Goal: Task Accomplishment & Management: Use online tool/utility

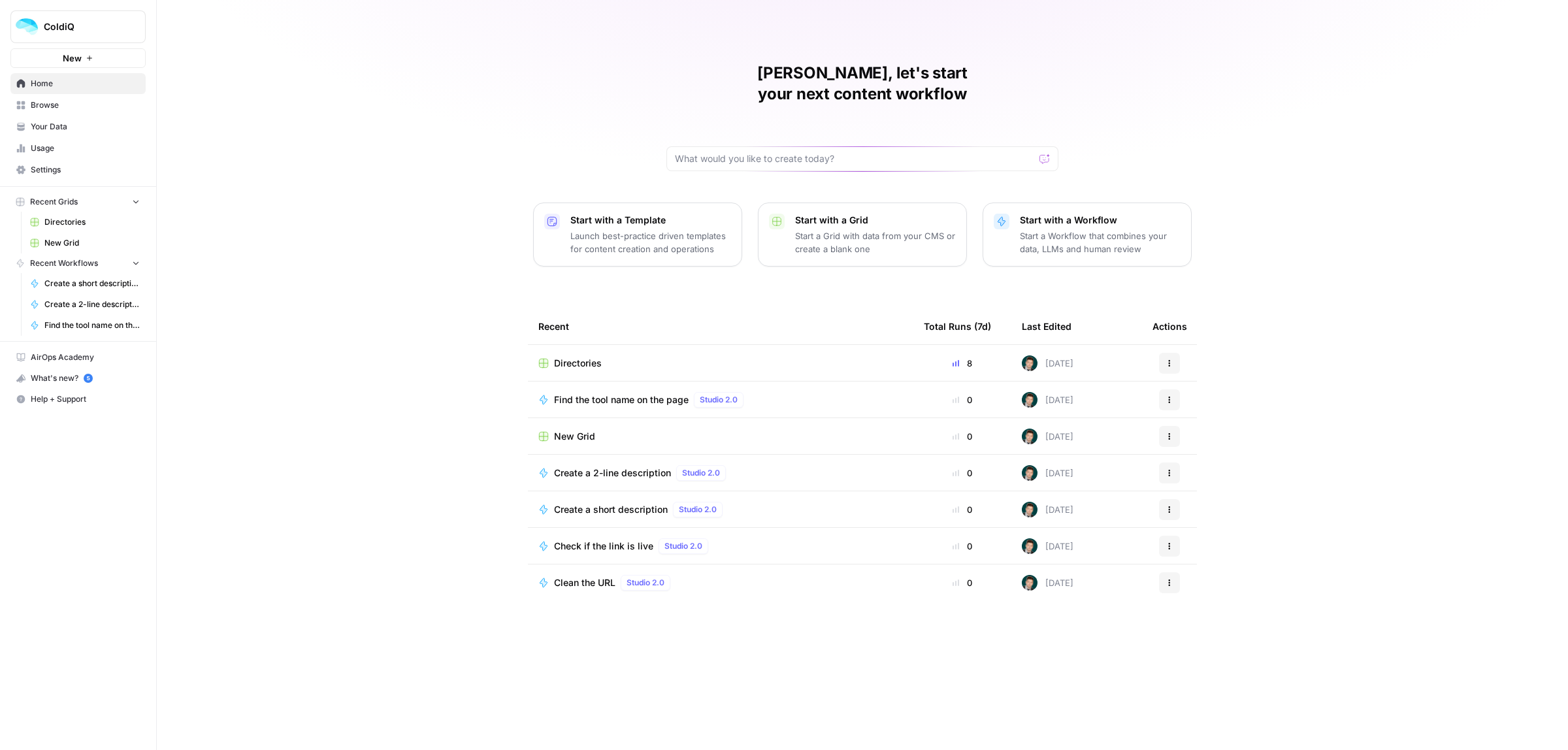
click at [605, 356] on div "Directories" at bounding box center [721, 363] width 364 height 13
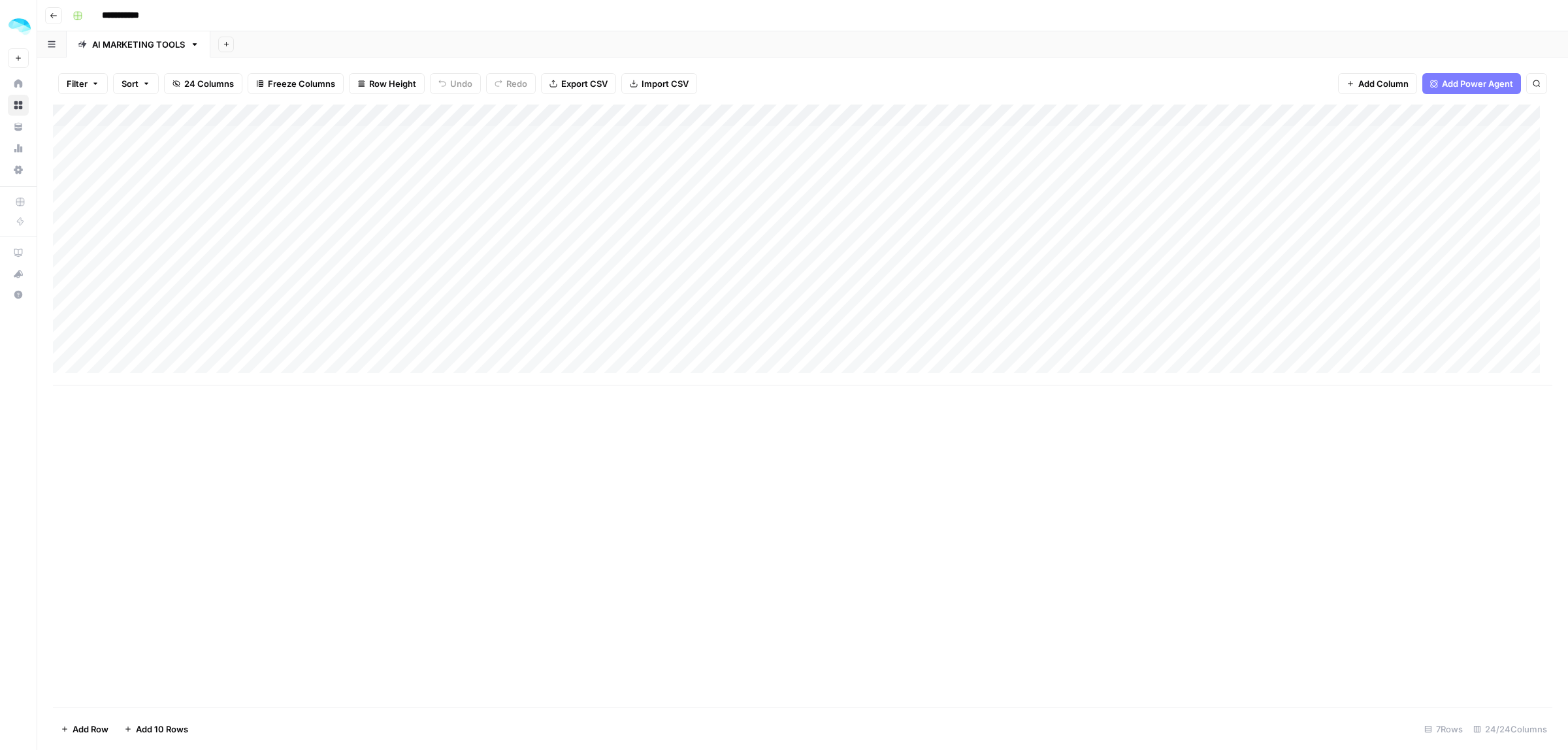
drag, startPoint x: 184, startPoint y: 151, endPoint x: 184, endPoint y: 177, distance: 26.0
click at [184, 177] on div "Add Column" at bounding box center [803, 245] width 1499 height 281
click at [222, 147] on div "Add Column" at bounding box center [803, 245] width 1499 height 281
type input "**********"
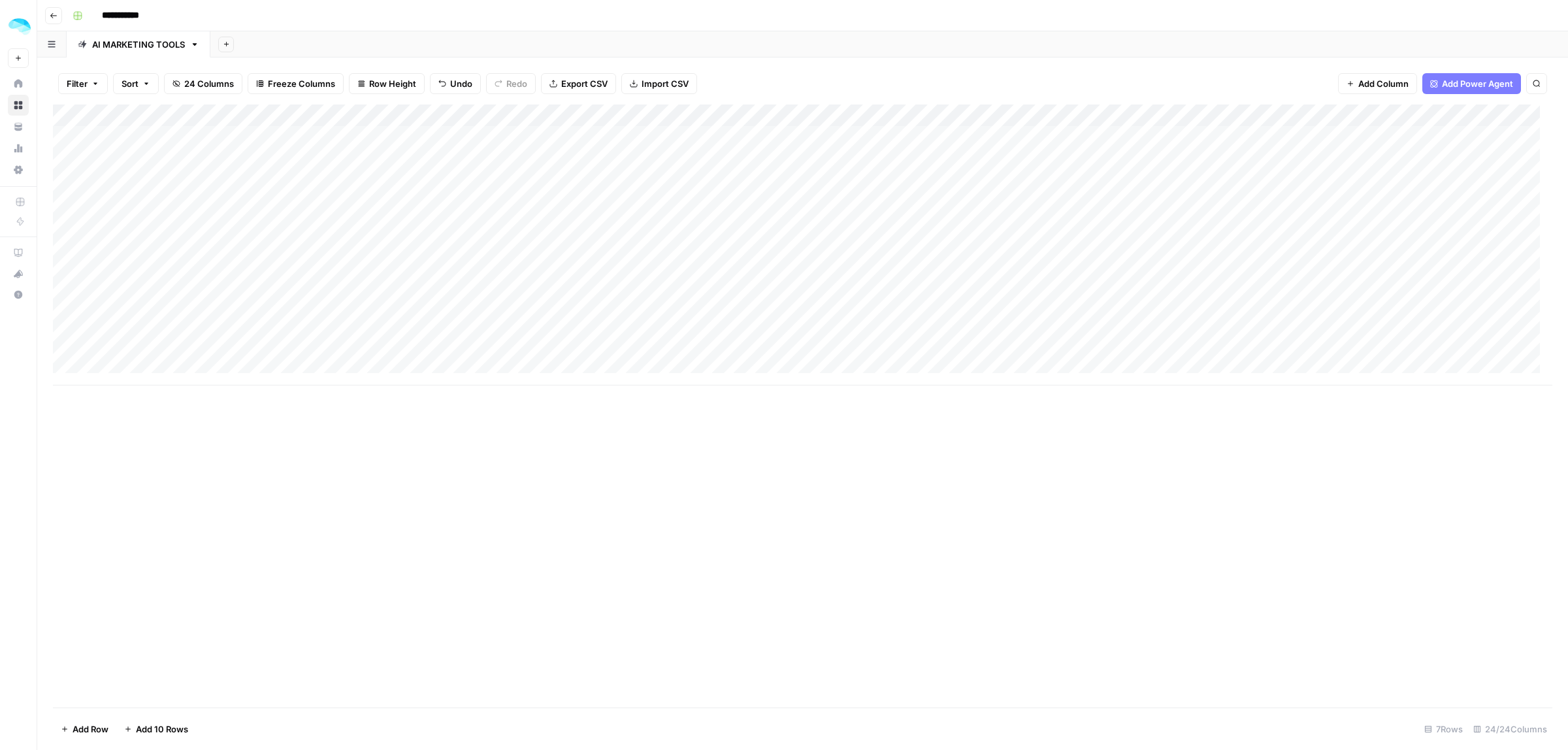
click at [226, 147] on div "Add Column" at bounding box center [803, 245] width 1499 height 281
click at [219, 211] on div "Add Column" at bounding box center [803, 245] width 1499 height 281
click at [189, 143] on div "Add Column" at bounding box center [803, 245] width 1499 height 281
click at [223, 149] on div "Add Column" at bounding box center [803, 245] width 1499 height 281
type input "**********"
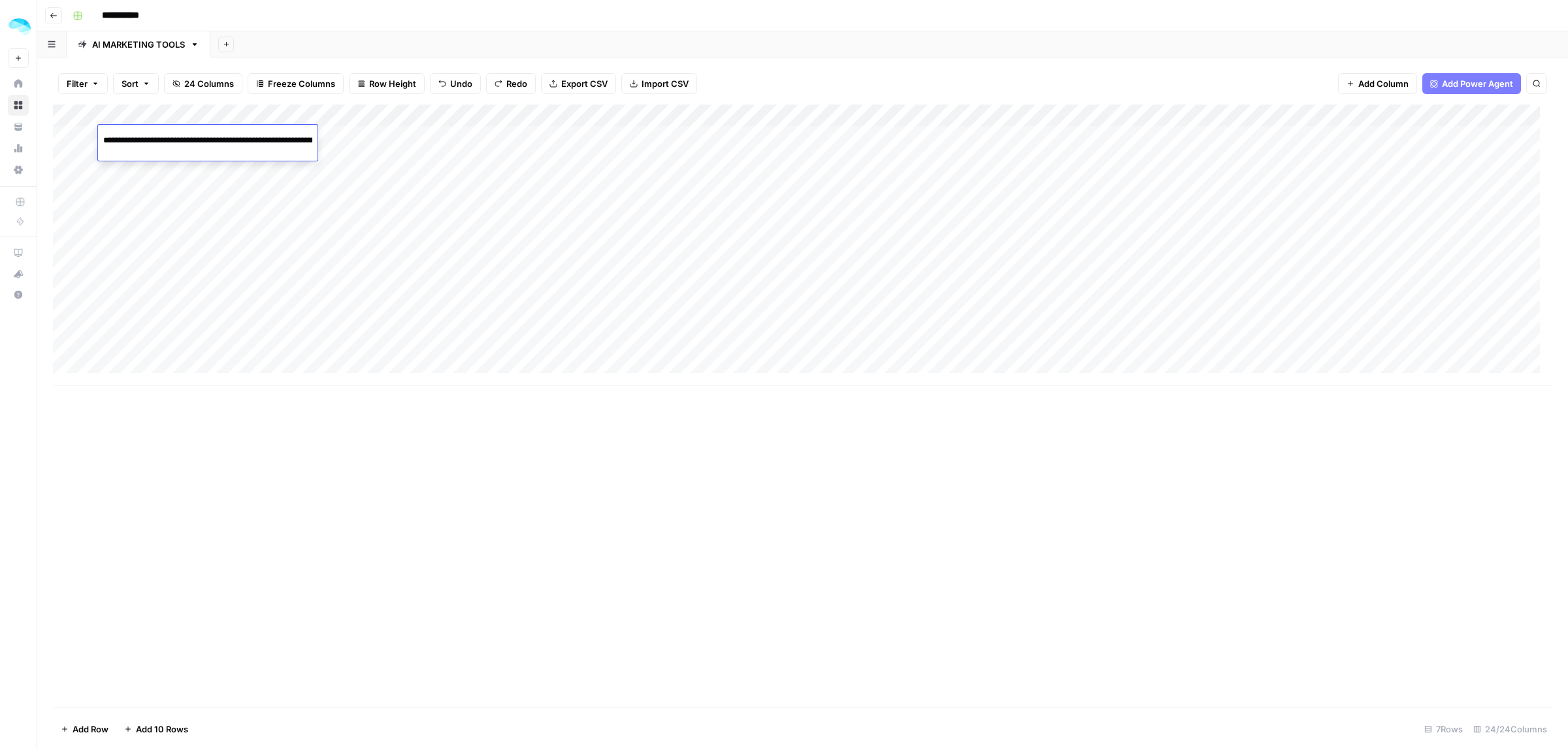
scroll to position [0, 459]
click at [207, 143] on div "Add Column" at bounding box center [803, 245] width 1499 height 281
click at [210, 175] on div "Add Column" at bounding box center [803, 245] width 1499 height 281
click at [214, 138] on div "Add Column" at bounding box center [803, 245] width 1499 height 281
click at [399, 116] on div "Add Column" at bounding box center [803, 245] width 1499 height 281
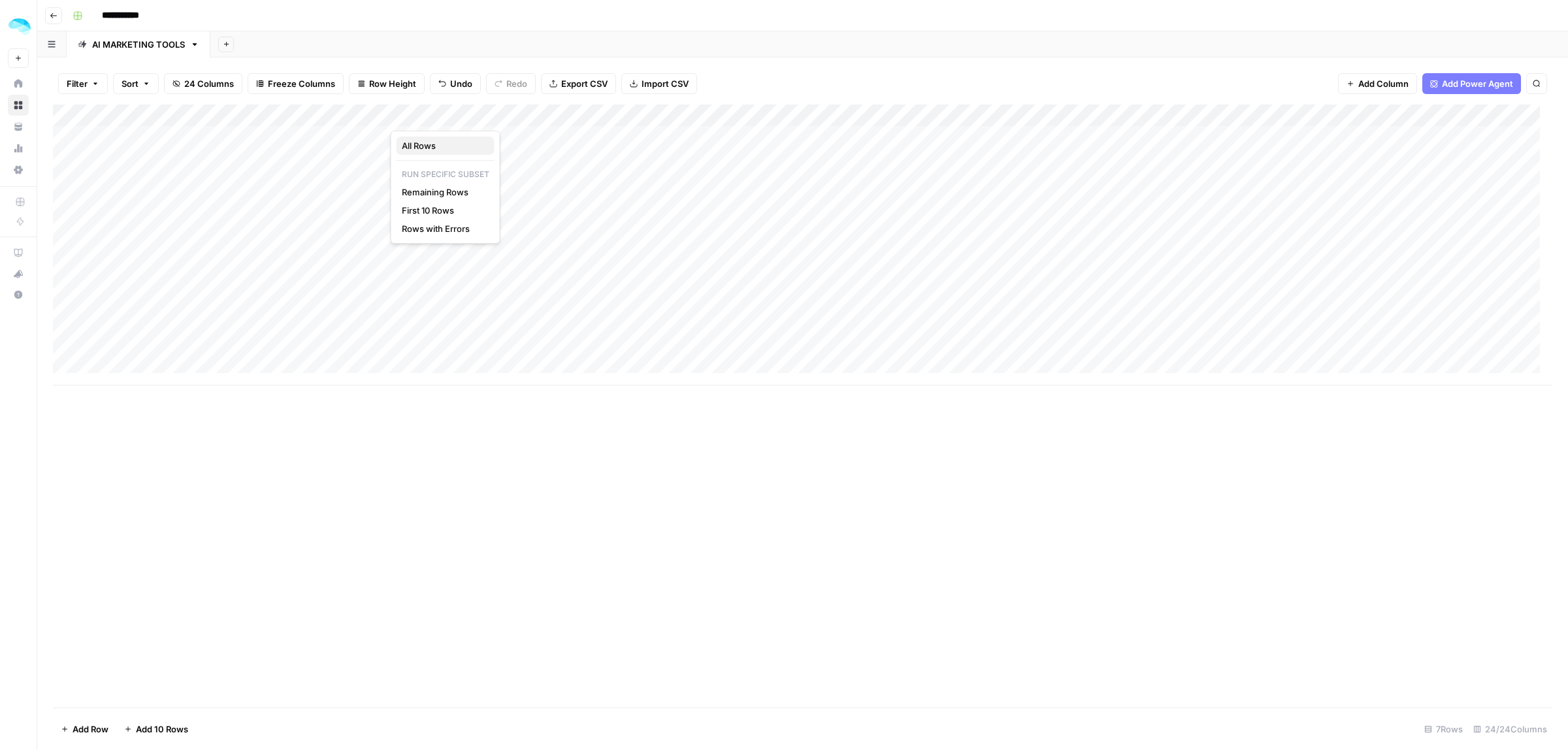
click at [443, 144] on span "All Rows" at bounding box center [443, 146] width 82 height 13
click at [186, 274] on div "Add Column" at bounding box center [803, 245] width 1499 height 281
click at [190, 274] on div "Add Column" at bounding box center [803, 245] width 1499 height 281
click at [67, 278] on div "Add Column" at bounding box center [803, 245] width 1499 height 281
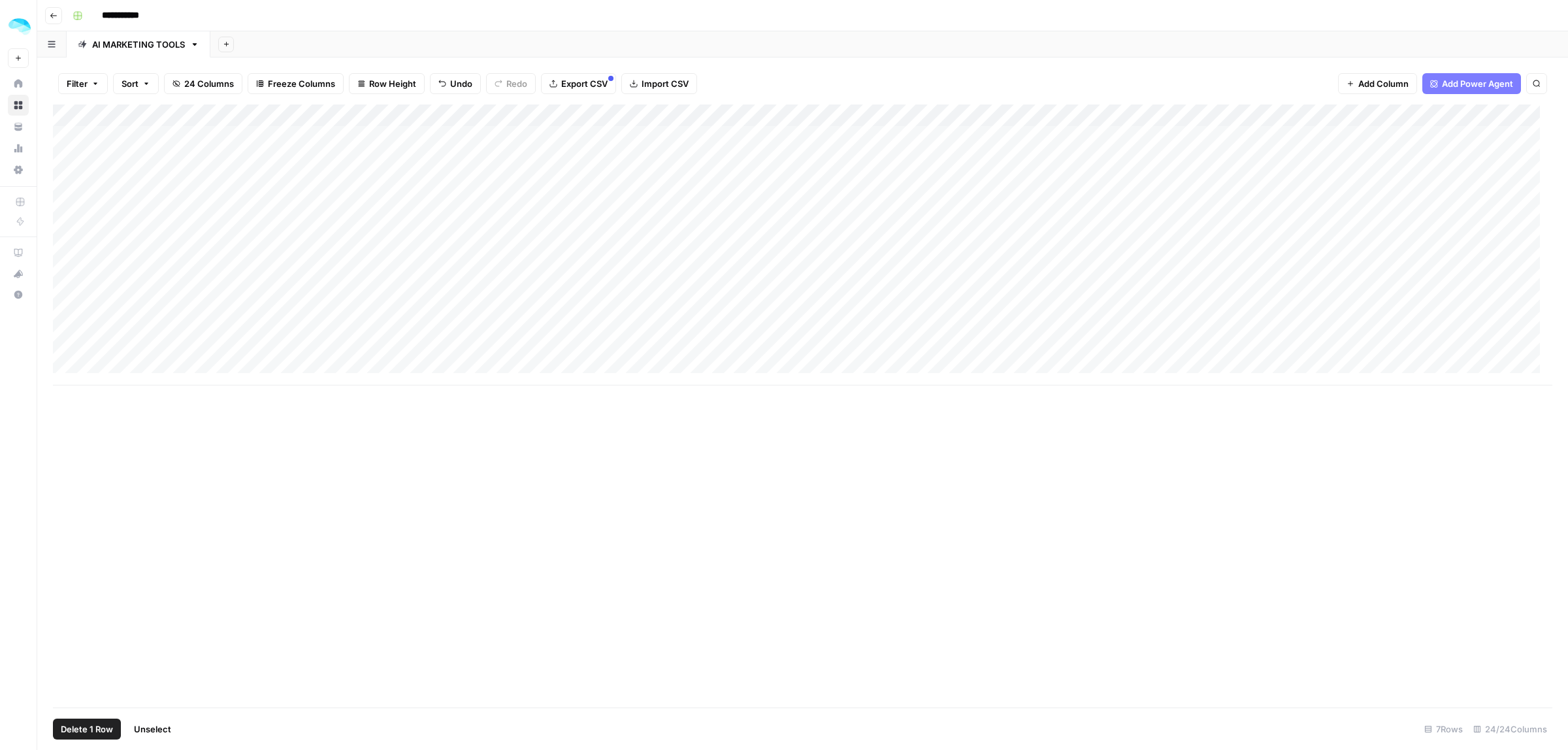
click at [175, 305] on body "**********" at bounding box center [784, 375] width 1568 height 750
click at [129, 311] on span "Copy link to cell" at bounding box center [130, 316] width 105 height 13
click at [223, 315] on div "Add Column" at bounding box center [803, 245] width 1499 height 281
click at [196, 341] on div "Add Column" at bounding box center [803, 245] width 1499 height 281
click at [192, 319] on div "Add Column" at bounding box center [803, 245] width 1499 height 281
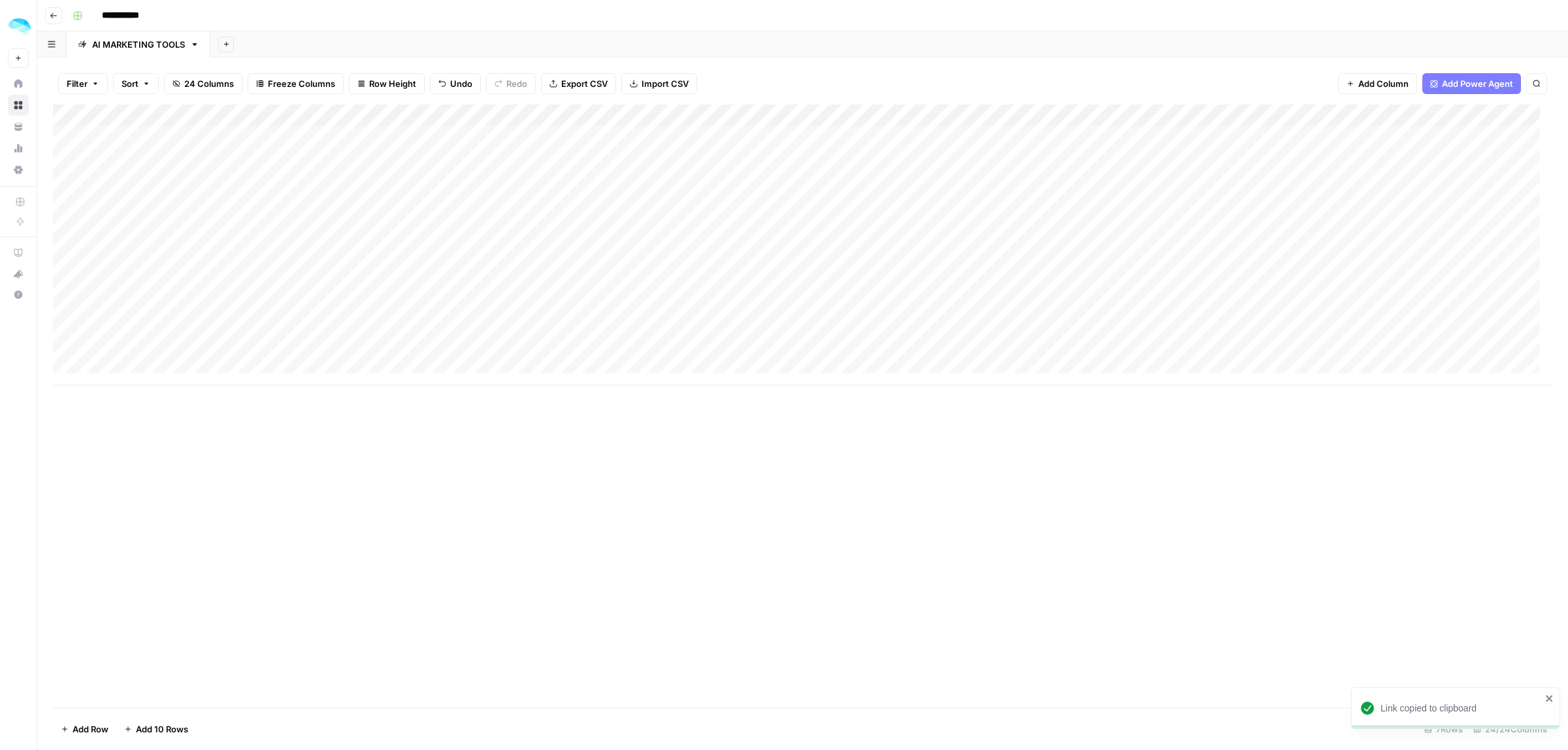
click at [208, 308] on div "Add Column" at bounding box center [803, 245] width 1499 height 281
click at [67, 278] on div "Add Column" at bounding box center [803, 245] width 1499 height 281
click at [82, 732] on span "Delete 1 Row" at bounding box center [87, 729] width 52 height 13
click at [739, 142] on button "Delete" at bounding box center [737, 151] width 44 height 24
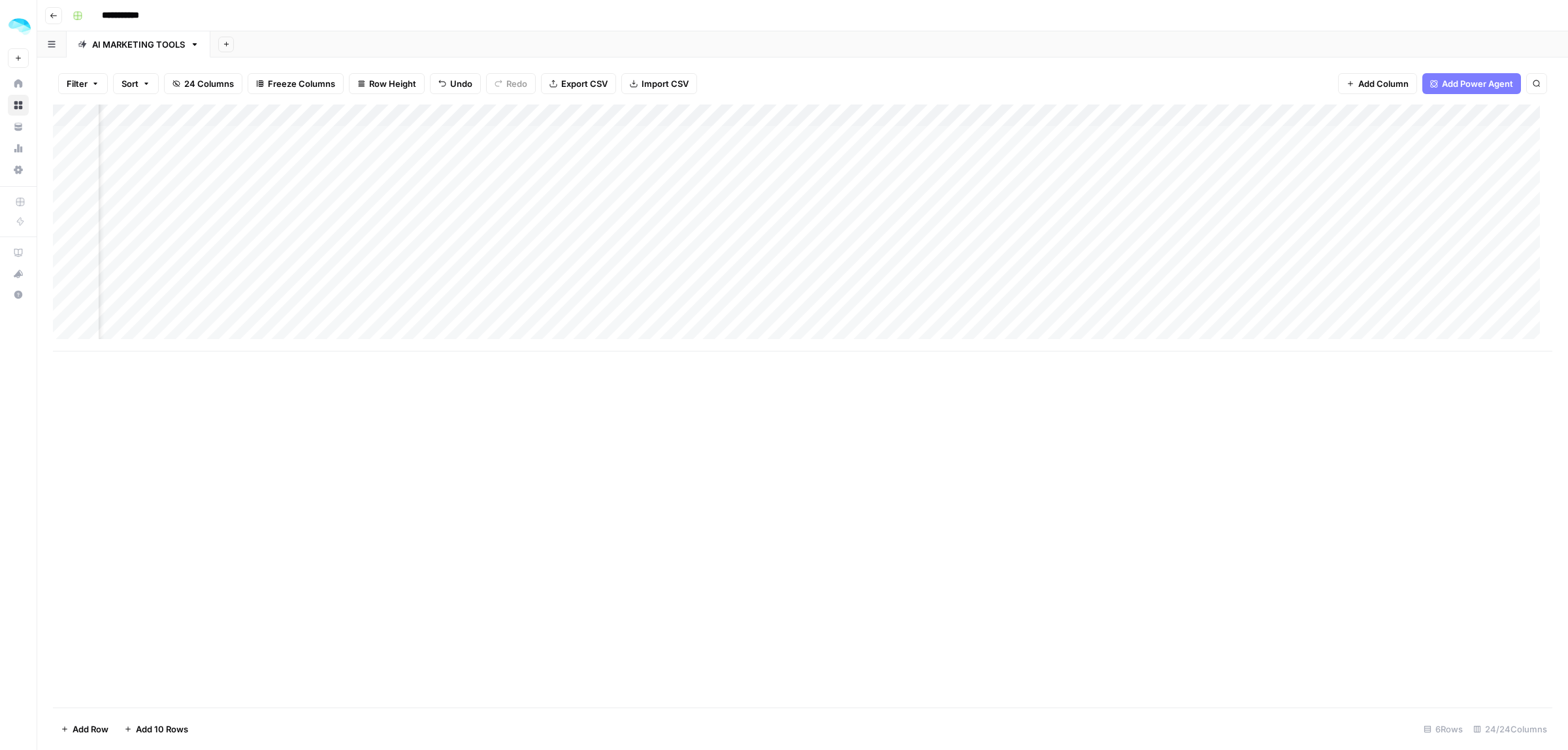
click at [543, 119] on div "Add Column" at bounding box center [803, 228] width 1499 height 247
click at [448, 240] on span "Edit Workflow" at bounding box center [464, 244] width 114 height 13
click at [778, 118] on div "Add Column" at bounding box center [803, 228] width 1499 height 247
click at [673, 241] on span "Edit Workflow" at bounding box center [696, 244] width 114 height 13
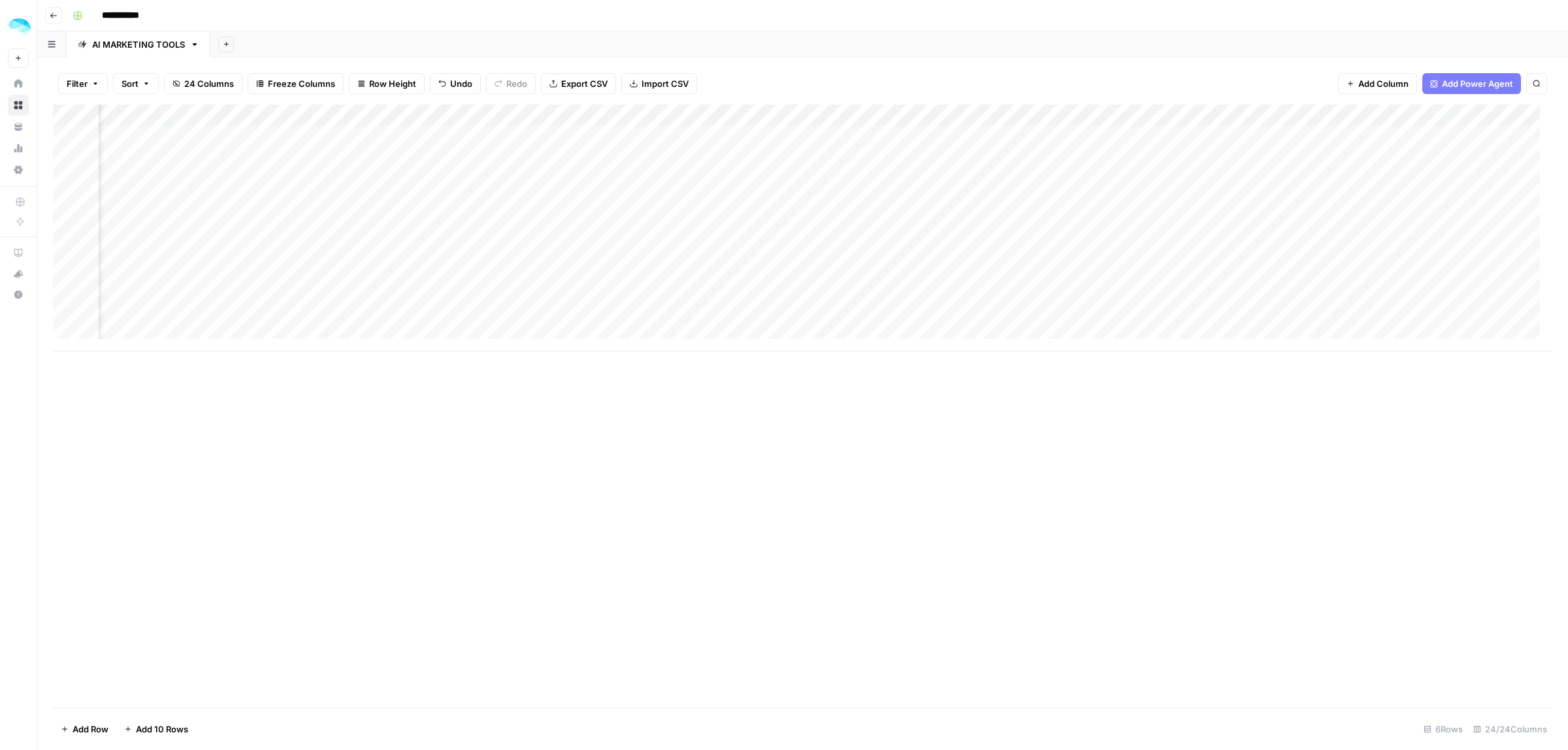
scroll to position [0, 192]
click at [778, 115] on div "Add Column" at bounding box center [803, 228] width 1499 height 247
click at [683, 345] on span "Remove Column" at bounding box center [703, 346] width 114 height 13
click at [736, 155] on button "Delete" at bounding box center [737, 147] width 44 height 24
click at [732, 402] on div "Add Column" at bounding box center [803, 406] width 1499 height 603
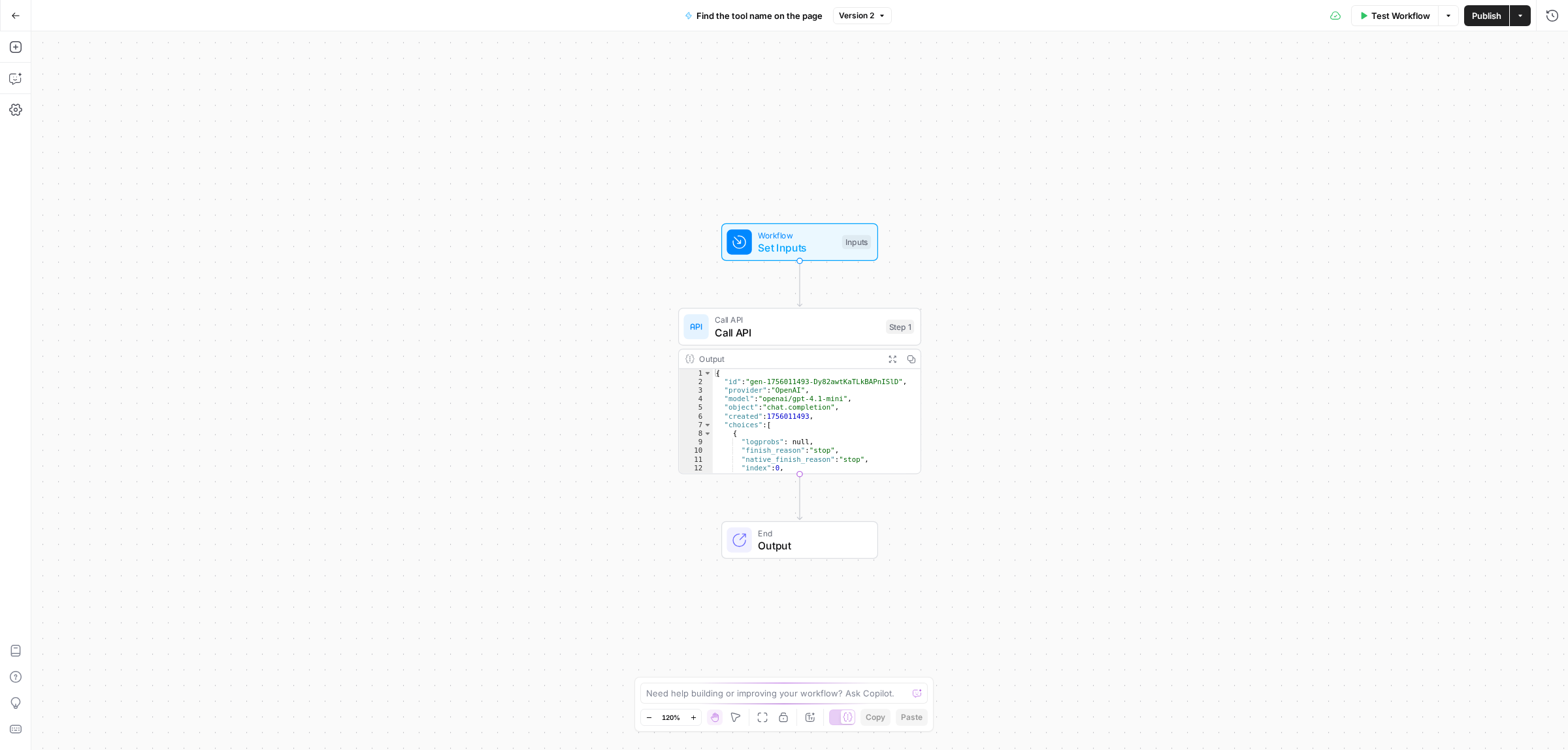
click at [776, 543] on span "Output" at bounding box center [810, 546] width 106 height 16
click at [1377, 195] on span "Code" at bounding box center [1449, 192] width 199 height 13
click at [1382, 142] on label "Markdown" at bounding box center [1437, 149] width 245 height 35
click at [9, 44] on icon "button" at bounding box center [16, 47] width 13 height 13
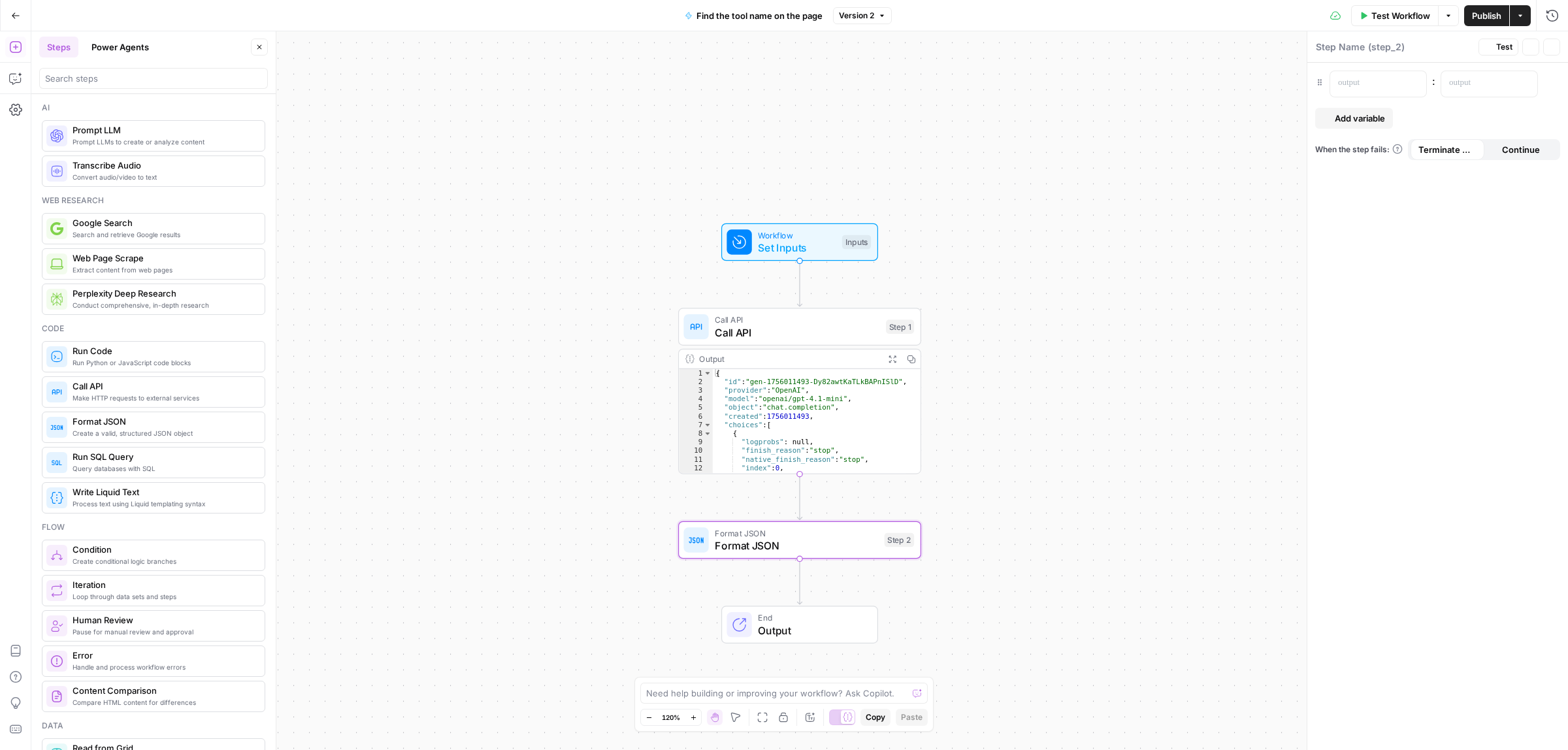
type textarea "Format JSON"
click at [815, 539] on span "Format JSON" at bounding box center [796, 546] width 163 height 16
click at [1360, 80] on p at bounding box center [1367, 83] width 59 height 13
click at [1462, 71] on div at bounding box center [1478, 84] width 75 height 25
click at [1527, 80] on icon "button" at bounding box center [1525, 83] width 6 height 6
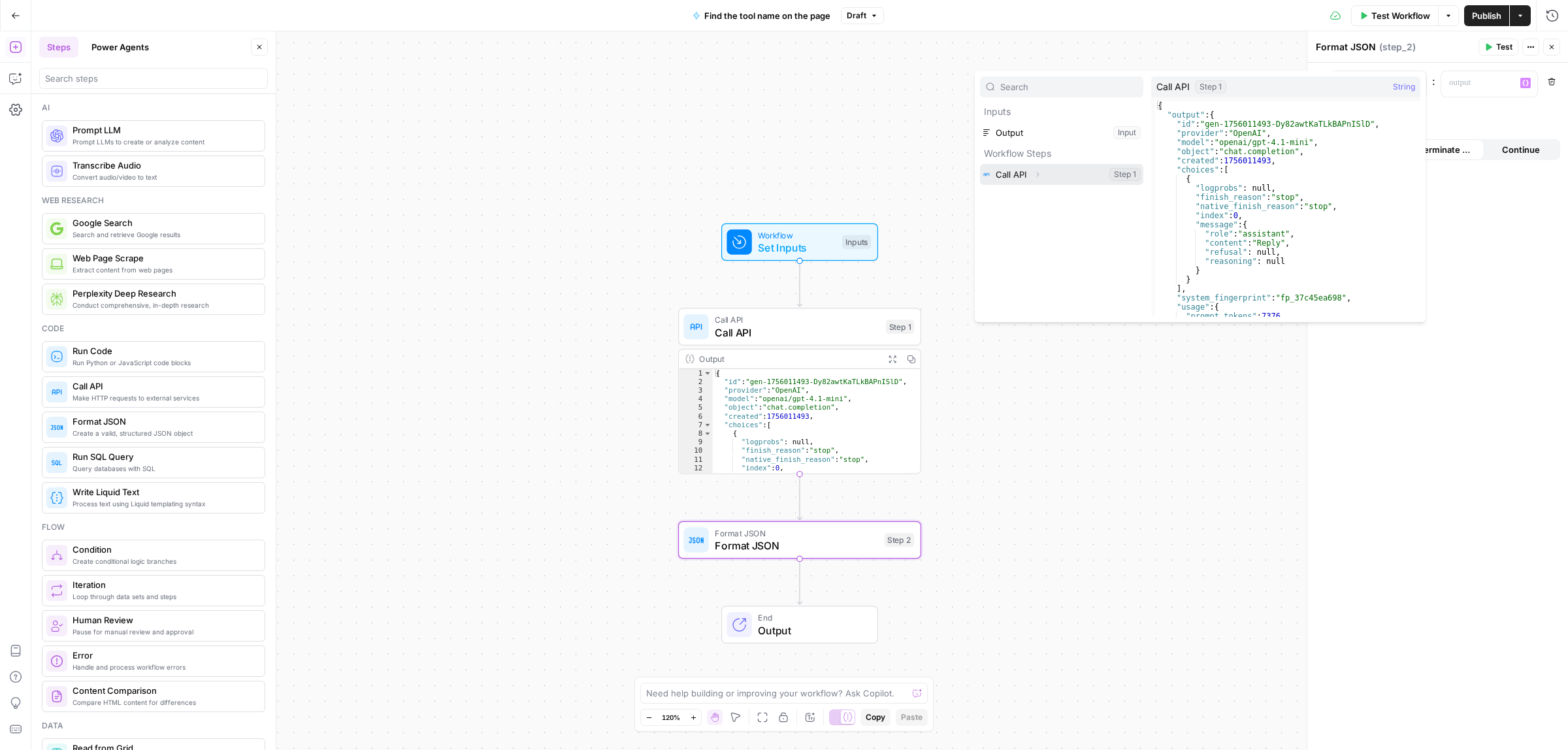
click at [1039, 180] on button "Expand" at bounding box center [1037, 174] width 17 height 17
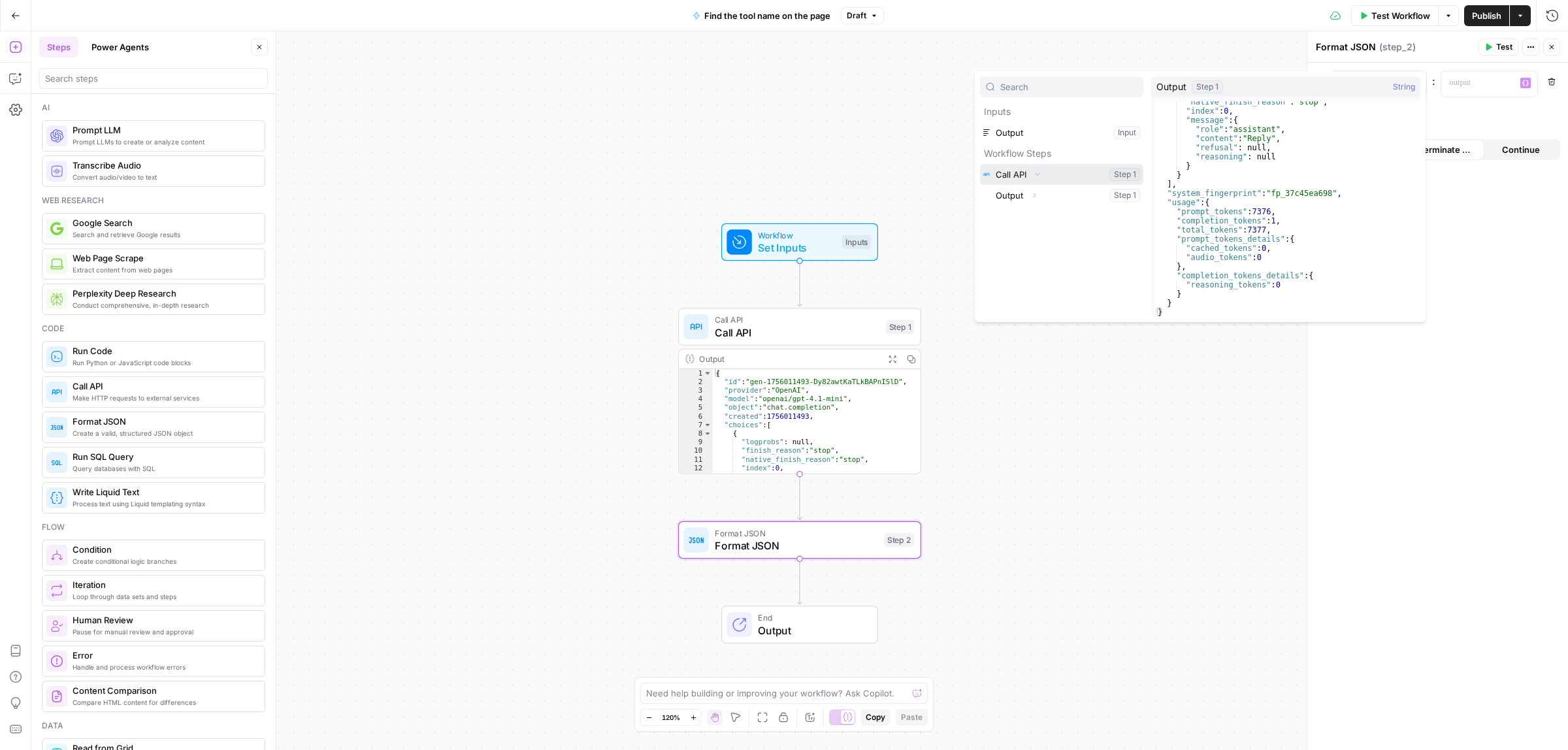
scroll to position [95, 0]
type textarea "**********"
drag, startPoint x: 1268, startPoint y: 139, endPoint x: 1191, endPoint y: 138, distance: 77.0
click at [1191, 138] on div ""native_finish_reason" : "stop" , "index" : 0 , "message" : { "role" : "assista…" at bounding box center [1281, 214] width 253 height 234
click at [1489, 78] on p at bounding box center [1478, 83] width 59 height 13
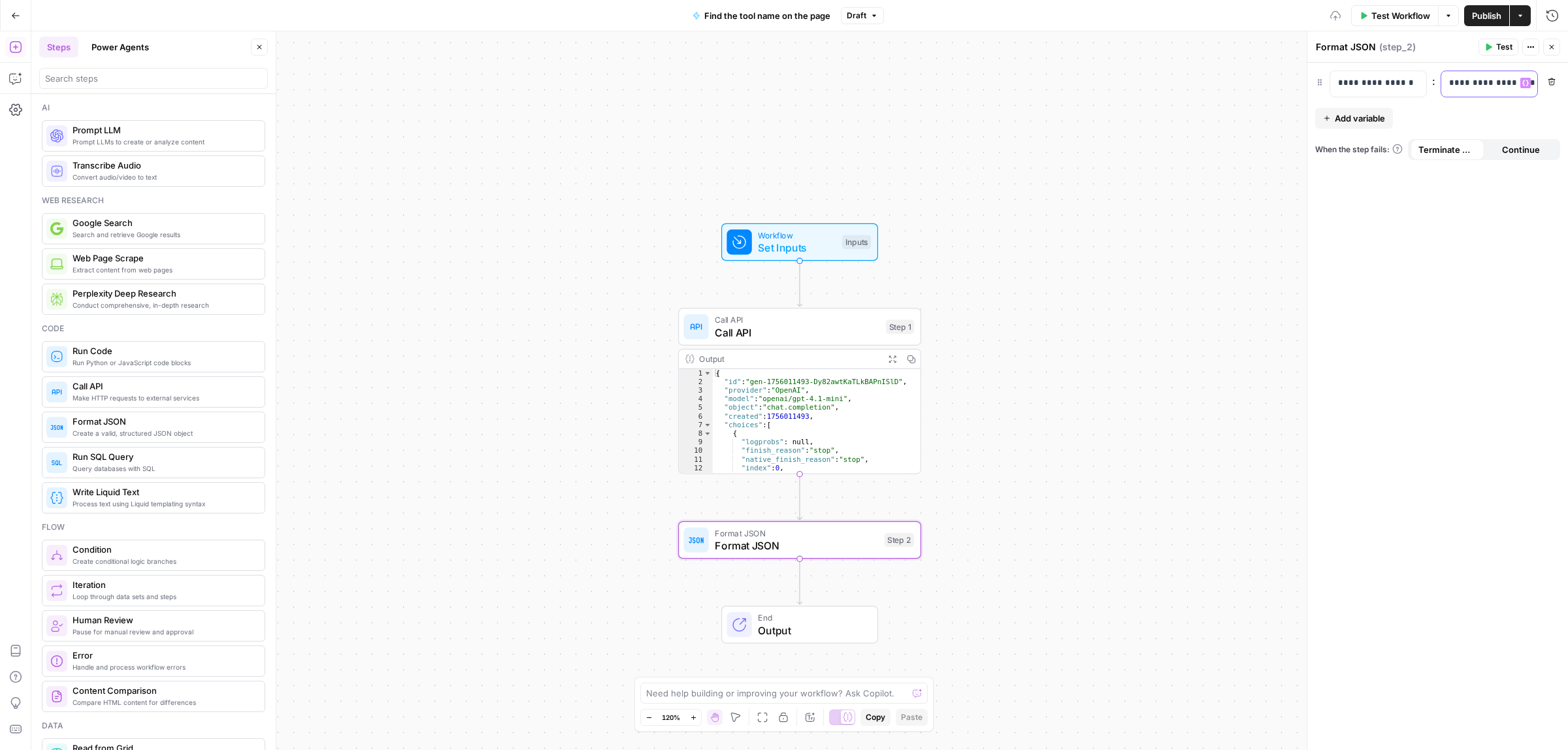
click at [1524, 85] on icon "button" at bounding box center [1525, 83] width 6 height 6
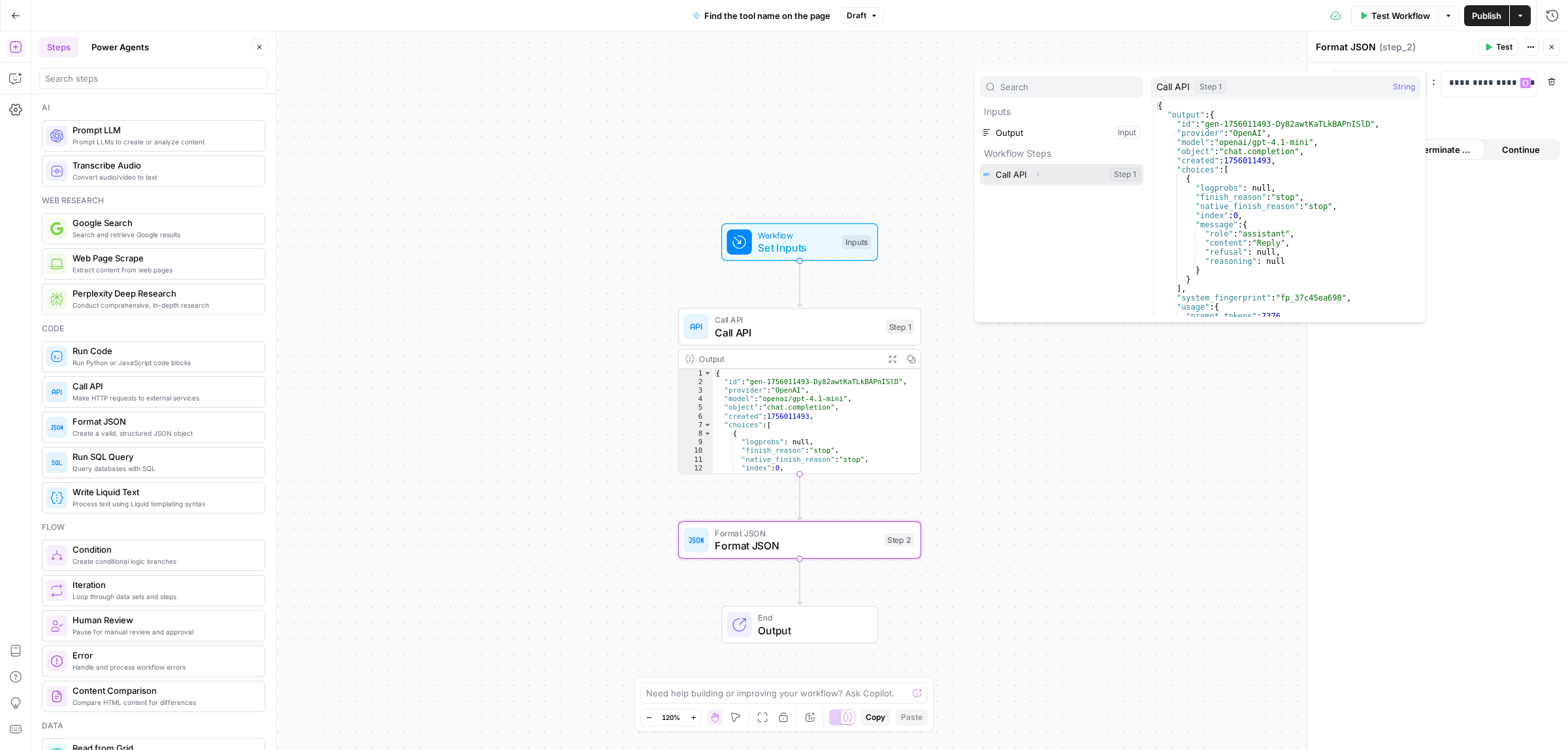
click at [1039, 174] on icon "button" at bounding box center [1037, 174] width 8 height 8
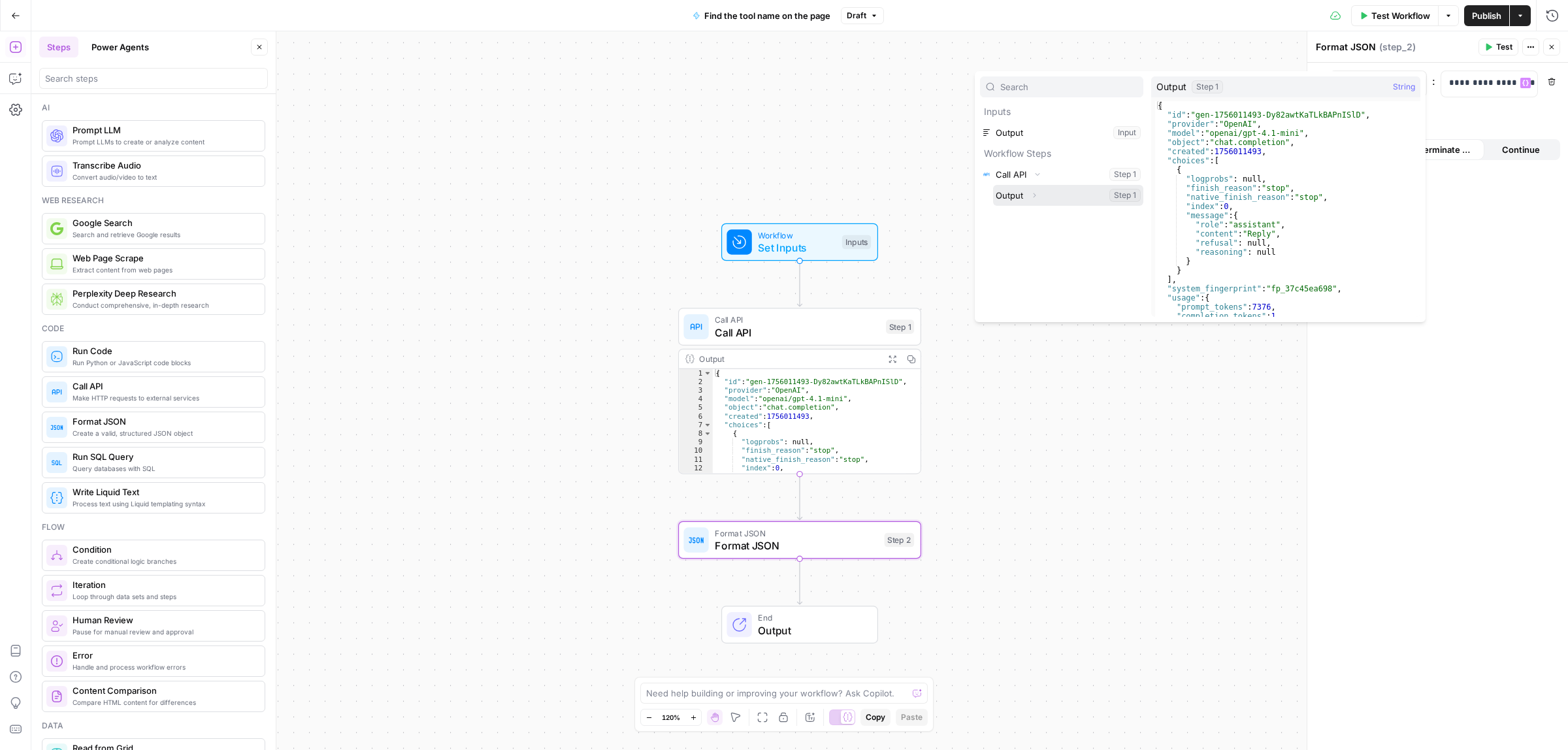
click at [1062, 200] on button "Select variable Output" at bounding box center [1068, 196] width 151 height 21
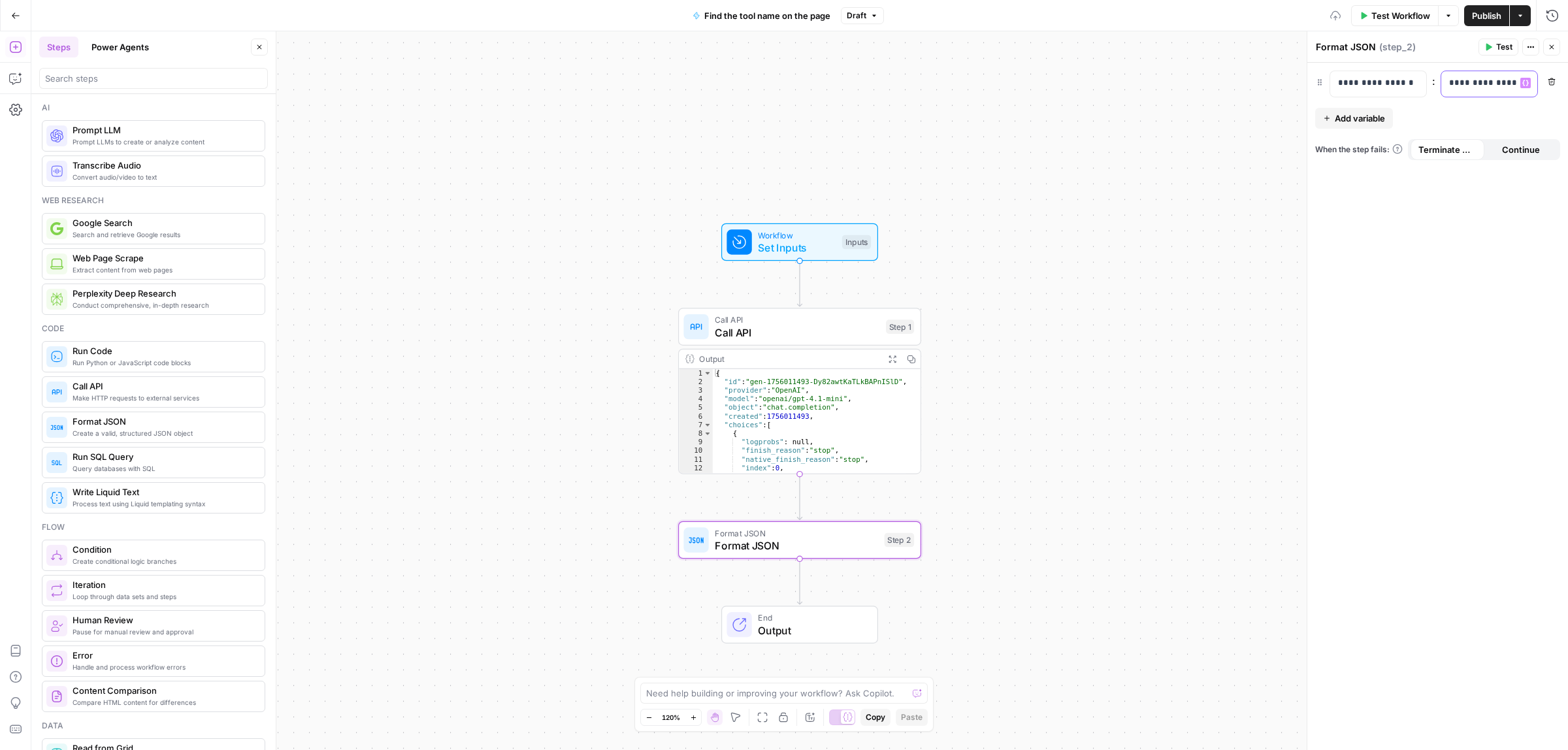
click at [1482, 78] on p "**********" at bounding box center [1478, 83] width 59 height 13
click at [1522, 82] on icon "button" at bounding box center [1525, 83] width 6 height 6
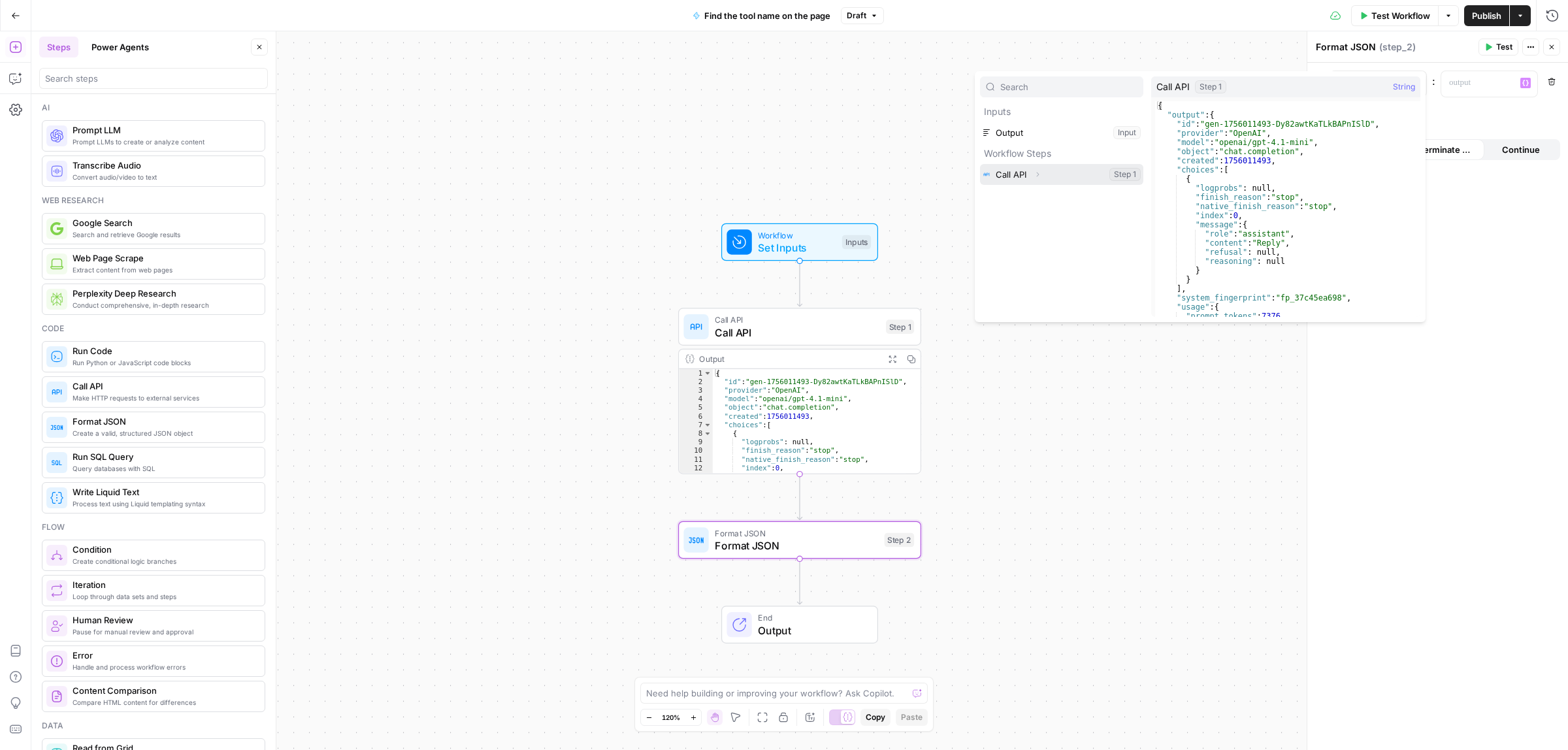
click at [1054, 171] on button "Select variable Call API" at bounding box center [1061, 174] width 163 height 21
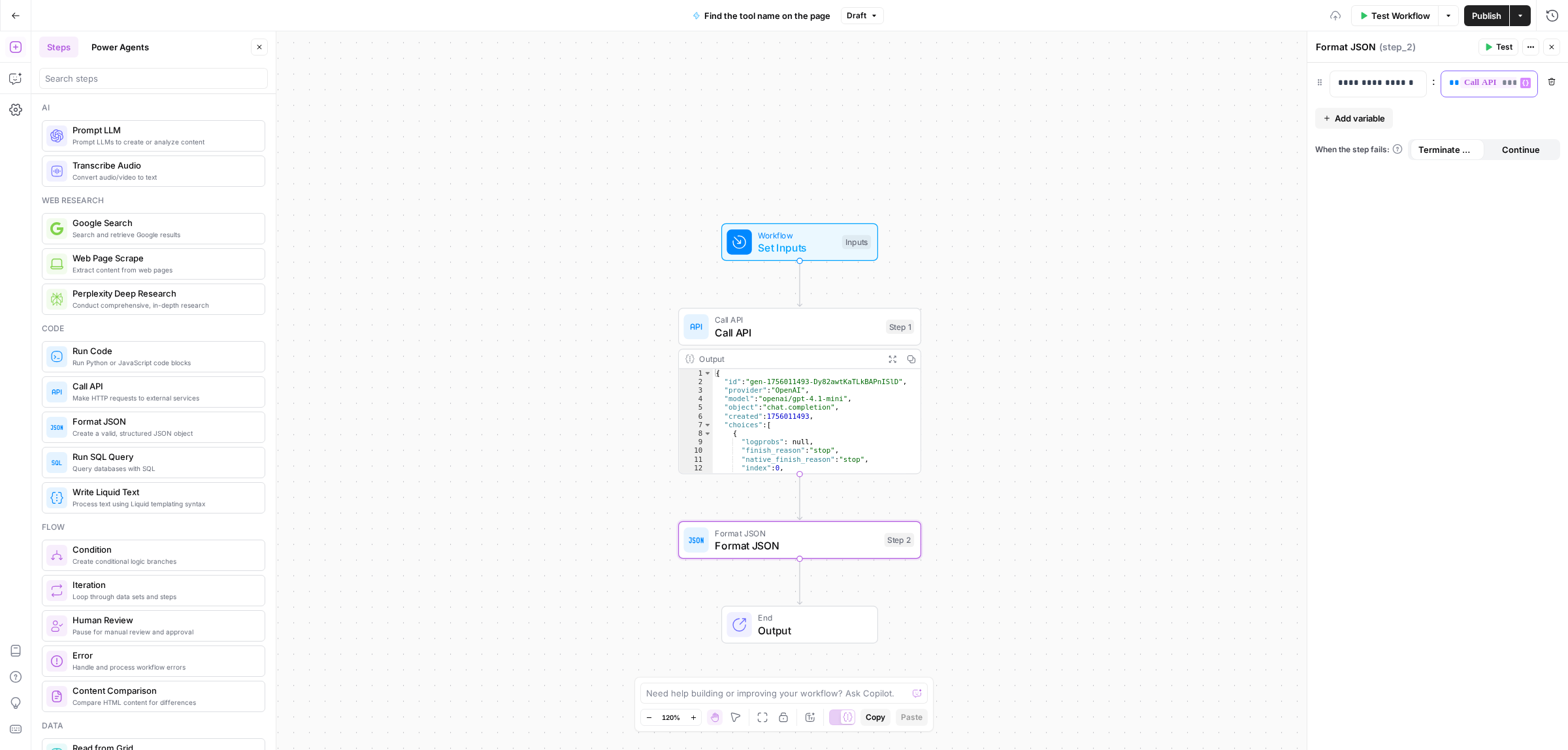
click at [1506, 83] on span "**********" at bounding box center [1514, 83] width 109 height 11
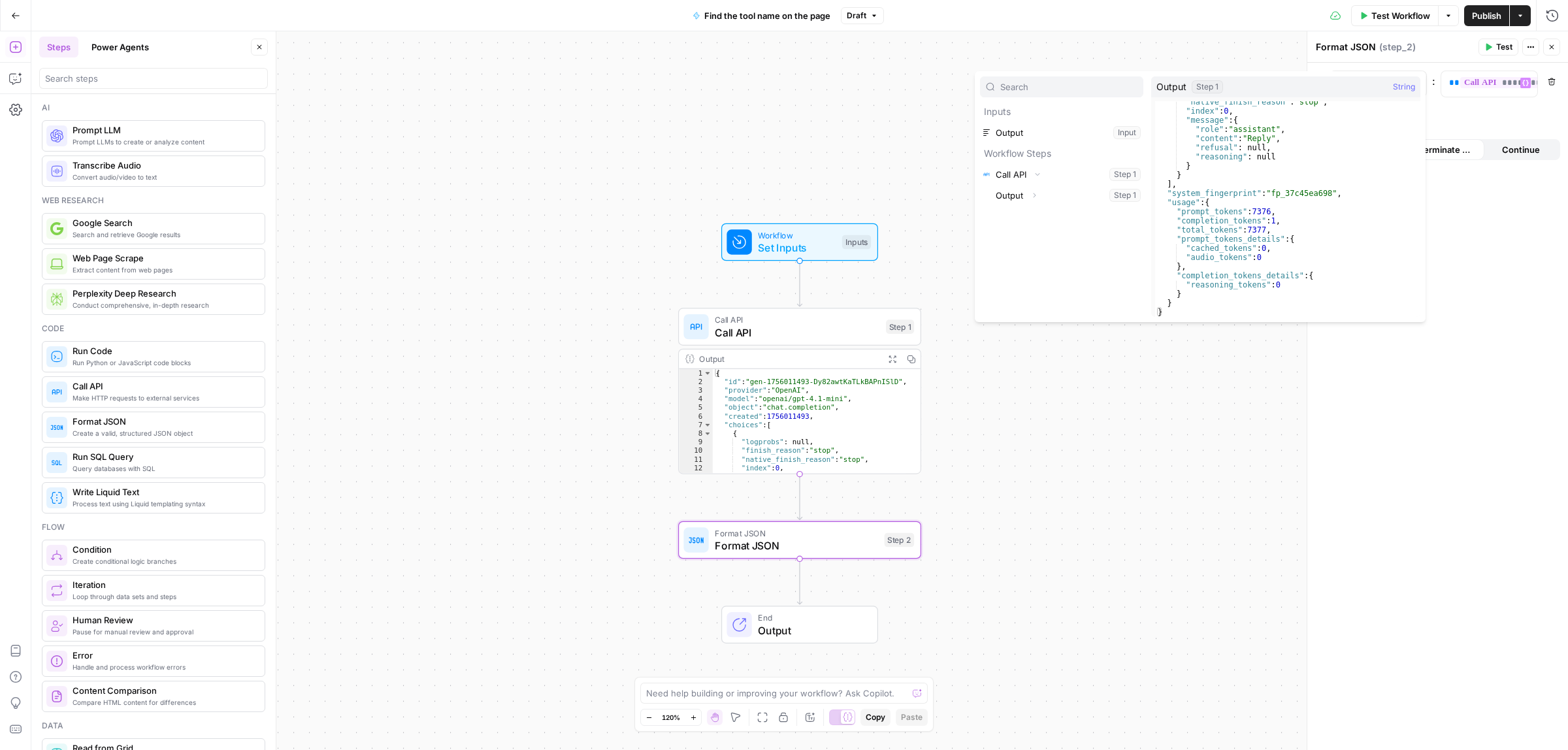
scroll to position [0, 0]
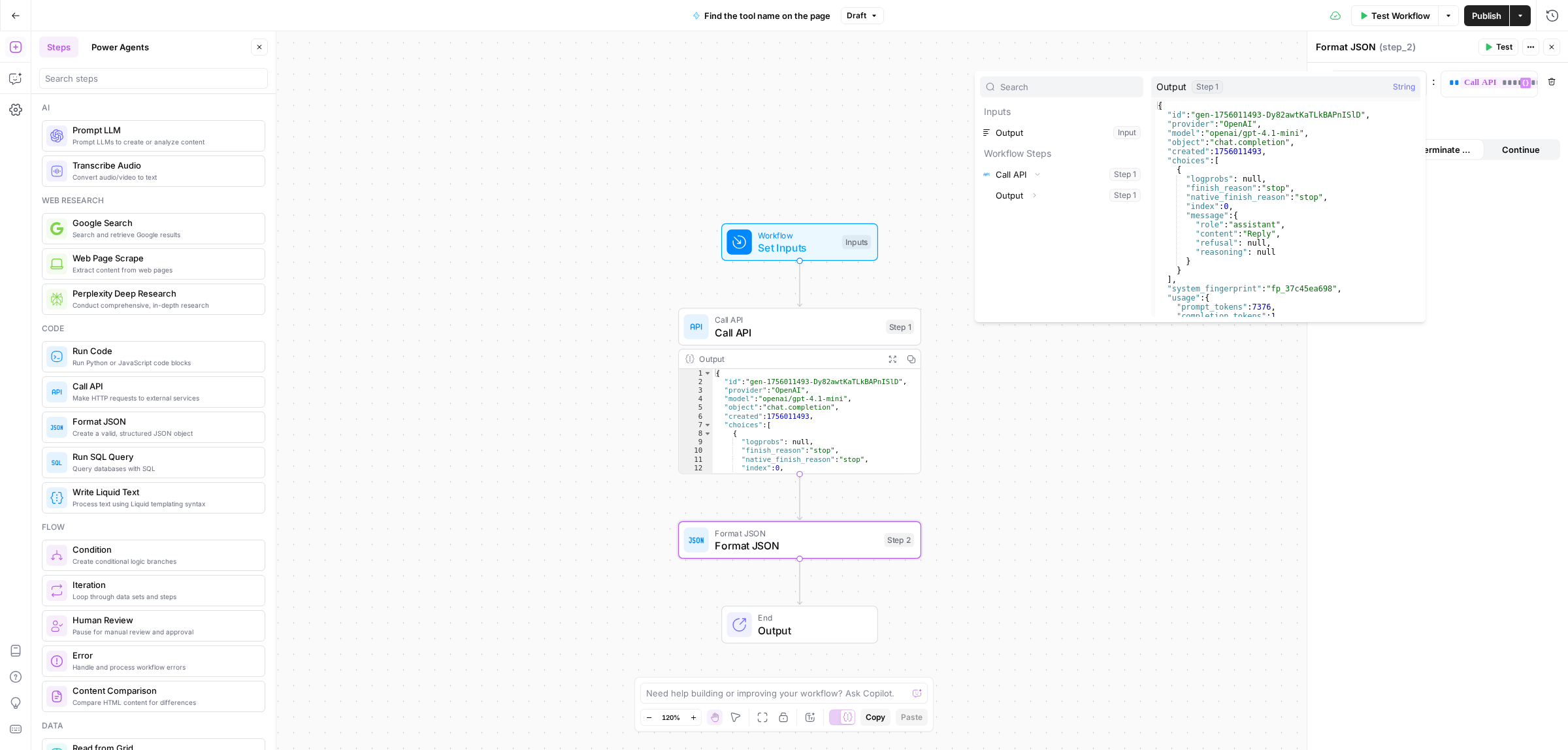
click at [1526, 239] on div "**********" at bounding box center [1437, 407] width 261 height 688
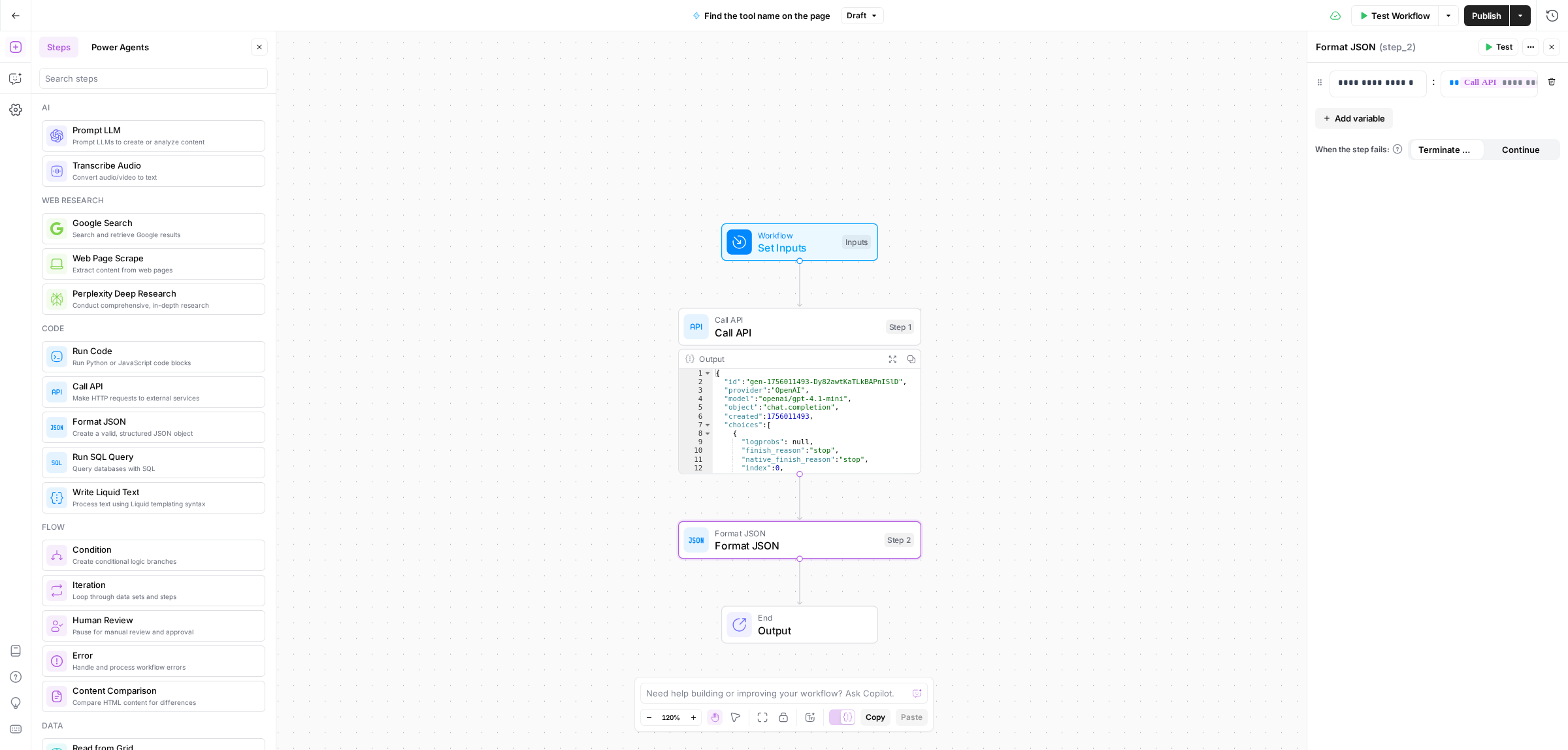
click at [1492, 44] on button "Test" at bounding box center [1498, 47] width 40 height 17
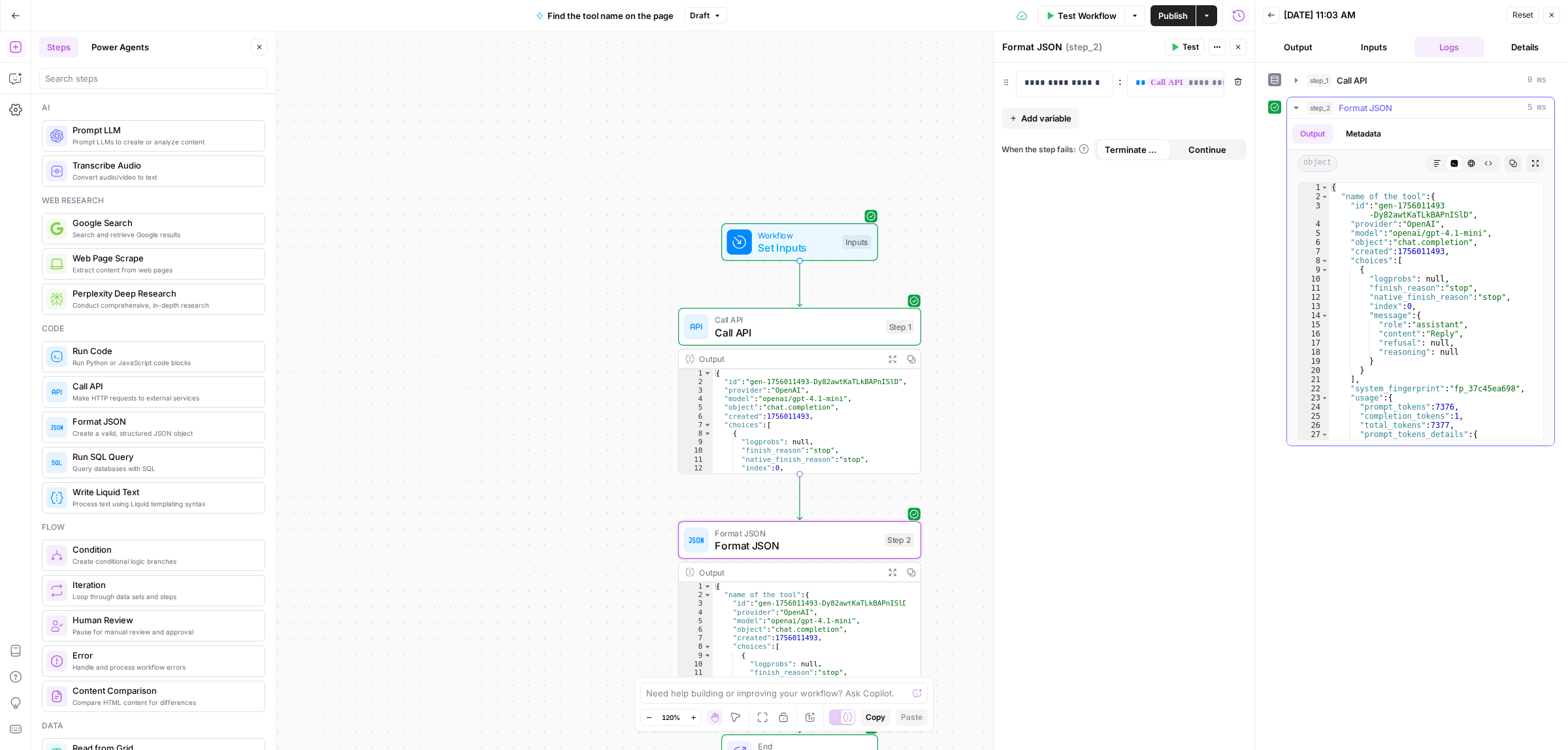
scroll to position [82, 0]
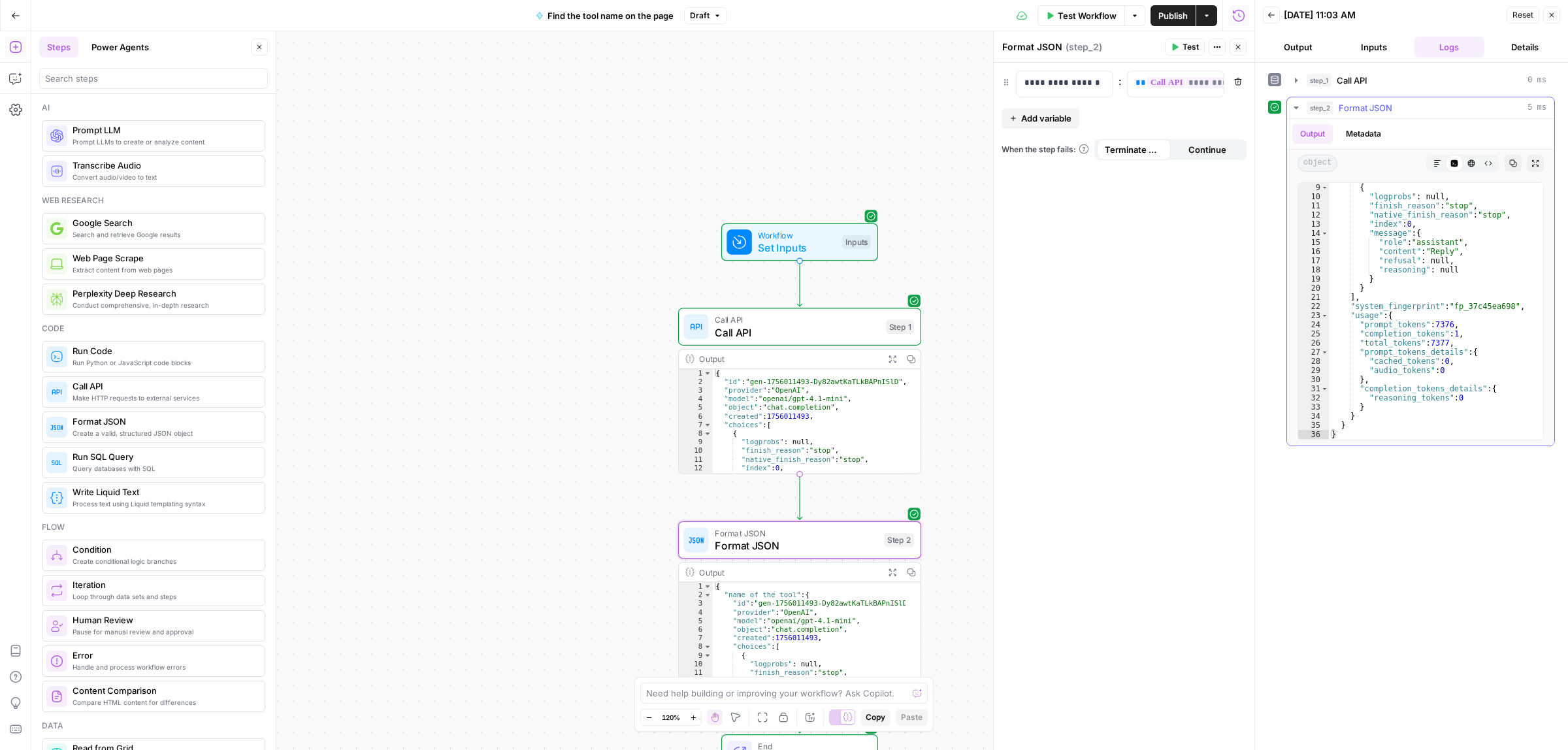
type textarea "**********"
drag, startPoint x: 1448, startPoint y: 252, endPoint x: 1380, endPoint y: 252, distance: 68.0
click at [1388, 252] on div "{ "logprobs" : null , "finish_reason" : "stop" , "native_finish_reason" : "stop…" at bounding box center [1430, 320] width 202 height 274
click at [1380, 252] on div "{ "logprobs" : null , "finish_reason" : "stop" , "native_finish_reason" : "stop…" at bounding box center [1430, 320] width 202 height 274
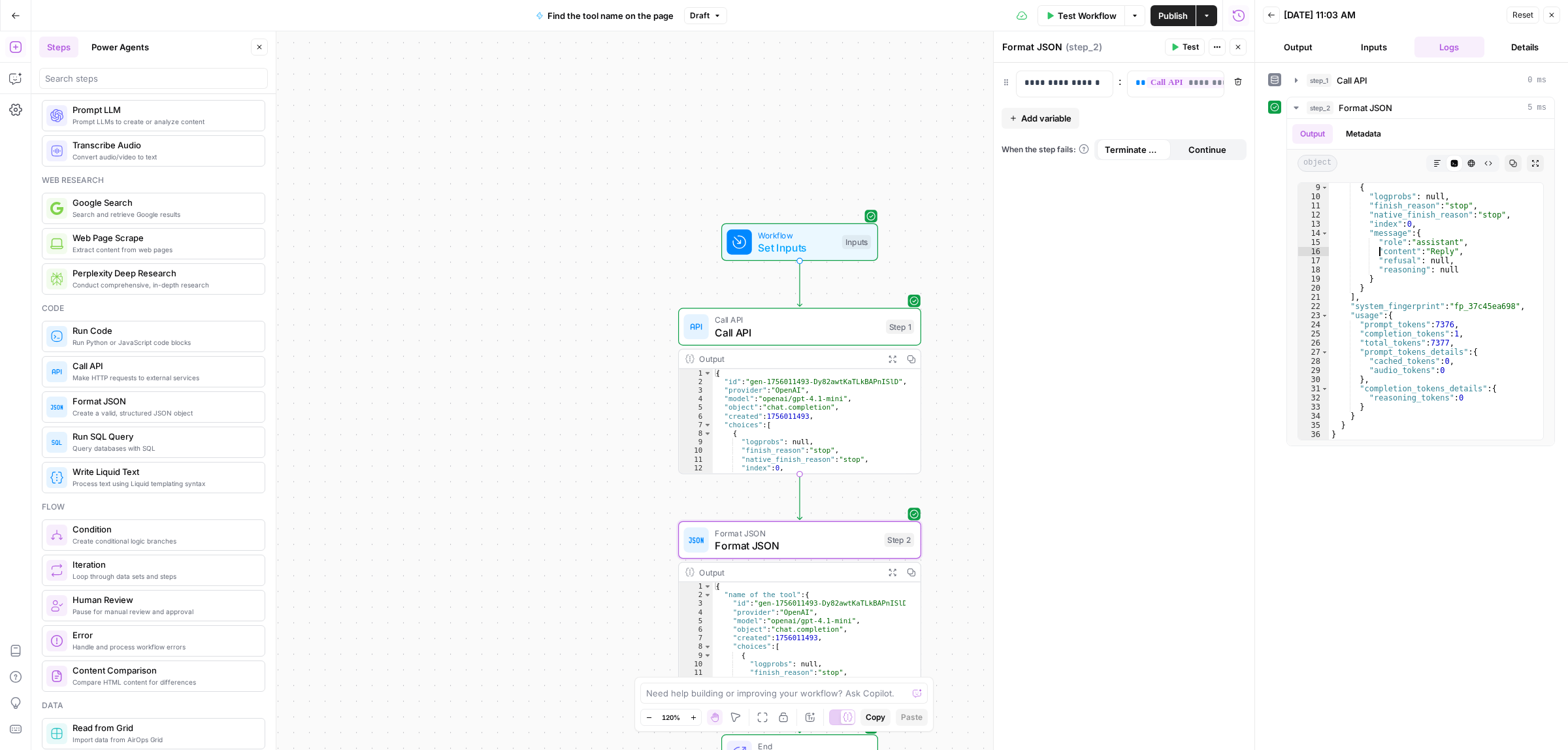
scroll to position [0, 0]
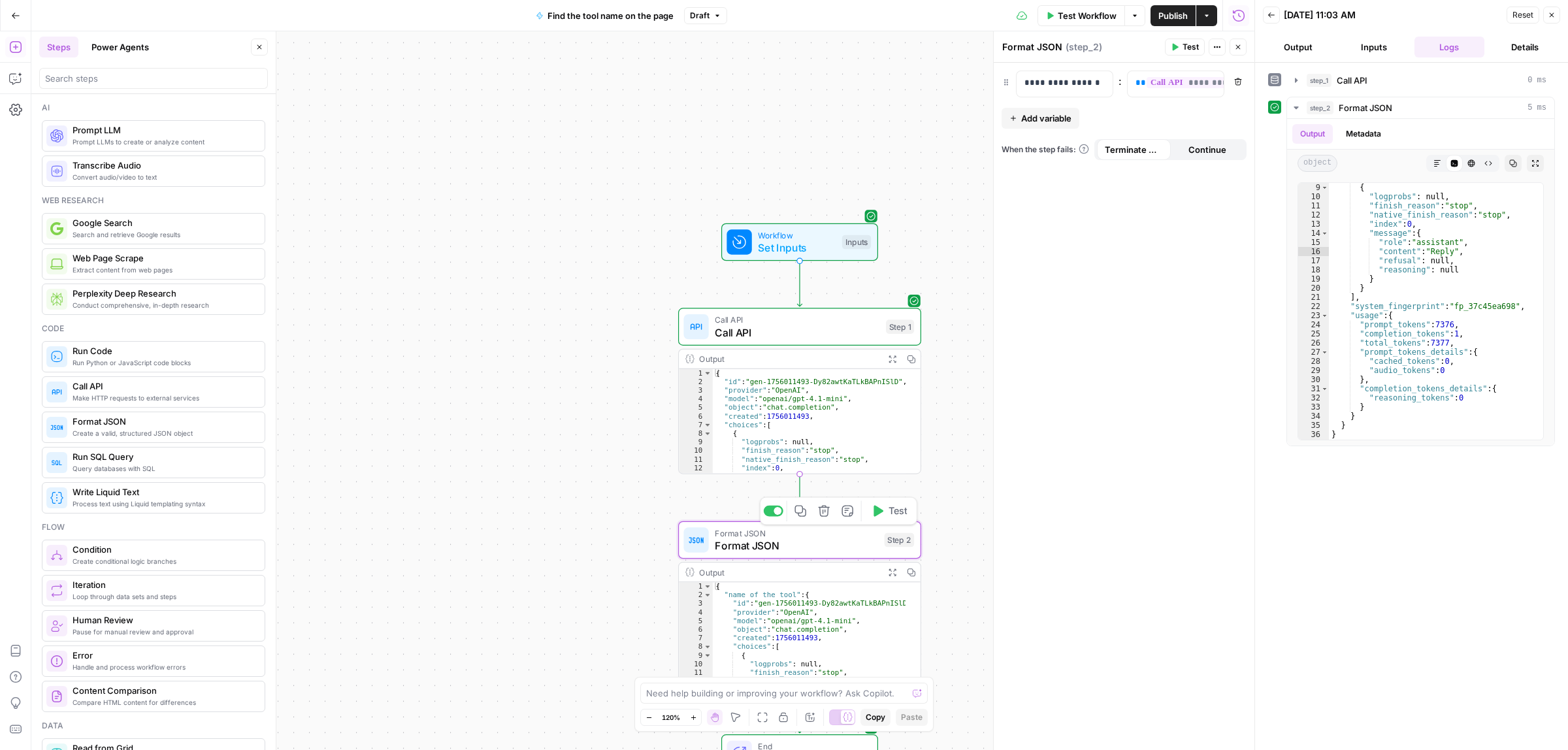
click at [825, 514] on icon "button" at bounding box center [824, 511] width 11 height 11
click at [737, 160] on span "Delete Step" at bounding box center [748, 166] width 51 height 13
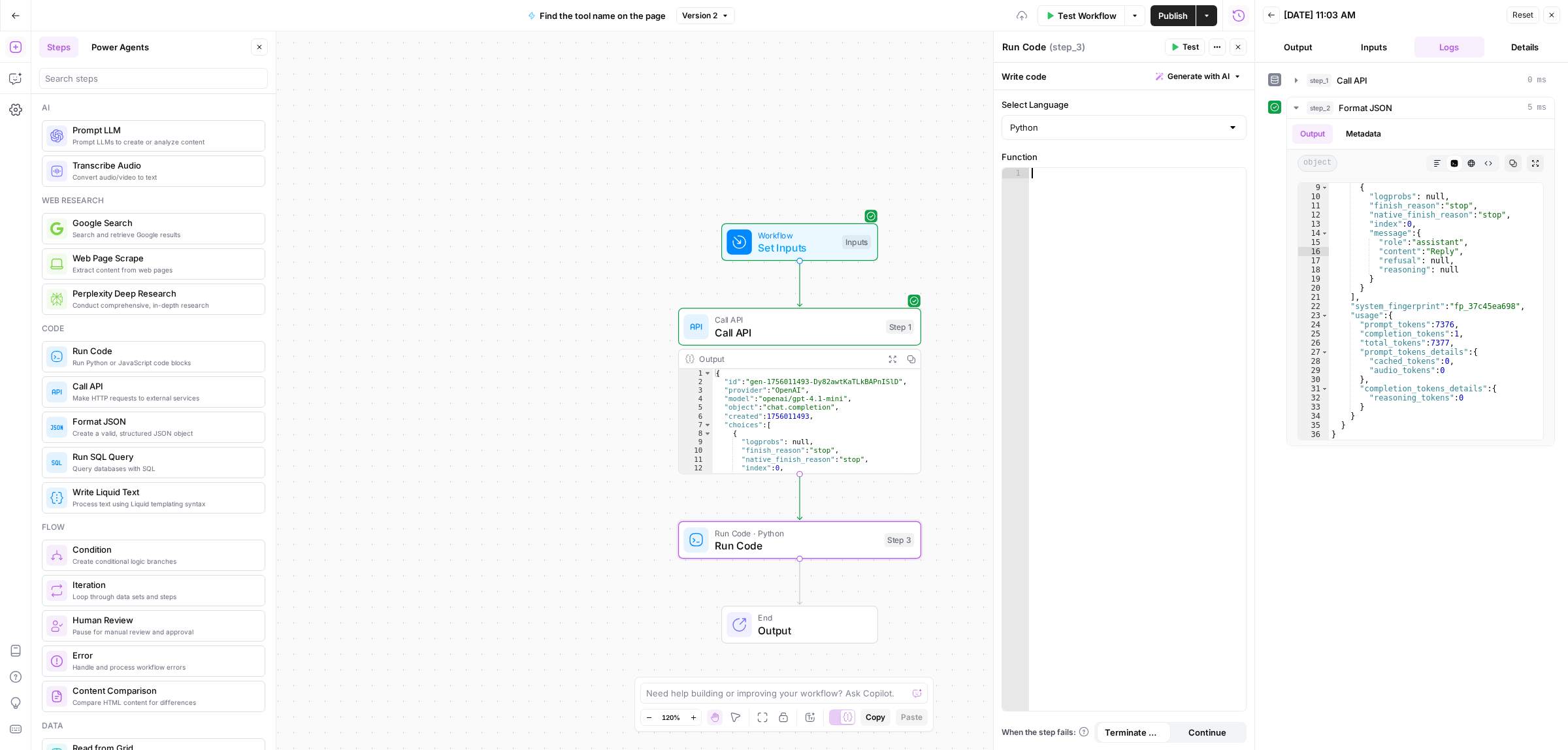
click at [1122, 222] on div at bounding box center [1137, 450] width 217 height 563
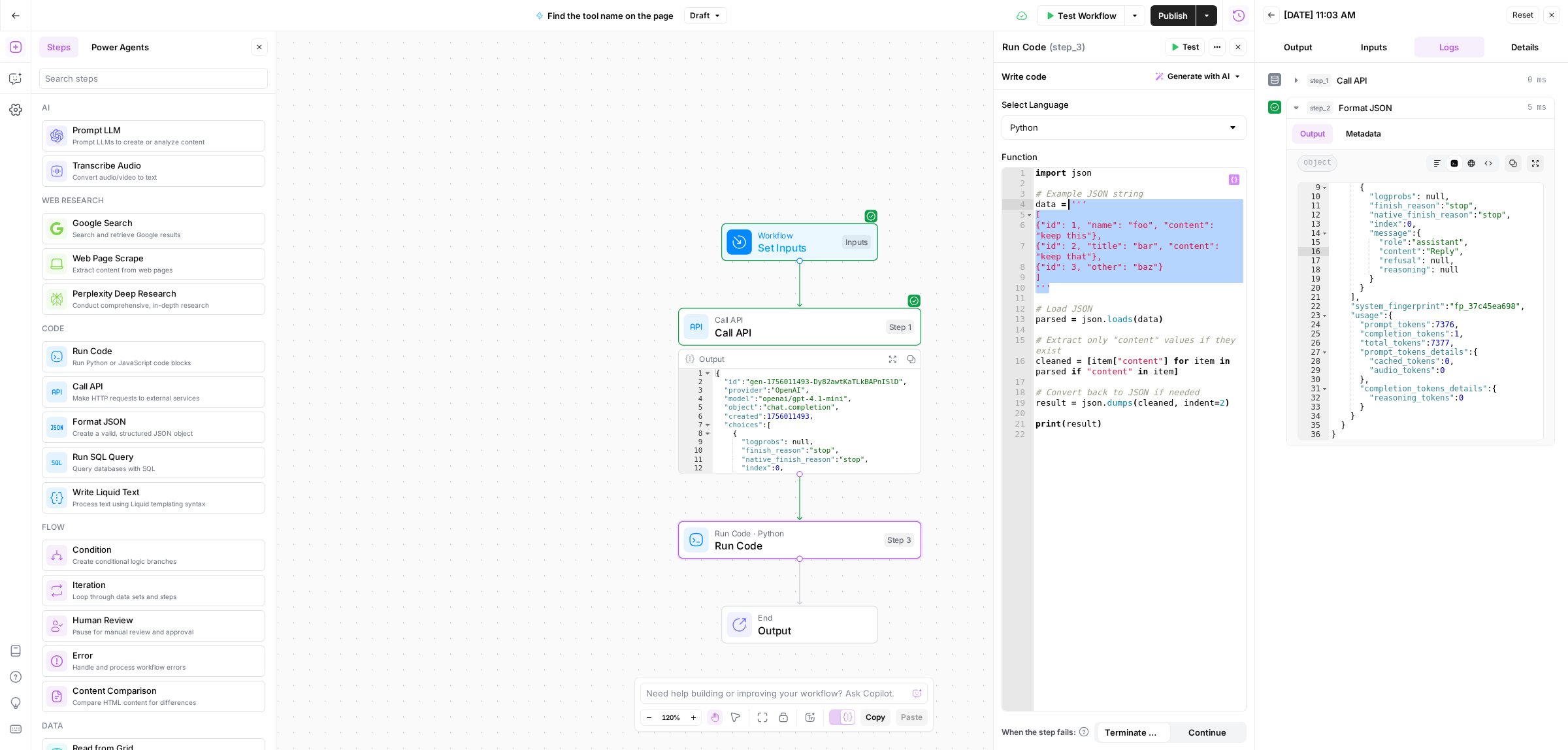
drag, startPoint x: 1060, startPoint y: 285, endPoint x: 1069, endPoint y: 206, distance: 79.5
click at [1069, 206] on div "import json # Example JSON string data = ''' [ {"id": 1, "name": "foo", "conten…" at bounding box center [1139, 450] width 213 height 563
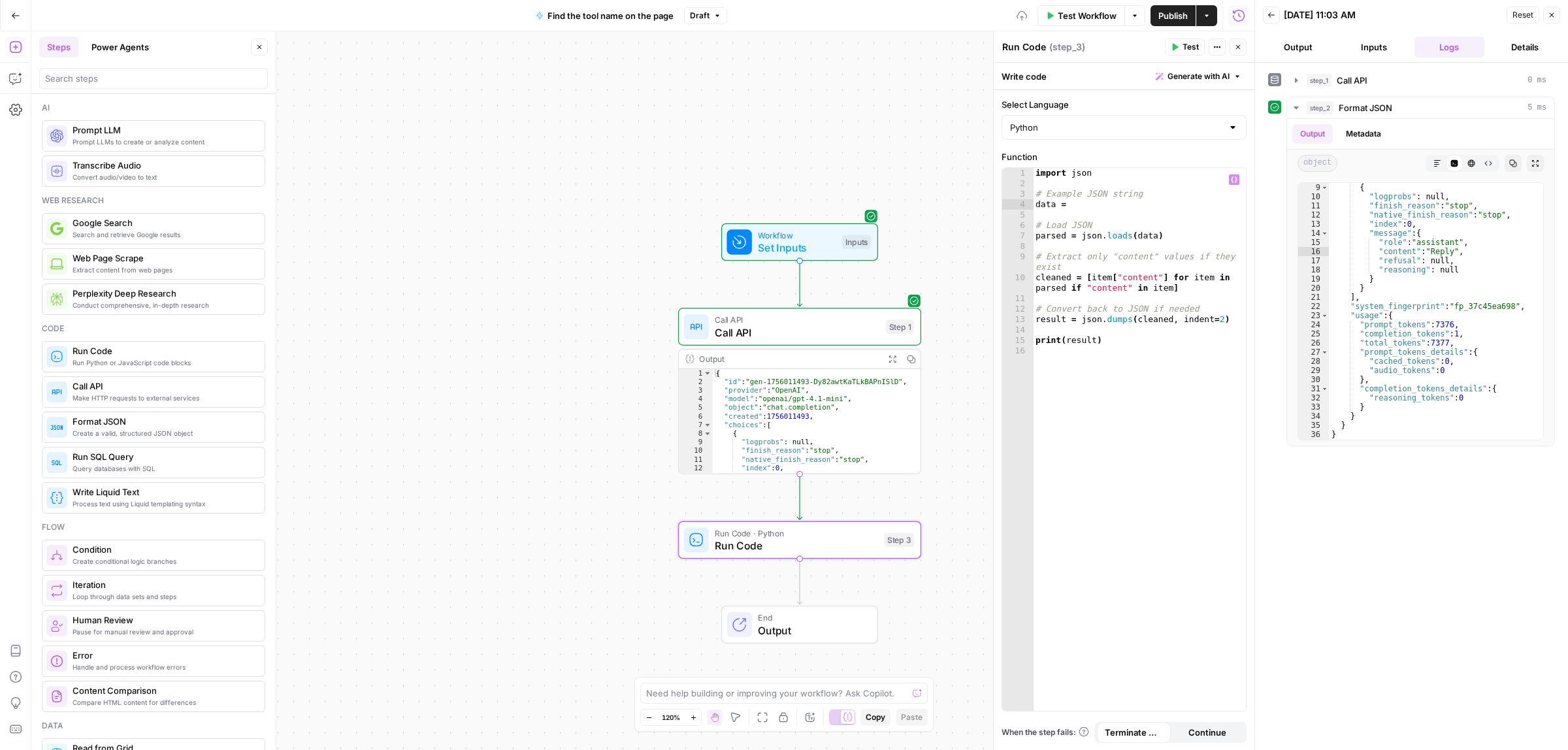
click at [1238, 177] on button "Variables Menu" at bounding box center [1234, 179] width 10 height 10
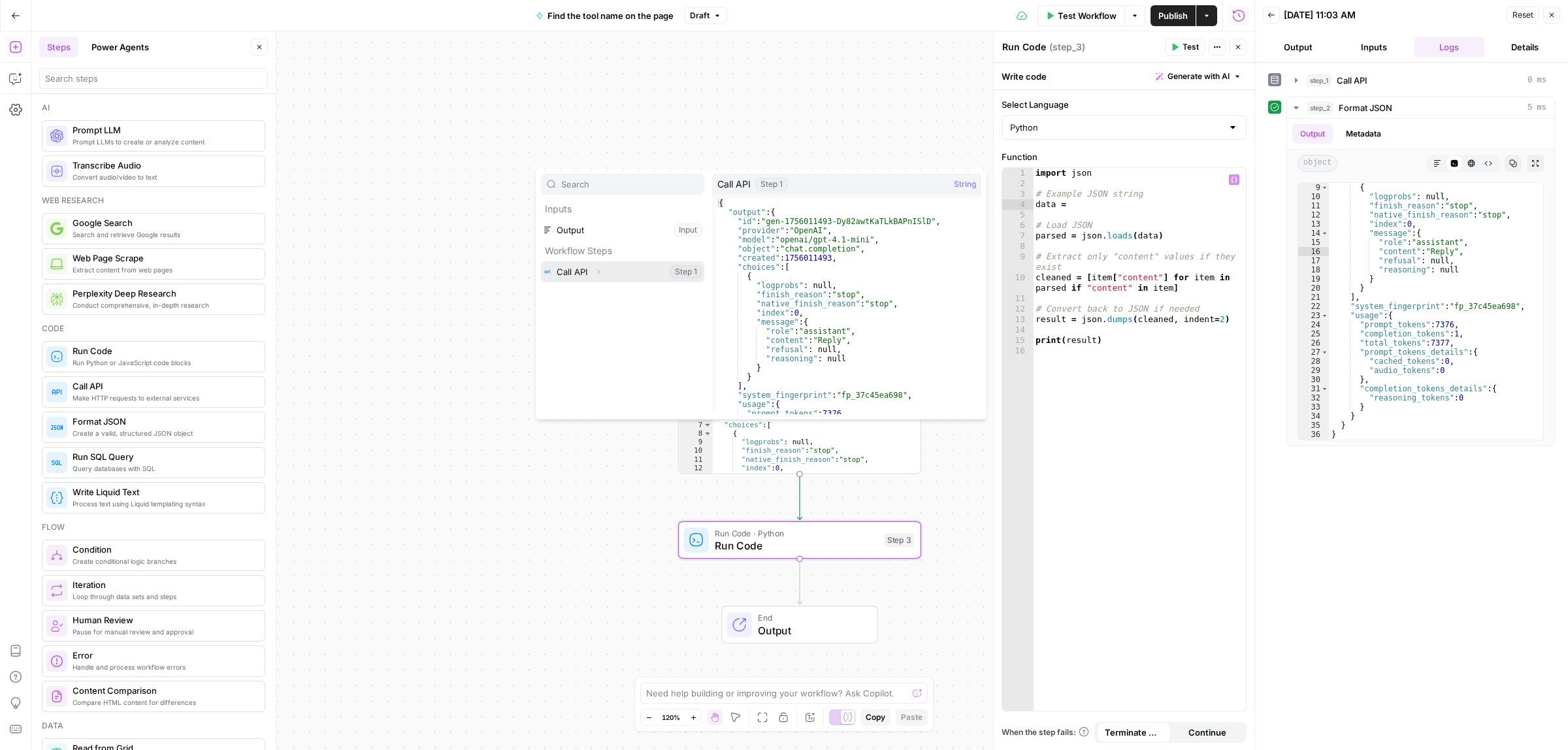
click at [624, 272] on button "Select variable Call API" at bounding box center [622, 271] width 163 height 21
type textarea "**********"
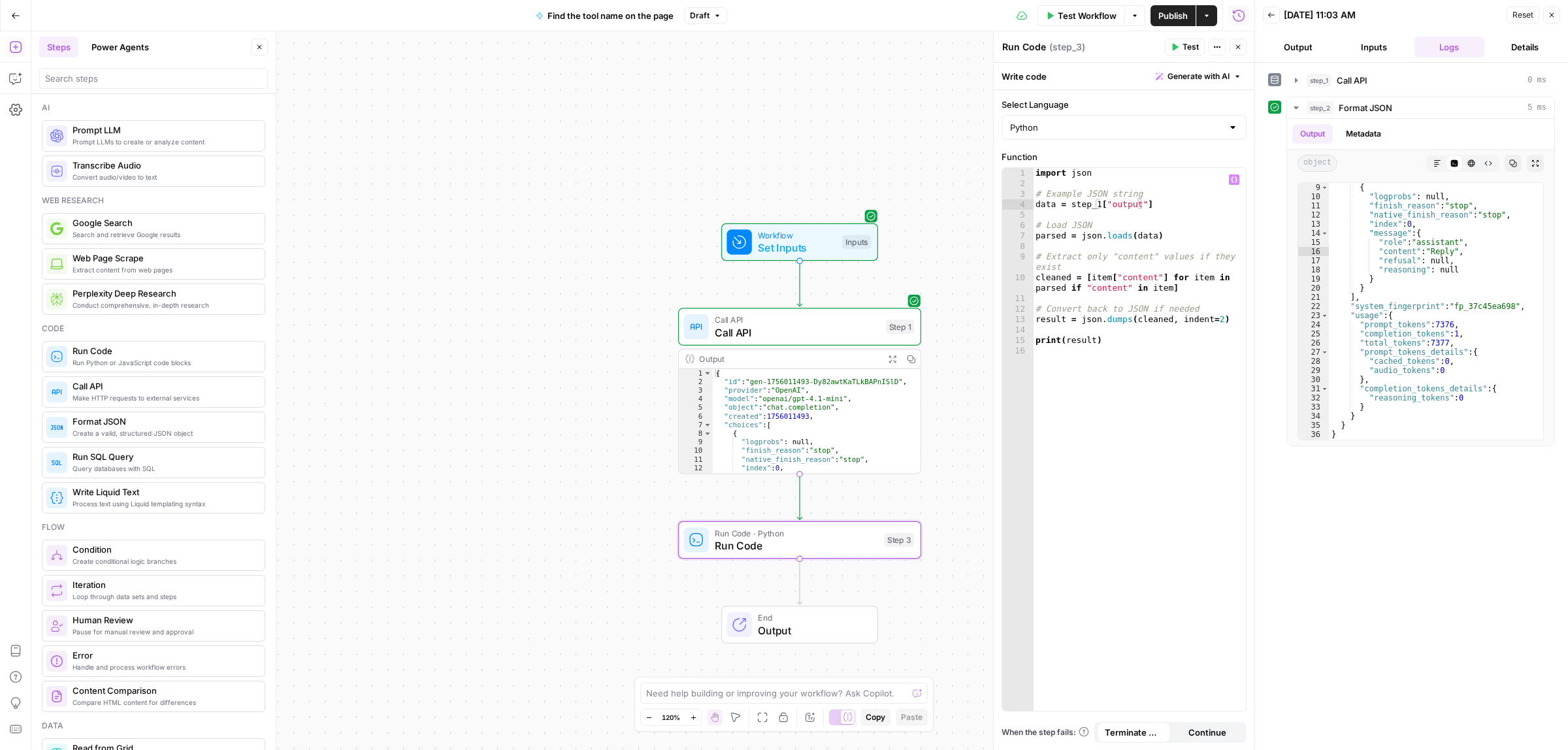
click at [1186, 47] on span "Test" at bounding box center [1190, 47] width 17 height 12
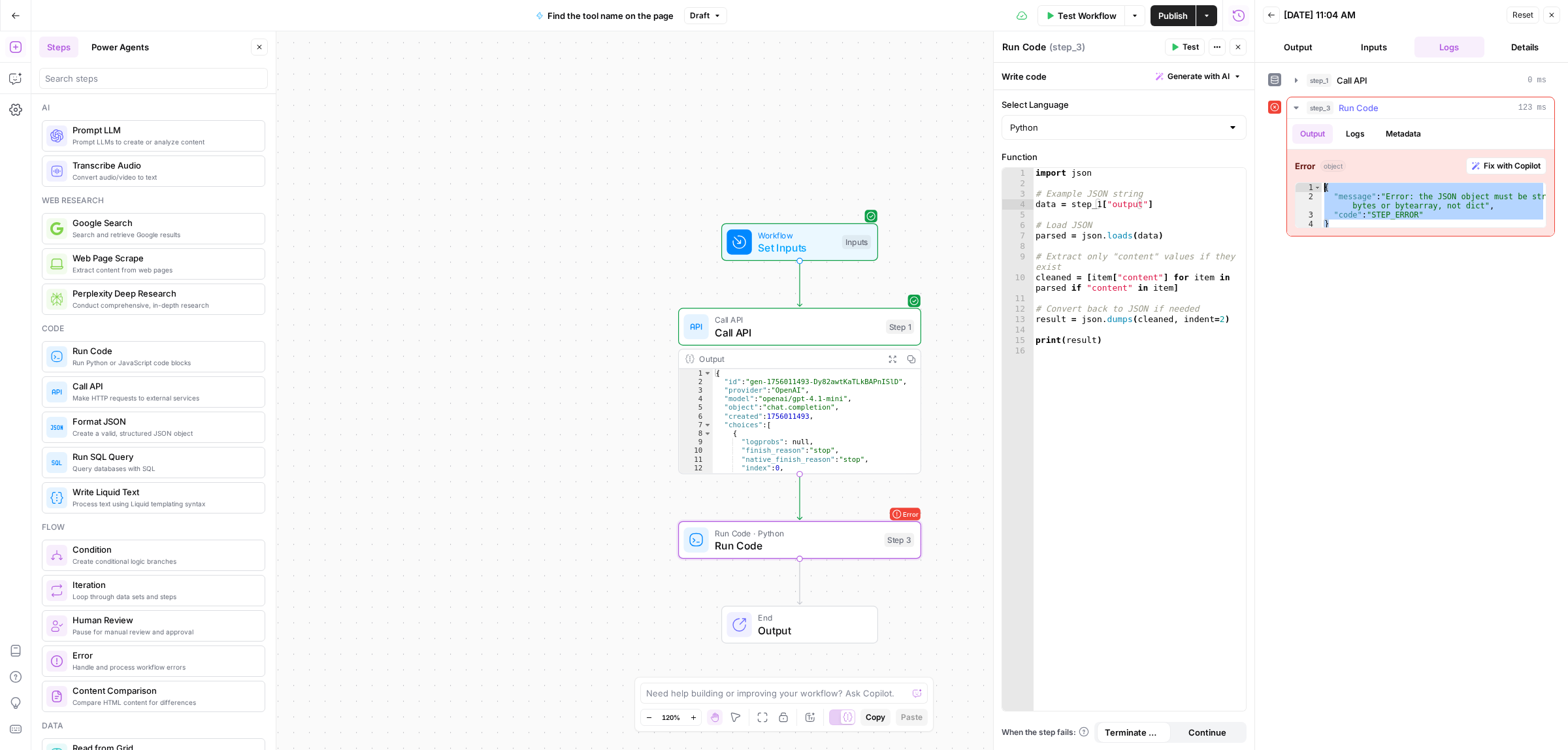
drag, startPoint x: 1447, startPoint y: 224, endPoint x: 1300, endPoint y: 186, distance: 151.8
click at [1300, 186] on div "* 1 2 3 4 { "message" : "Error: the JSON object must be str, bytes or bytearray…" at bounding box center [1421, 205] width 251 height 46
type textarea "**********"
click at [1099, 289] on div "import json # Example JSON string data = step_1 [ "output" ] # Load JSON parsed…" at bounding box center [1139, 450] width 213 height 563
type textarea "**********"
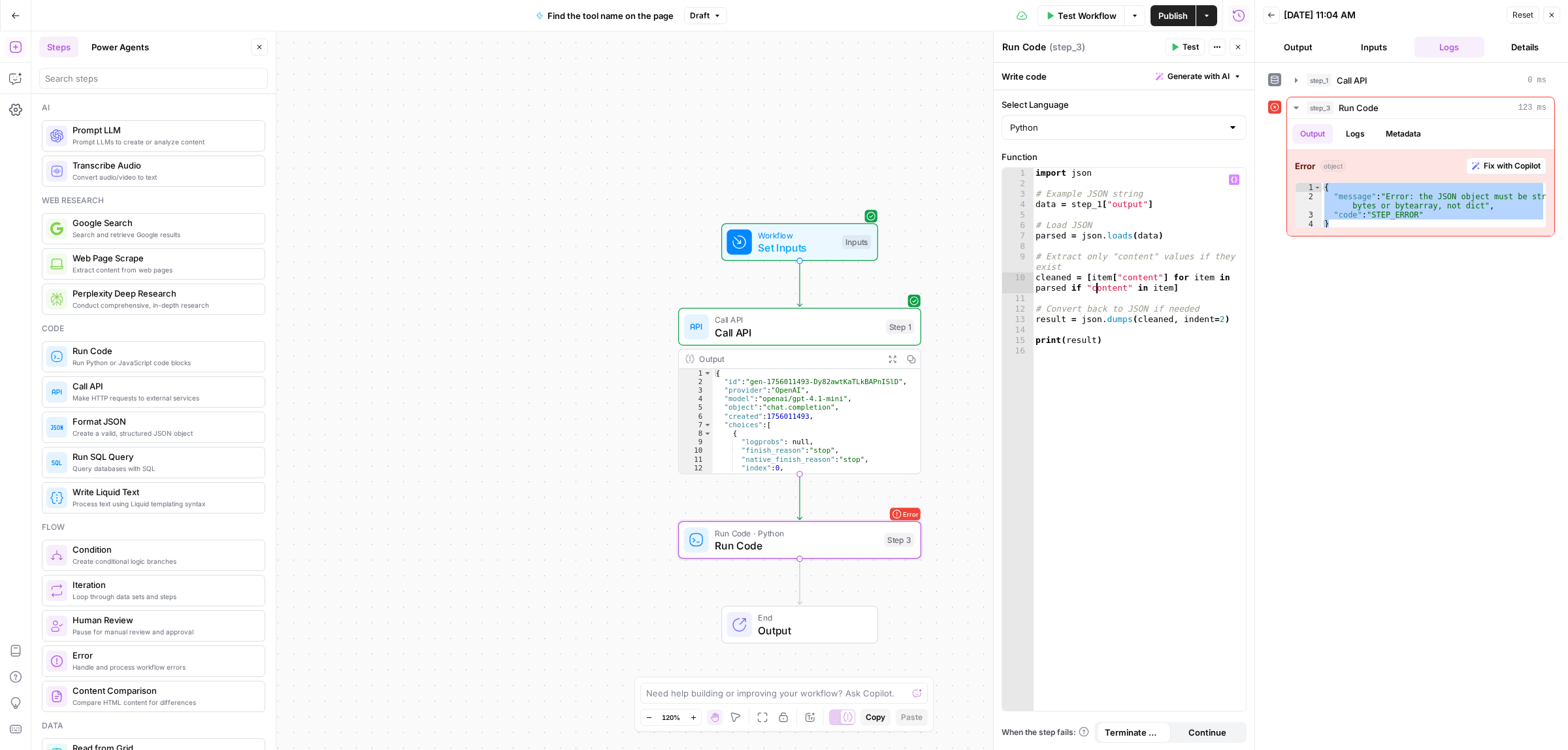
paste textarea
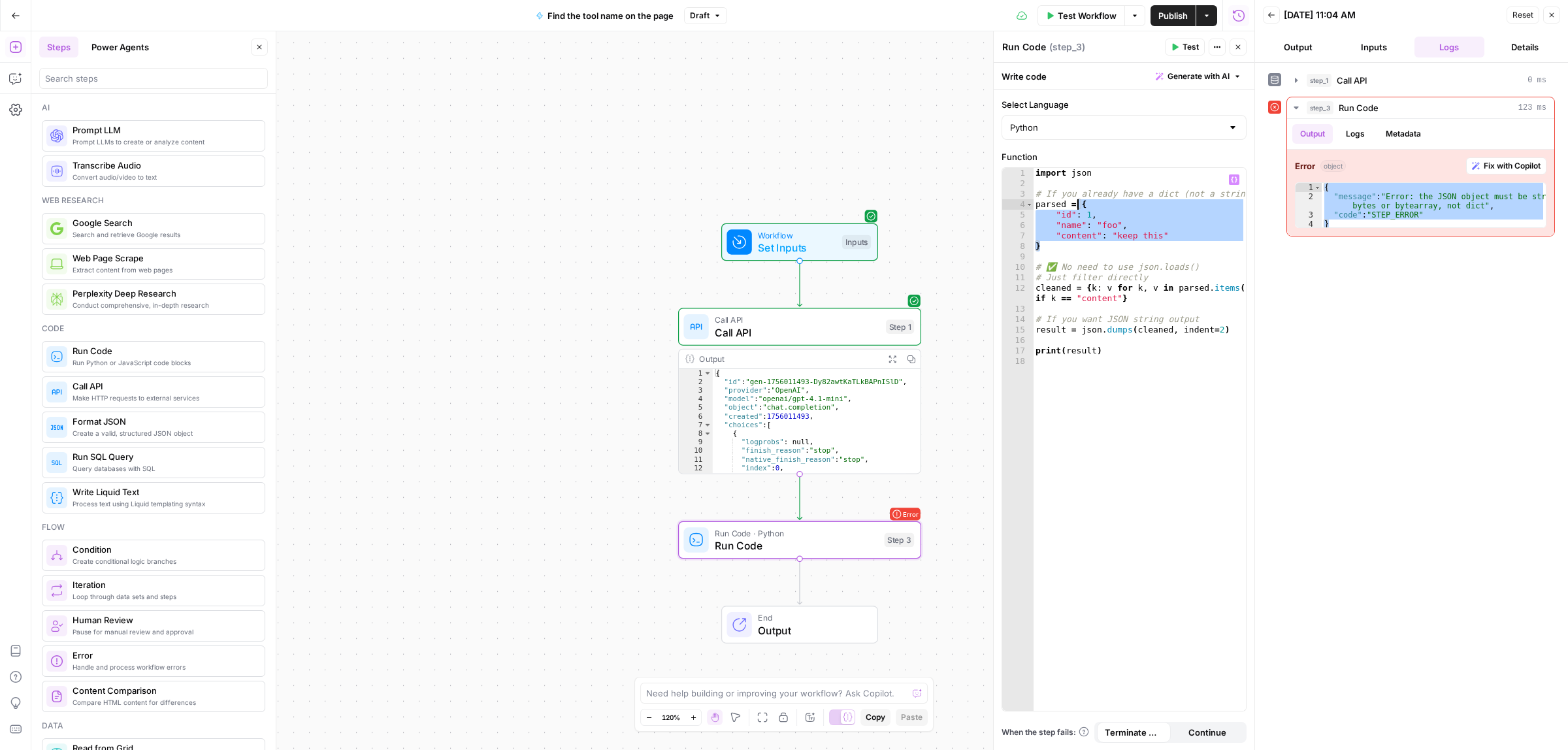
drag, startPoint x: 1048, startPoint y: 250, endPoint x: 1079, endPoint y: 204, distance: 55.5
click at [1079, 204] on div "import json # If you already have a dict (not a string) parsed = { "id" : 1 , "…" at bounding box center [1139, 450] width 213 height 563
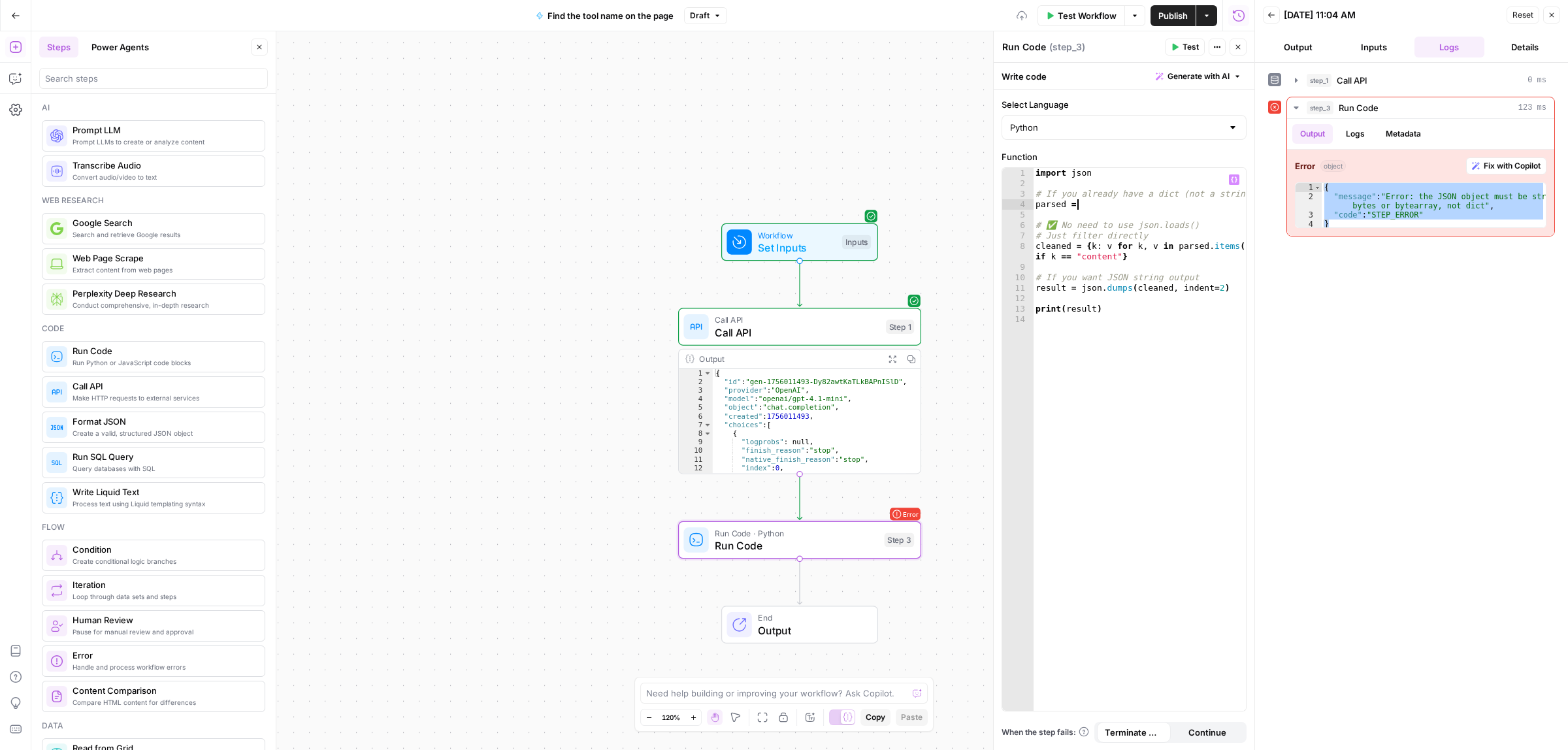
click at [1235, 178] on icon "button" at bounding box center [1234, 180] width 6 height 6
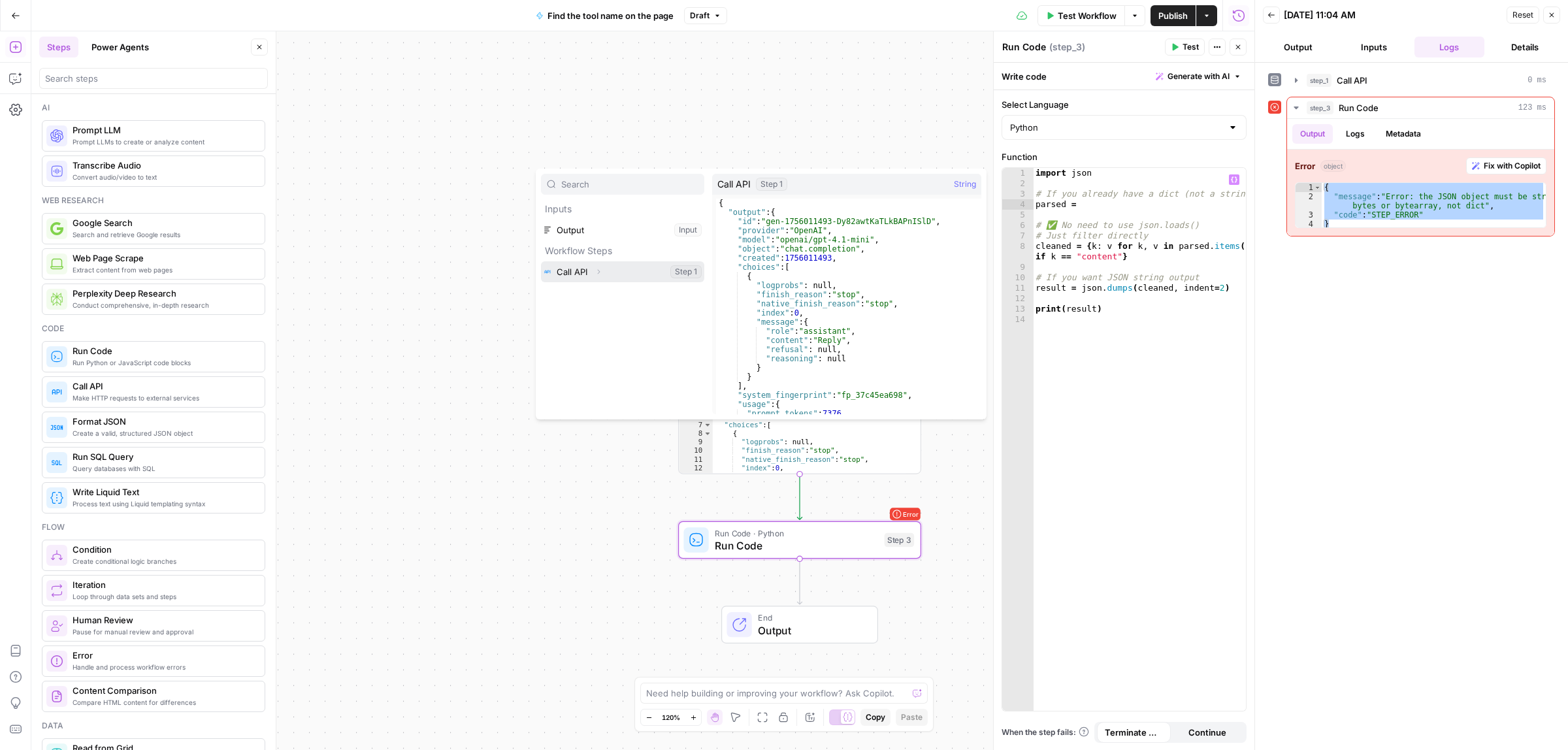
click at [615, 275] on button "Select variable Call API" at bounding box center [622, 271] width 163 height 21
type textarea "**********"
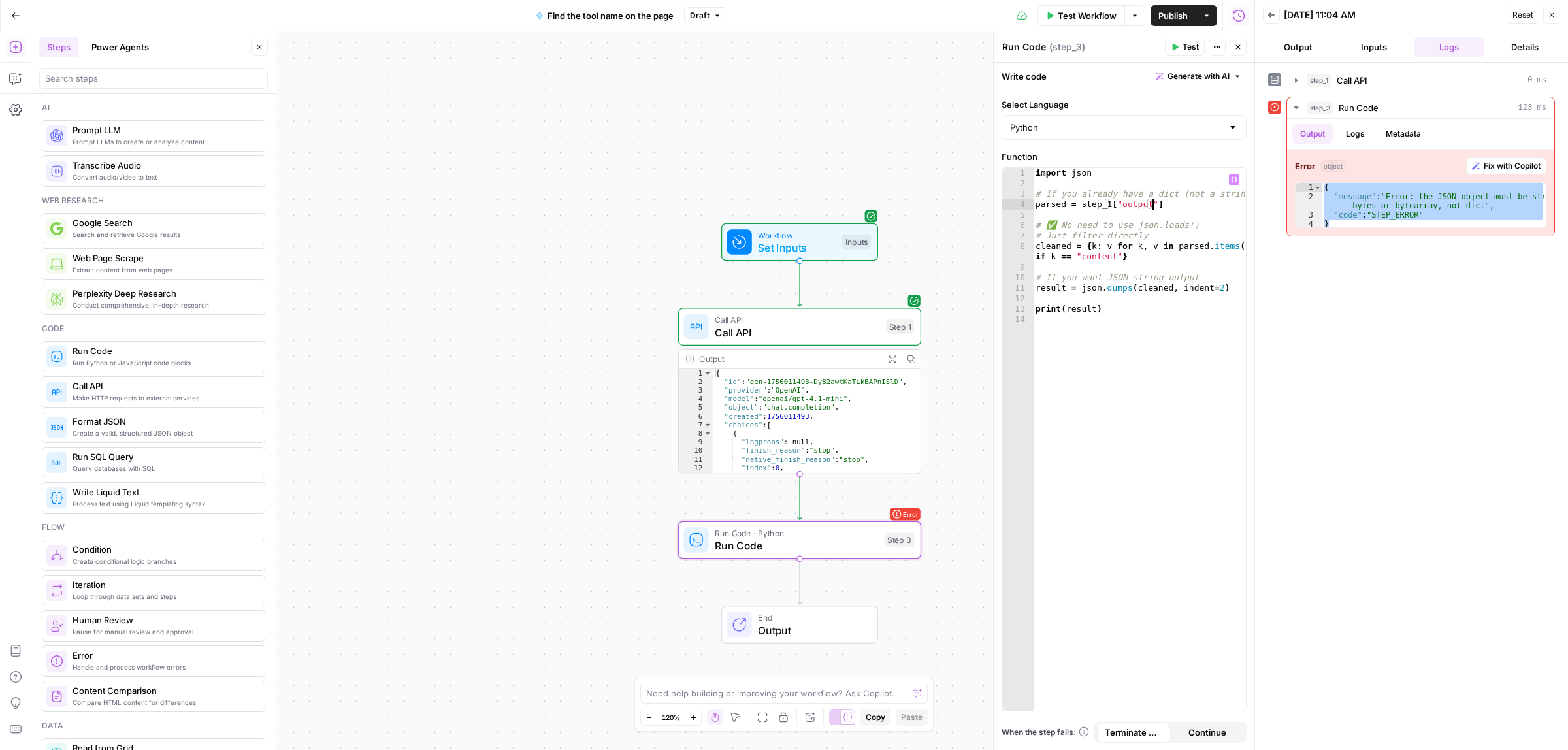
click at [1180, 46] on button "Test" at bounding box center [1185, 47] width 40 height 17
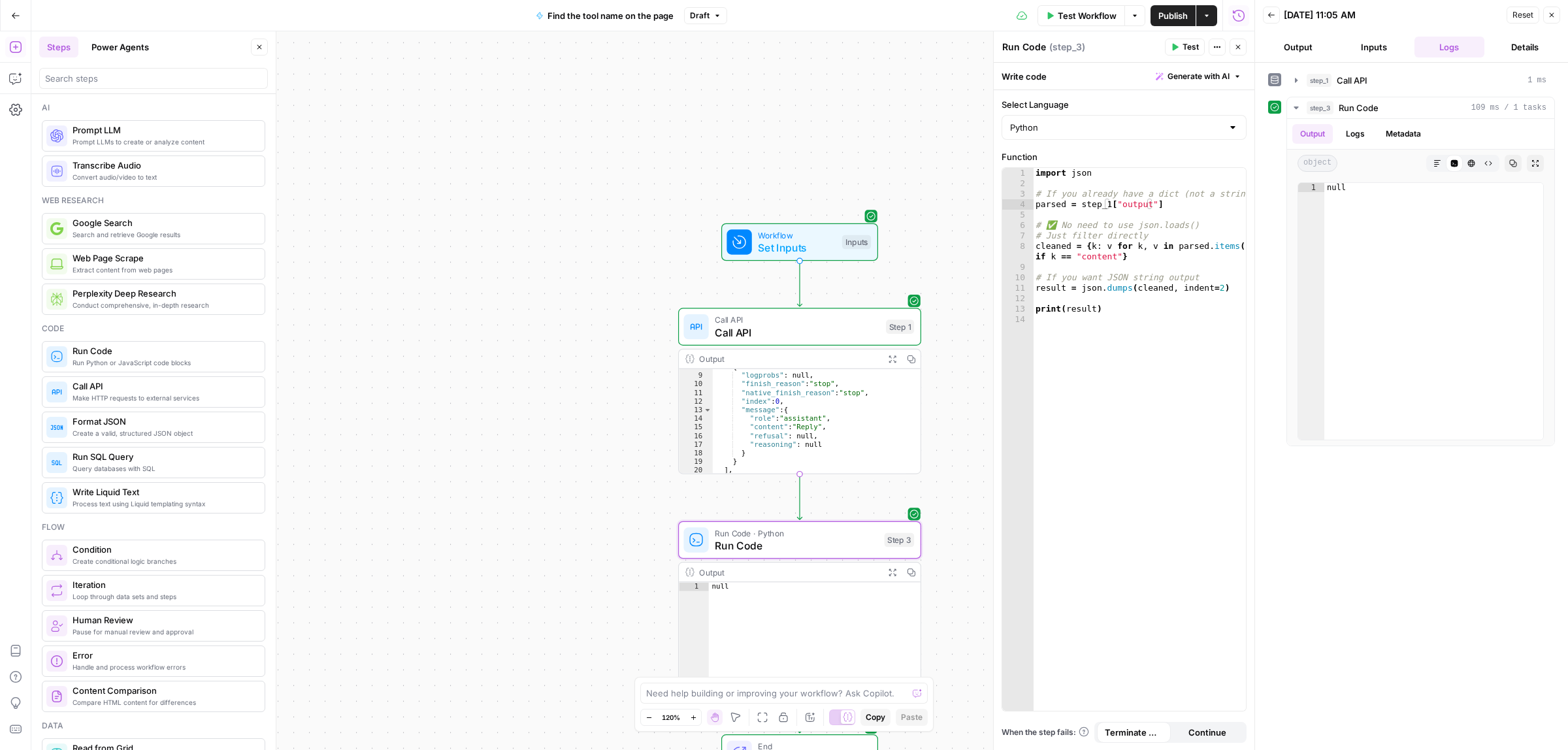
scroll to position [55, 0]
click at [1352, 138] on button "Logs" at bounding box center [1355, 133] width 35 height 20
click at [915, 361] on button "Copy" at bounding box center [911, 359] width 19 height 19
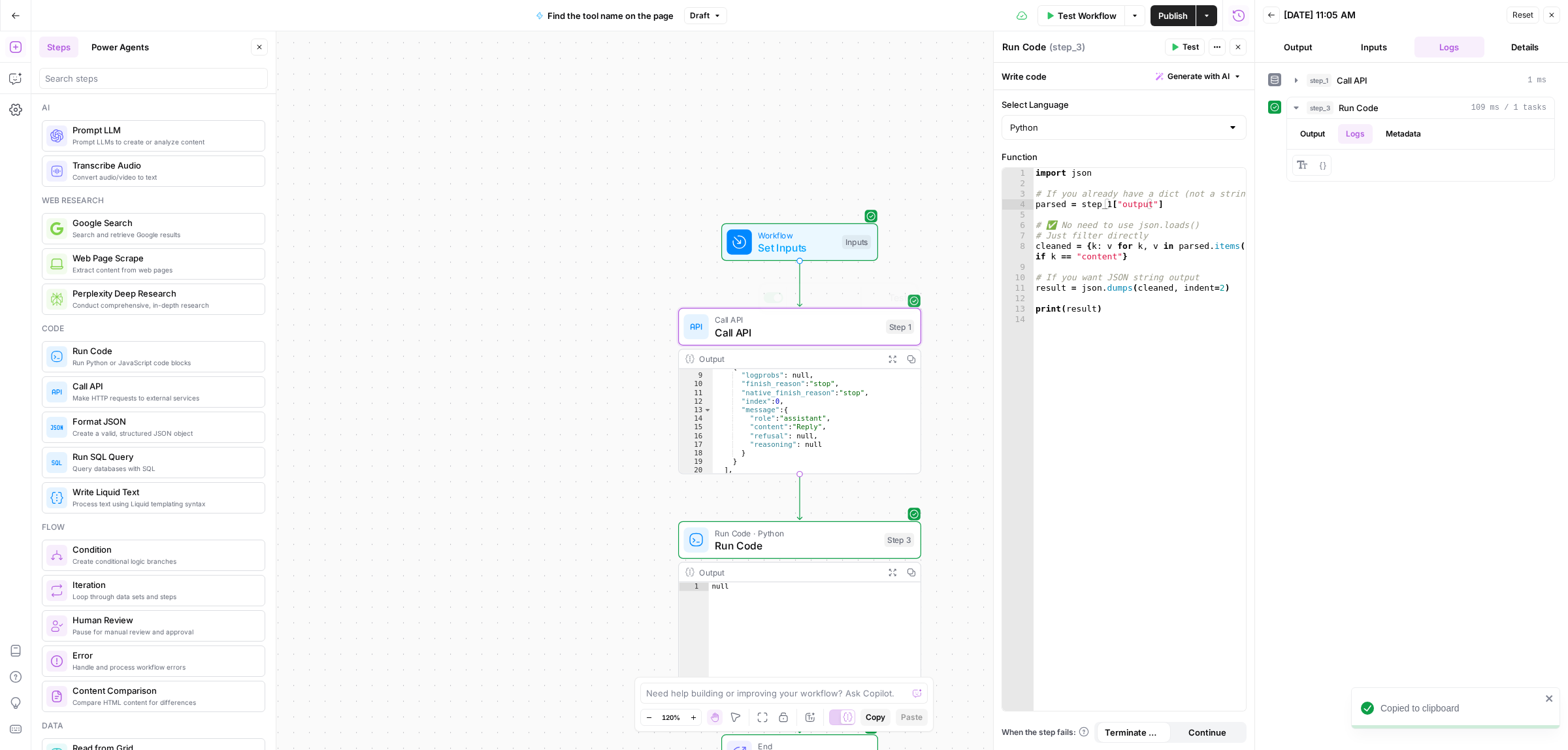
click at [1088, 299] on div "import json # If you already have a dict (not a string) parsed = step_1 [ "outp…" at bounding box center [1139, 450] width 213 height 563
type textarea "**********"
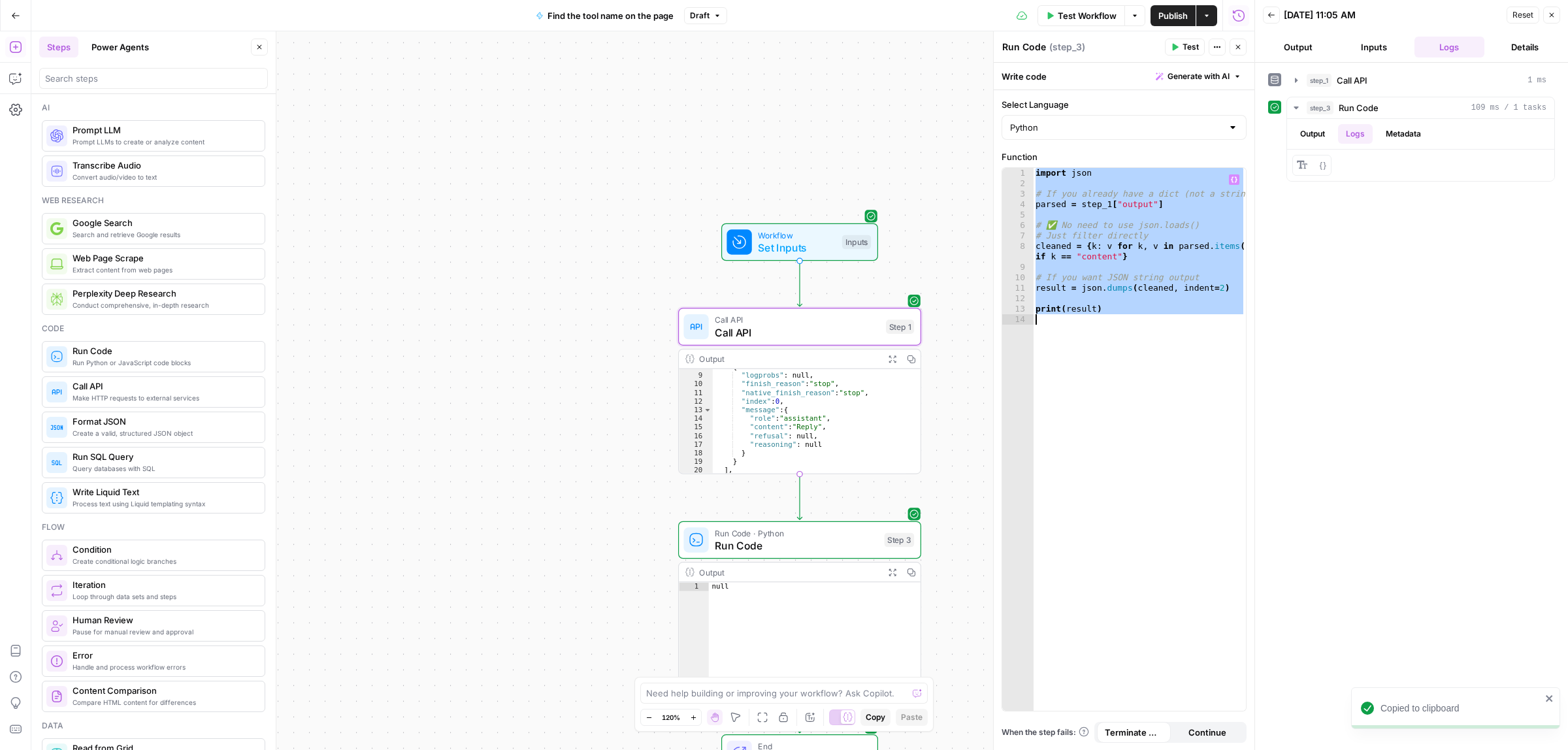
paste textarea
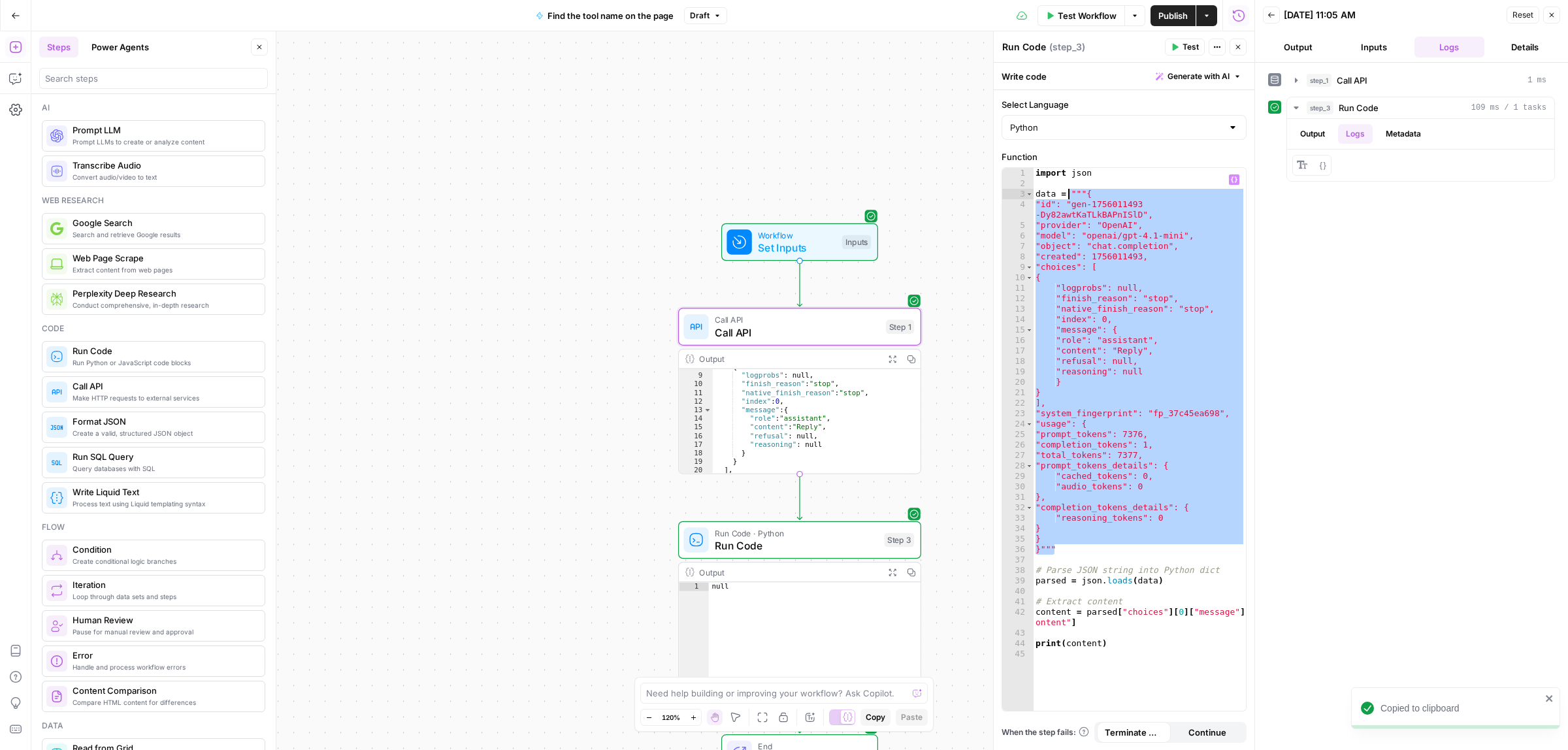
drag, startPoint x: 1030, startPoint y: 484, endPoint x: 1068, endPoint y: 192, distance: 294.5
click at [1068, 192] on div "import json data = """{ "id": "gen-1756011493 -Dy82awtKaTLkBAPnISlD", "provider…" at bounding box center [1139, 450] width 213 height 563
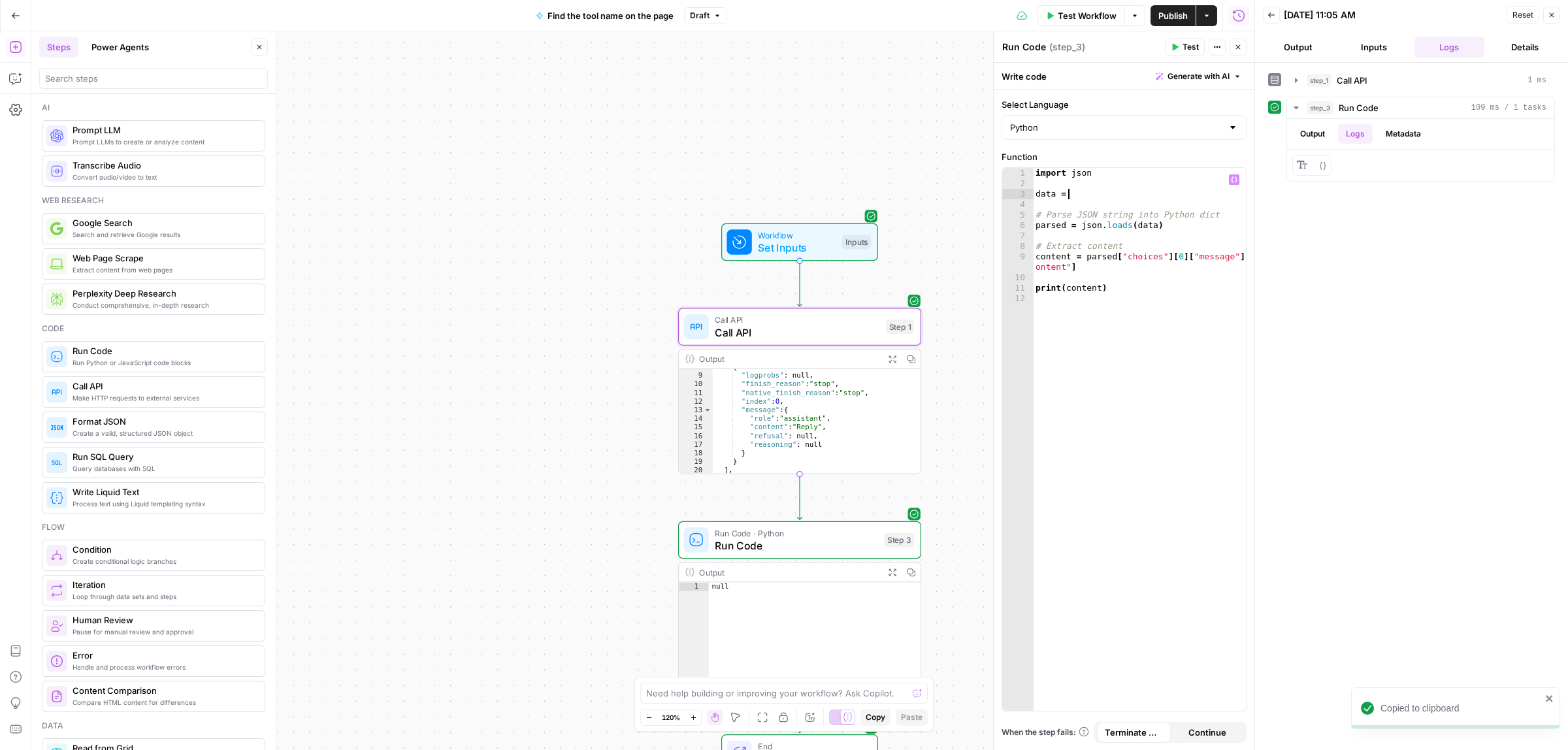
click at [1235, 181] on icon "button" at bounding box center [1234, 180] width 6 height 6
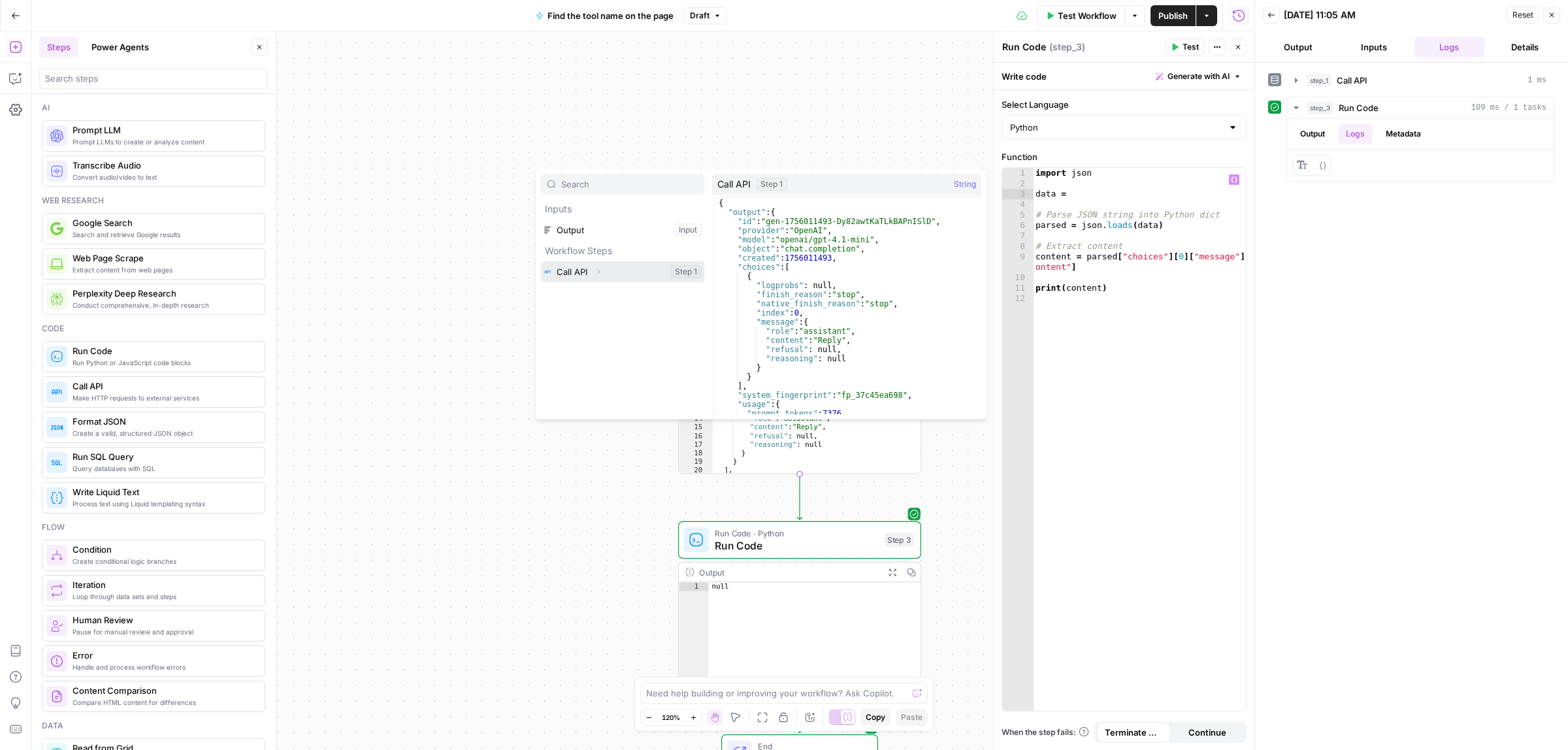
click at [593, 274] on button "Expand" at bounding box center [598, 272] width 17 height 17
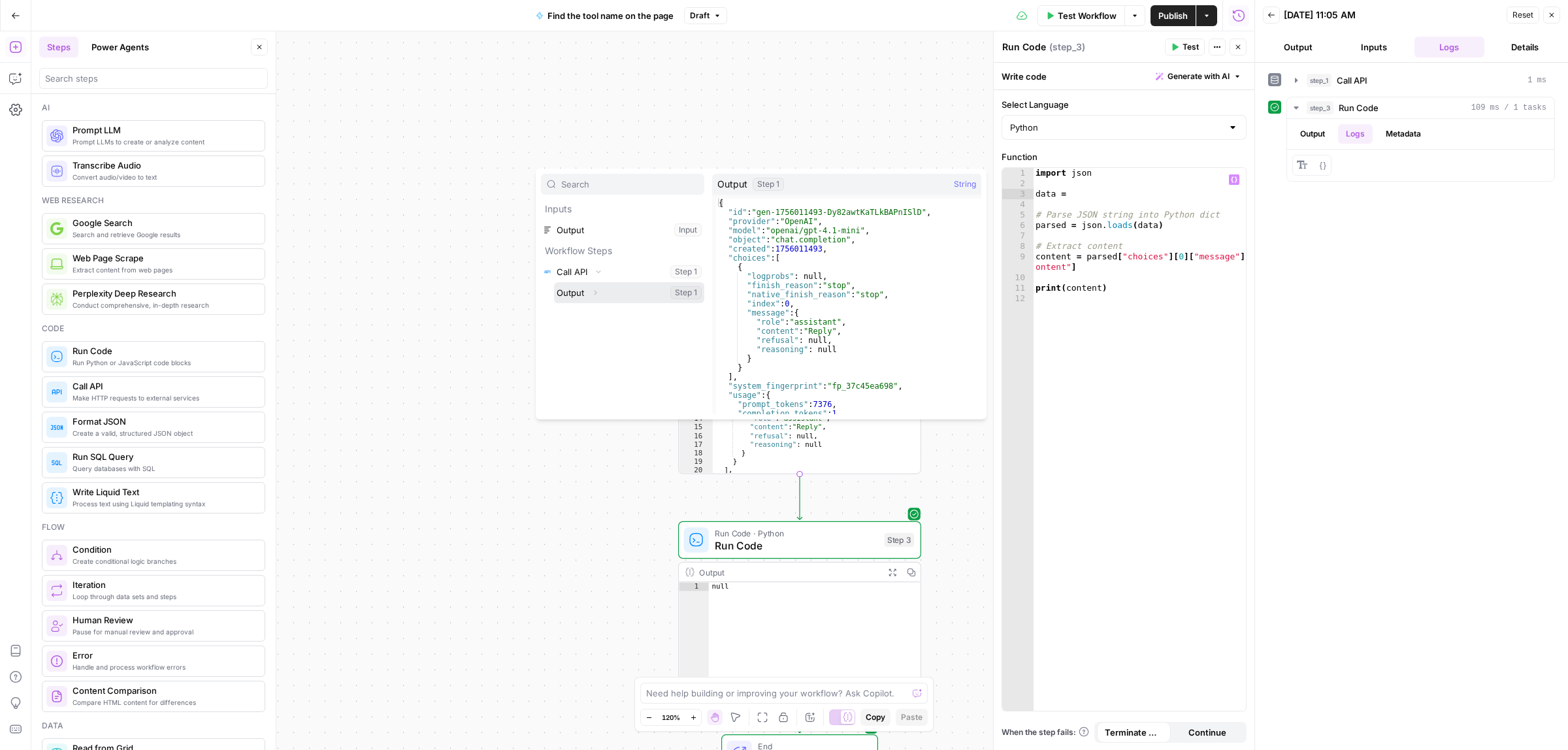
click at [628, 292] on button "Select variable Output" at bounding box center [629, 293] width 151 height 21
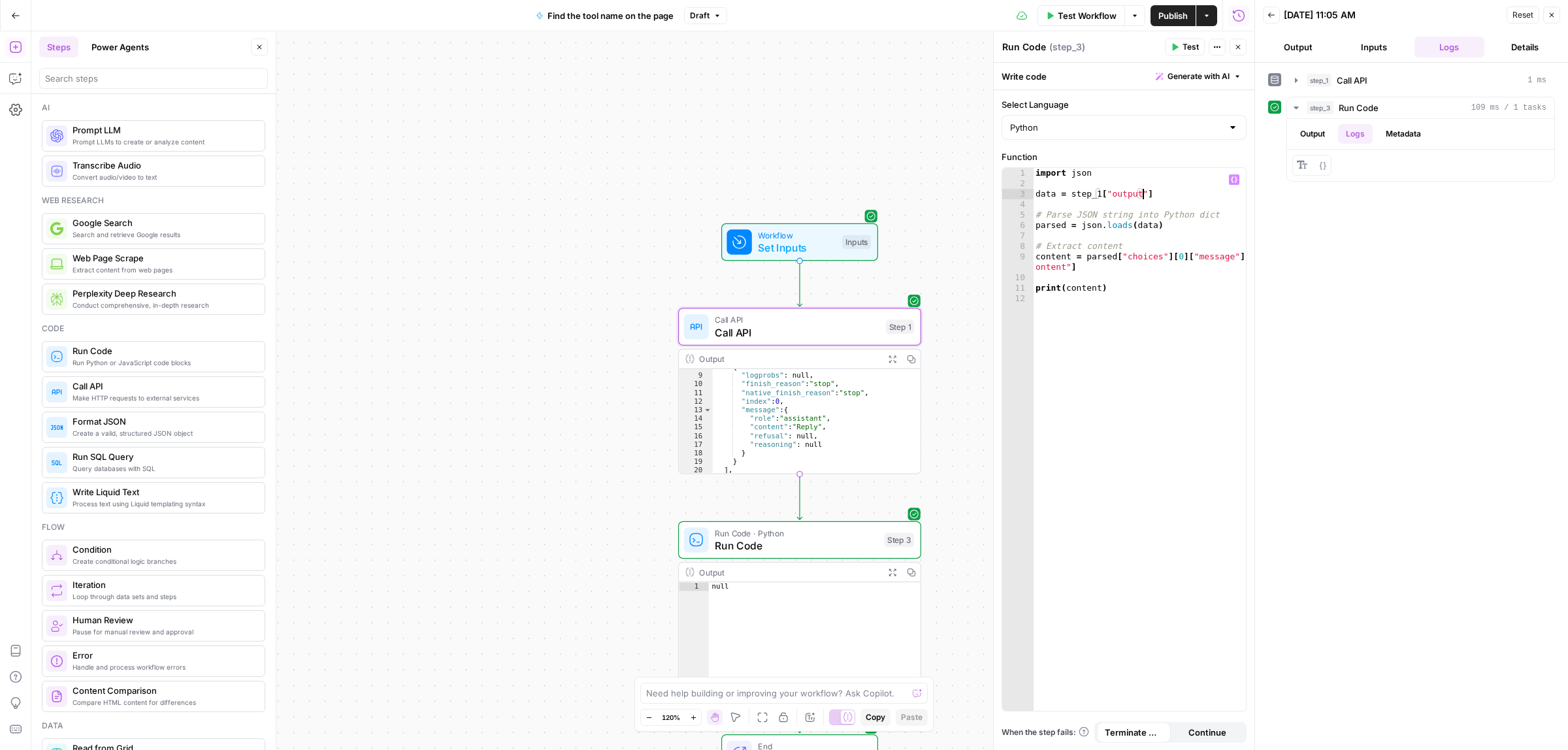
click at [1190, 47] on span "Test" at bounding box center [1190, 47] width 17 height 12
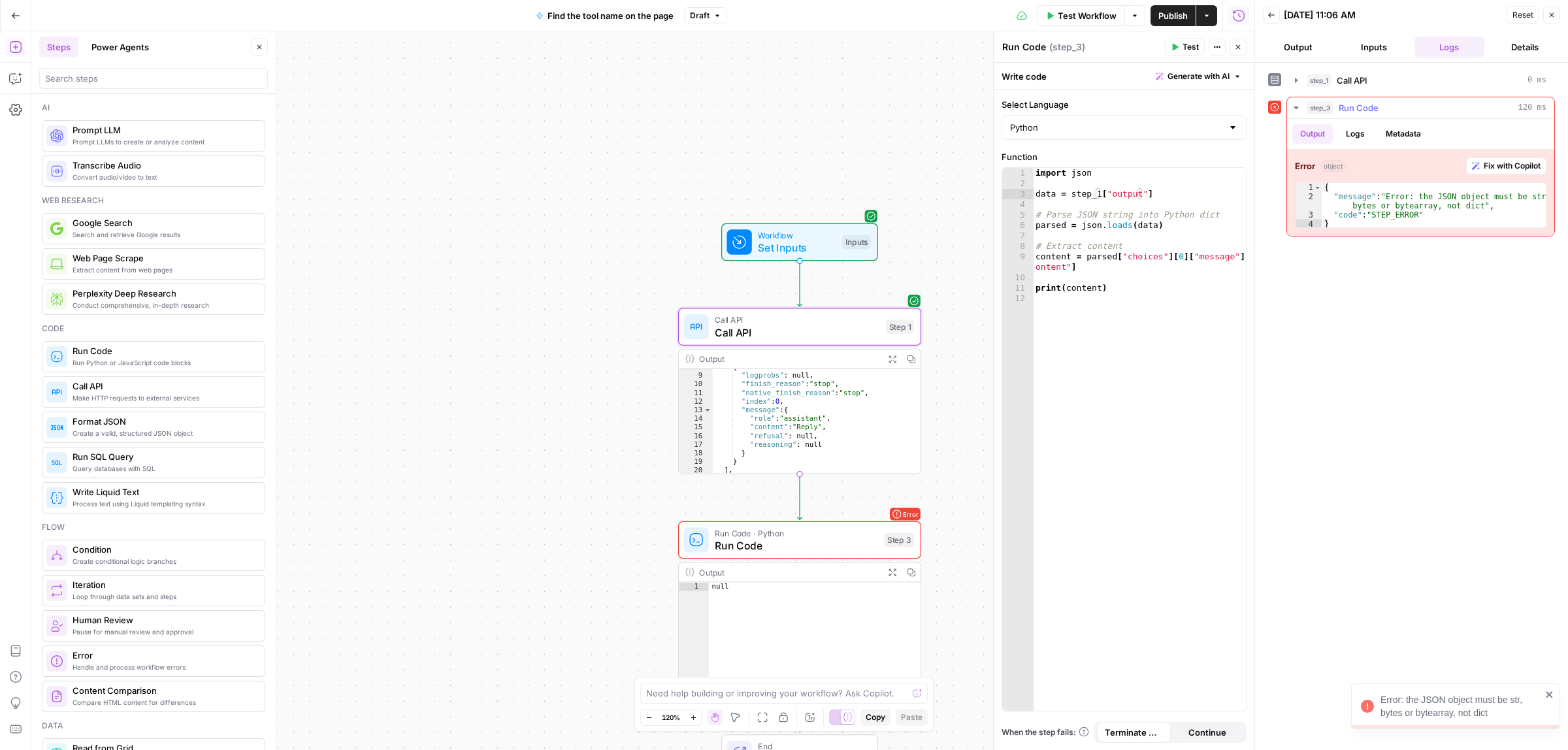
click at [1344, 144] on button "Logs" at bounding box center [1355, 133] width 35 height 20
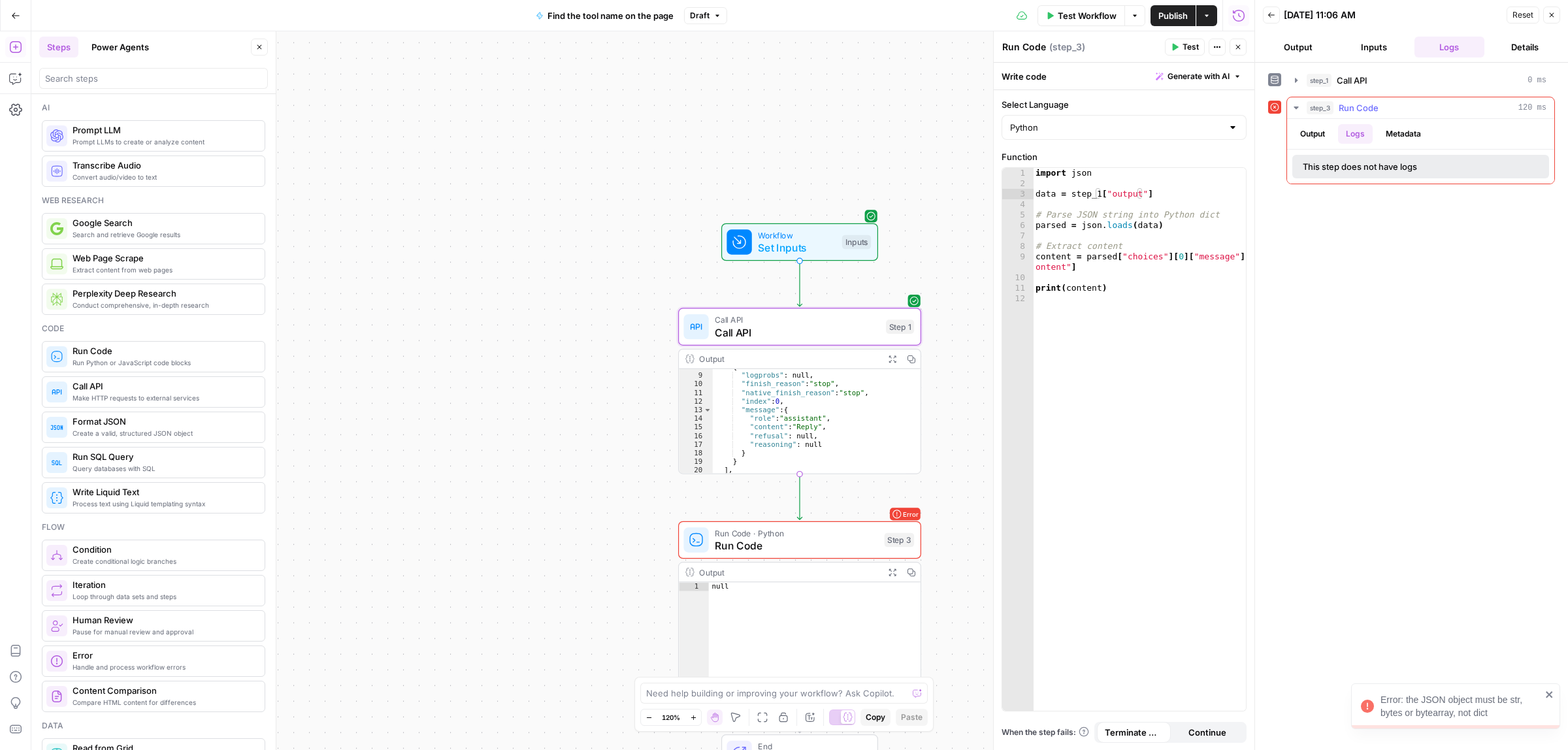
click at [1314, 129] on button "Output" at bounding box center [1312, 133] width 40 height 20
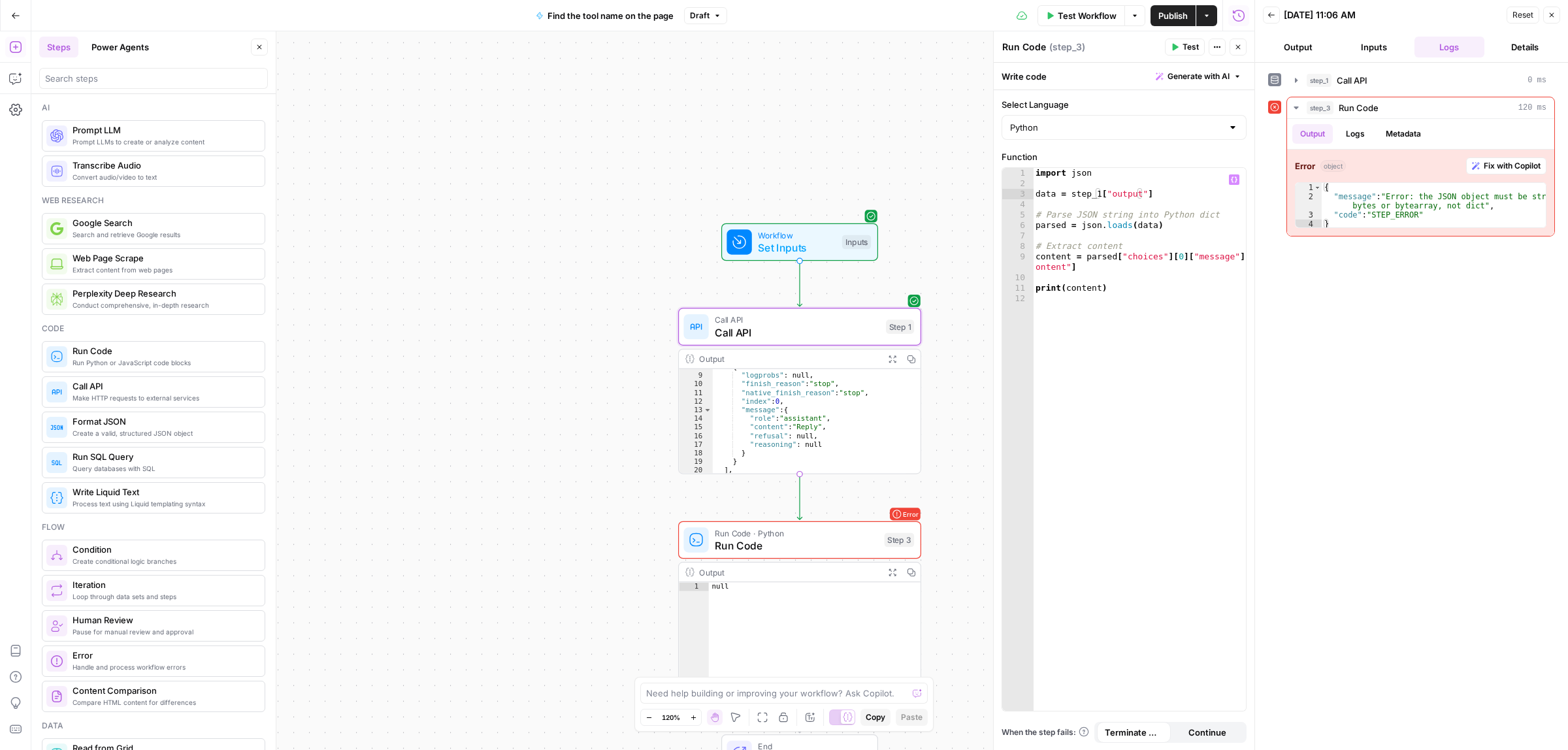
click at [1150, 195] on div "import json data = step_1 [ "output" ] # Parse JSON string into Python dict par…" at bounding box center [1139, 450] width 213 height 563
click at [1183, 46] on span "Test" at bounding box center [1190, 47] width 17 height 12
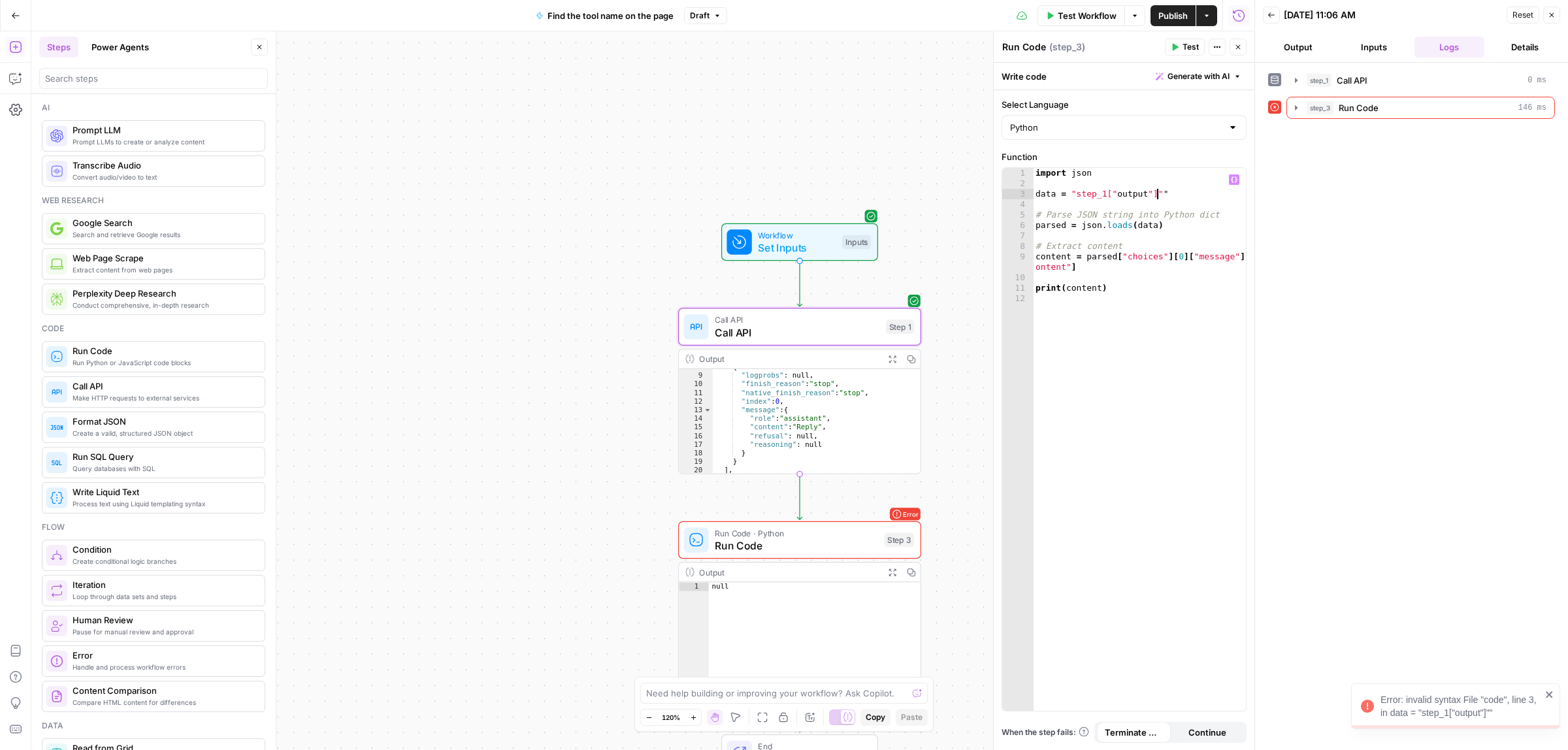
click at [1165, 191] on div "import json data = "step_1[" output "]" " # Parse JSON string into Python dict …" at bounding box center [1139, 450] width 213 height 563
click at [1183, 44] on span "Test" at bounding box center [1190, 47] width 17 height 12
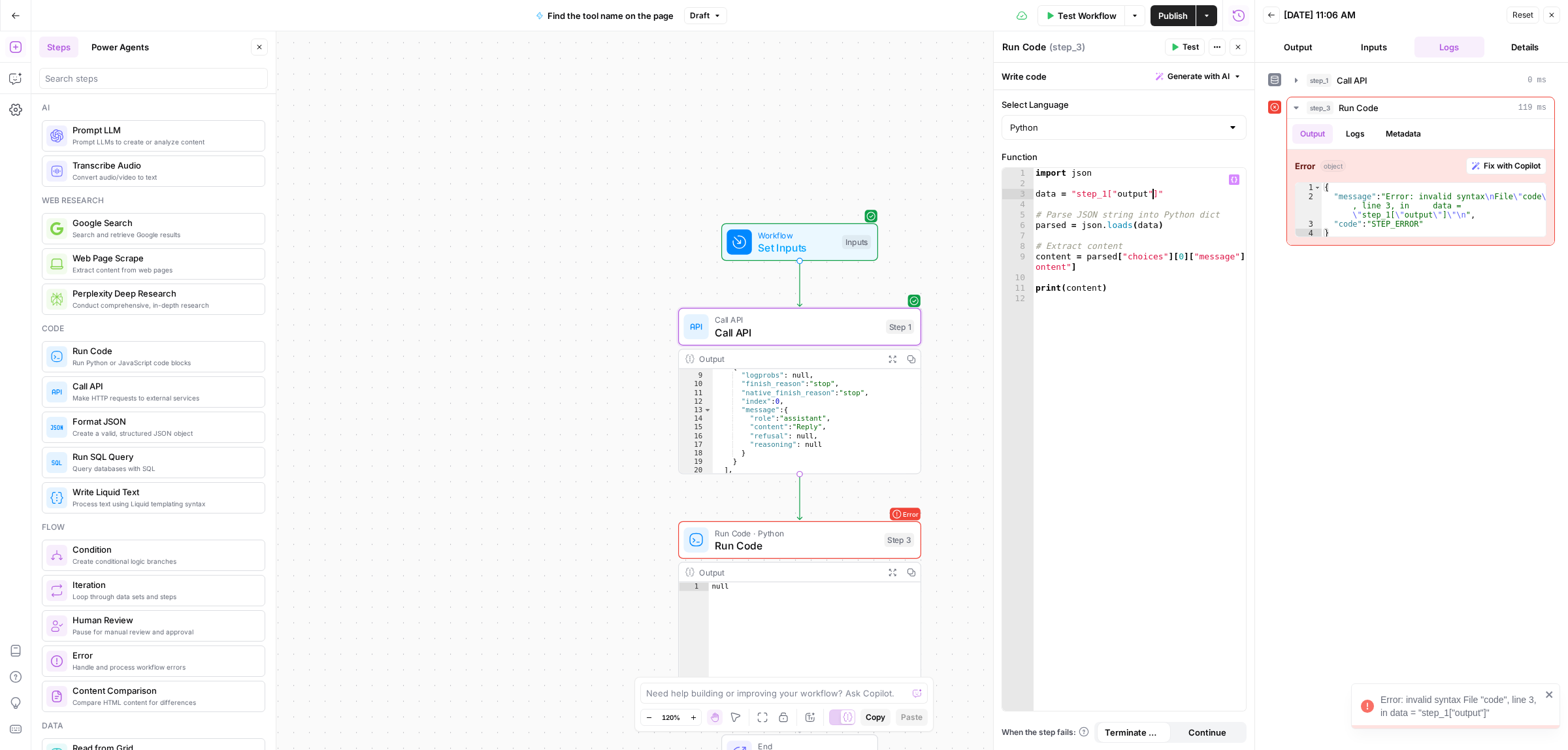
click at [1158, 196] on div "import json data = "step_1[" output "]" # Parse JSON string into Python dict pa…" at bounding box center [1139, 450] width 213 height 563
click at [1069, 194] on div "import json data = "step_1[" output "] # Parse JSON string into Python dict par…" at bounding box center [1139, 450] width 213 height 563
type textarea "**********"
click at [1123, 278] on div "import json data = step_1 [ "output" ] # Parse JSON string into Python dict par…" at bounding box center [1139, 450] width 213 height 563
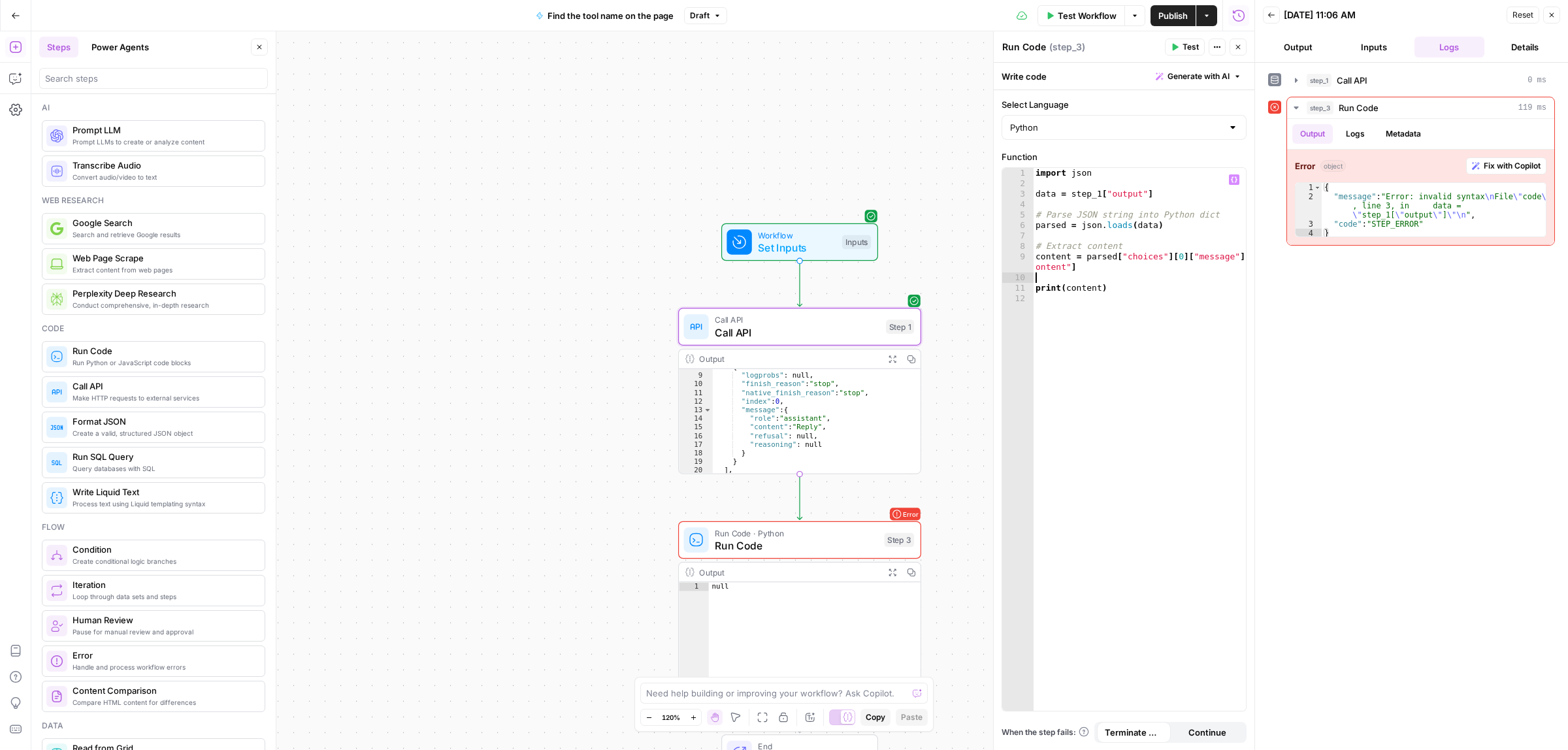
type textarea "**********"
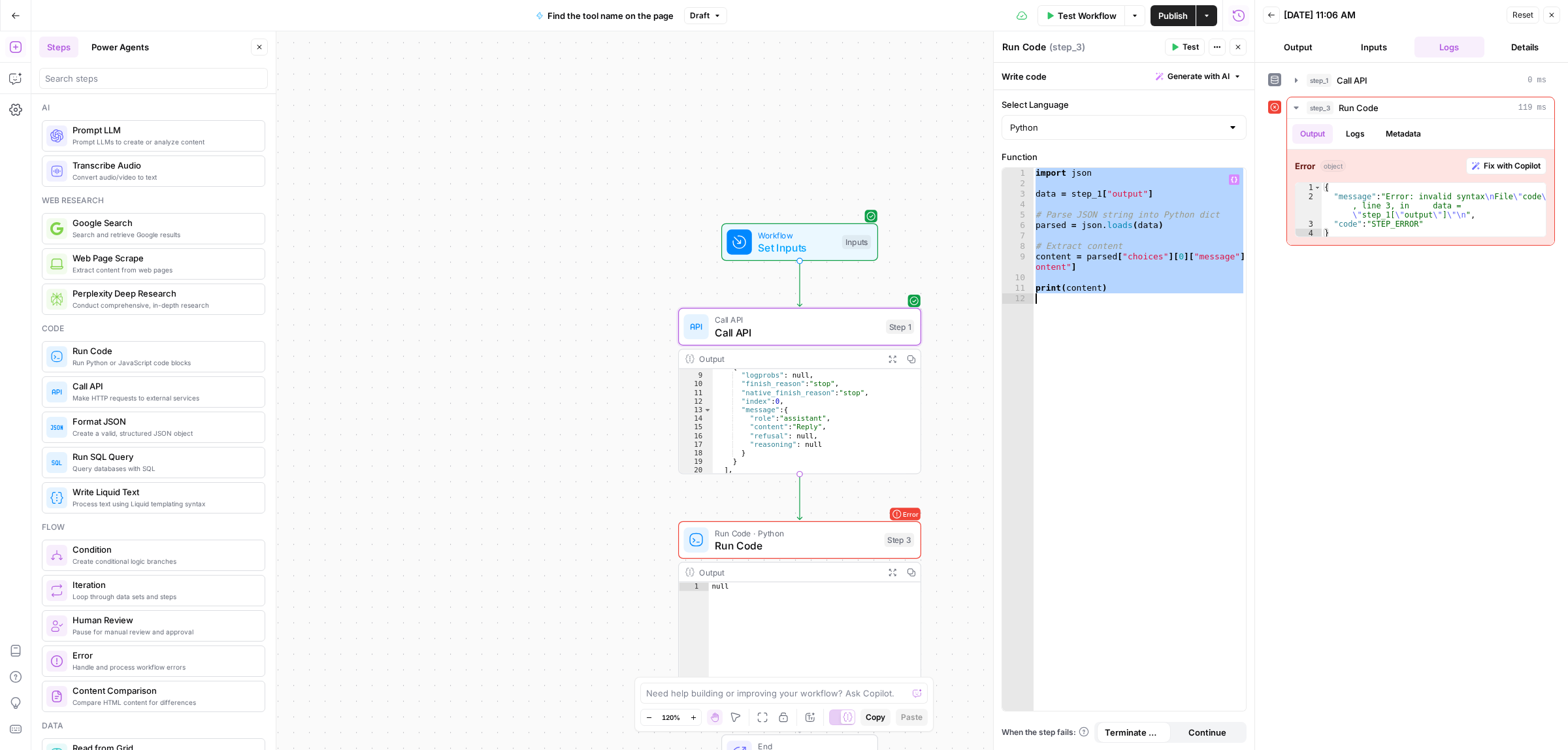
click at [1111, 240] on div "import json data = step_1 [ "output" ] # Parse JSON string into Python dict par…" at bounding box center [1139, 439] width 213 height 543
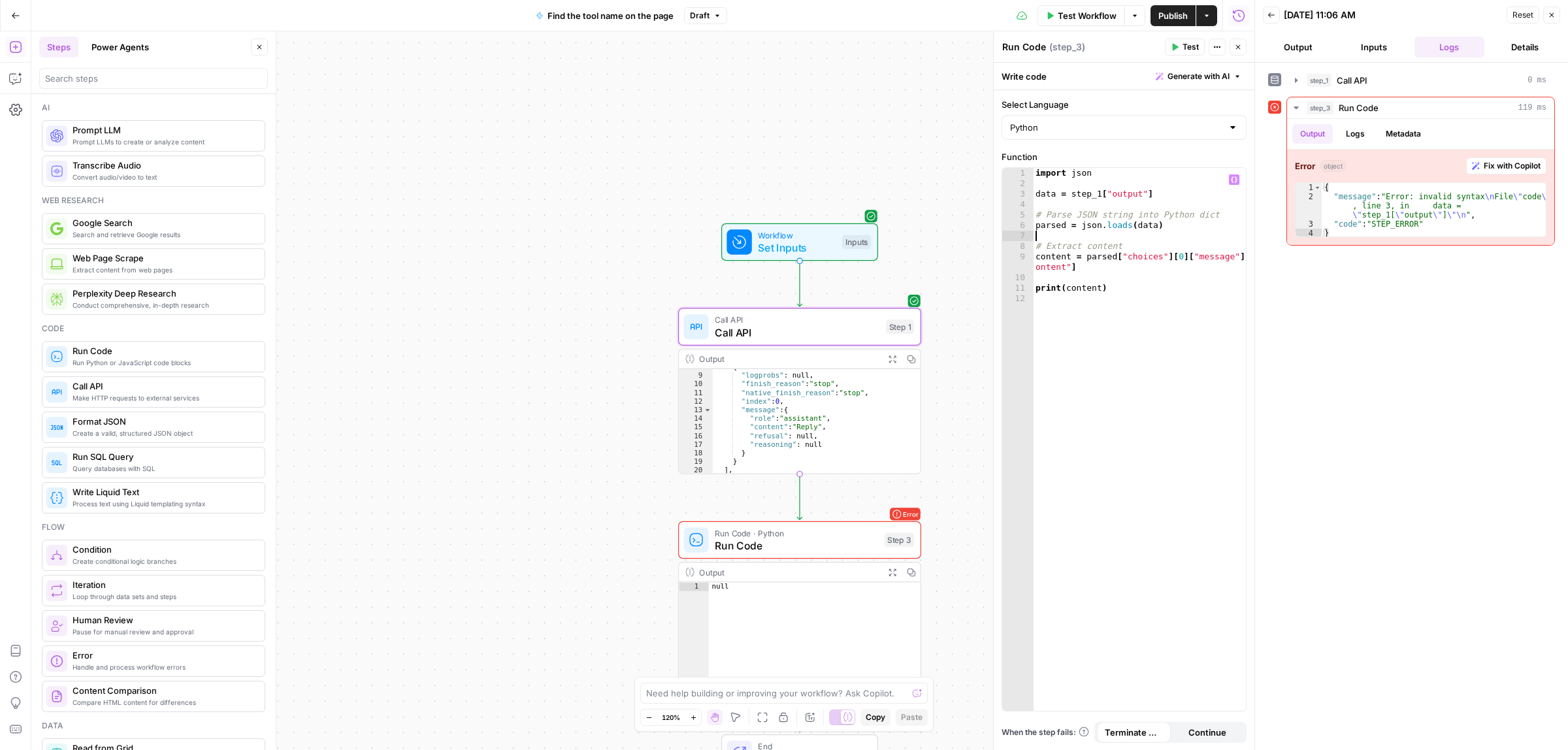
type textarea "**********"
paste textarea
click at [1179, 47] on button "Test" at bounding box center [1185, 47] width 40 height 17
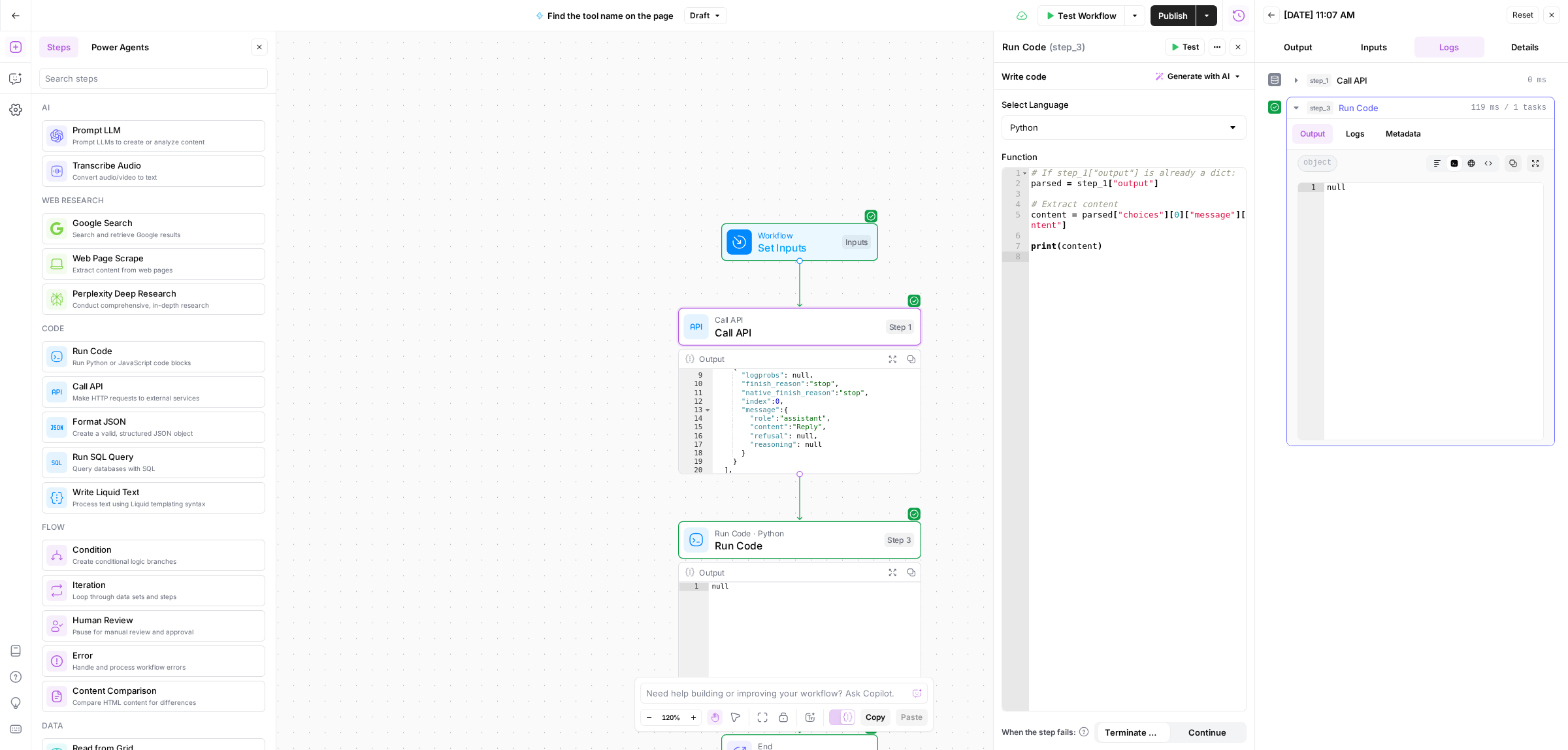
click at [1354, 134] on button "Logs" at bounding box center [1355, 133] width 35 height 20
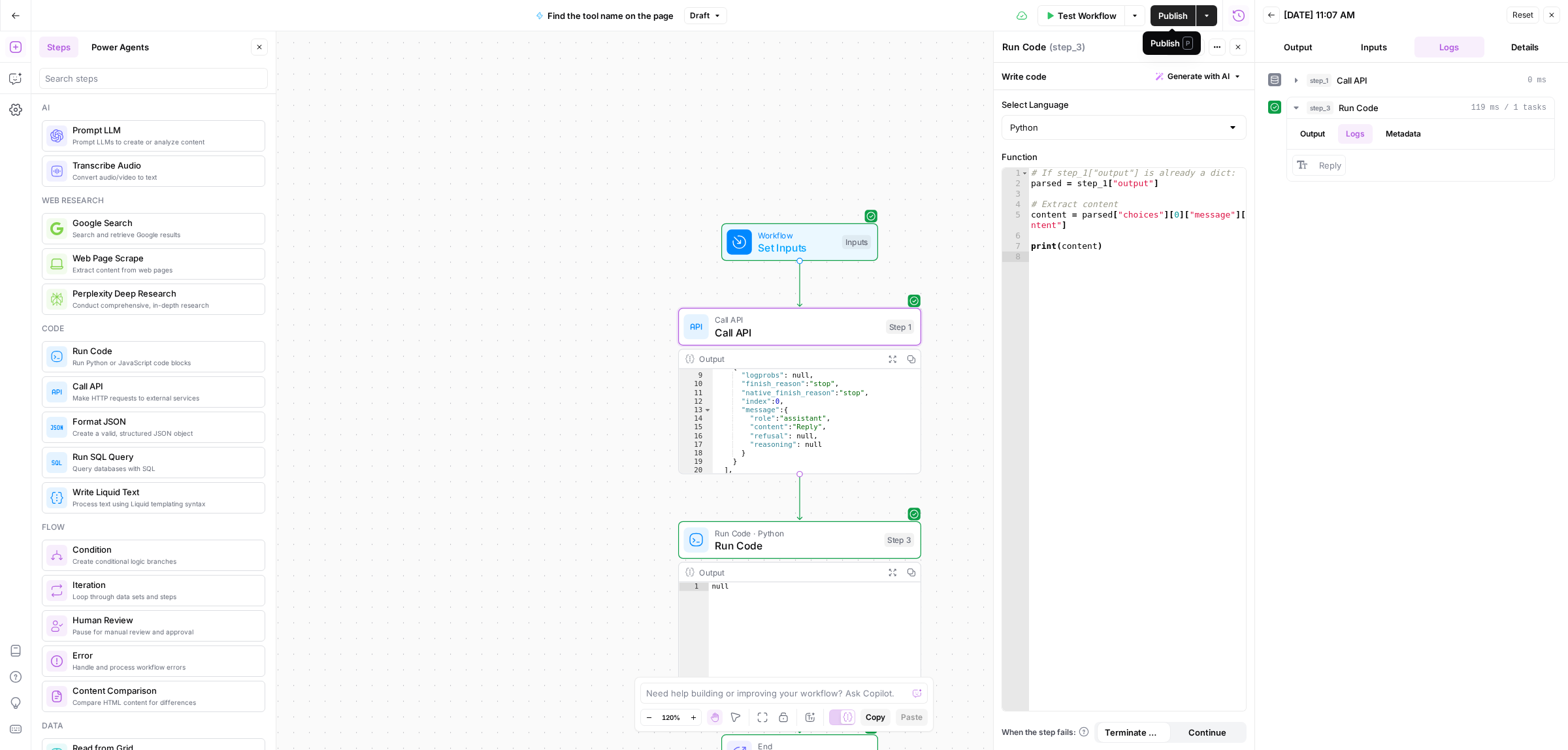
click at [1161, 13] on span "Publish" at bounding box center [1172, 16] width 29 height 13
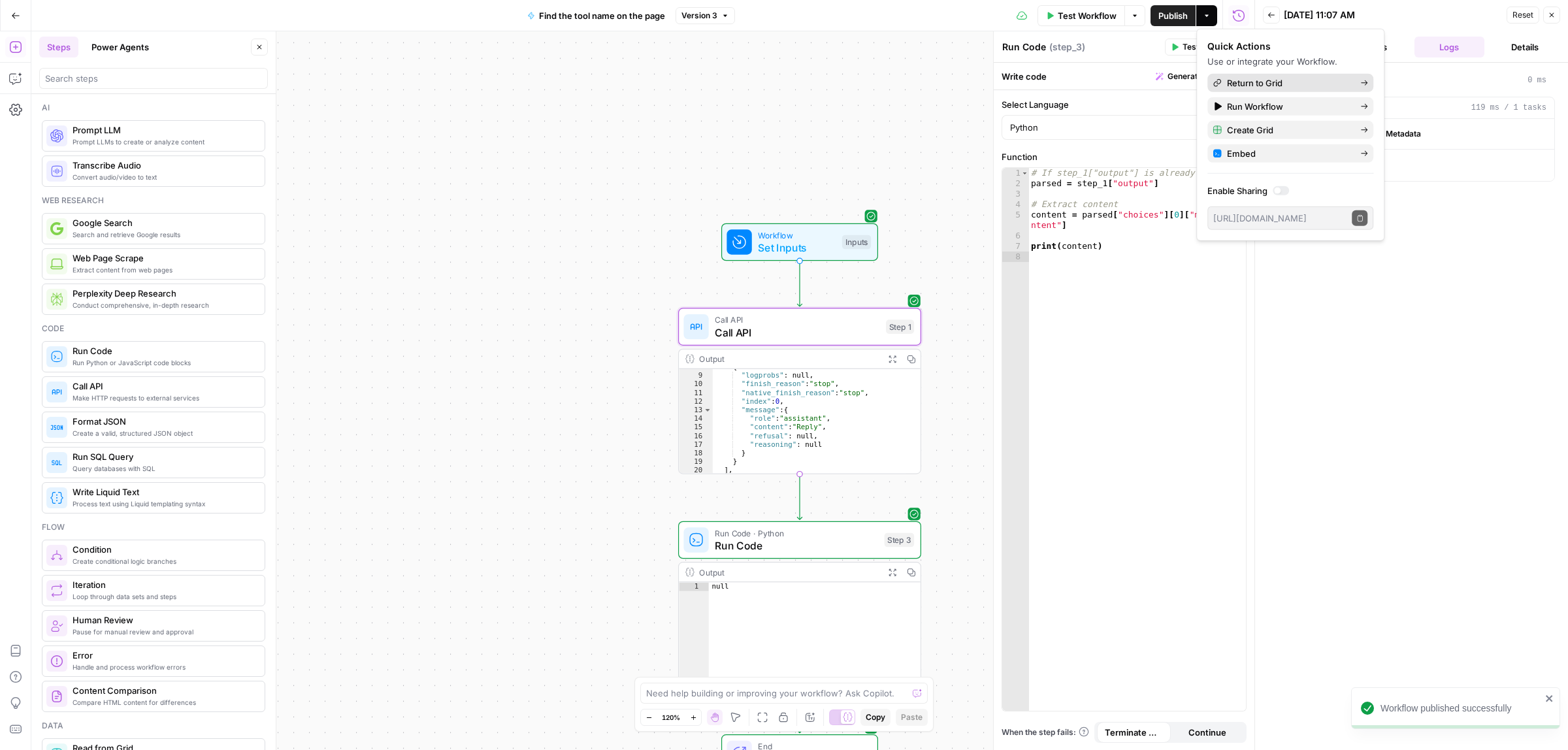
click at [1268, 86] on span "Return to Grid" at bounding box center [1288, 83] width 123 height 13
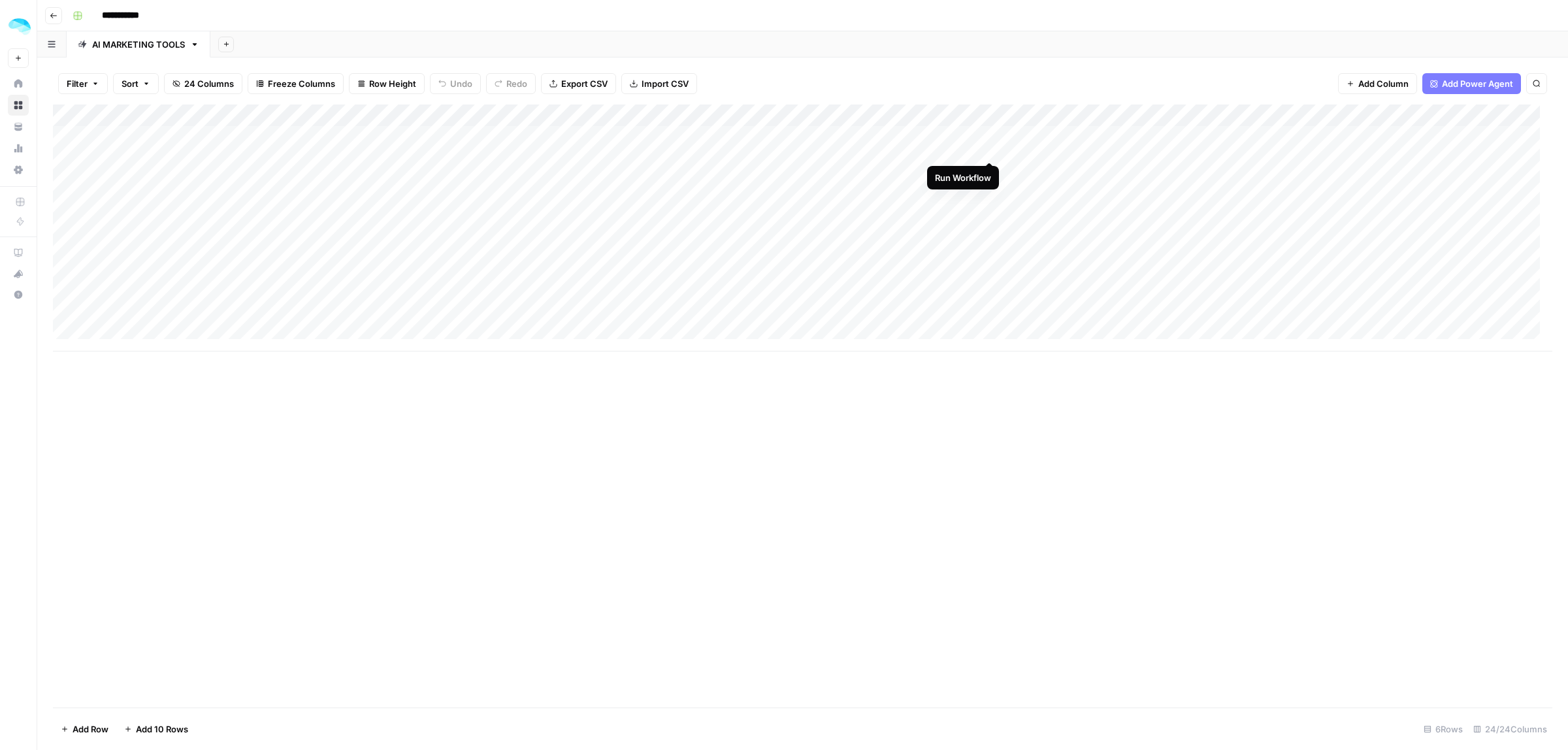
click at [989, 136] on div "Add Column" at bounding box center [803, 228] width 1499 height 247
drag, startPoint x: 631, startPoint y: 352, endPoint x: 794, endPoint y: 354, distance: 163.0
click at [797, 354] on div "Add Column" at bounding box center [803, 406] width 1499 height 603
click at [460, 118] on div "Add Column" at bounding box center [803, 228] width 1499 height 247
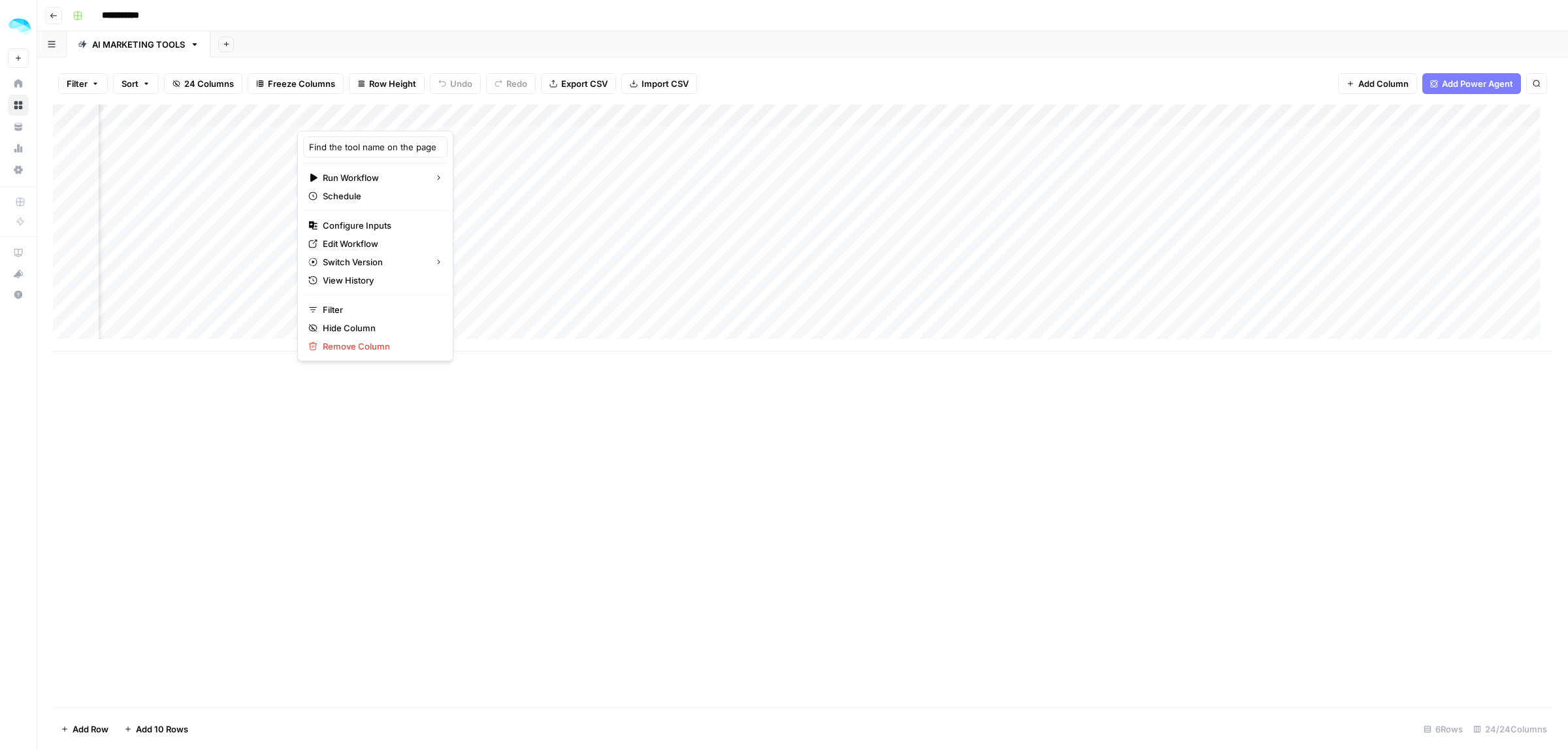
click at [593, 147] on div "Add Column" at bounding box center [803, 228] width 1499 height 247
click at [460, 115] on div "Add Column" at bounding box center [803, 228] width 1499 height 247
click at [357, 343] on span "Remove Column" at bounding box center [379, 346] width 114 height 13
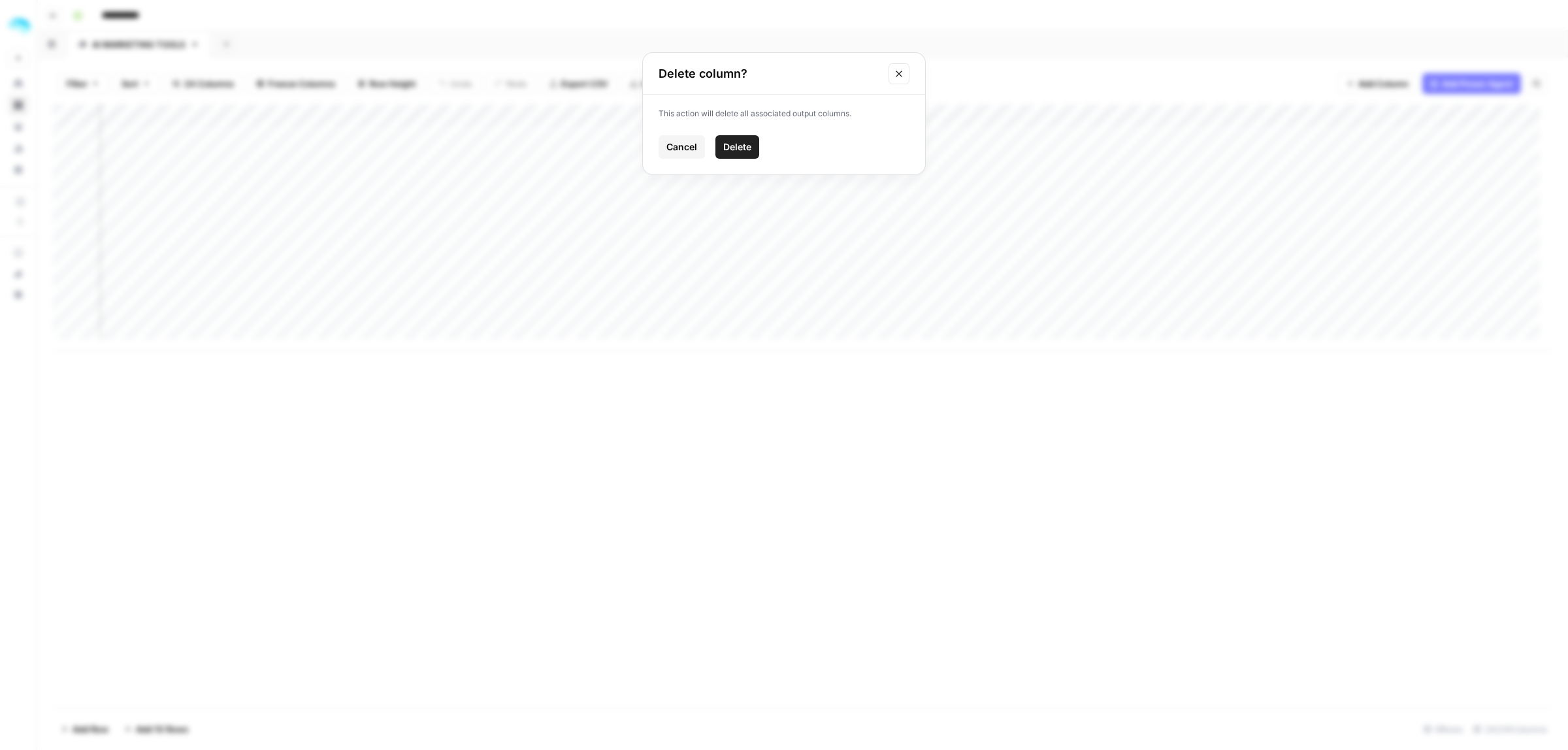
click at [730, 147] on span "Delete" at bounding box center [737, 147] width 28 height 13
click at [1466, 85] on span "Add Power Agent" at bounding box center [1477, 84] width 71 height 13
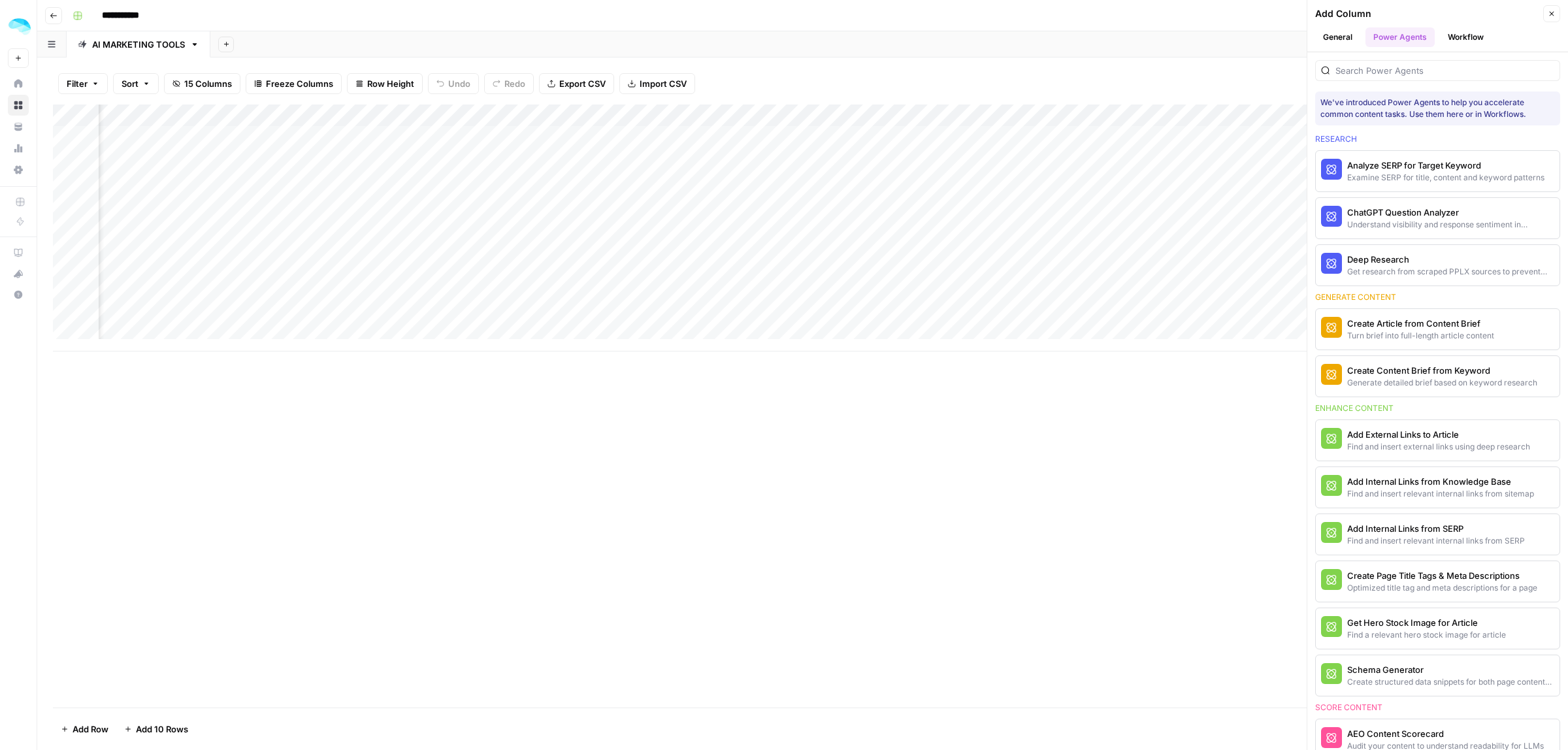
click at [1462, 38] on button "Workflow" at bounding box center [1465, 37] width 51 height 20
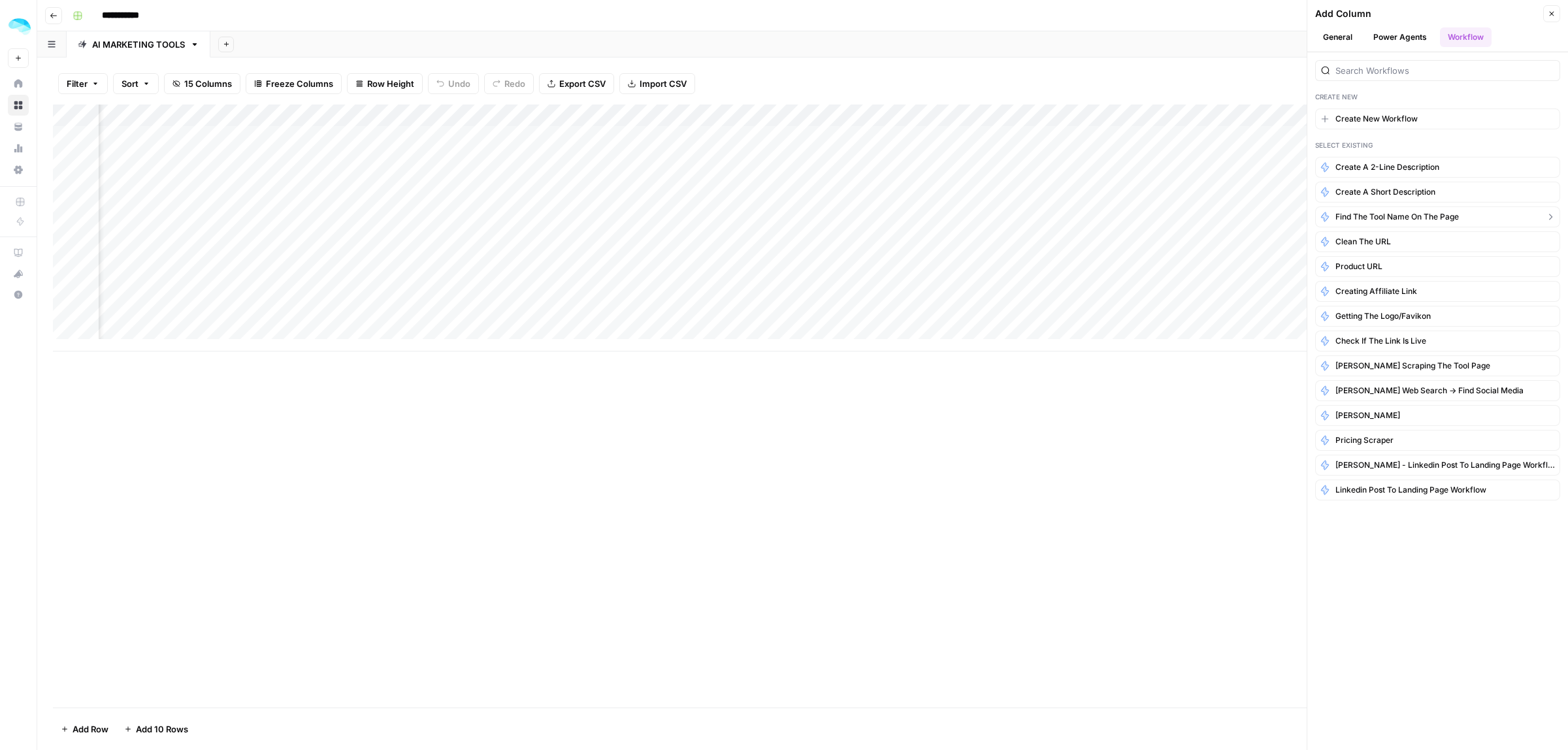
click at [1402, 219] on span "Find the tool name on the page" at bounding box center [1397, 217] width 124 height 12
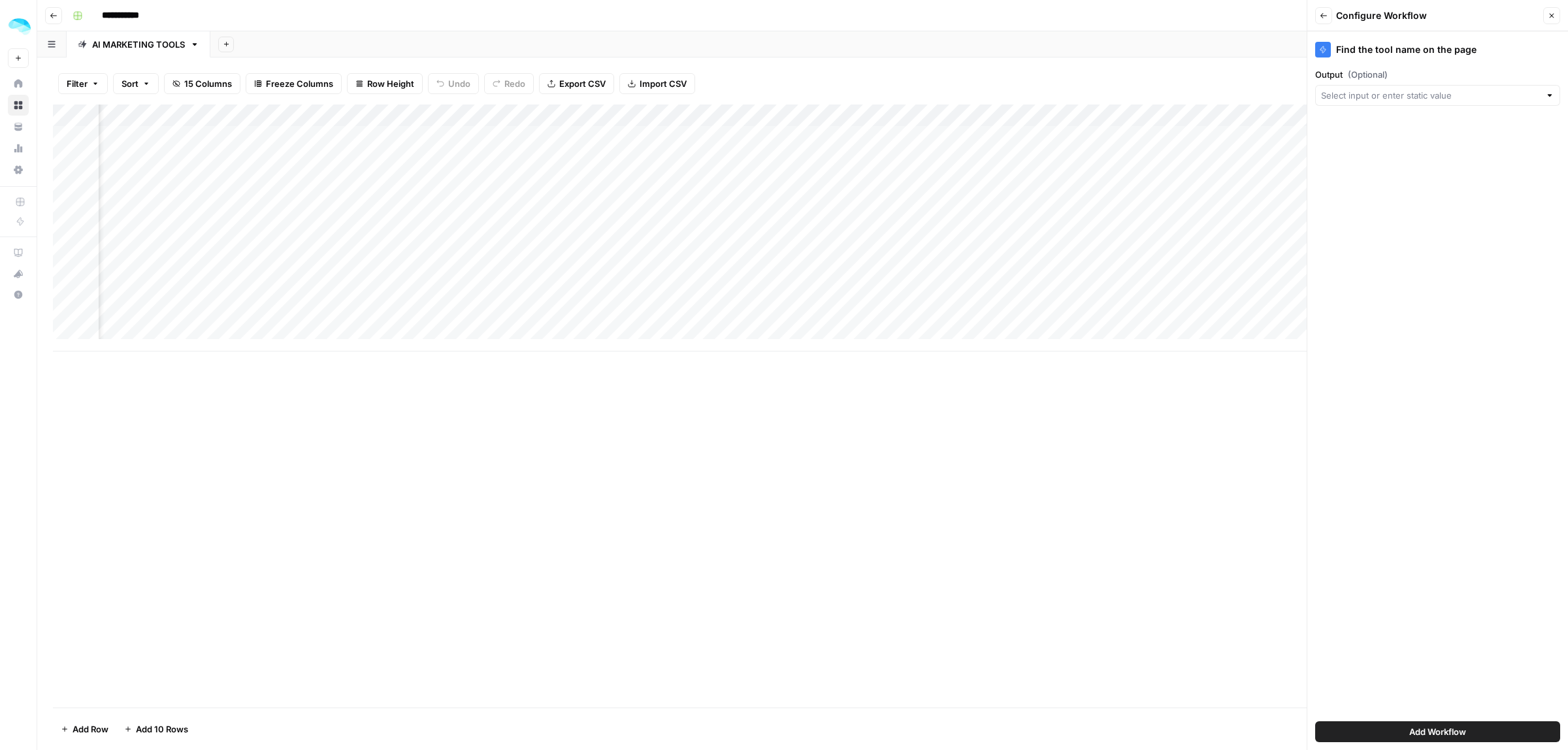
click at [1399, 82] on div "Output (Optional)" at bounding box center [1437, 87] width 245 height 38
click at [1397, 97] on input "Output (Optional)" at bounding box center [1431, 95] width 219 height 13
click at [1374, 265] on span "Tool homepage" at bounding box center [1436, 267] width 218 height 13
type input "Tool homepage"
click at [1432, 741] on button "Add Workflow" at bounding box center [1437, 732] width 245 height 21
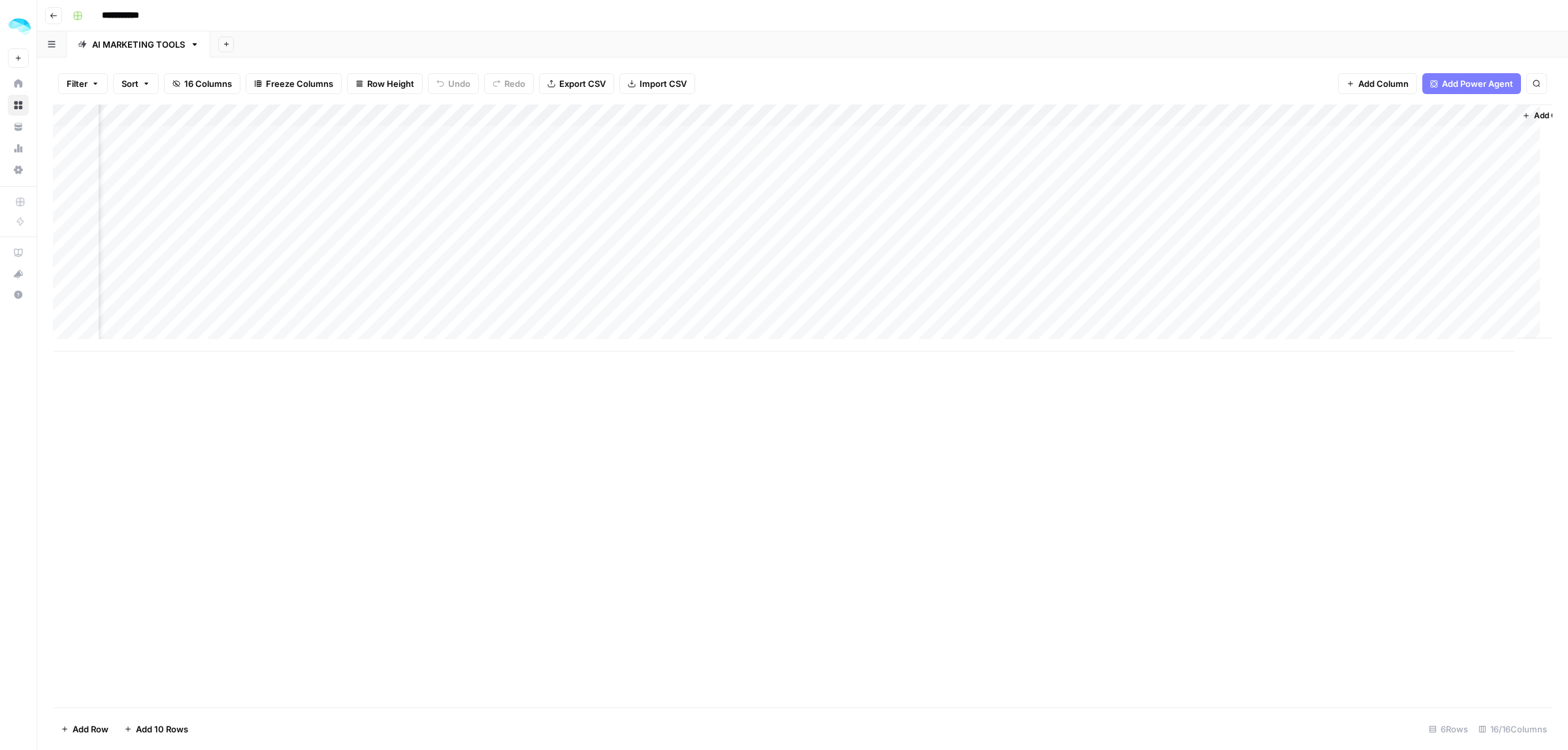
scroll to position [0, 1017]
click at [1372, 138] on div "Add Column" at bounding box center [803, 228] width 1499 height 247
click at [1439, 136] on div "Add Column" at bounding box center [803, 228] width 1499 height 247
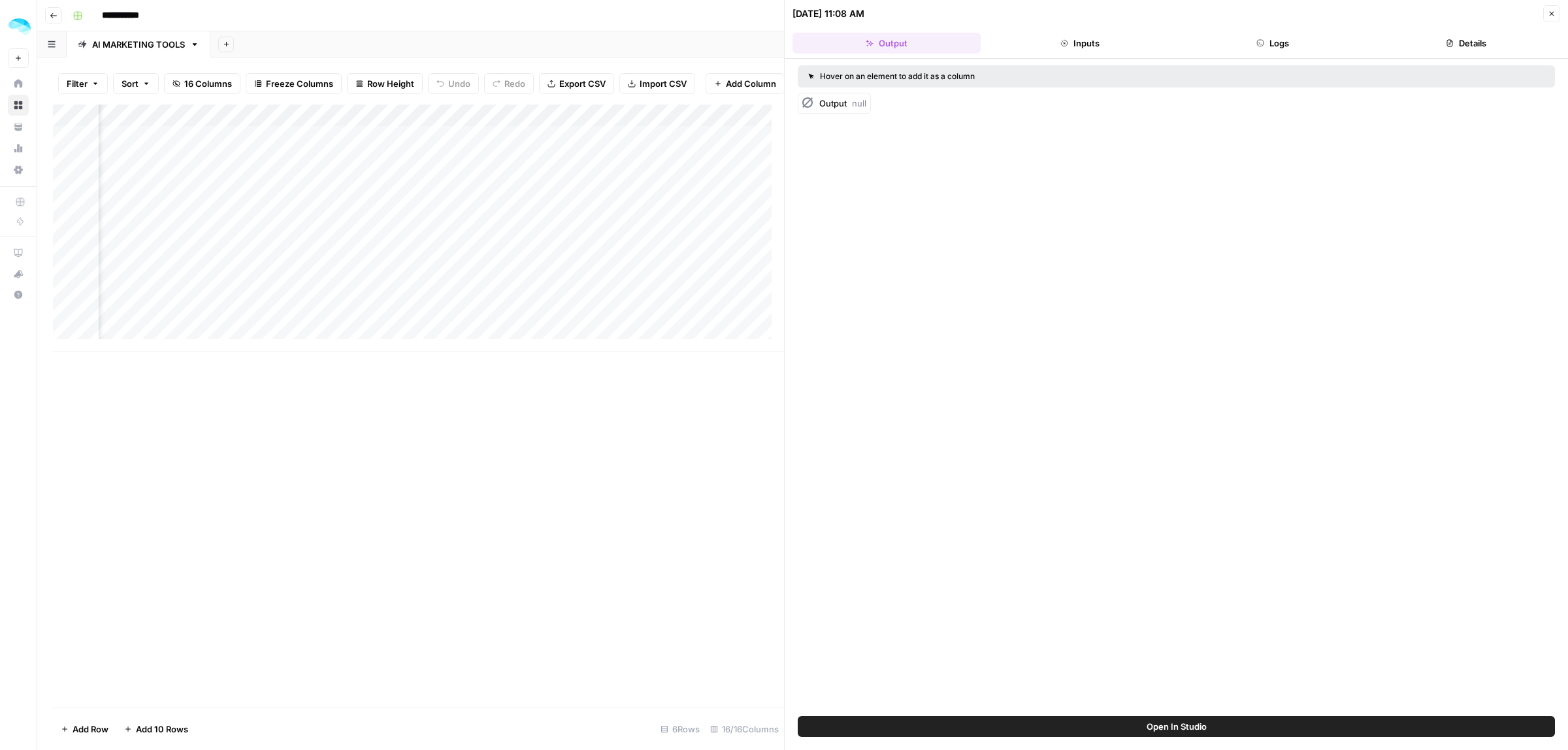
click at [823, 100] on span "Output" at bounding box center [832, 103] width 28 height 10
click at [1083, 43] on button "Inputs" at bounding box center [1080, 43] width 188 height 21
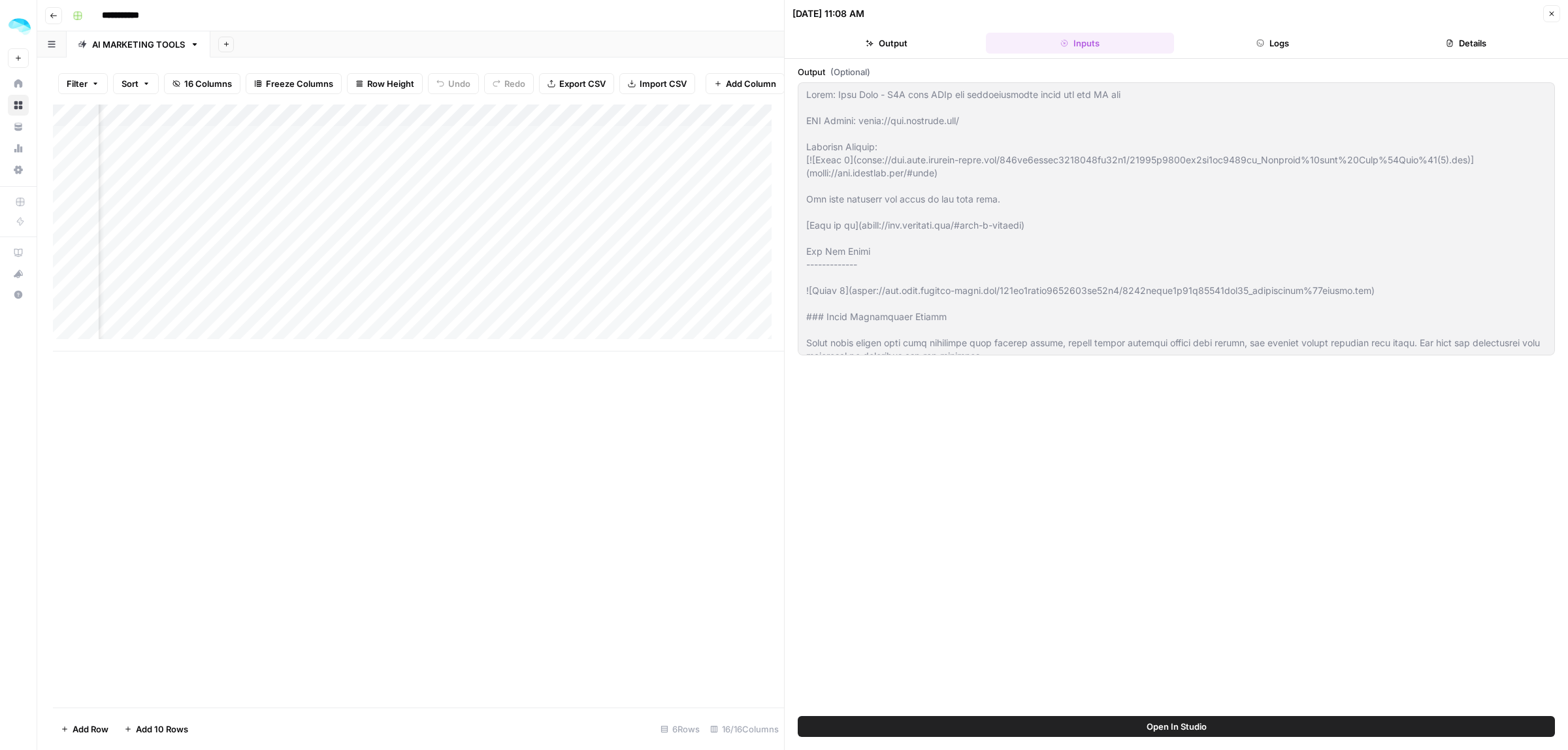
click at [1278, 43] on button "Logs" at bounding box center [1273, 43] width 188 height 21
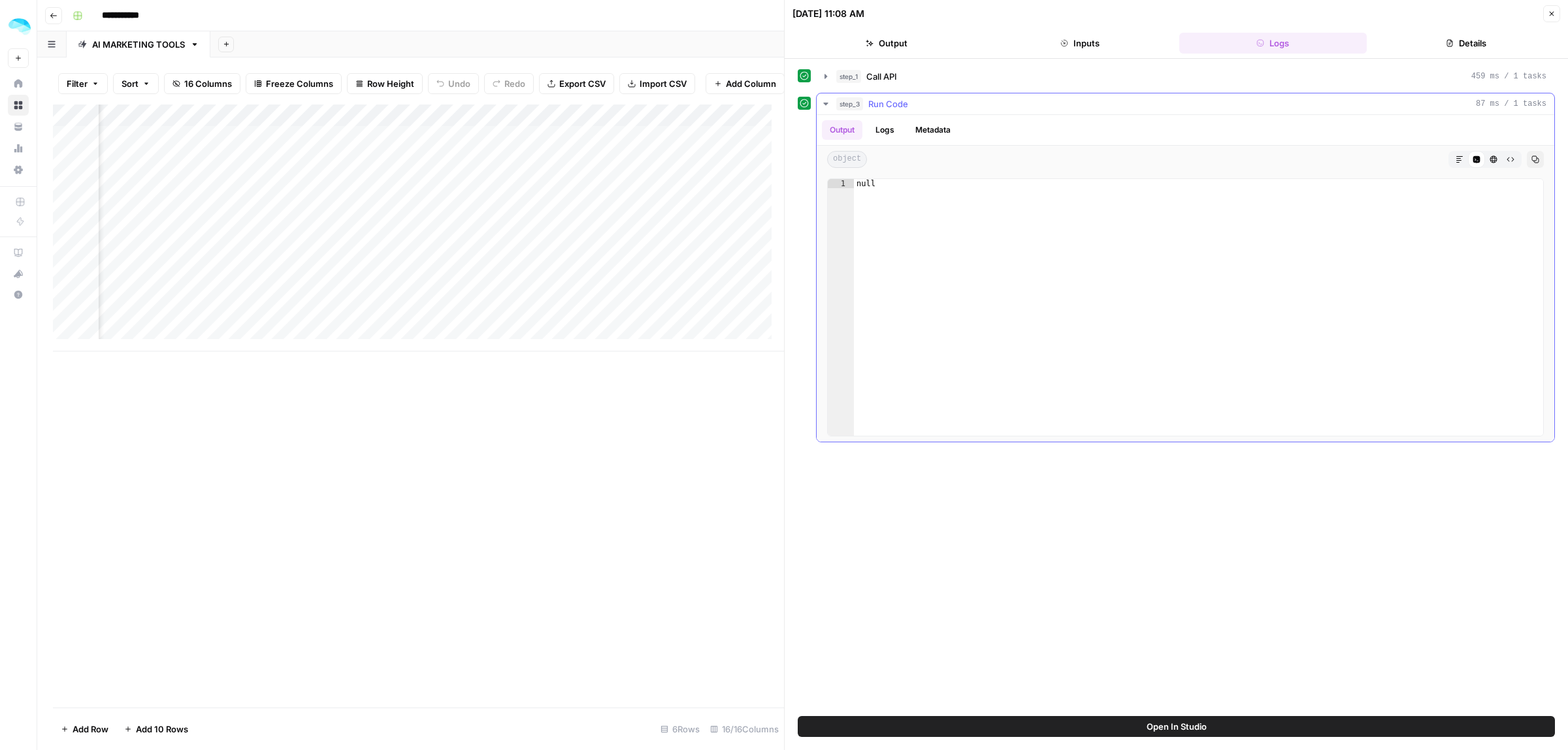
click at [906, 128] on ul "Output Logs Metadata" at bounding box center [890, 129] width 136 height 20
click at [892, 129] on button "Logs" at bounding box center [885, 129] width 35 height 20
click at [870, 158] on span "Lima Data" at bounding box center [867, 161] width 39 height 10
drag, startPoint x: 866, startPoint y: 161, endPoint x: 892, endPoint y: 161, distance: 26.0
click at [892, 161] on div "Lima Data" at bounding box center [857, 161] width 70 height 21
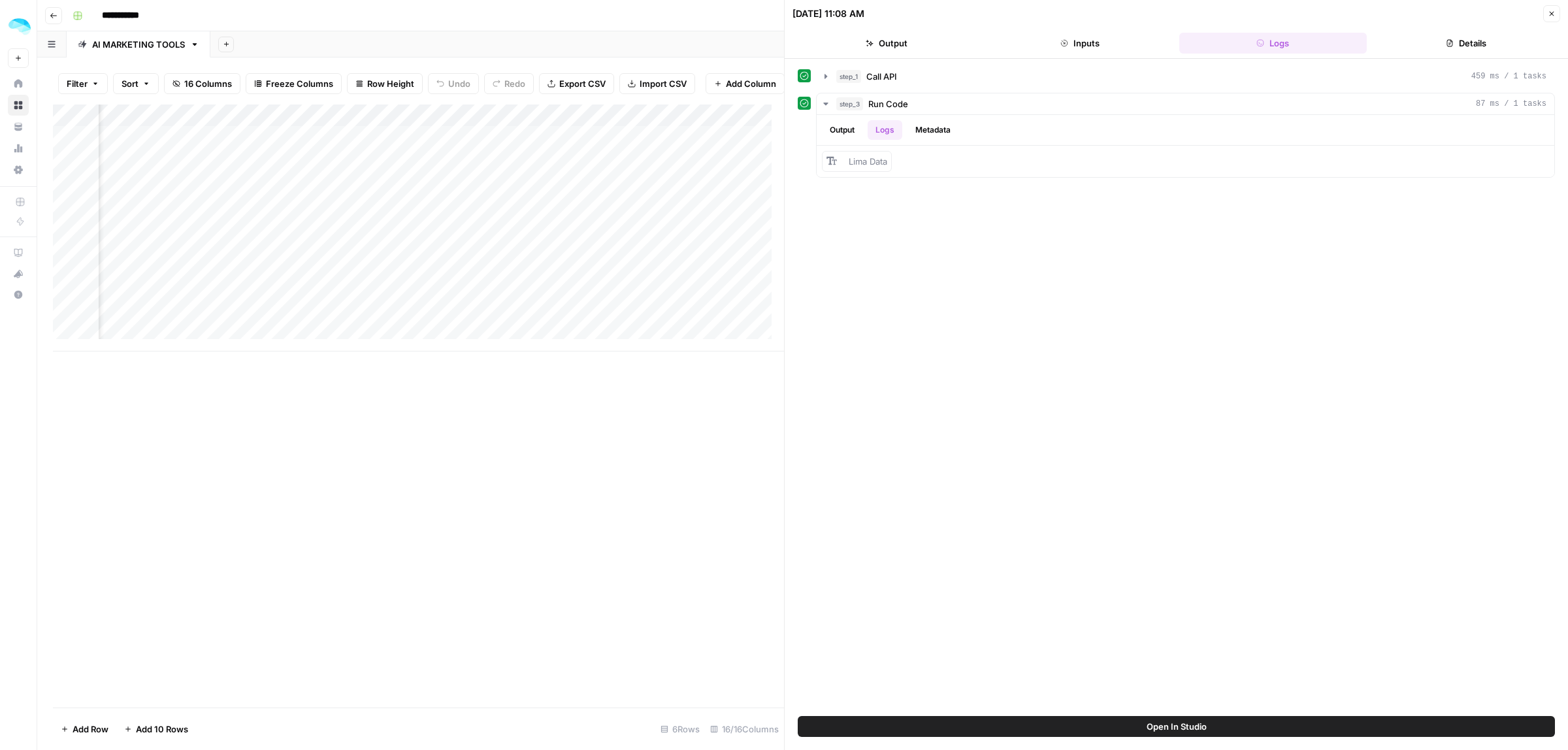
click at [906, 40] on button "Output" at bounding box center [886, 43] width 188 height 21
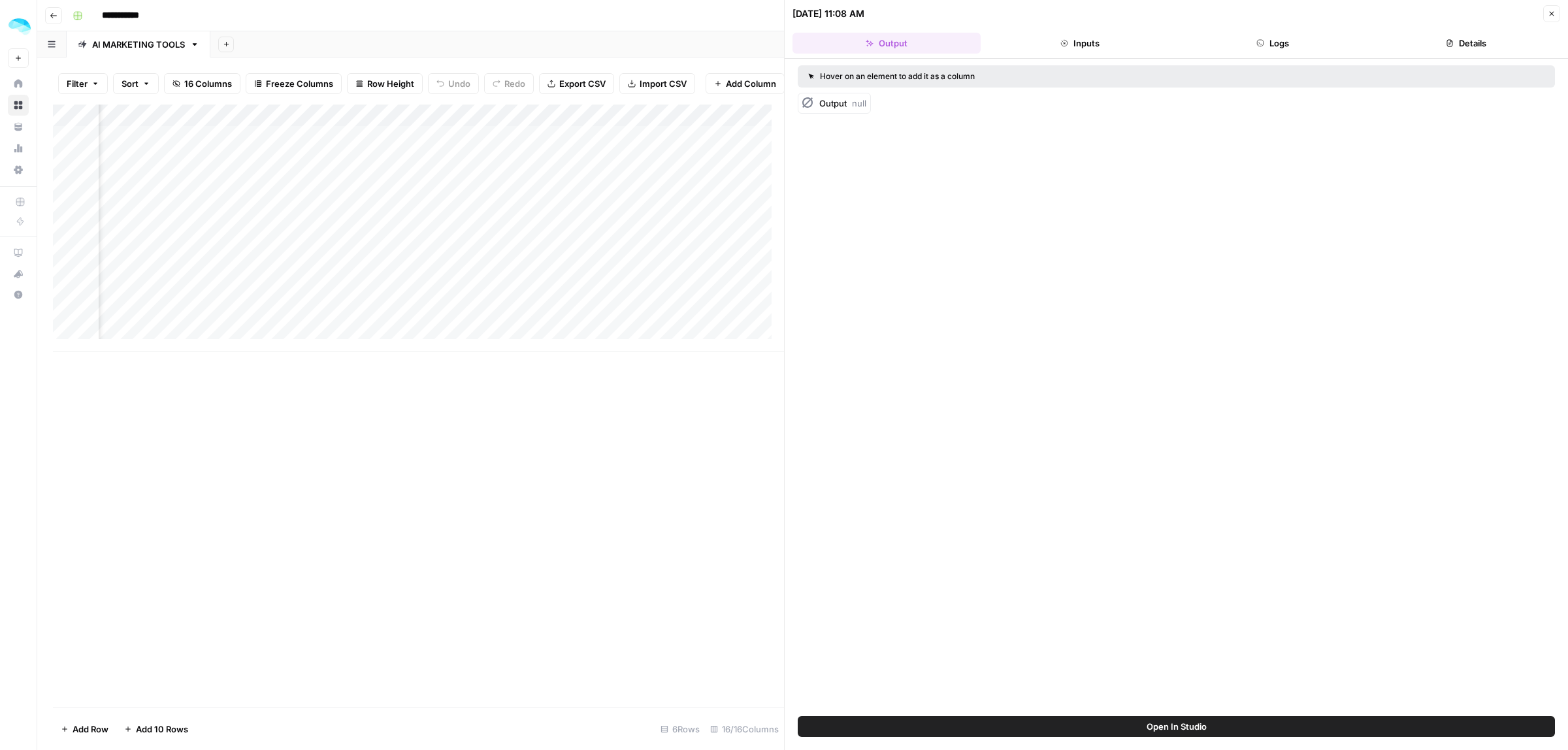
drag, startPoint x: 975, startPoint y: 73, endPoint x: 983, endPoint y: 73, distance: 8.0
click at [980, 73] on div "Hover on an element to add it as a column" at bounding box center [1034, 76] width 452 height 12
click at [991, 73] on div "Hover on an element to add it as a column" at bounding box center [1034, 76] width 452 height 12
drag, startPoint x: 1066, startPoint y: 47, endPoint x: 1119, endPoint y: 47, distance: 53.0
click at [1070, 47] on button "Inputs" at bounding box center [1080, 43] width 188 height 21
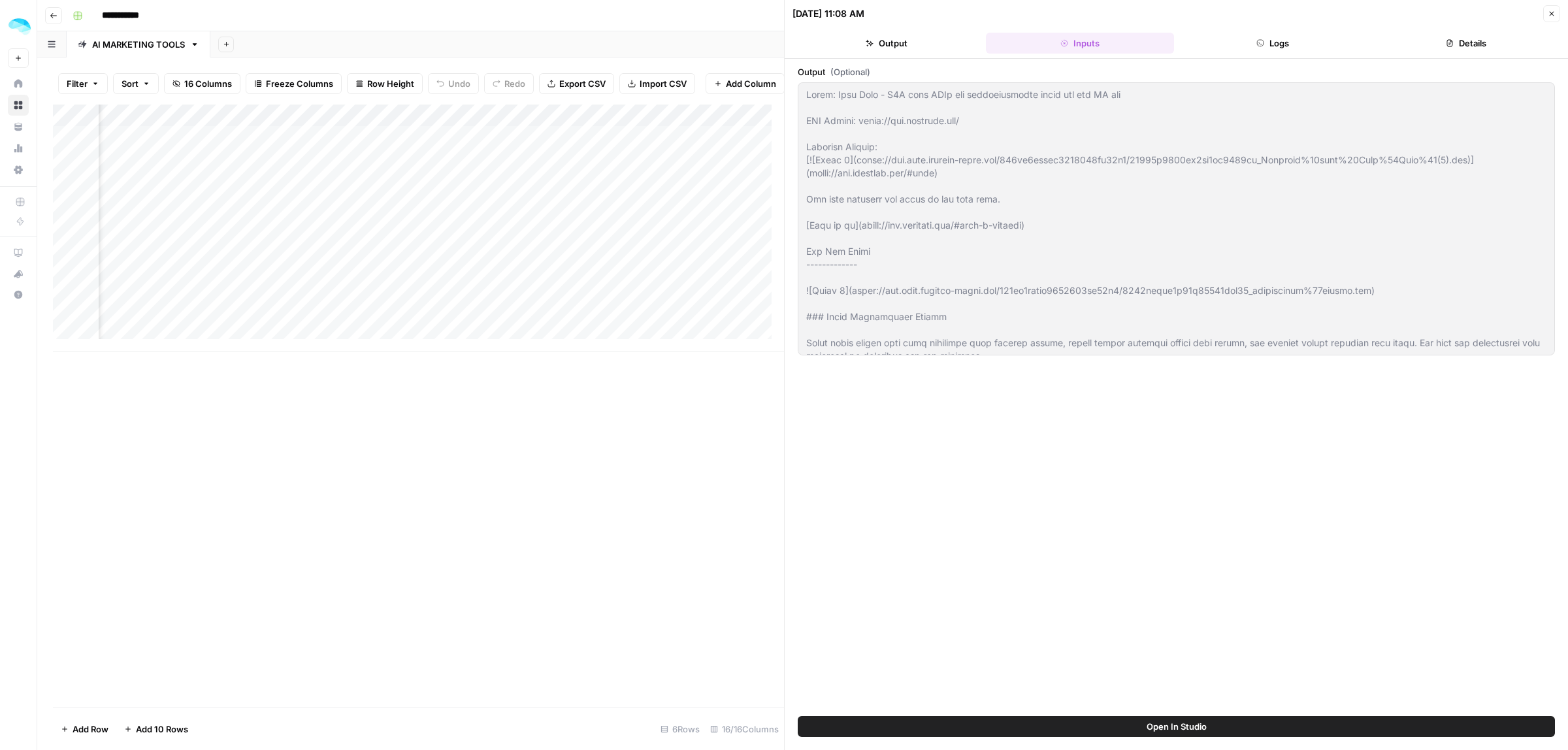
click at [1252, 47] on button "Logs" at bounding box center [1273, 43] width 188 height 21
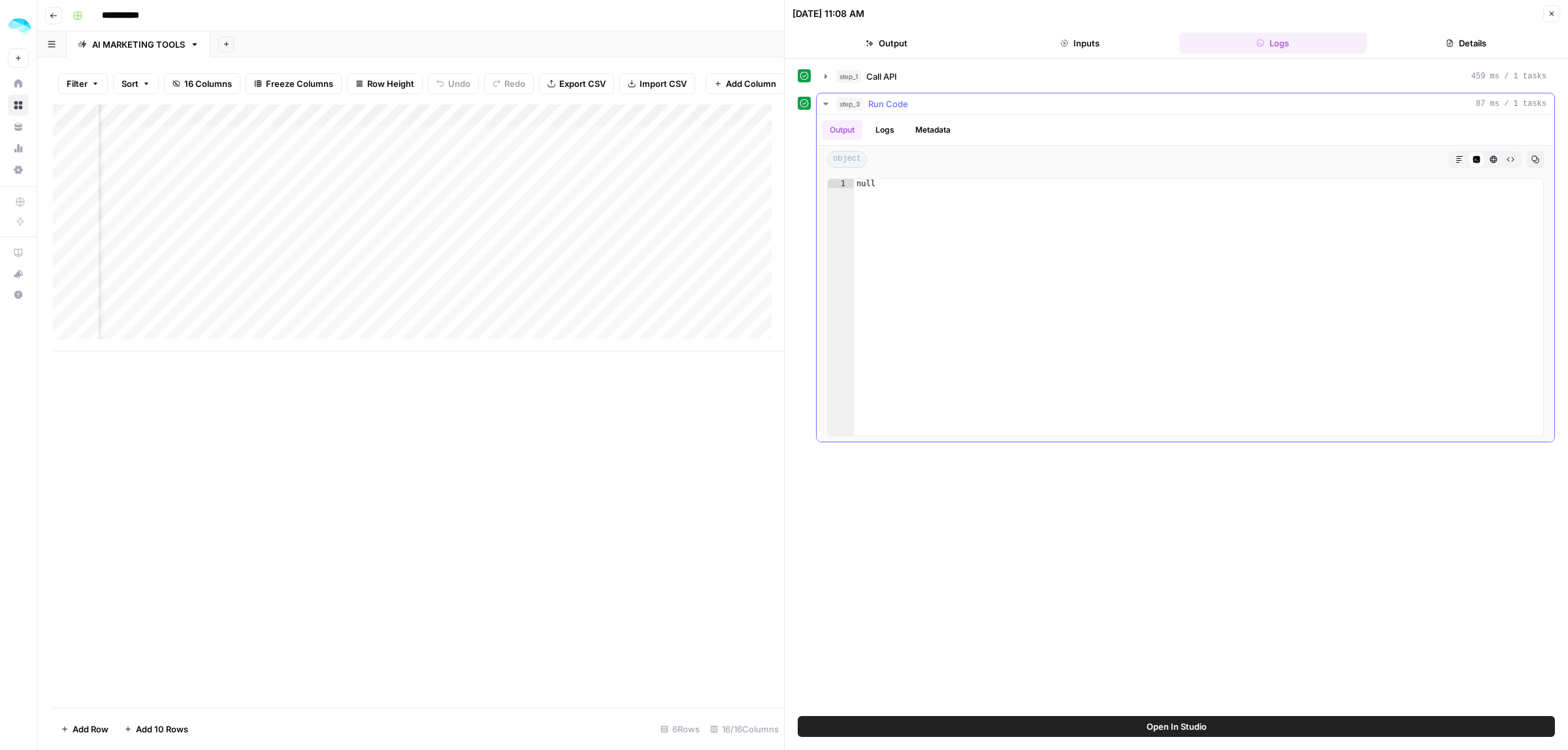
click at [879, 131] on button "Logs" at bounding box center [885, 129] width 35 height 20
click at [1550, 18] on button "Close" at bounding box center [1551, 14] width 17 height 17
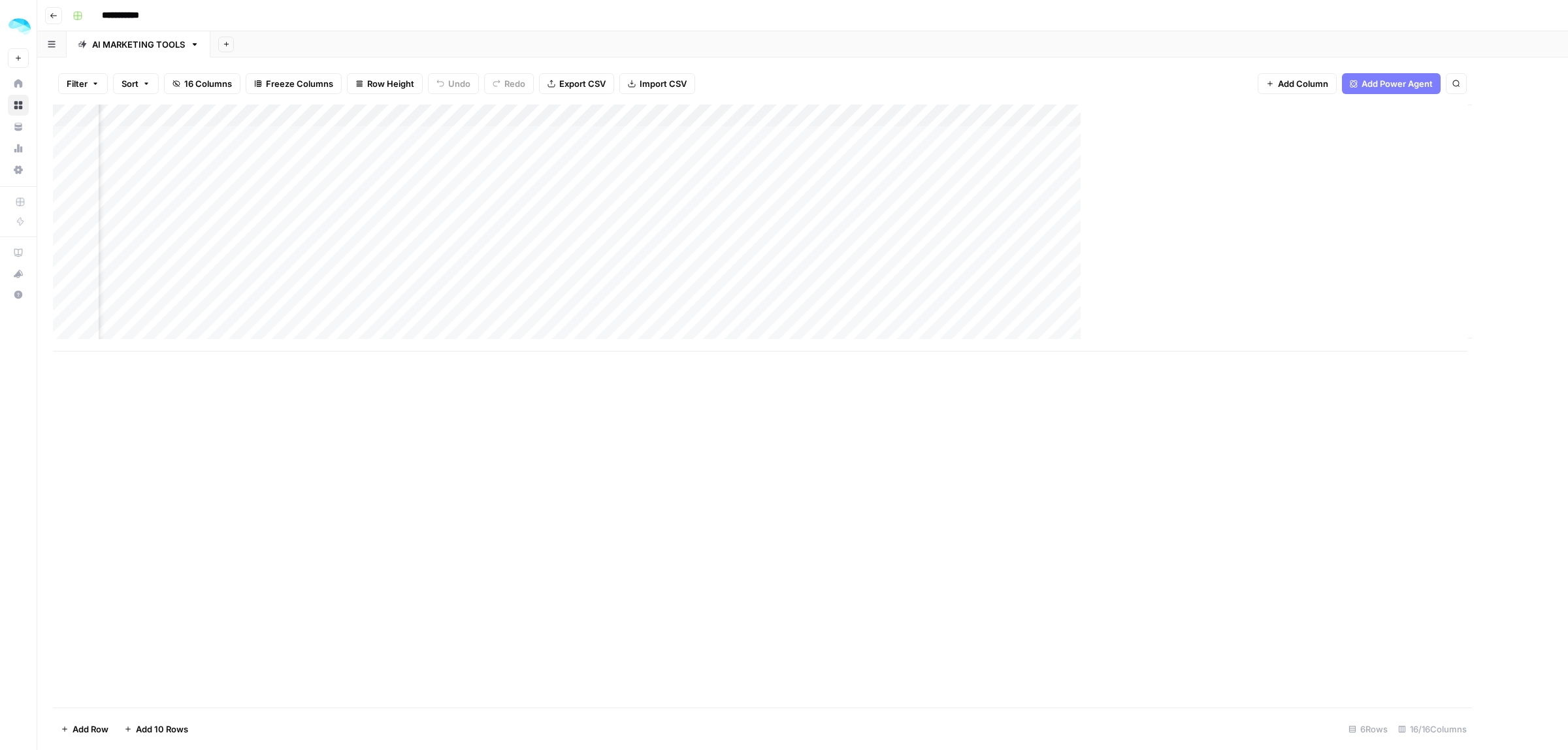
scroll to position [0, 1001]
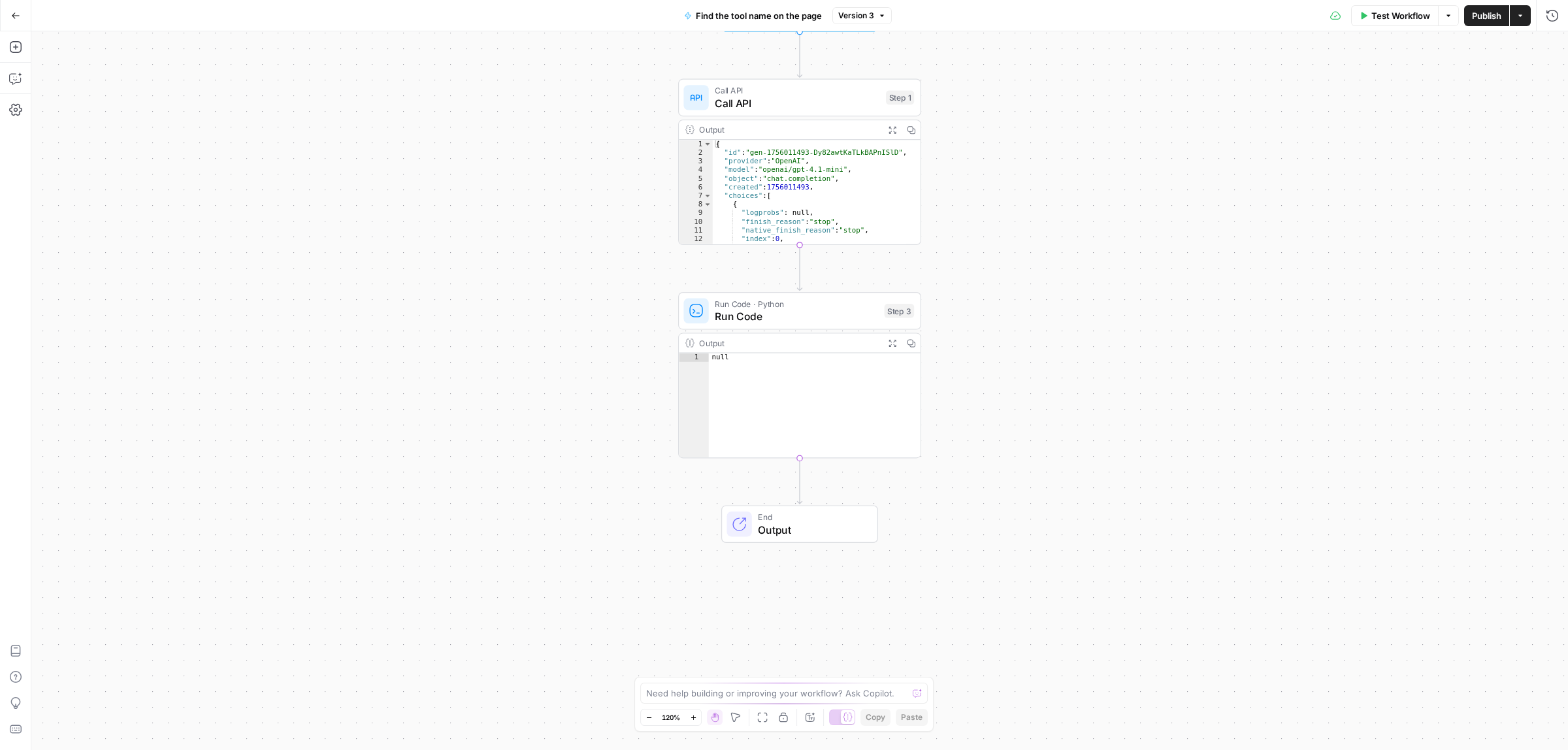
click at [794, 513] on span "End" at bounding box center [810, 517] width 106 height 13
click at [1408, 106] on span "Autodetect" at bounding box center [1449, 106] width 199 height 13
click at [795, 318] on span "Run Code" at bounding box center [796, 316] width 163 height 16
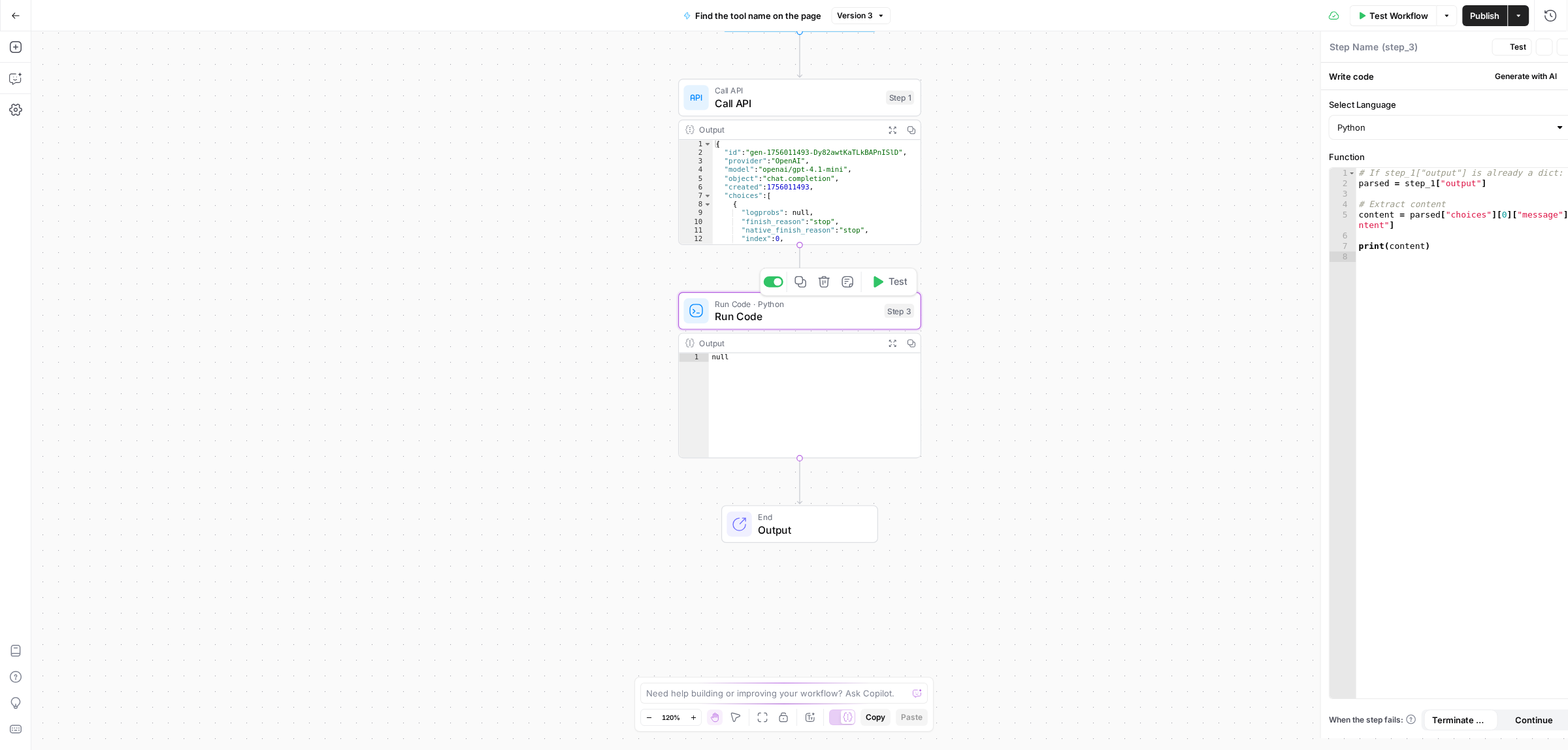
type textarea "Run Code"
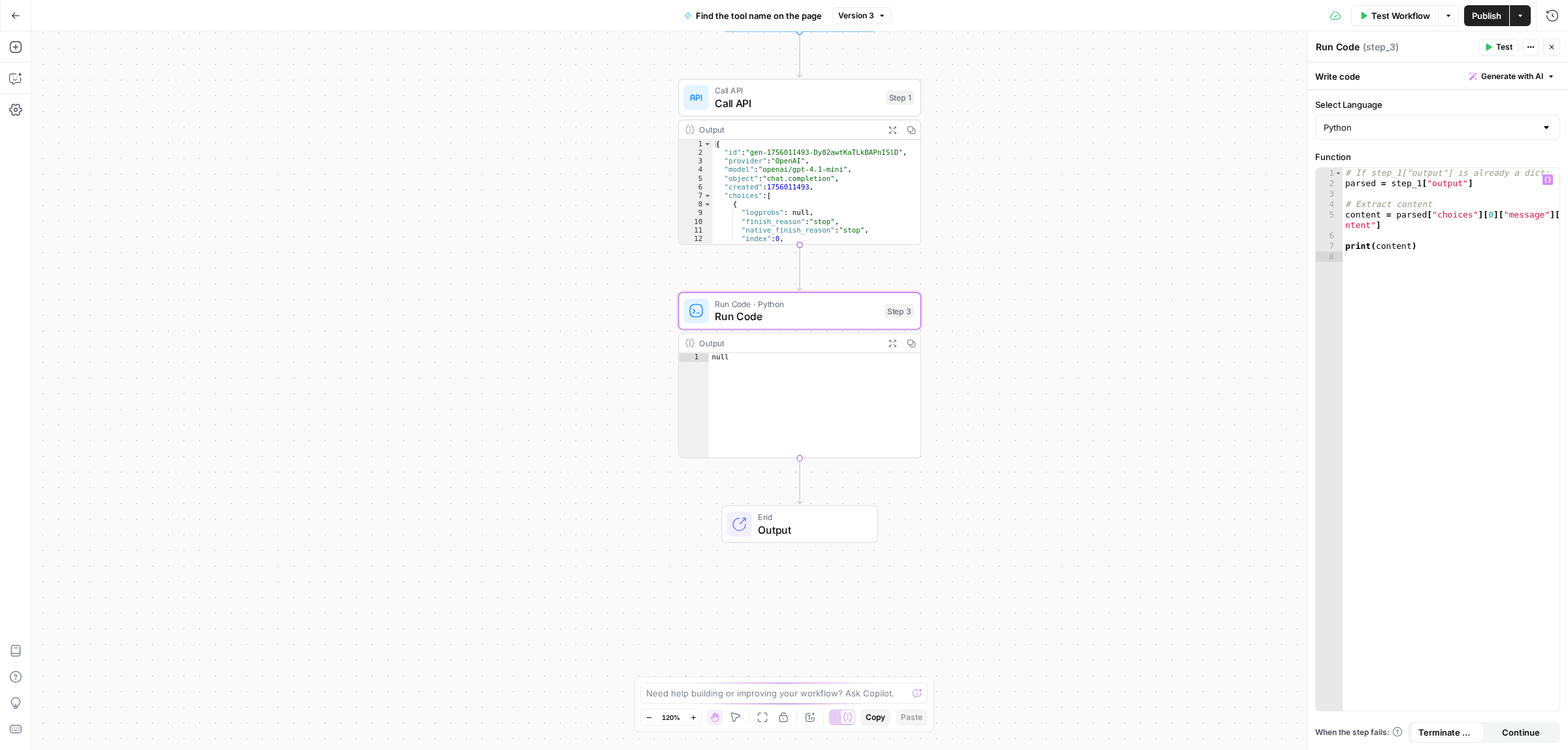
type textarea "**********"
click at [1417, 247] on div "# If step_1["output"] is already a dict: parsed = step_1 [ "output" ] # Extract…" at bounding box center [1451, 450] width 217 height 563
click at [1501, 46] on span "Test" at bounding box center [1504, 47] width 17 height 12
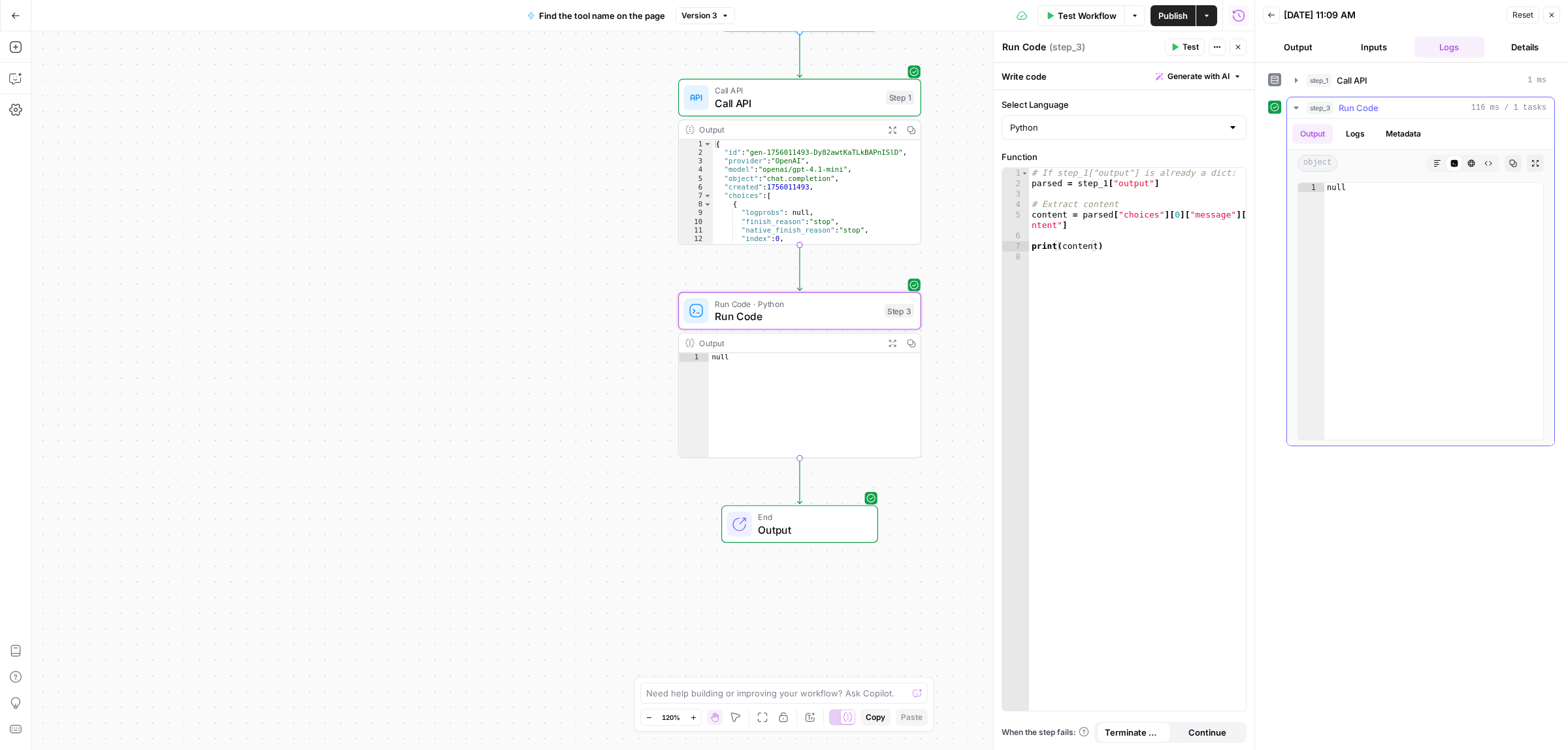
type textarea "****"
drag, startPoint x: 1354, startPoint y: 188, endPoint x: 1326, endPoint y: 187, distance: 28.0
click at [1328, 187] on div "null" at bounding box center [1434, 320] width 219 height 274
click at [1367, 131] on button "Logs" at bounding box center [1355, 133] width 35 height 20
click at [1161, 261] on div "# If step_1["output"] is already a dict: parsed = step_1 [ "output" ] # Extract…" at bounding box center [1137, 450] width 217 height 563
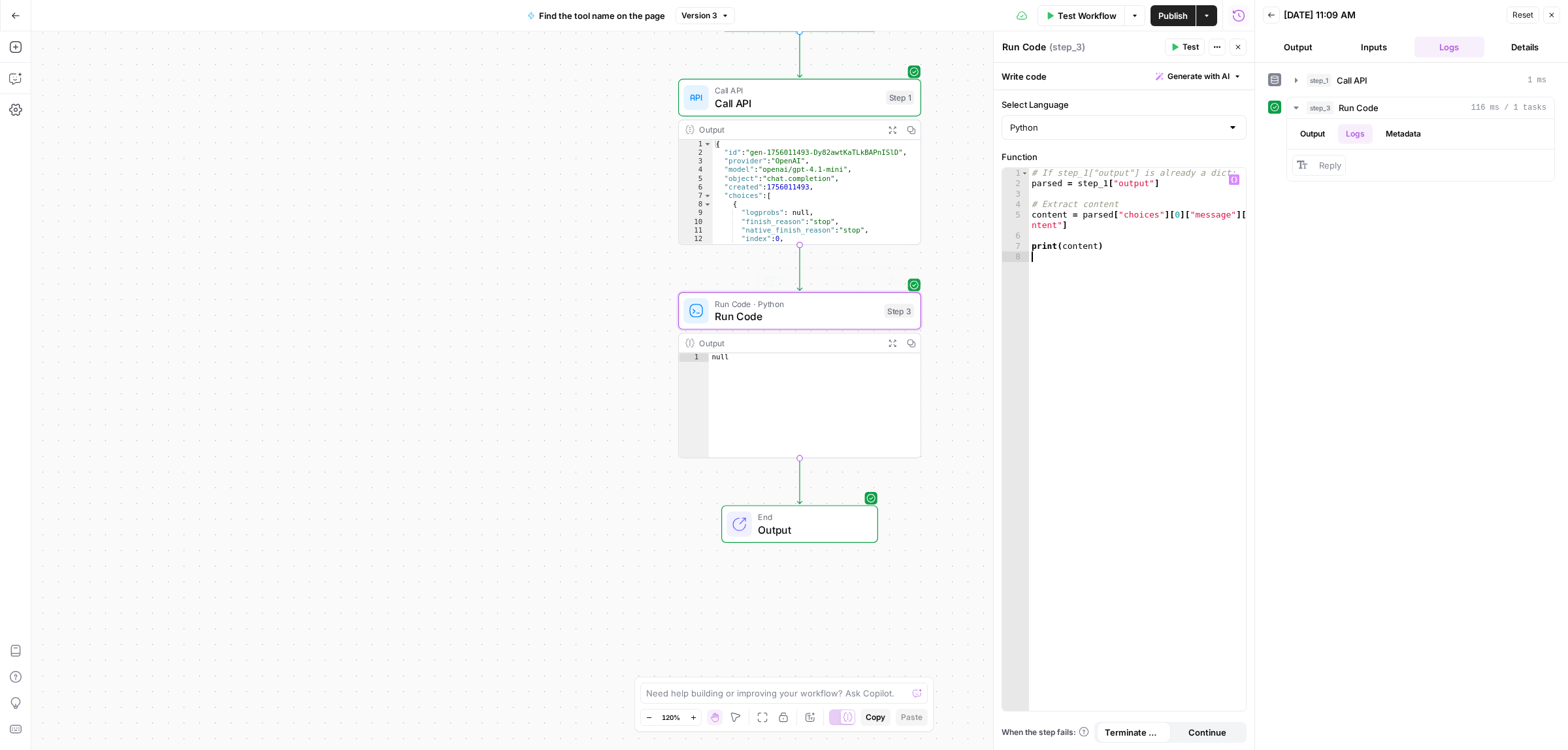
type textarea "**********"
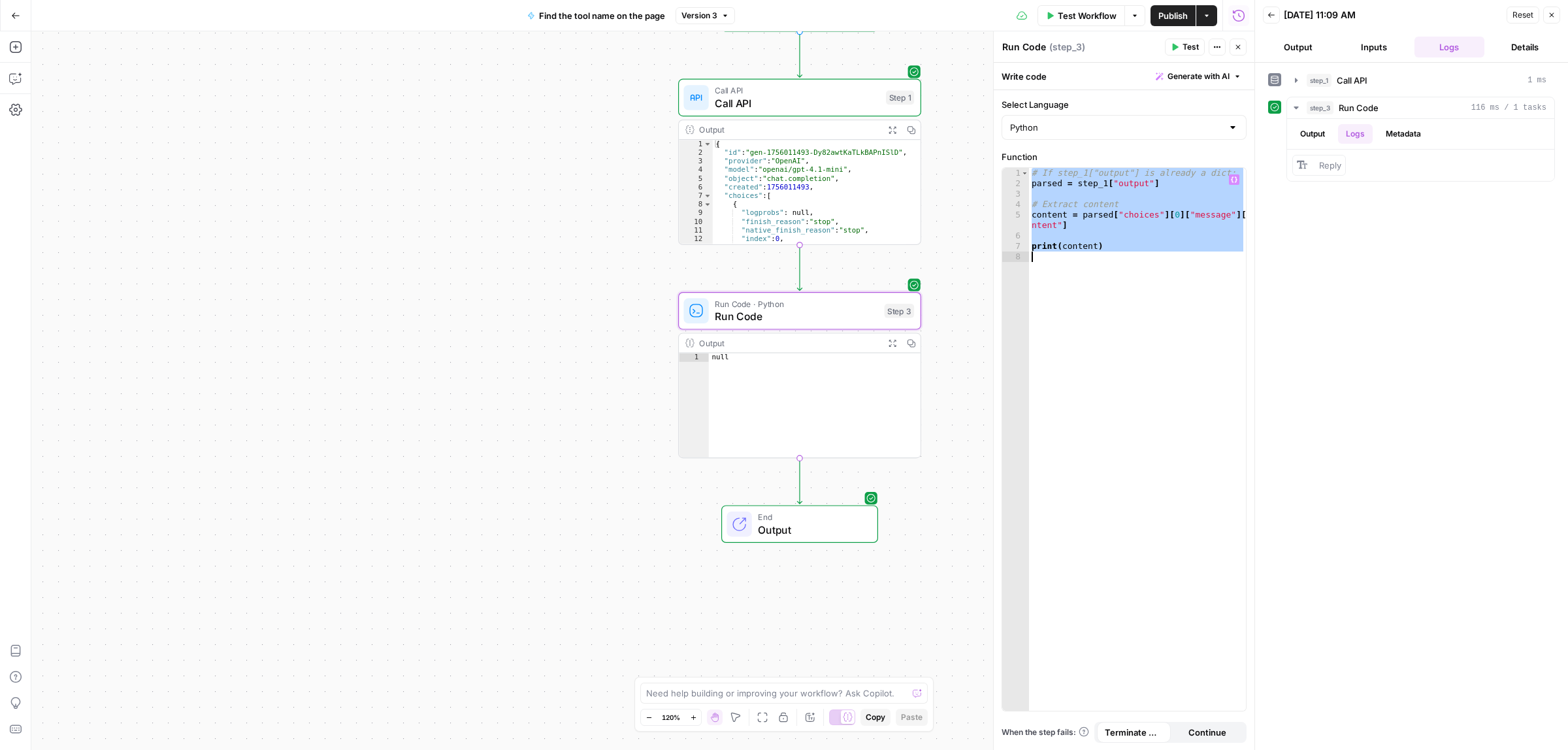
paste textarea
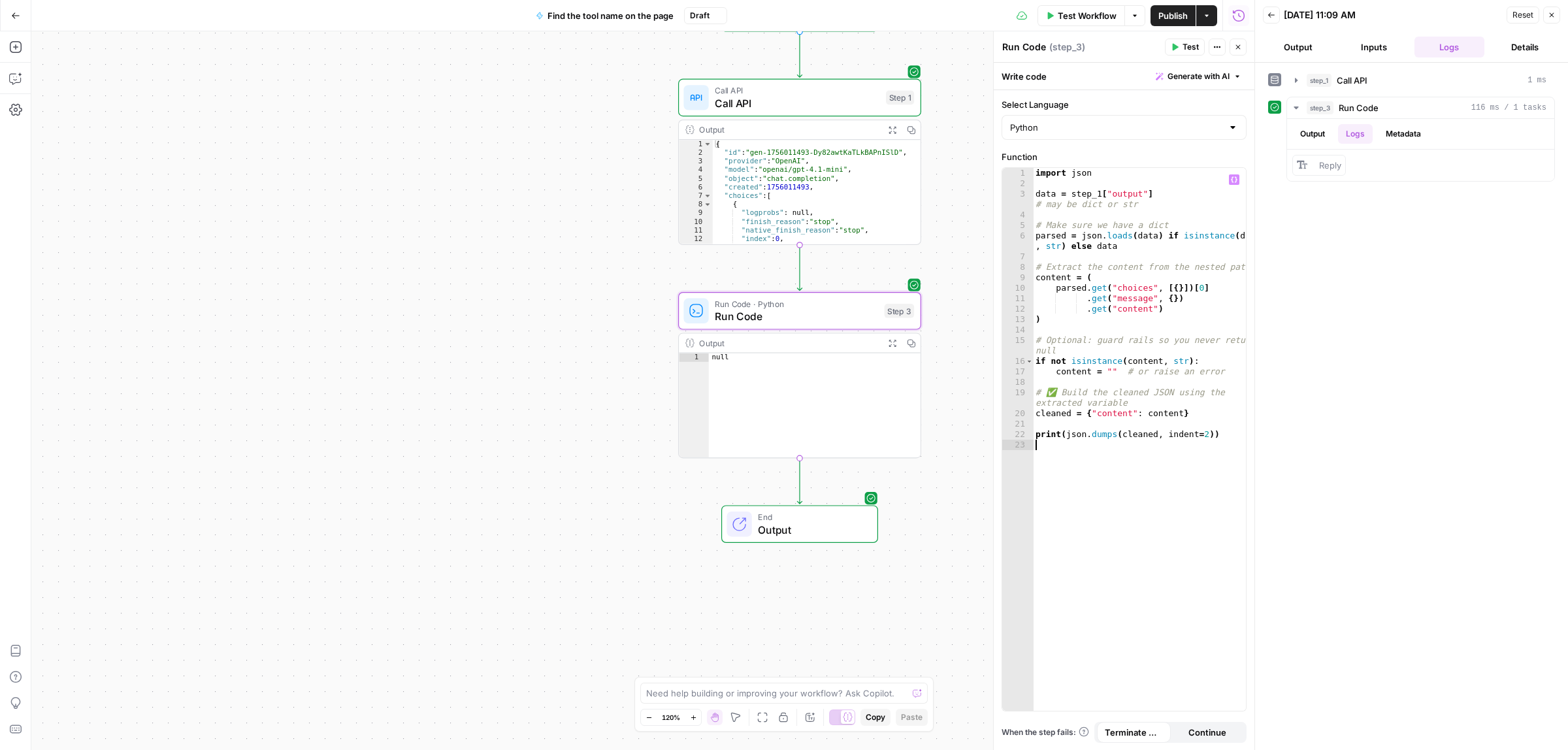
click at [1183, 44] on span "Test" at bounding box center [1190, 47] width 17 height 12
click at [1361, 142] on button "Logs" at bounding box center [1355, 133] width 35 height 20
drag, startPoint x: 1324, startPoint y: 193, endPoint x: 1314, endPoint y: 162, distance: 32.6
click at [1314, 162] on div "{ "content": "Reply" }" at bounding box center [1354, 178] width 79 height 39
copy span "{ "content": "Reply" }"
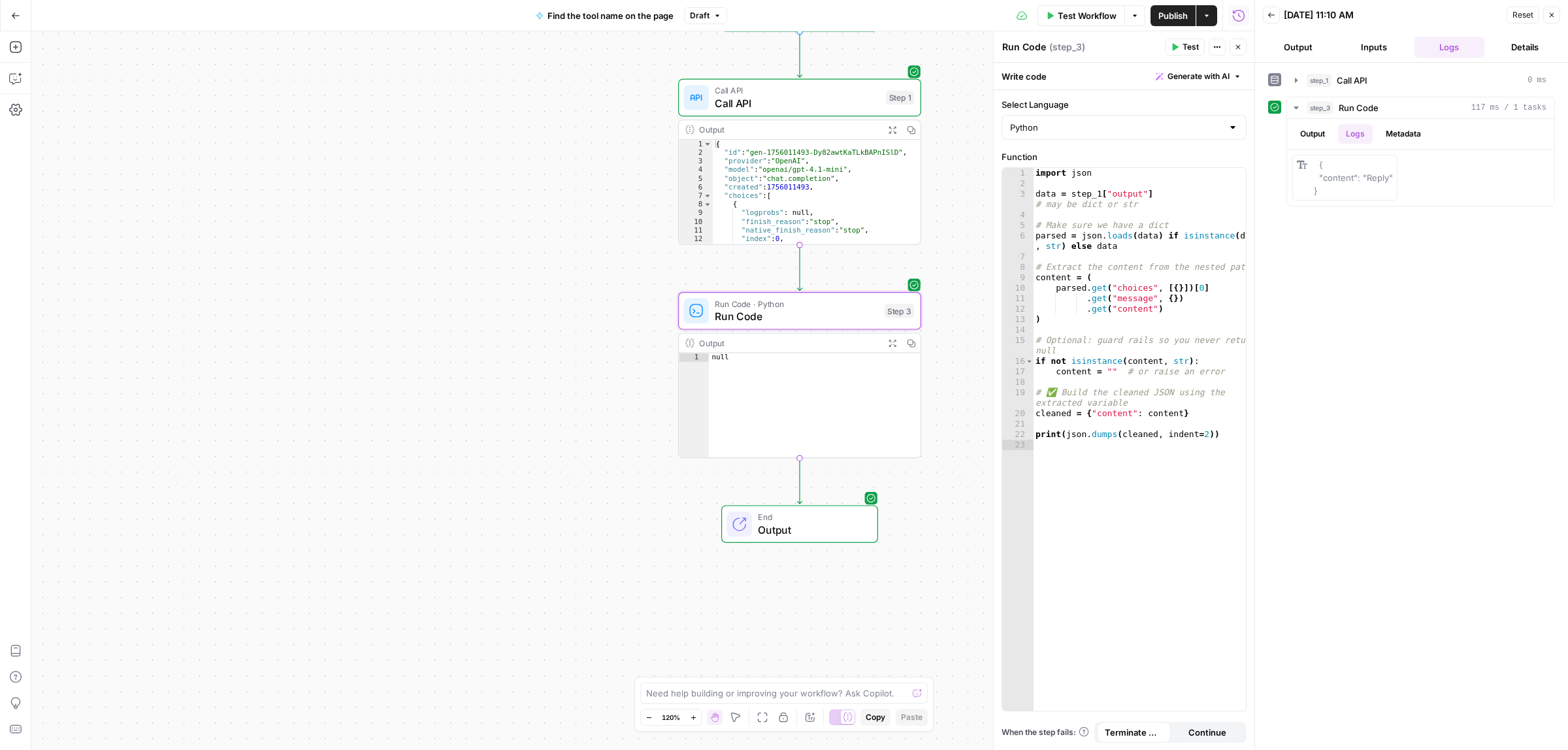
click at [7, 55] on button "Add Steps" at bounding box center [16, 47] width 21 height 21
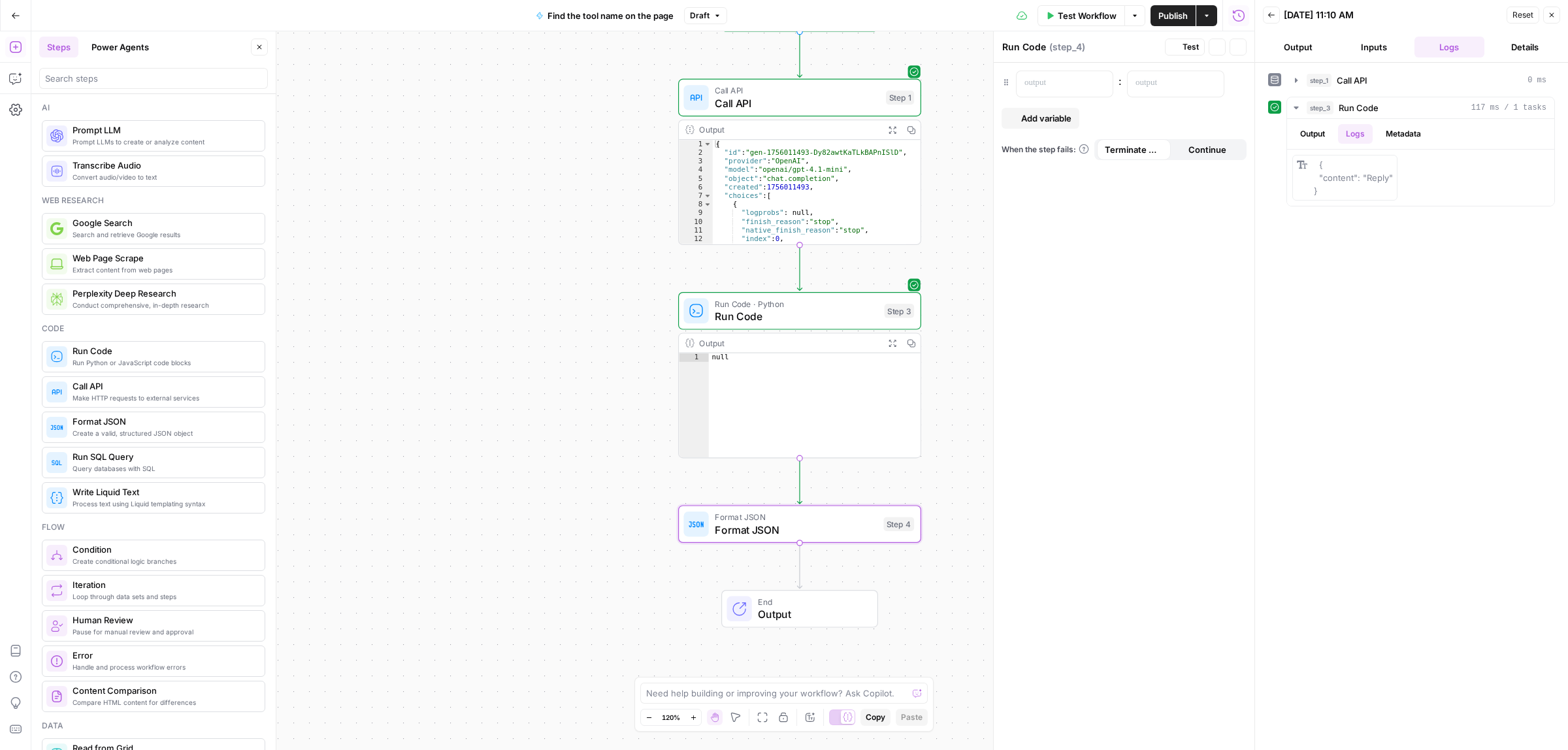
type textarea "Format JSON"
click at [1063, 84] on p at bounding box center [1053, 83] width 59 height 13
click at [1214, 82] on button "Variables Menu" at bounding box center [1212, 83] width 10 height 10
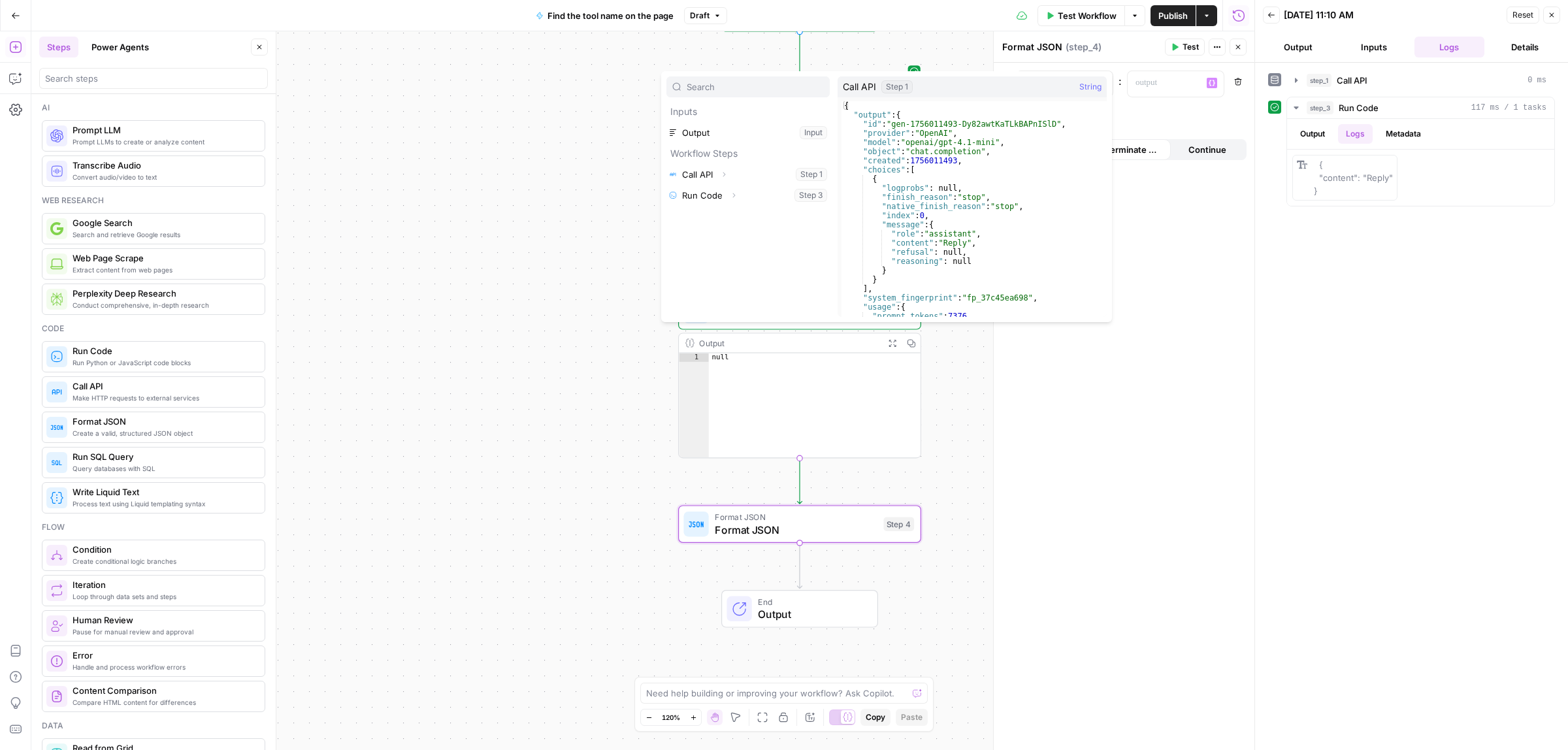
click at [1157, 227] on div ": “/” to reference Variables Menu Remove Add variable When the step fails: Term…" at bounding box center [1123, 407] width 261 height 688
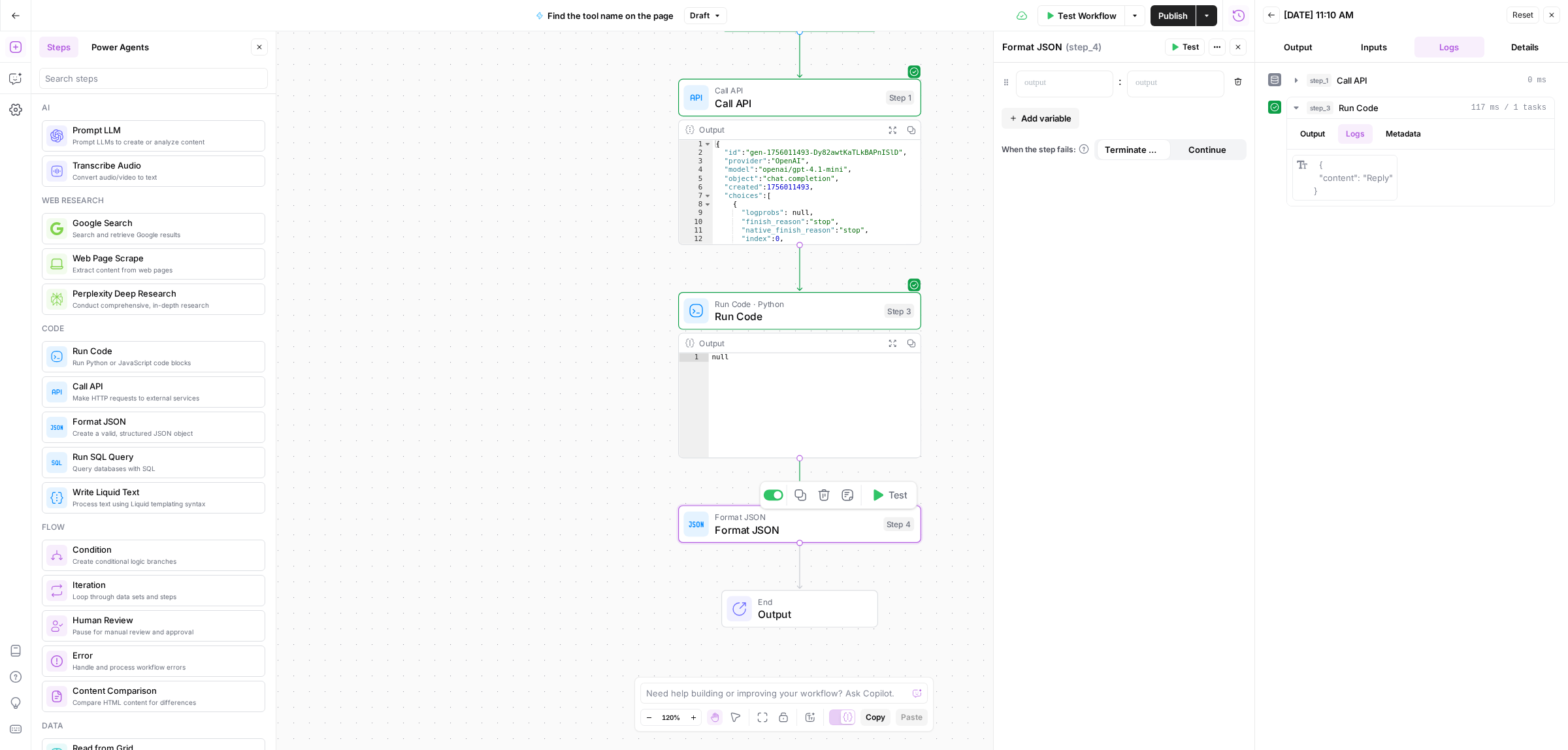
click at [824, 501] on icon "button" at bounding box center [824, 495] width 11 height 11
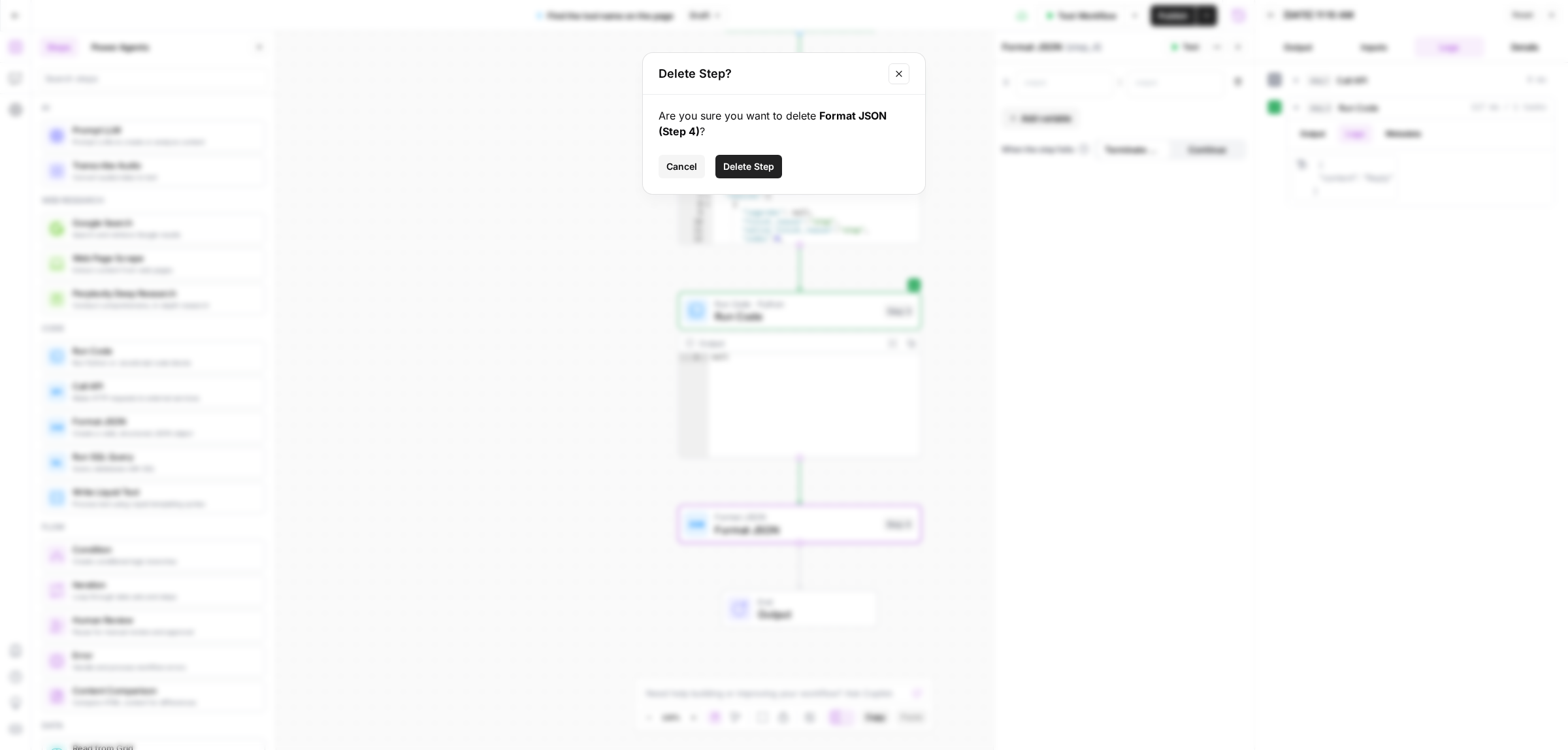
click at [743, 168] on span "Delete Step" at bounding box center [748, 166] width 51 height 13
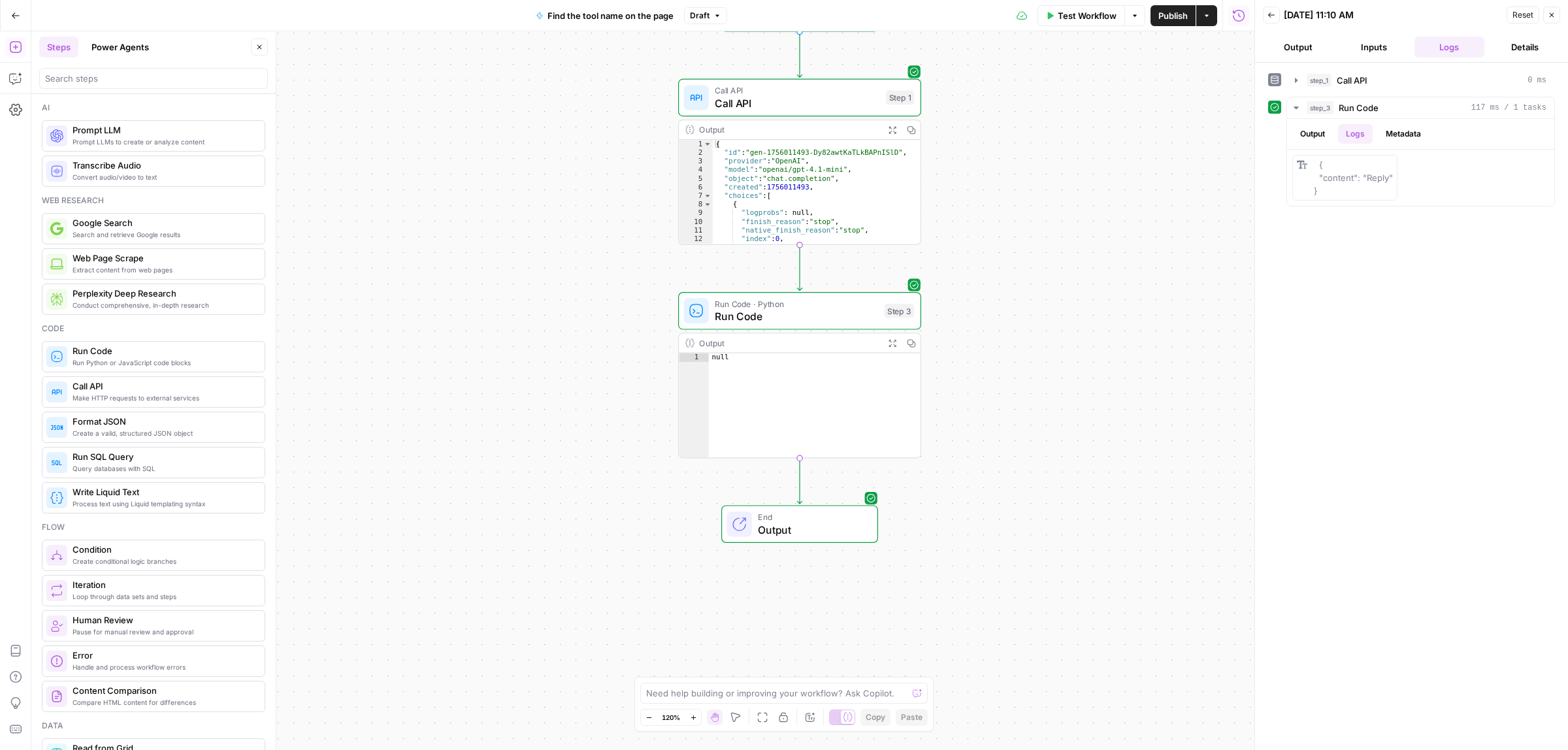
click at [830, 188] on div "{ "id" : "gen-1756011493-Dy82awtKaTLkBAPnISlD" , "provider" : "OpenAI" , "model…" at bounding box center [809, 200] width 192 height 121
type textarea "**********"
click at [807, 101] on span "Call API" at bounding box center [797, 103] width 165 height 16
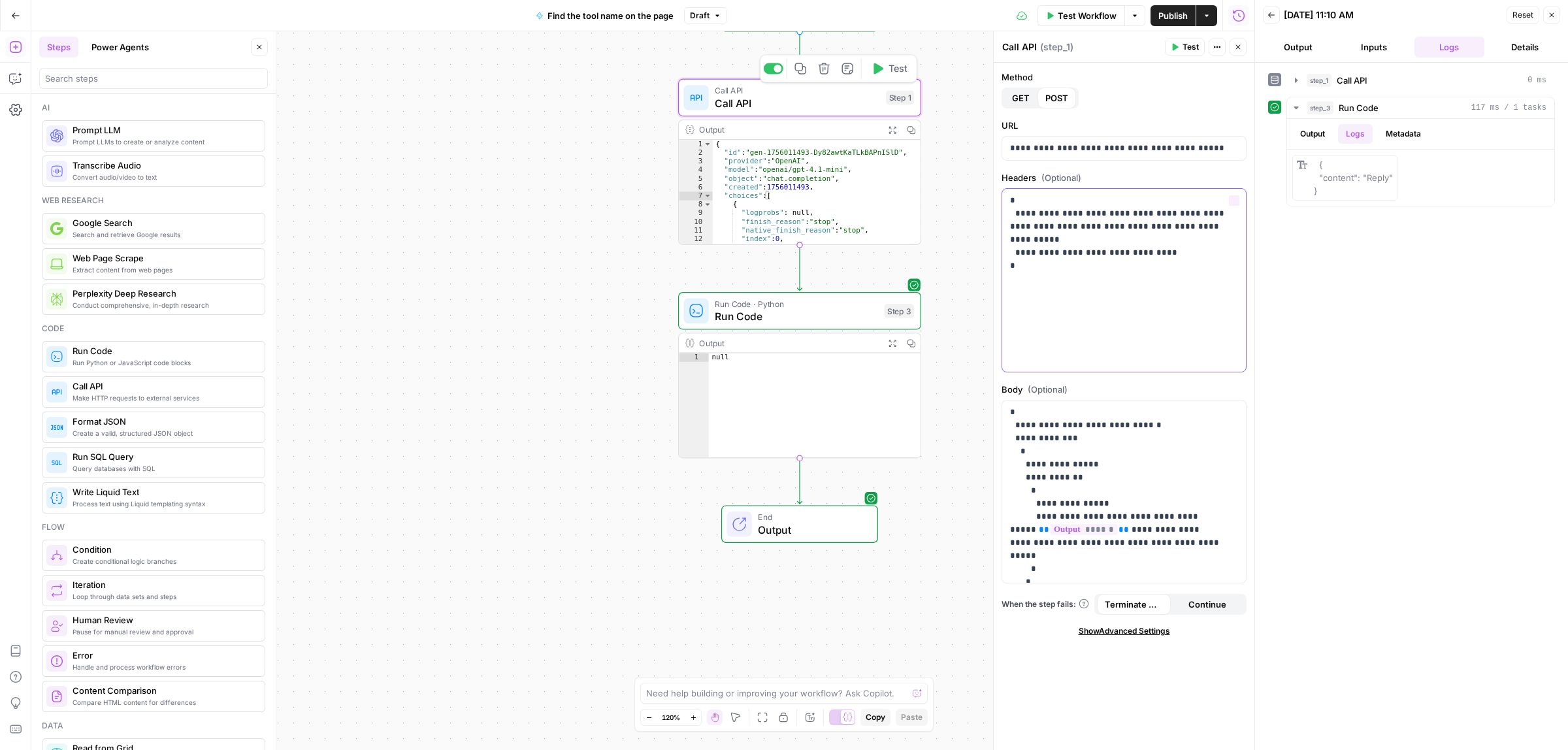
click at [1092, 263] on p "**********" at bounding box center [1123, 233] width 227 height 78
click at [818, 309] on span "Run Code" at bounding box center [796, 316] width 163 height 16
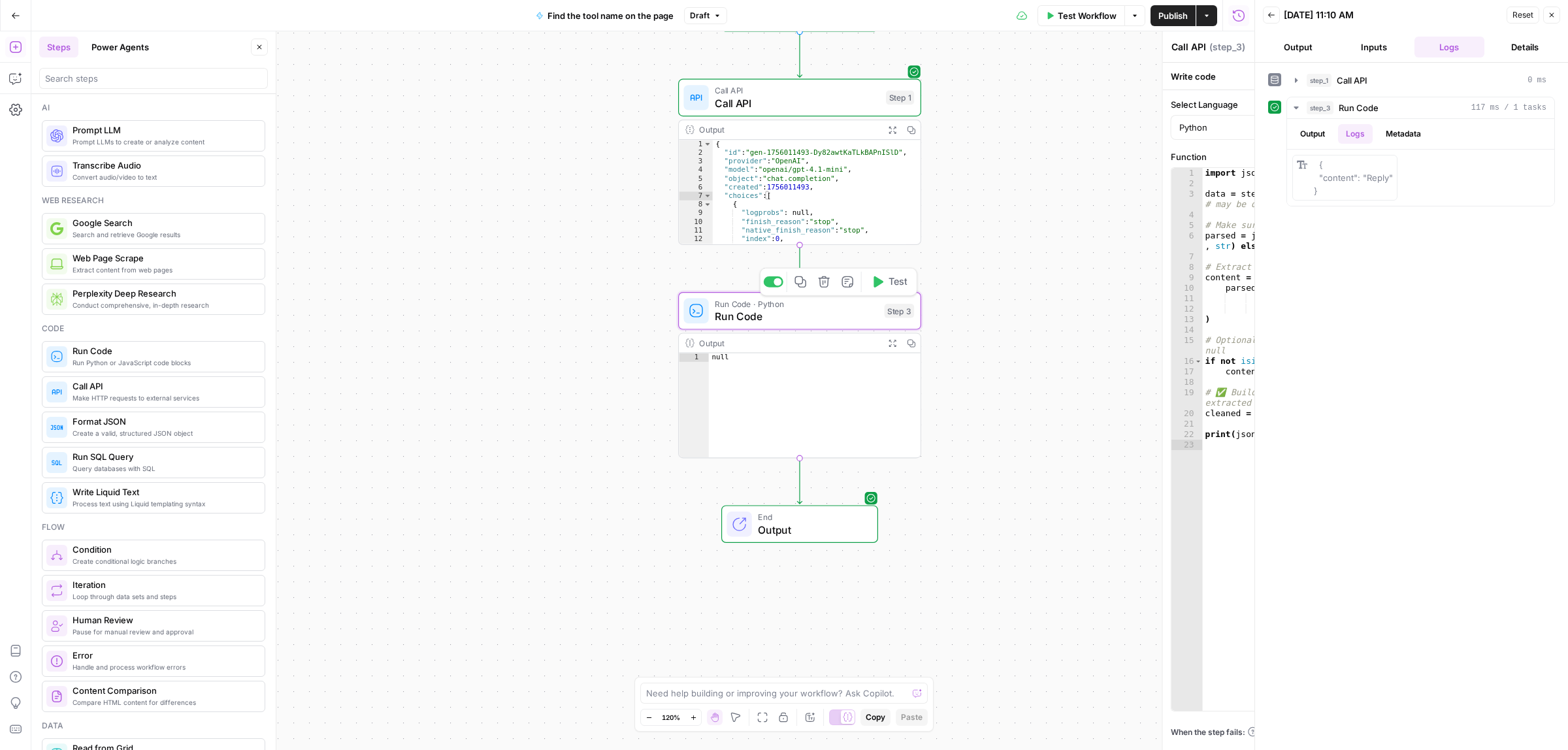
type textarea "Run Code"
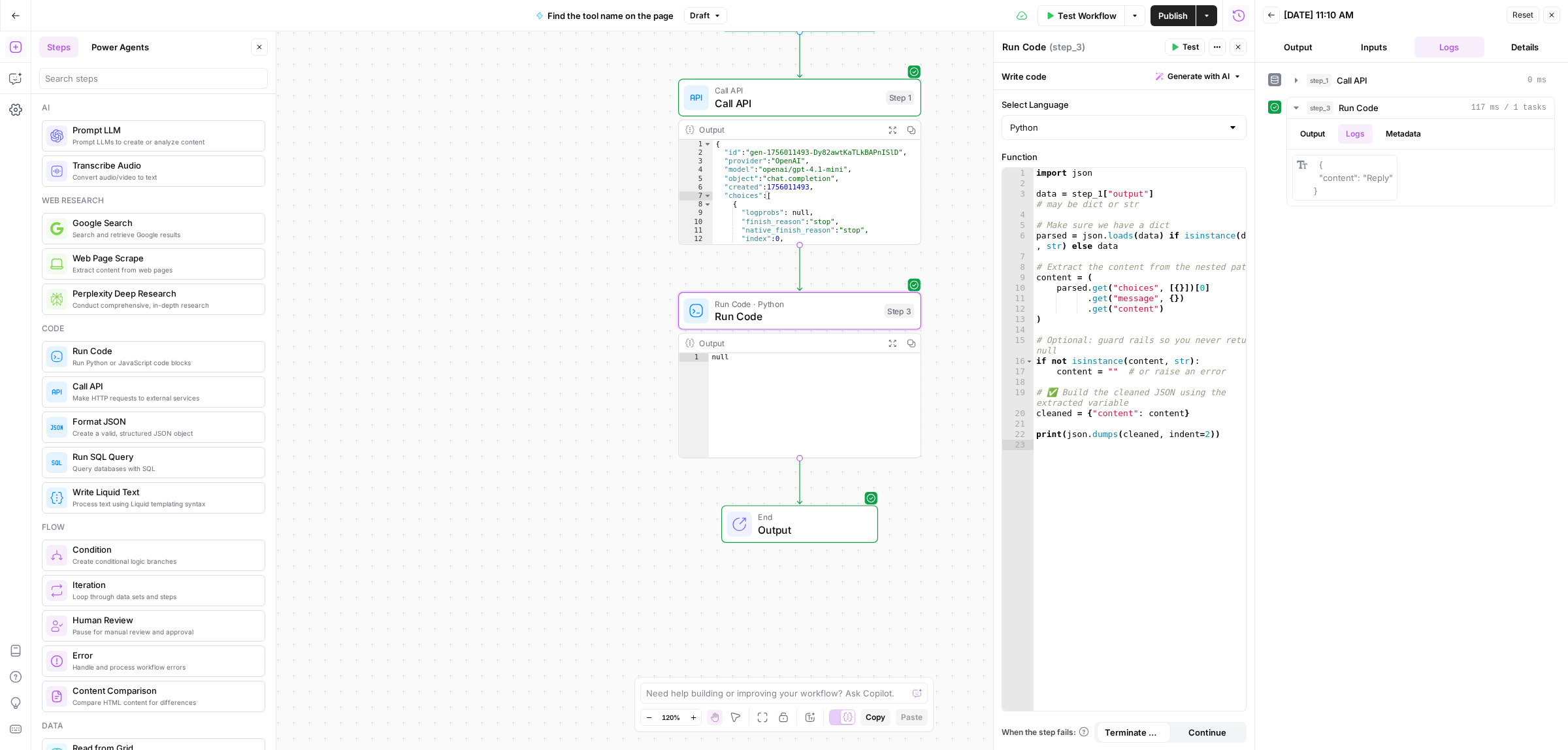
click at [1119, 379] on div "import json data = step_1 [ "output" ] # may be dict or str # Make sure we have…" at bounding box center [1139, 450] width 212 height 563
type textarea "**********"
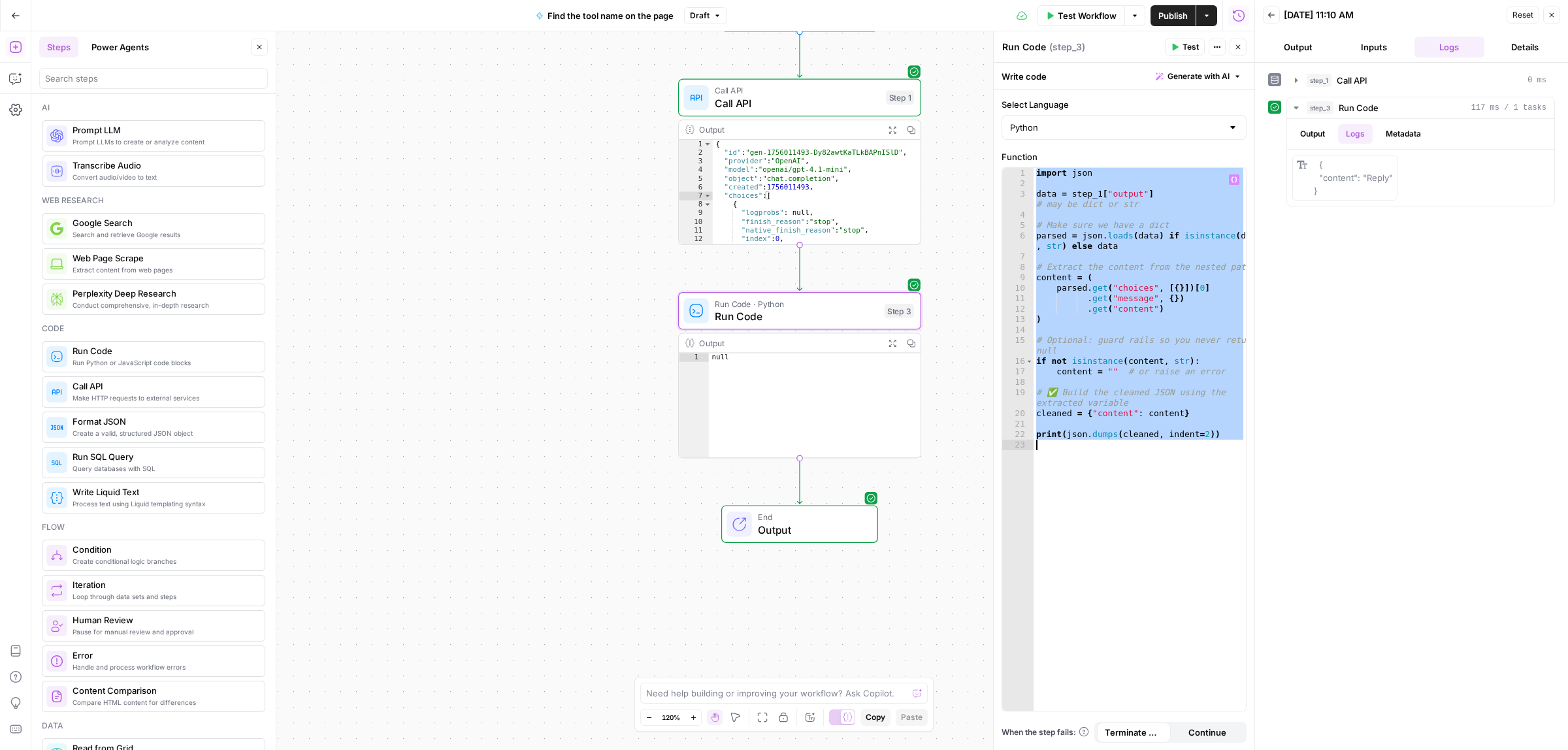
paste textarea
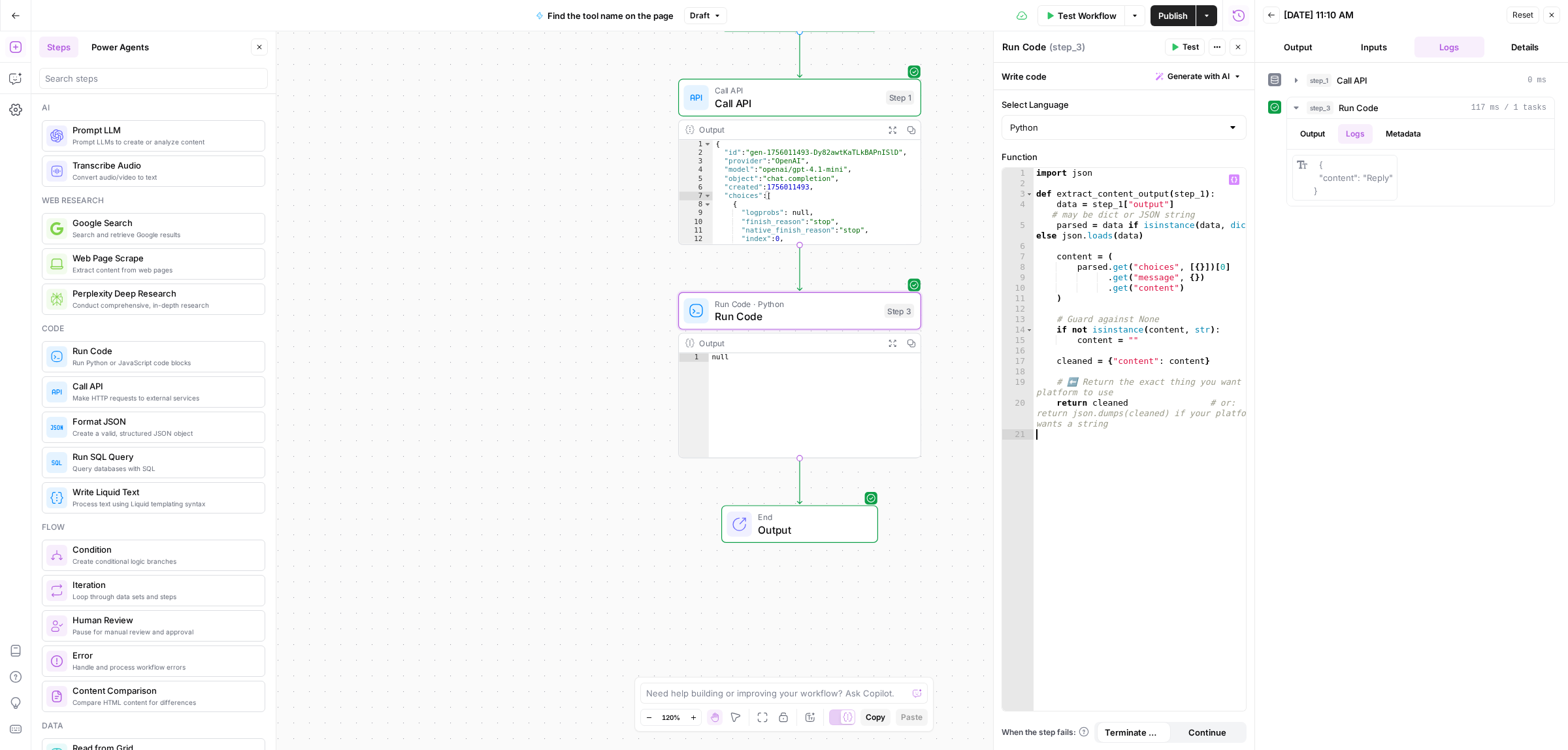
click at [1186, 40] on button "Test" at bounding box center [1185, 47] width 40 height 17
click at [1357, 136] on button "Logs" at bounding box center [1355, 133] width 35 height 20
click at [1298, 135] on button "Output" at bounding box center [1312, 133] width 40 height 20
type textarea "**********"
click at [1130, 332] on div "import json def extract_content_output ( step_1 ) : data = step_1 [ "output" ] …" at bounding box center [1139, 450] width 212 height 563
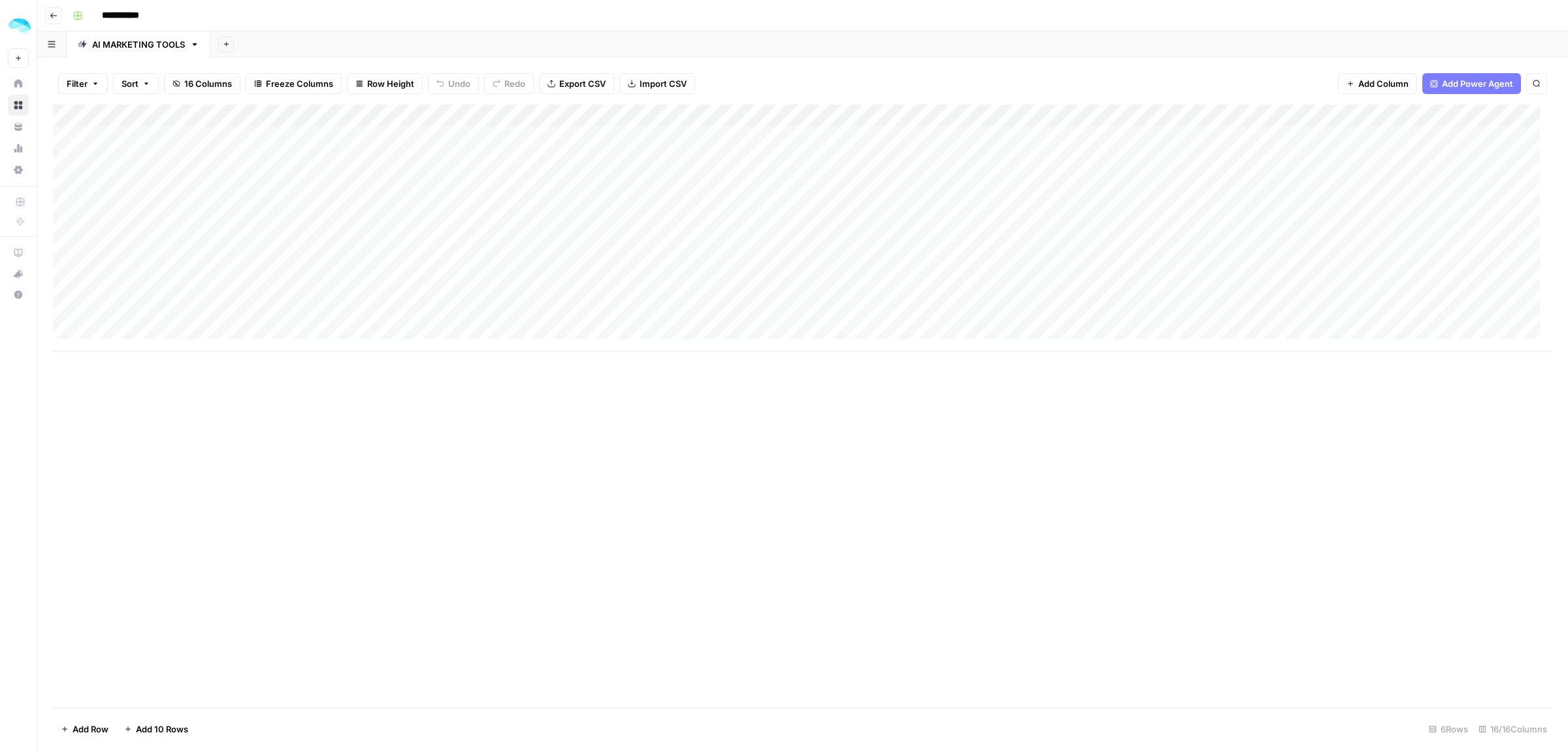
drag, startPoint x: 239, startPoint y: 132, endPoint x: 219, endPoint y: 314, distance: 183.1
click at [219, 314] on div "Add Column" at bounding box center [803, 228] width 1499 height 247
click at [761, 115] on div "Add Column" at bounding box center [803, 228] width 1499 height 247
click at [661, 249] on span "Edit Workflow" at bounding box center [705, 244] width 114 height 13
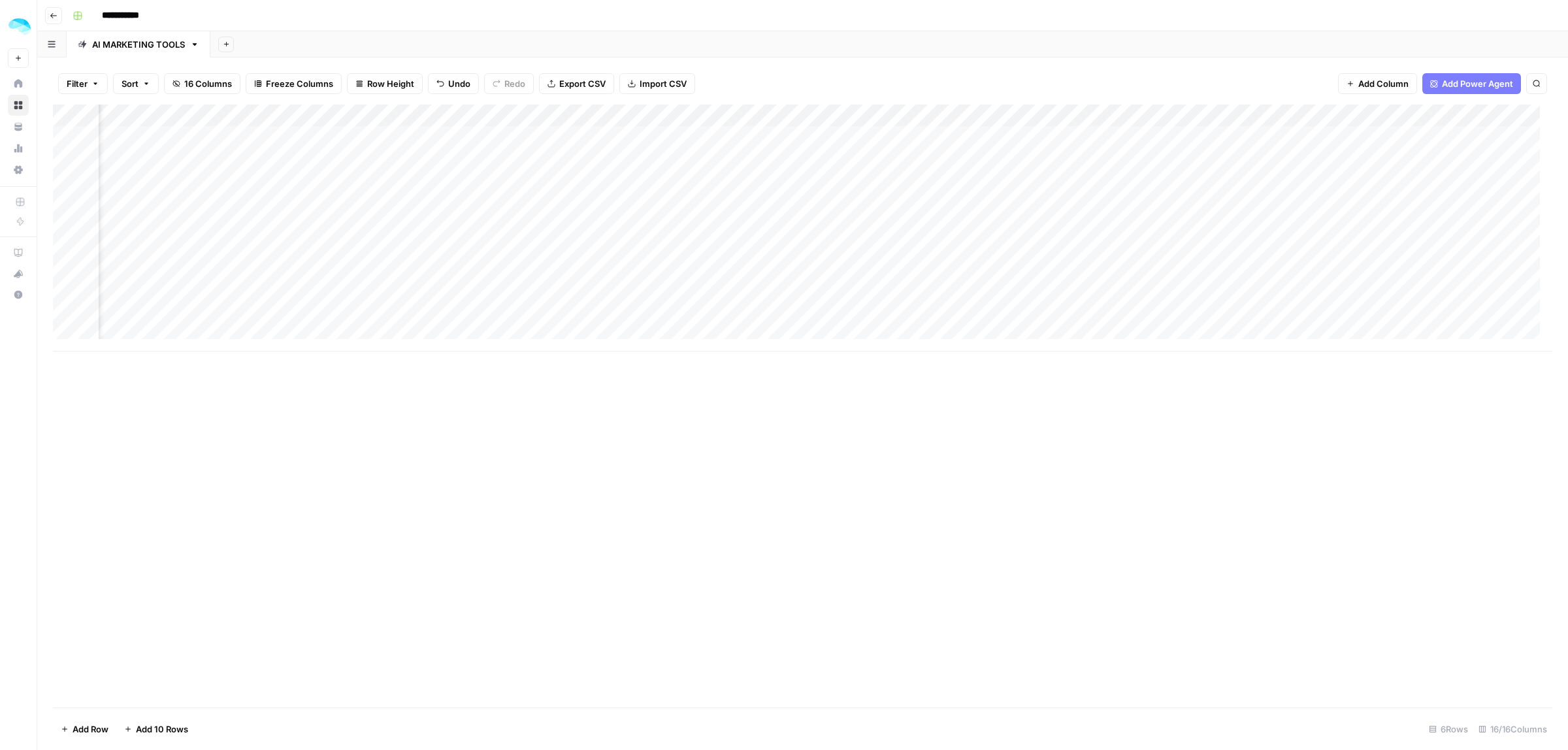
scroll to position [0, 572]
click at [929, 113] on div "Add Column" at bounding box center [803, 228] width 1499 height 247
click at [841, 242] on span "Edit Workflow" at bounding box center [868, 244] width 114 height 13
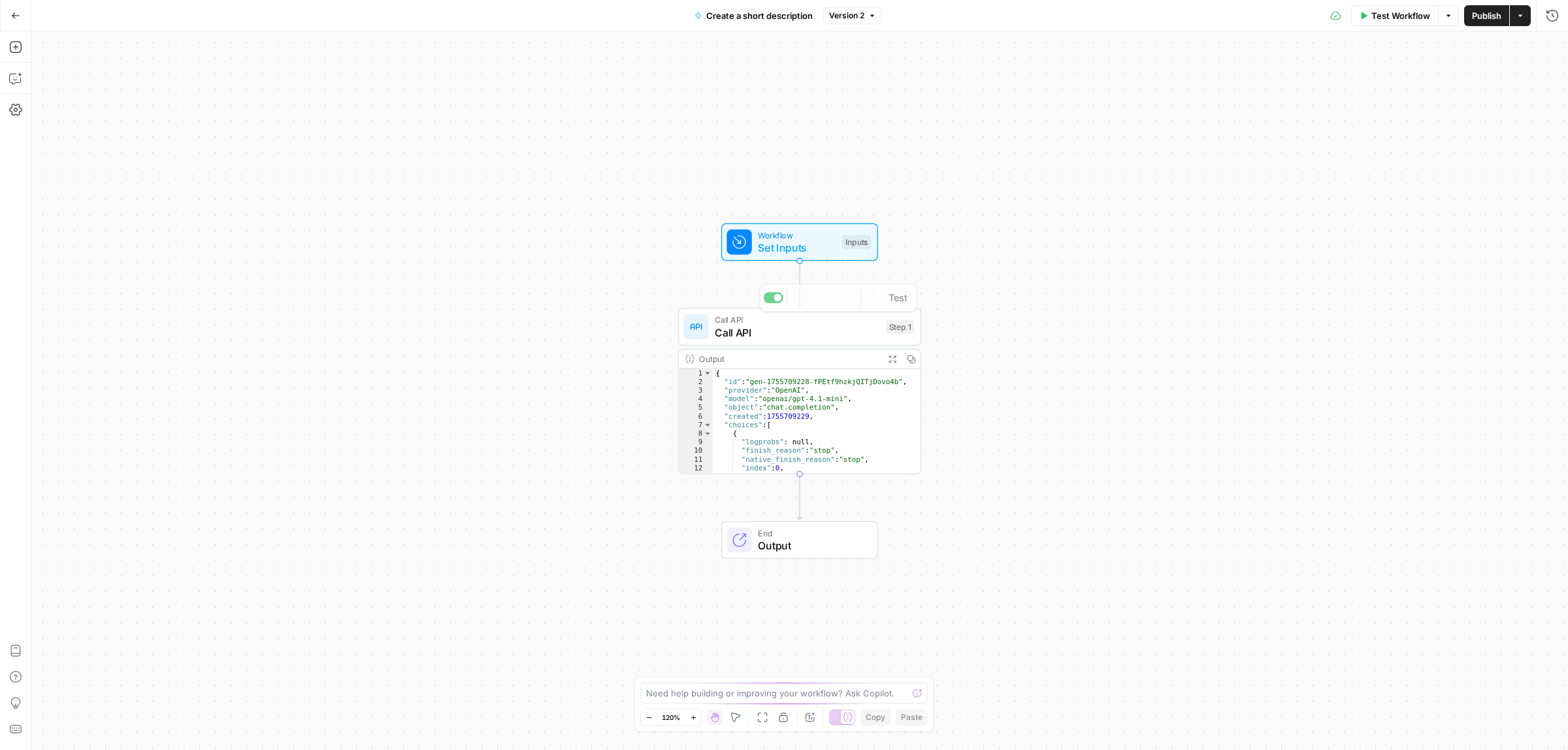
click at [817, 364] on div "Output" at bounding box center [788, 360] width 179 height 13
click at [1387, 20] on span "Test Workflow" at bounding box center [1400, 16] width 59 height 13
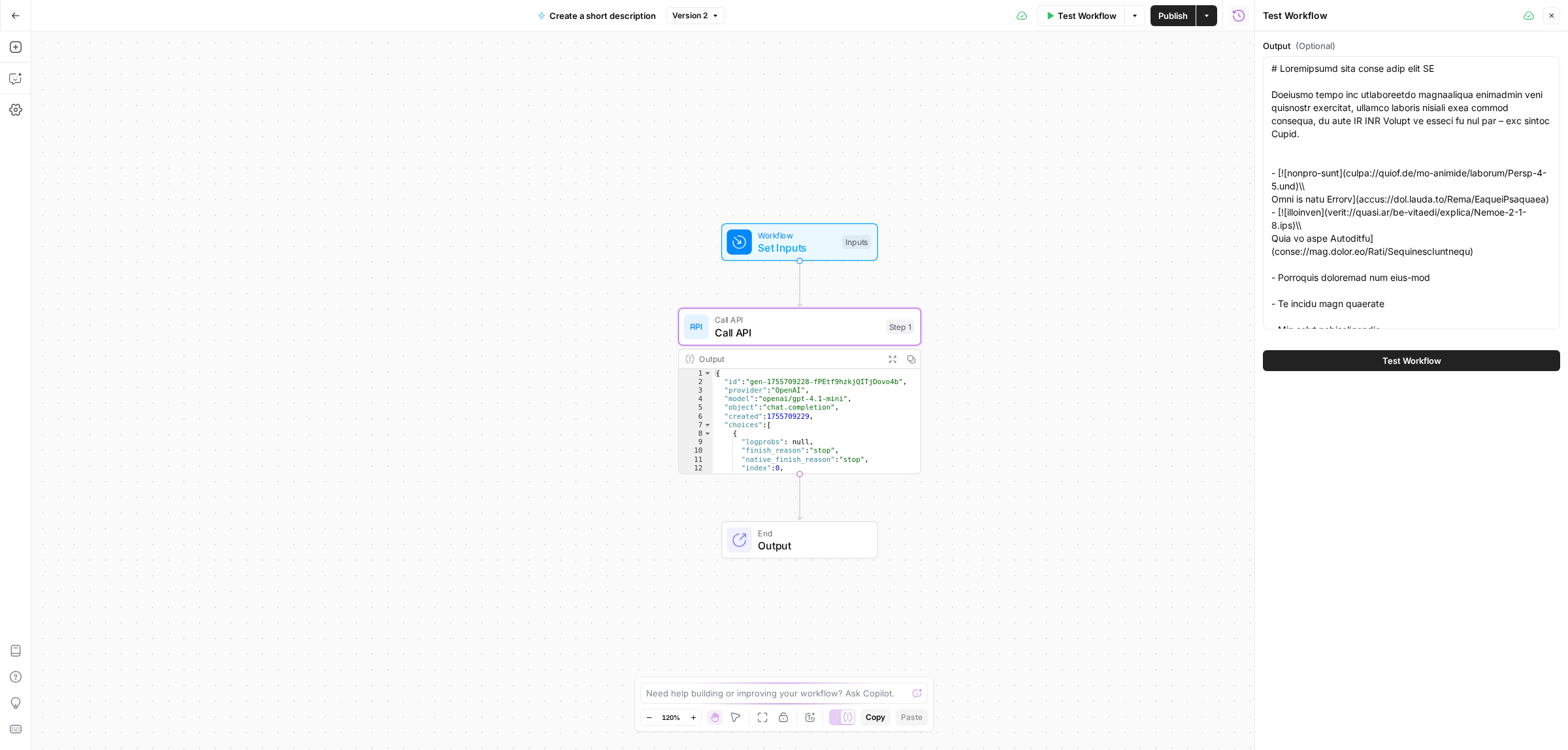
click at [1419, 364] on span "Test Workflow" at bounding box center [1412, 360] width 59 height 13
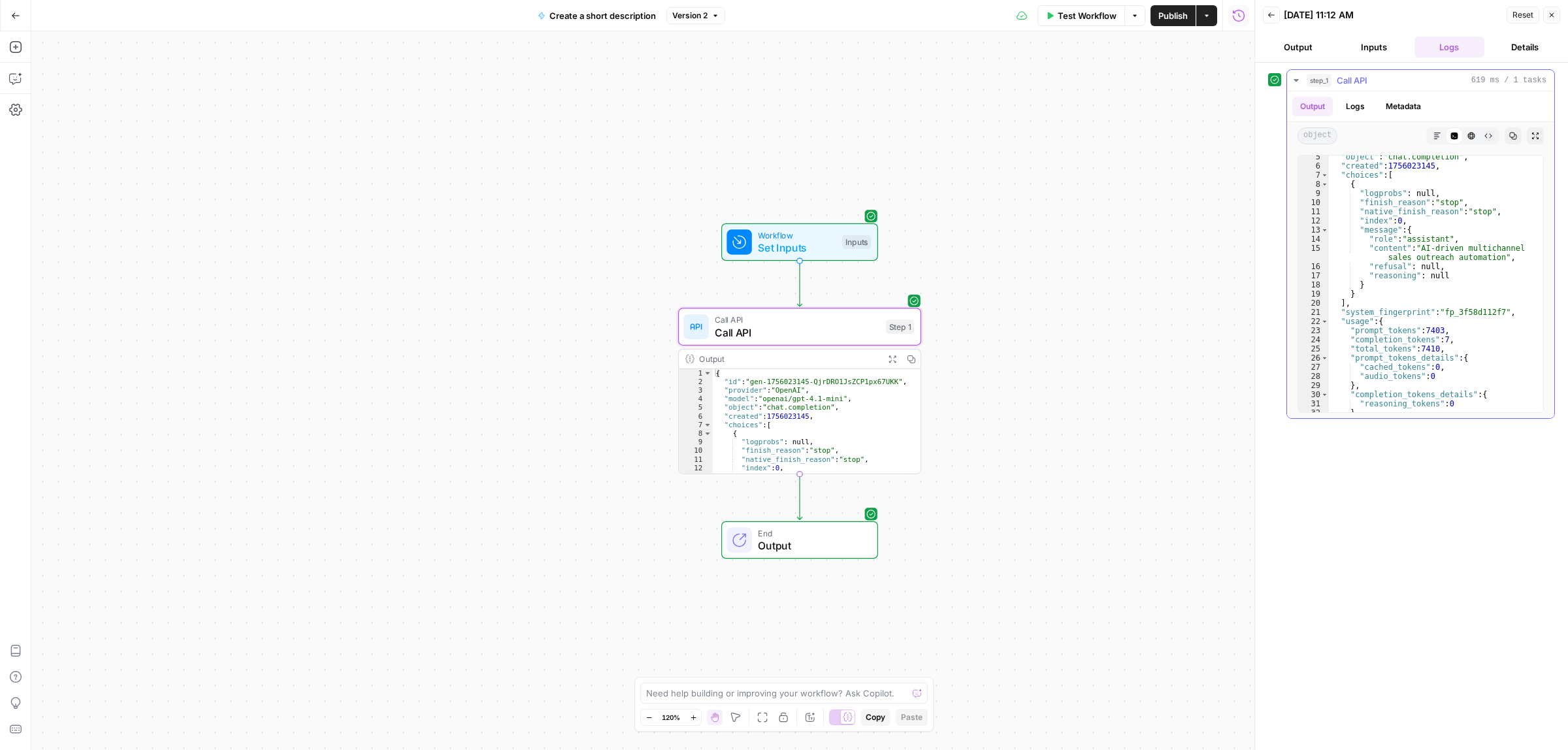
scroll to position [73, 0]
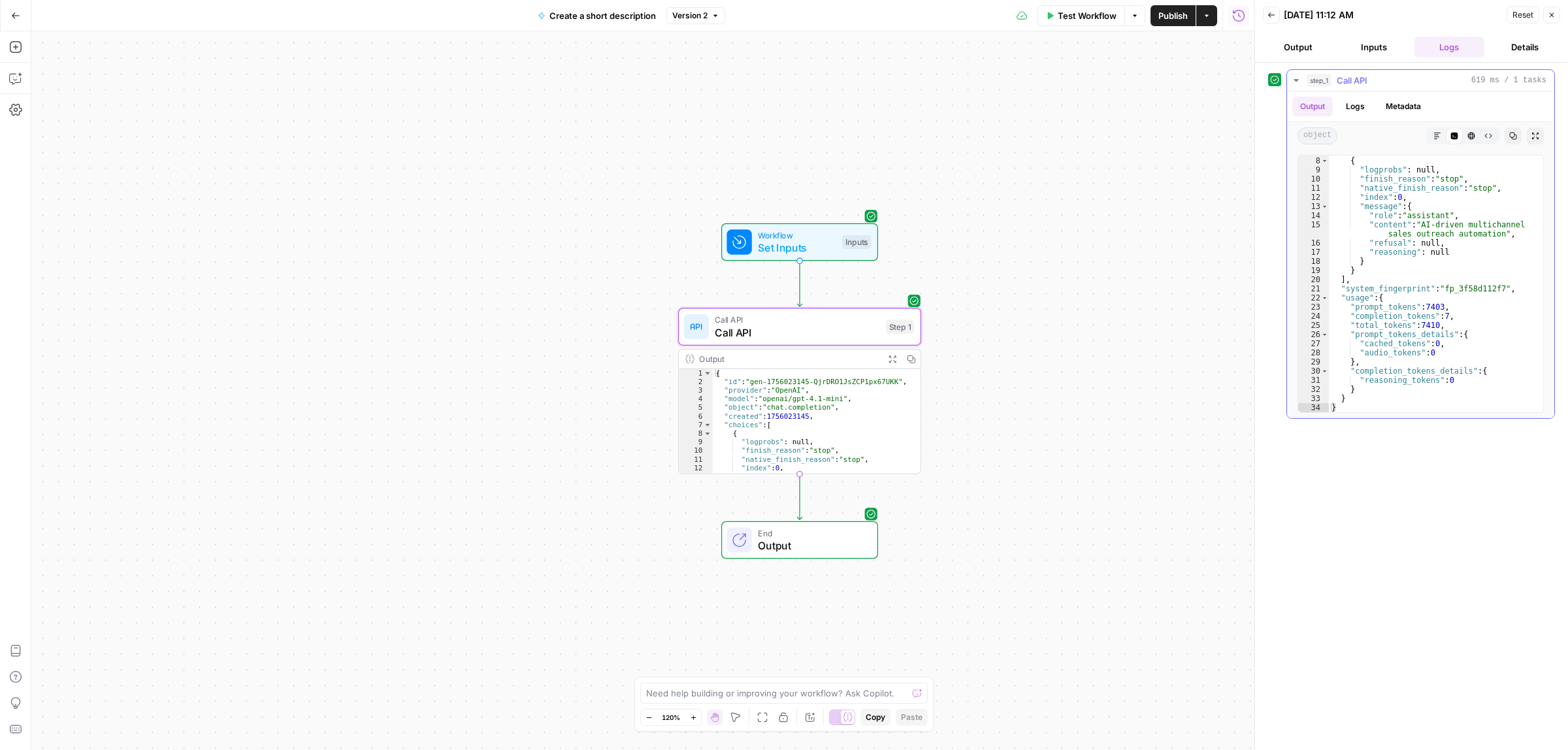
type textarea "**********"
drag, startPoint x: 1402, startPoint y: 227, endPoint x: 1372, endPoint y: 227, distance: 30.0
click at [1372, 227] on div ""choices" : [ { "logprobs" : null , "finish_reason" : "stop" , "native_finish_r…" at bounding box center [1430, 284] width 202 height 274
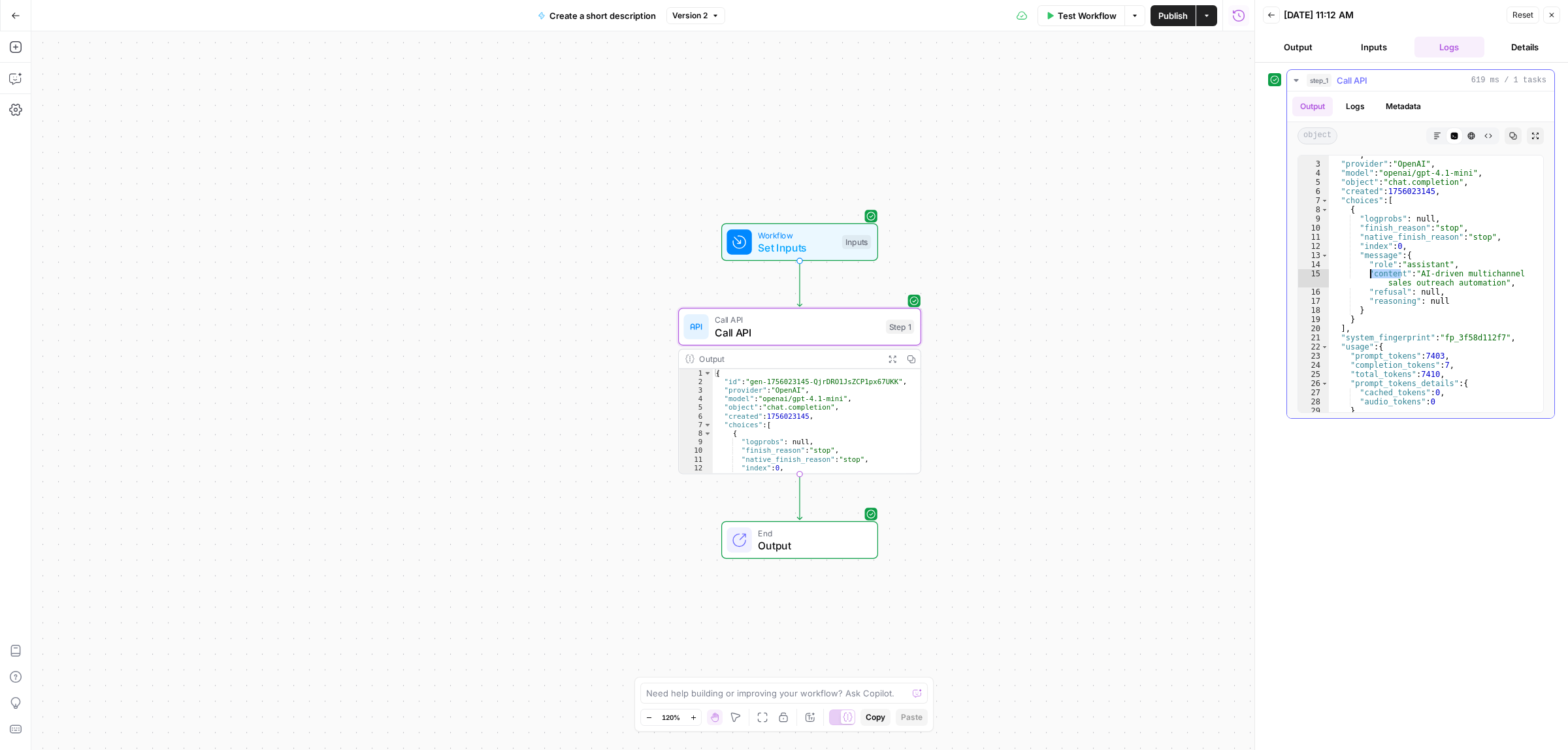
scroll to position [0, 0]
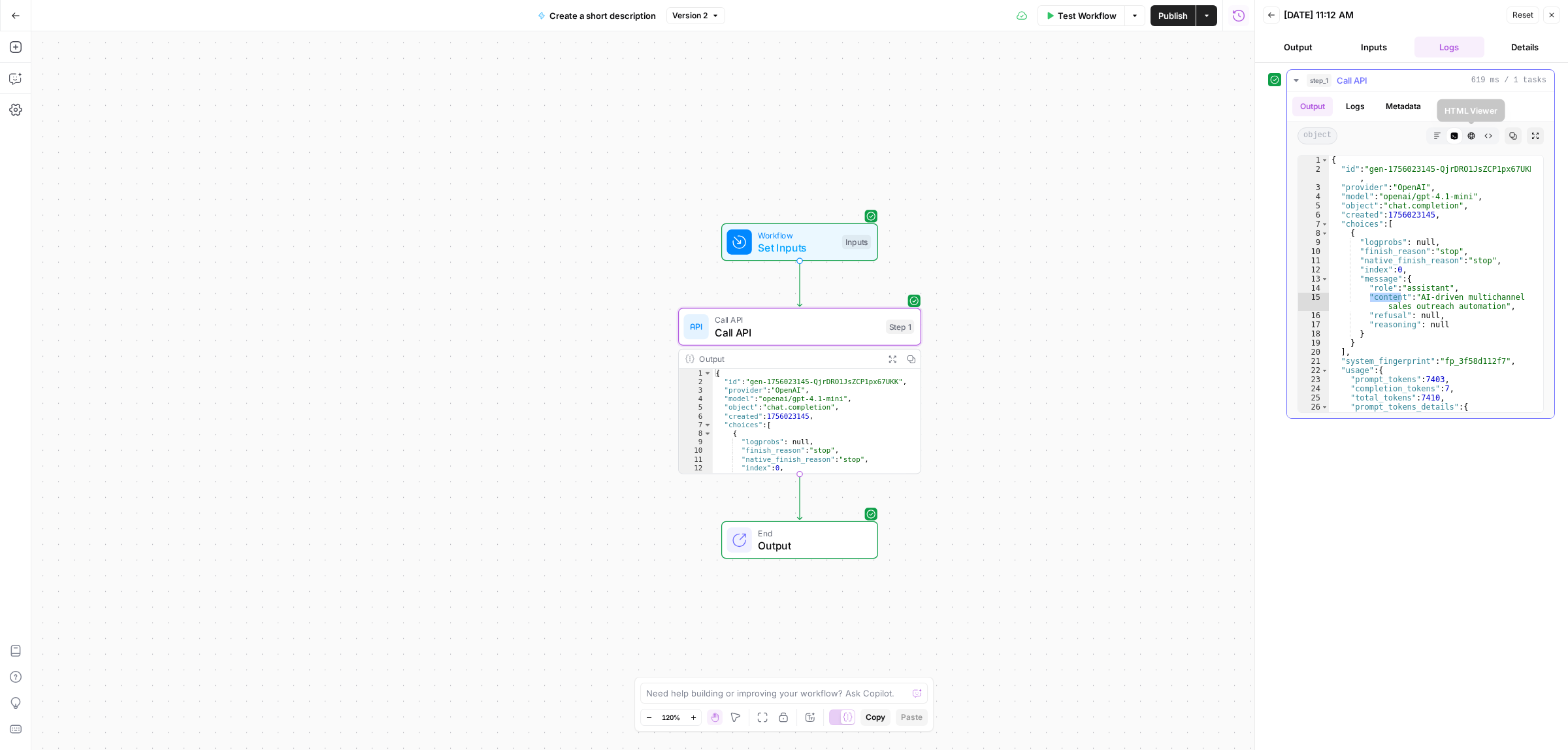
click at [1469, 140] on icon "button" at bounding box center [1471, 136] width 8 height 8
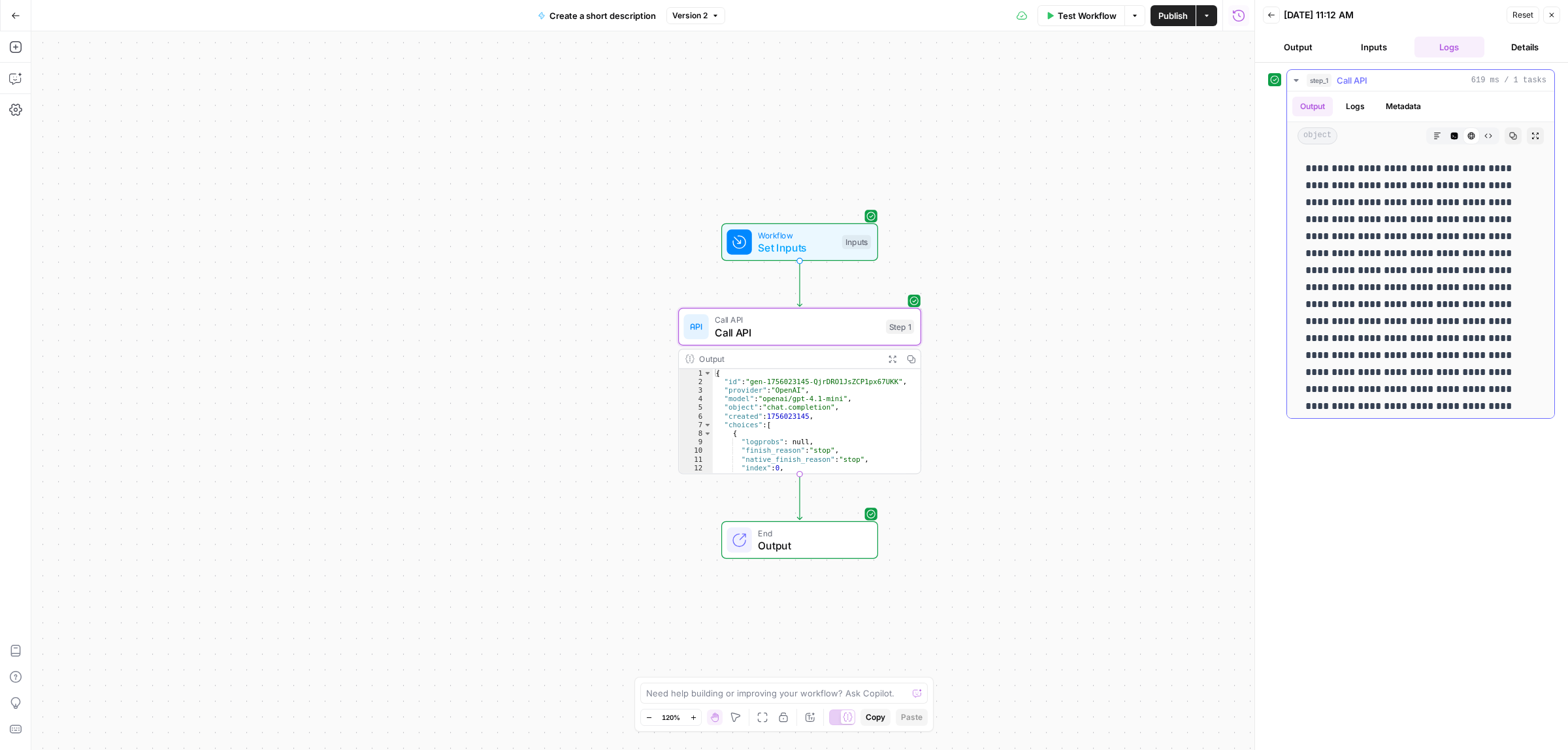
click at [1433, 138] on icon "button" at bounding box center [1437, 136] width 8 height 8
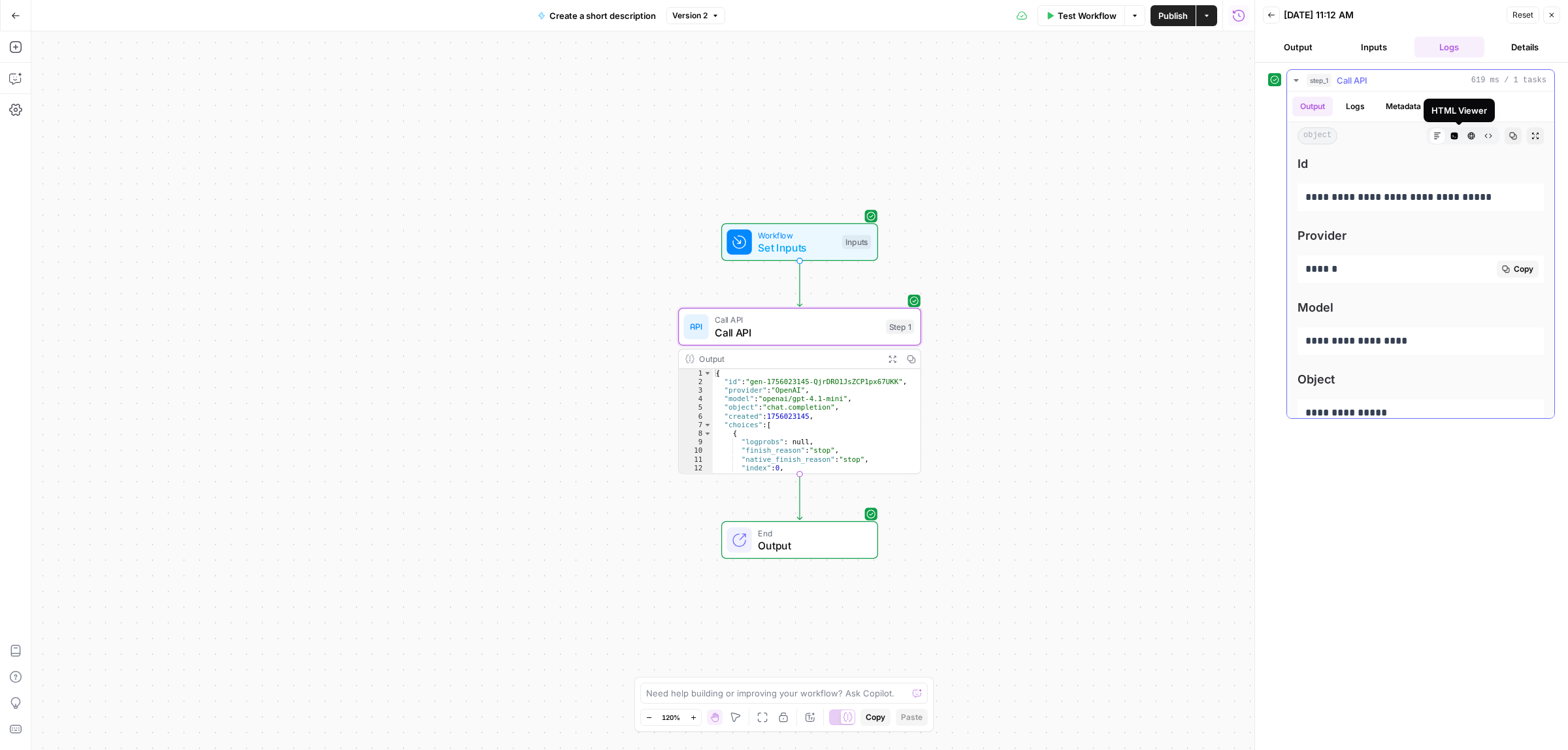
click at [1343, 265] on p "******" at bounding box center [1414, 270] width 218 height 17
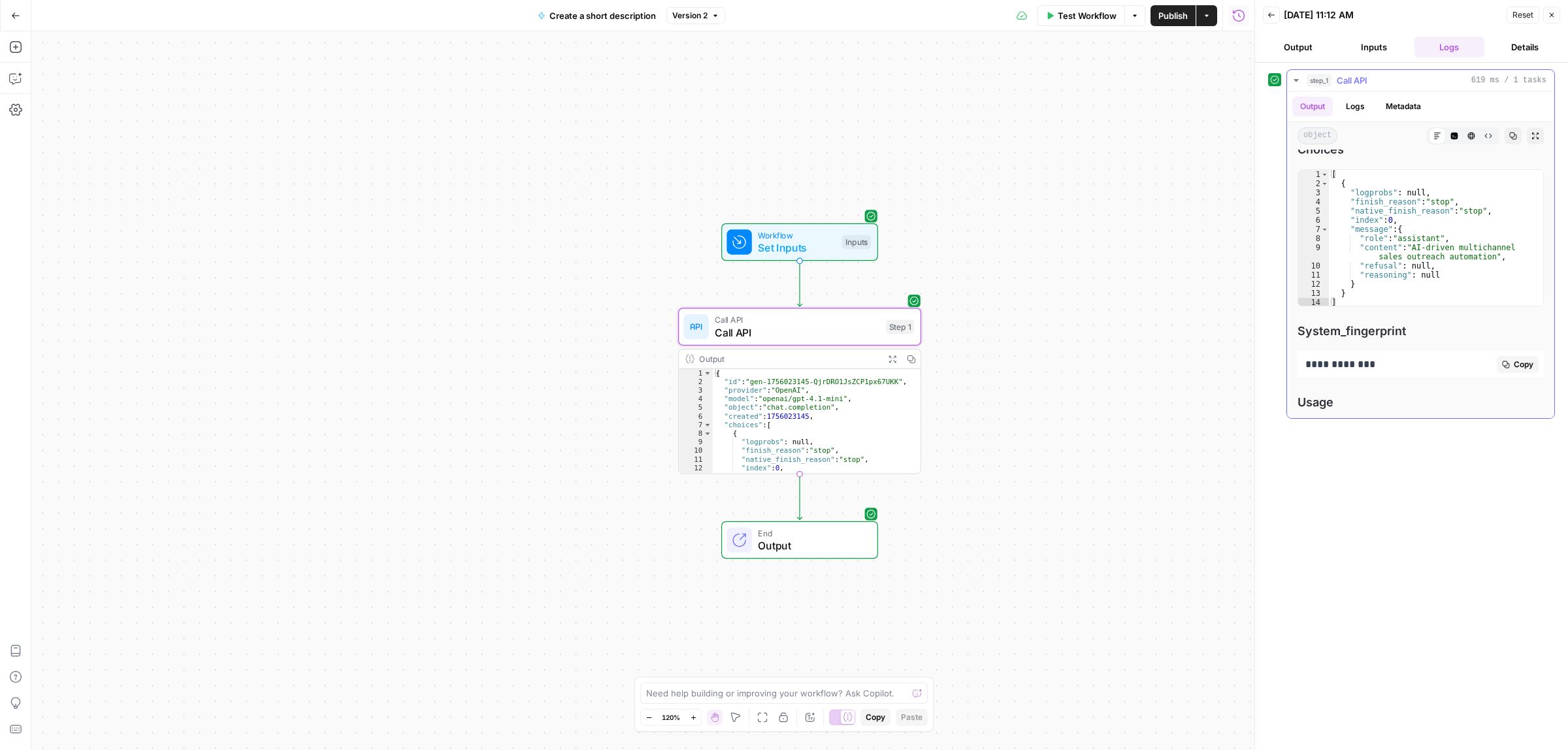
scroll to position [315, 0]
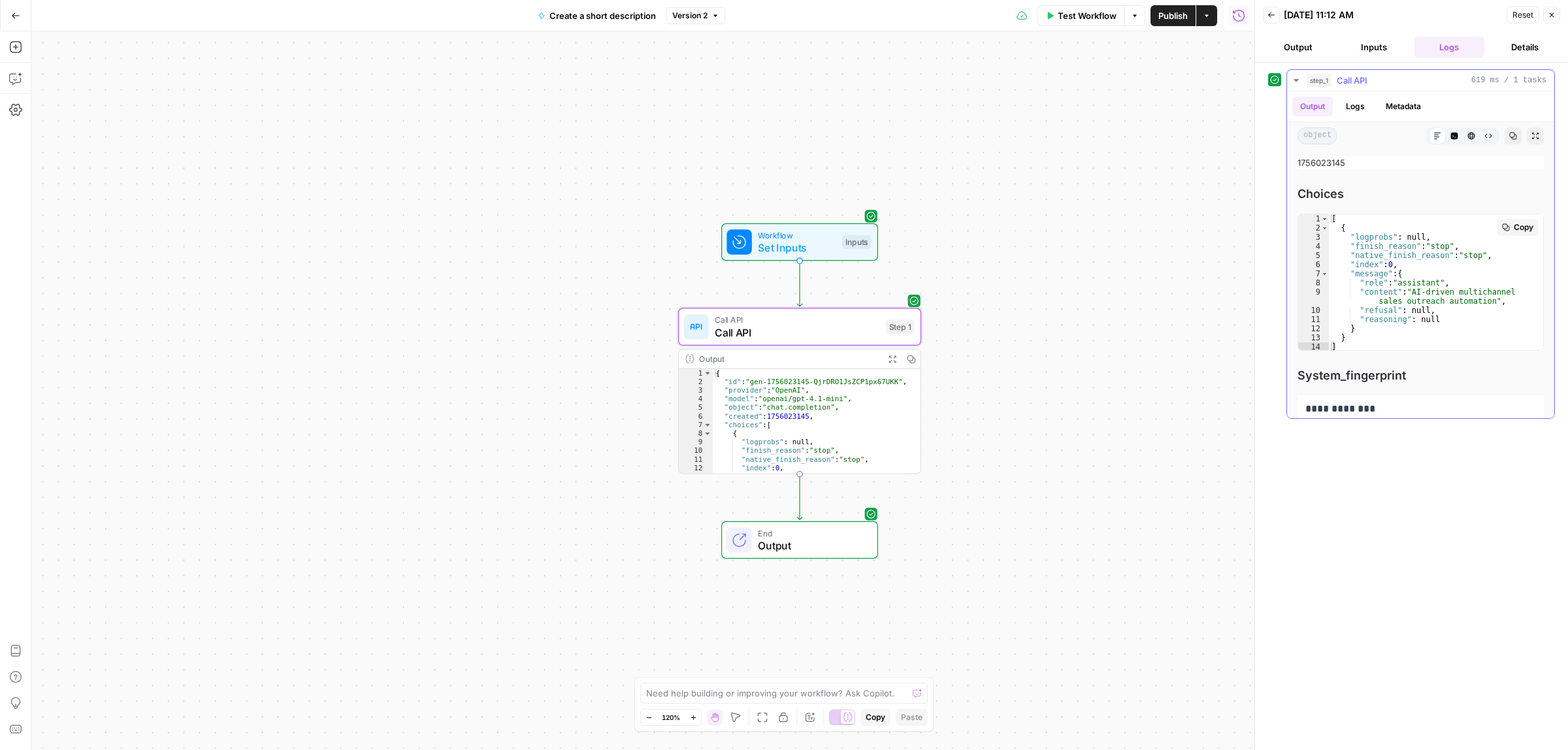
type textarea "**********"
drag, startPoint x: 1395, startPoint y: 296, endPoint x: 1365, endPoint y: 295, distance: 30.0
click at [1365, 295] on div "[ { "logprobs" : null , "finish_reason" : "stop" , "native_finish_reason" : "st…" at bounding box center [1436, 292] width 214 height 155
click at [14, 677] on icon "button" at bounding box center [15, 677] width 12 height 12
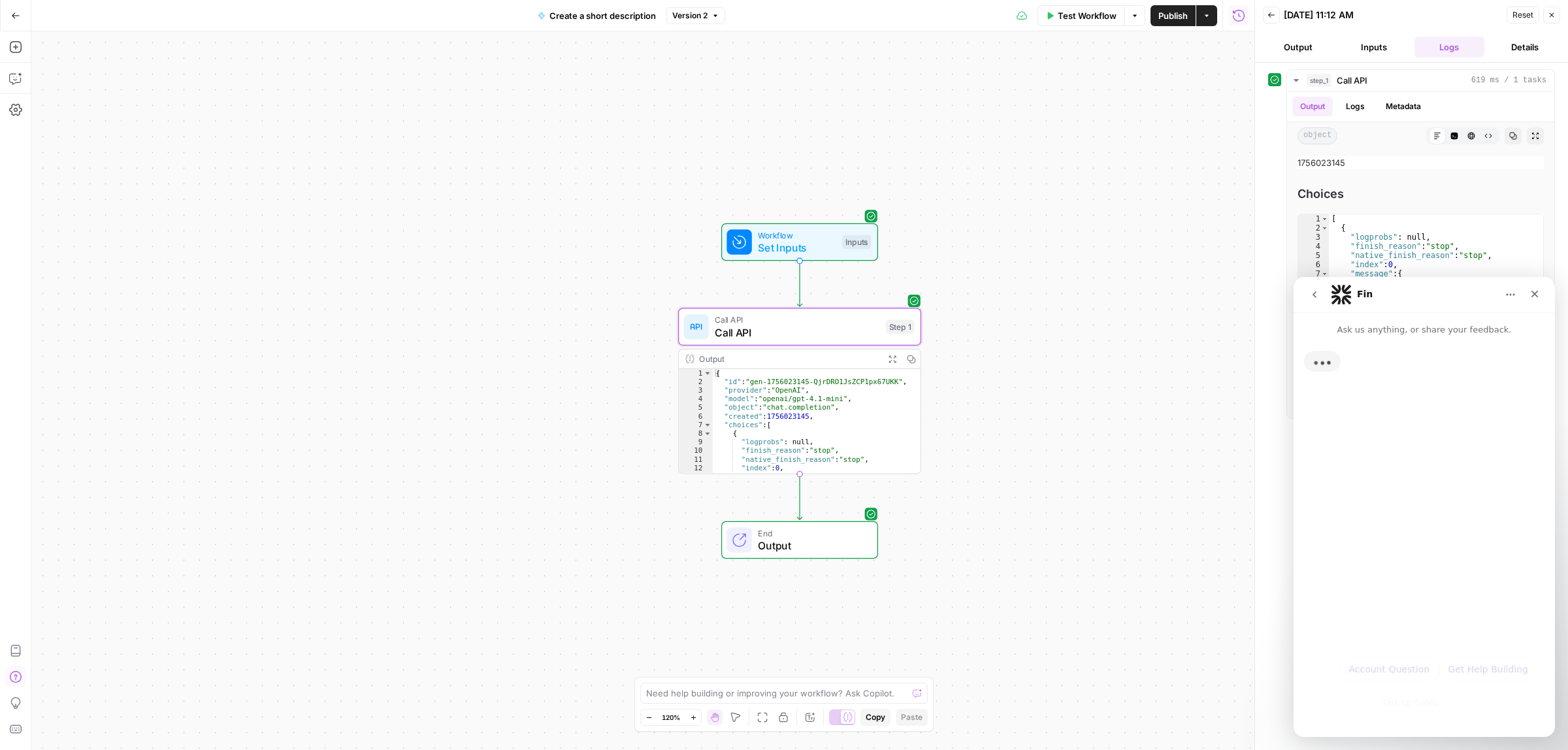
scroll to position [0, 0]
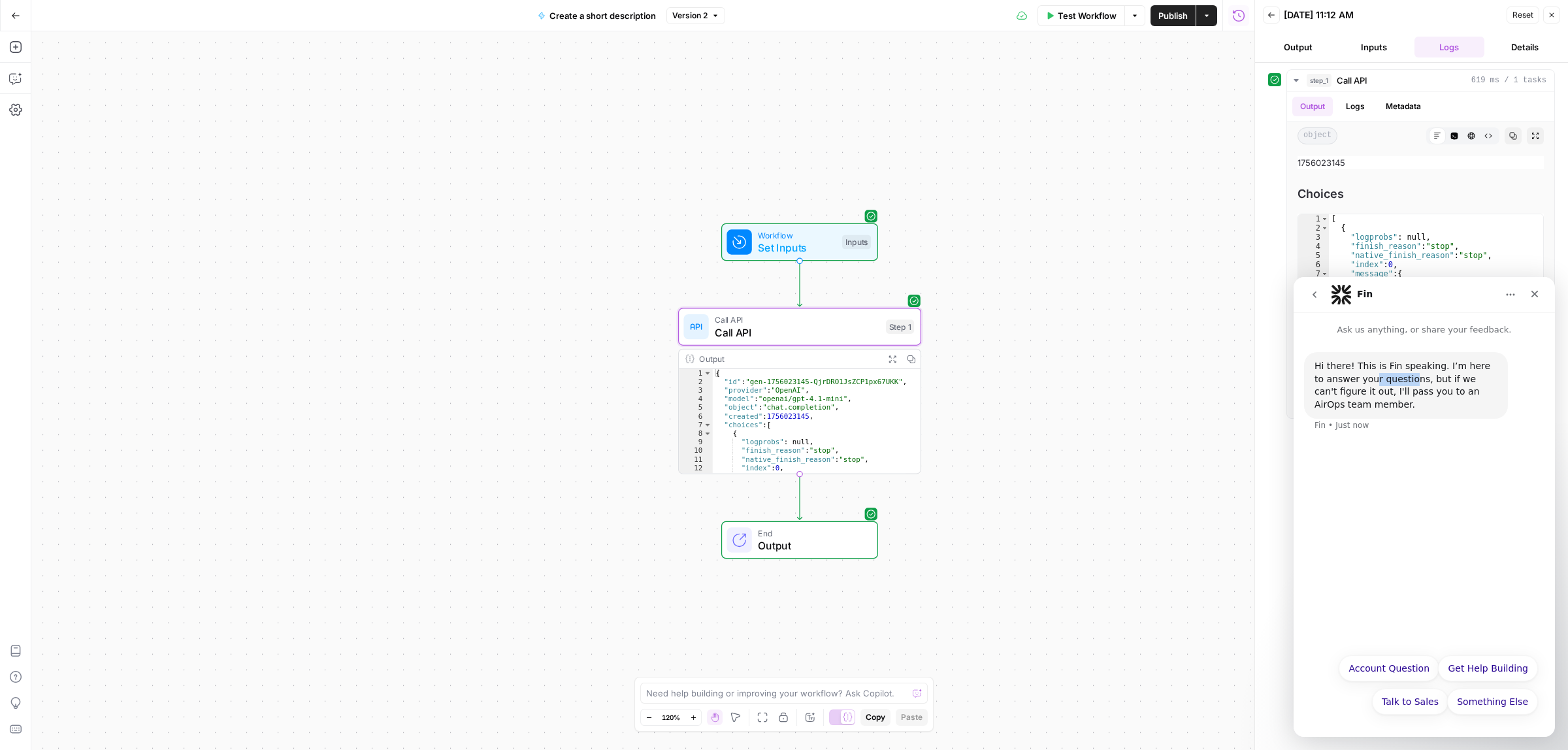
drag, startPoint x: 1360, startPoint y: 376, endPoint x: 1442, endPoint y: 376, distance: 82.0
click at [1438, 376] on div "Hi there! This is Fin speaking. I’m here to answer your questions, but if we ca…" at bounding box center [1406, 386] width 183 height 51
click at [1451, 376] on div "Hi there! This is Fin speaking. I’m here to answer your questions, but if we ca…" at bounding box center [1406, 386] width 183 height 51
click at [1510, 703] on button "Something Else" at bounding box center [1492, 701] width 91 height 26
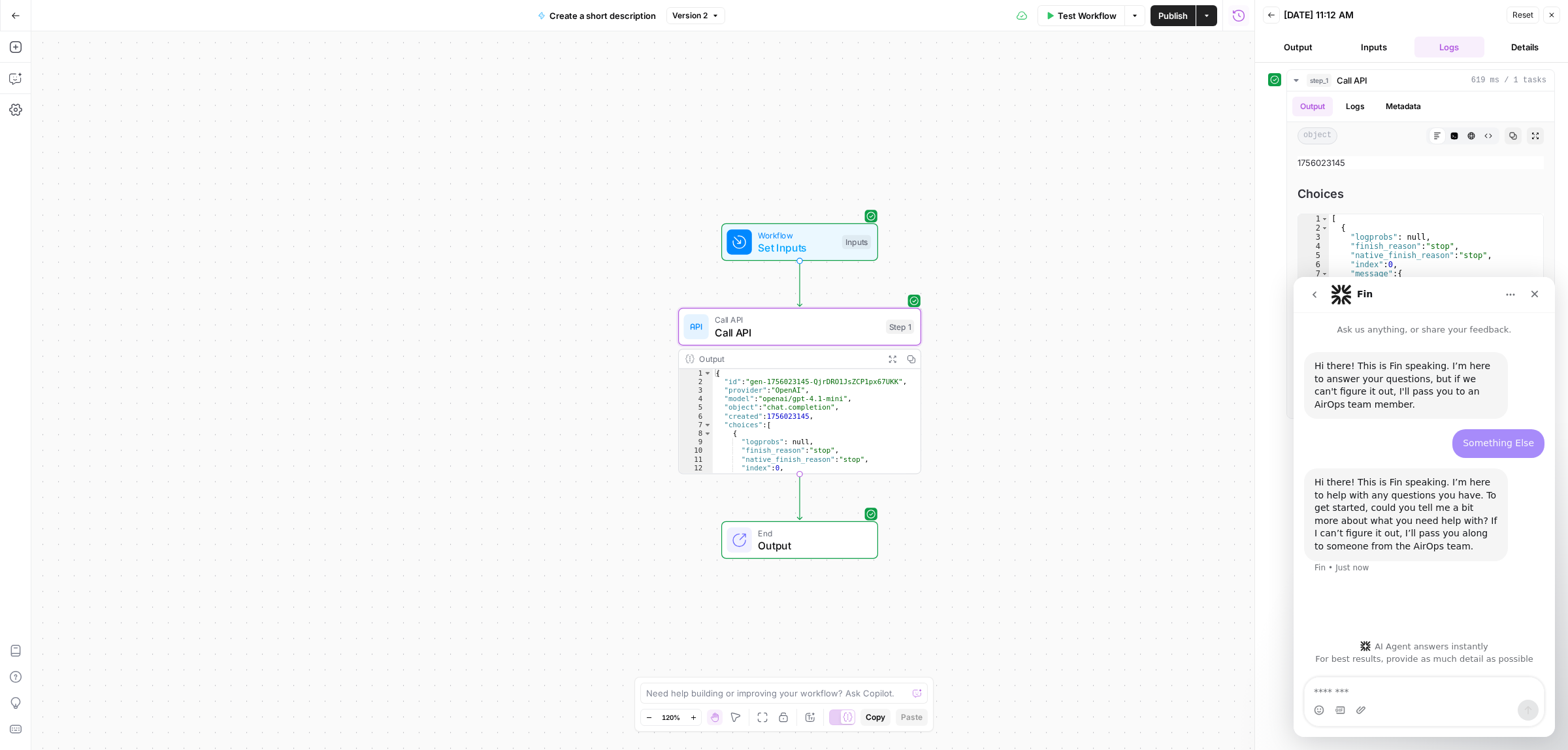
click at [1389, 692] on textarea "Message…" at bounding box center [1424, 688] width 239 height 22
type textarea "**********"
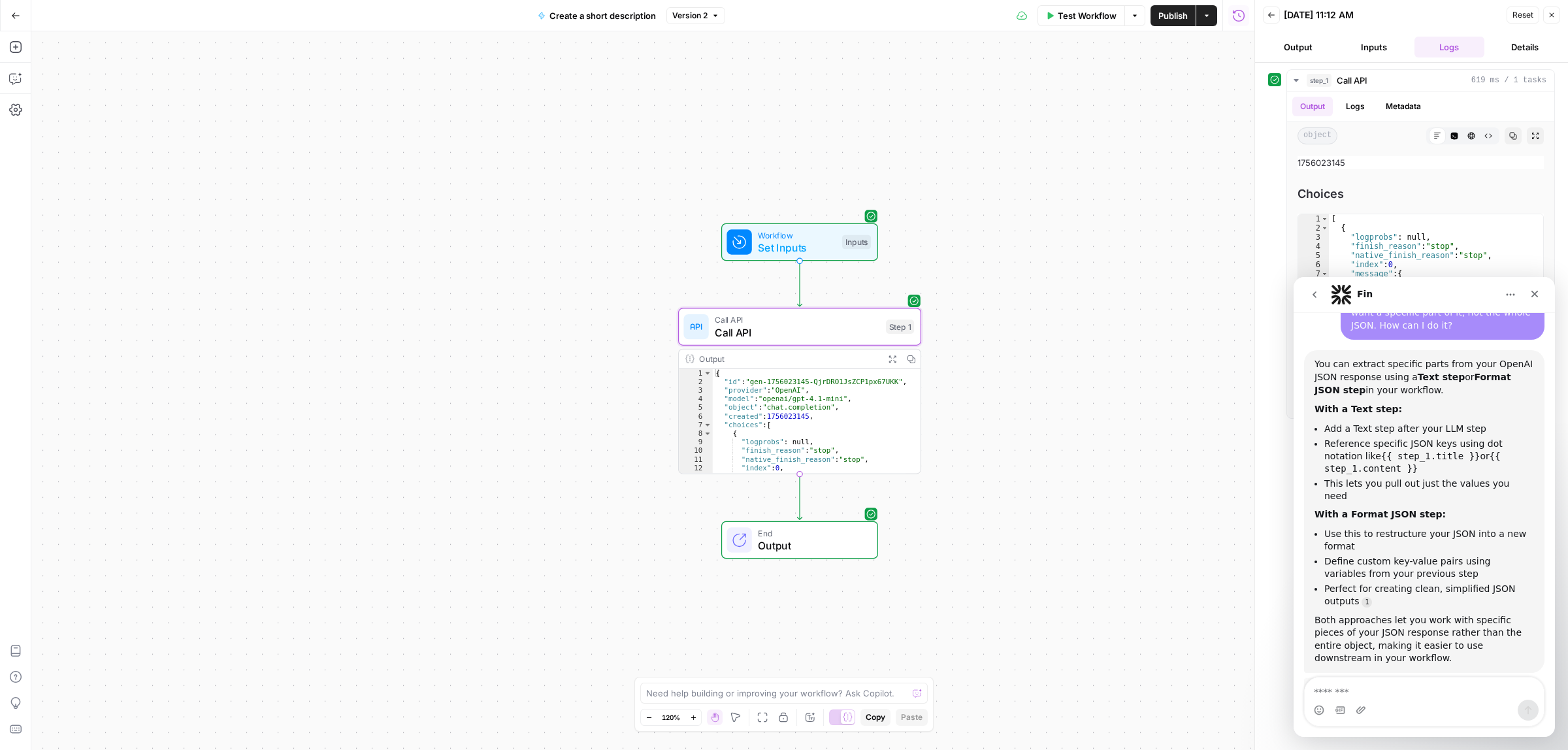
scroll to position [315, 0]
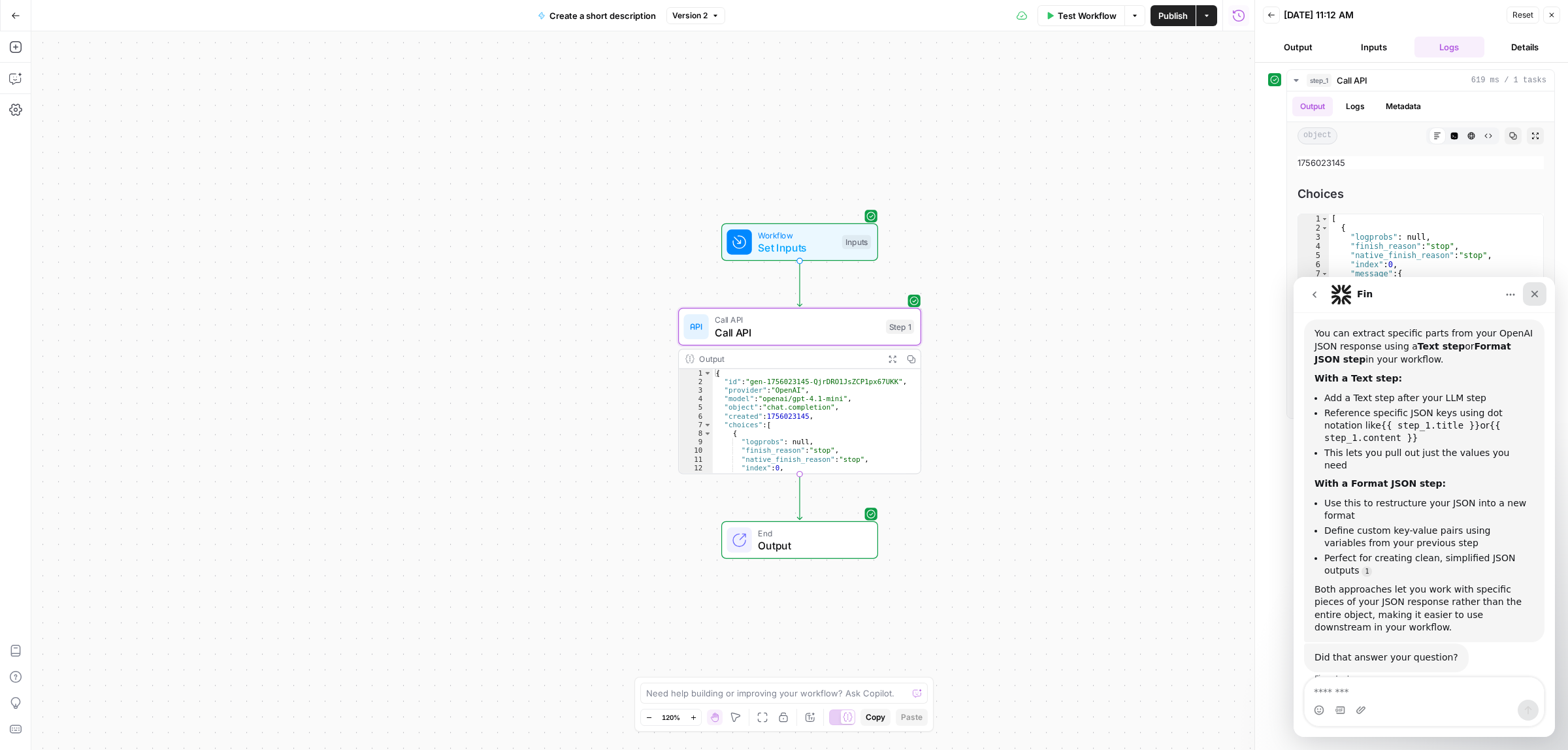
click at [1537, 296] on icon "Close" at bounding box center [1534, 293] width 10 height 10
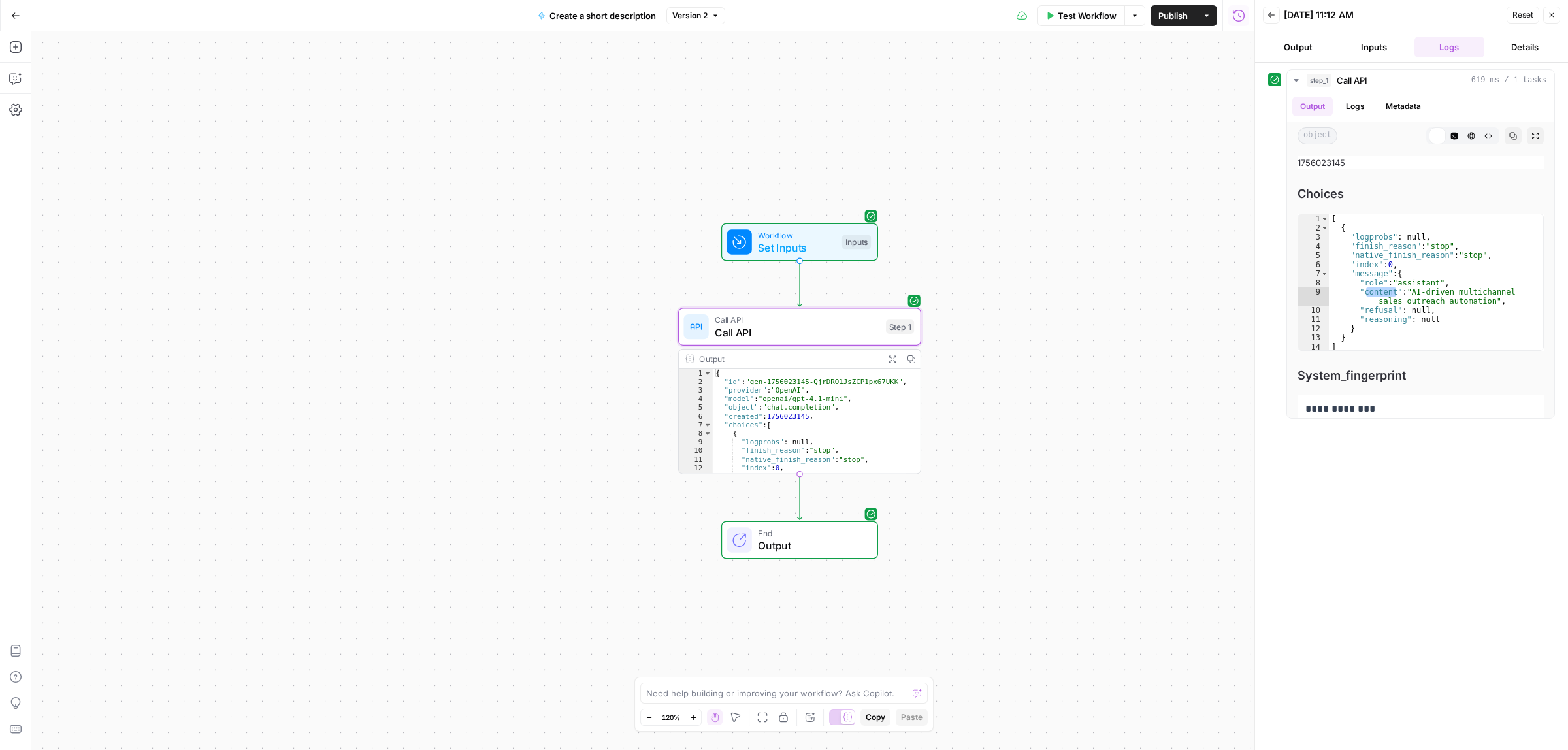
scroll to position [326, 0]
click at [13, 44] on icon "button" at bounding box center [16, 47] width 13 height 13
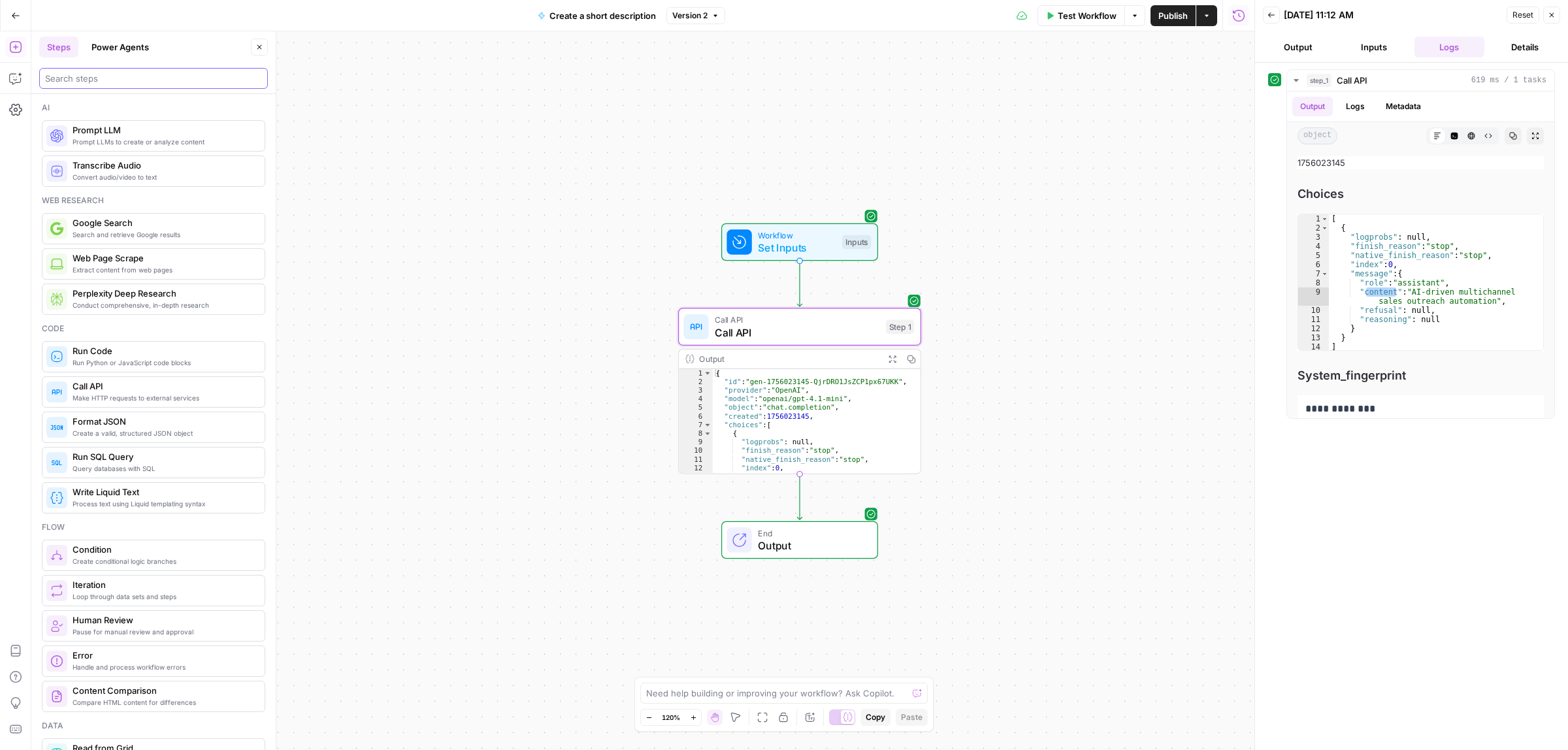
click at [106, 74] on input "search" at bounding box center [153, 78] width 217 height 13
type input "text"
click at [1047, 82] on p at bounding box center [1053, 83] width 59 height 13
click at [1102, 82] on icon "button" at bounding box center [1101, 83] width 6 height 6
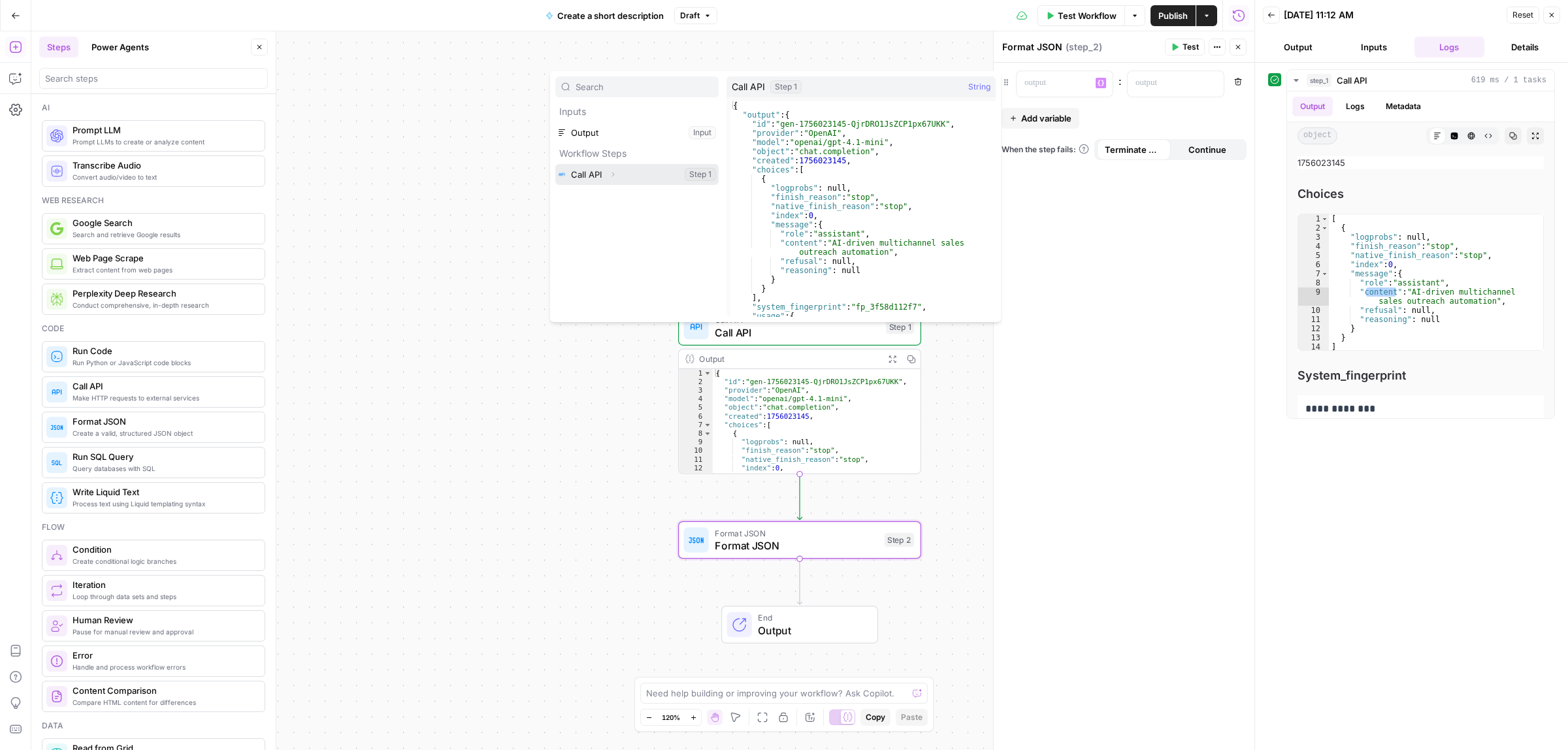
click at [586, 177] on button "Select variable Call API" at bounding box center [636, 174] width 163 height 21
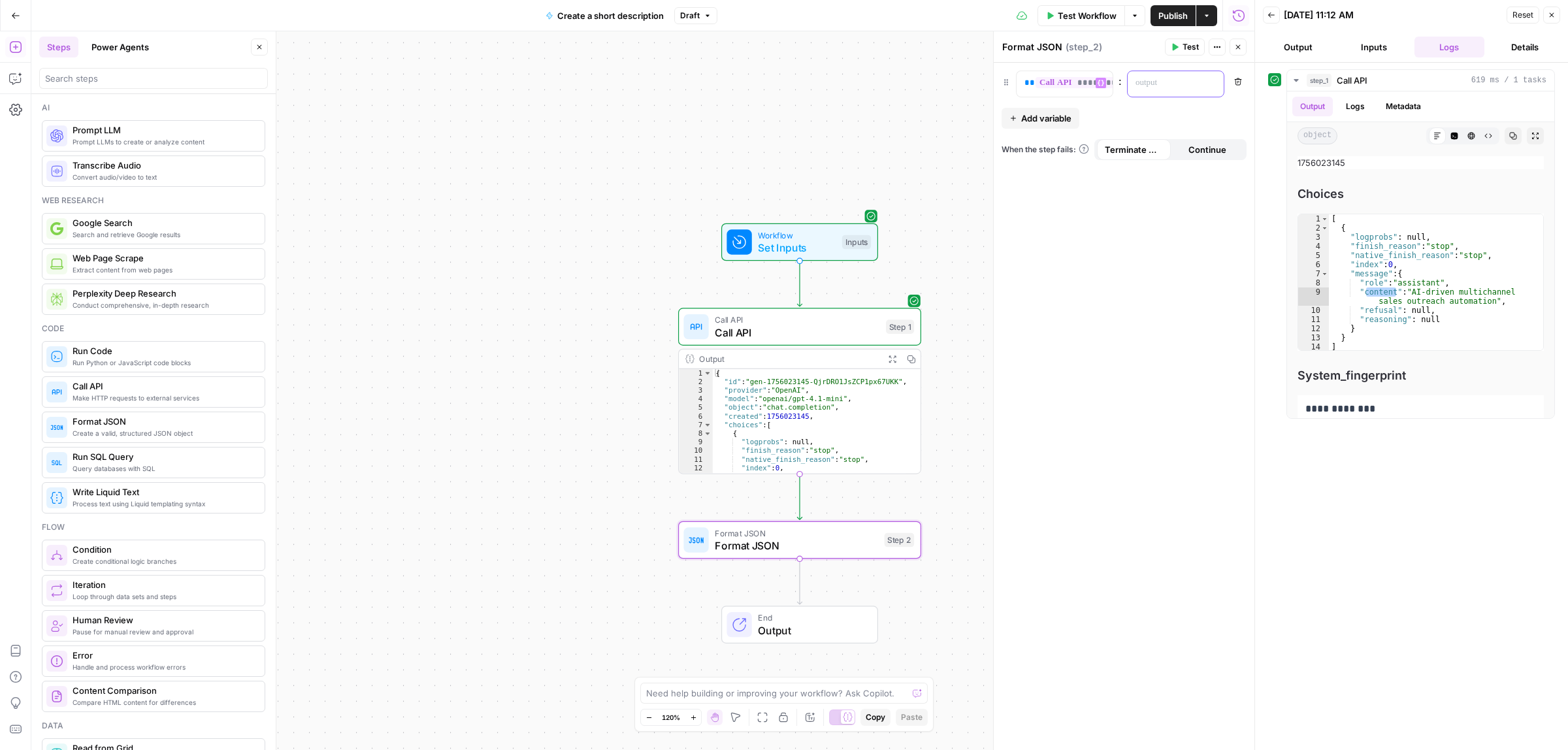
click at [1154, 80] on p at bounding box center [1164, 83] width 59 height 13
click at [1086, 82] on span "**********" at bounding box center [1090, 83] width 109 height 11
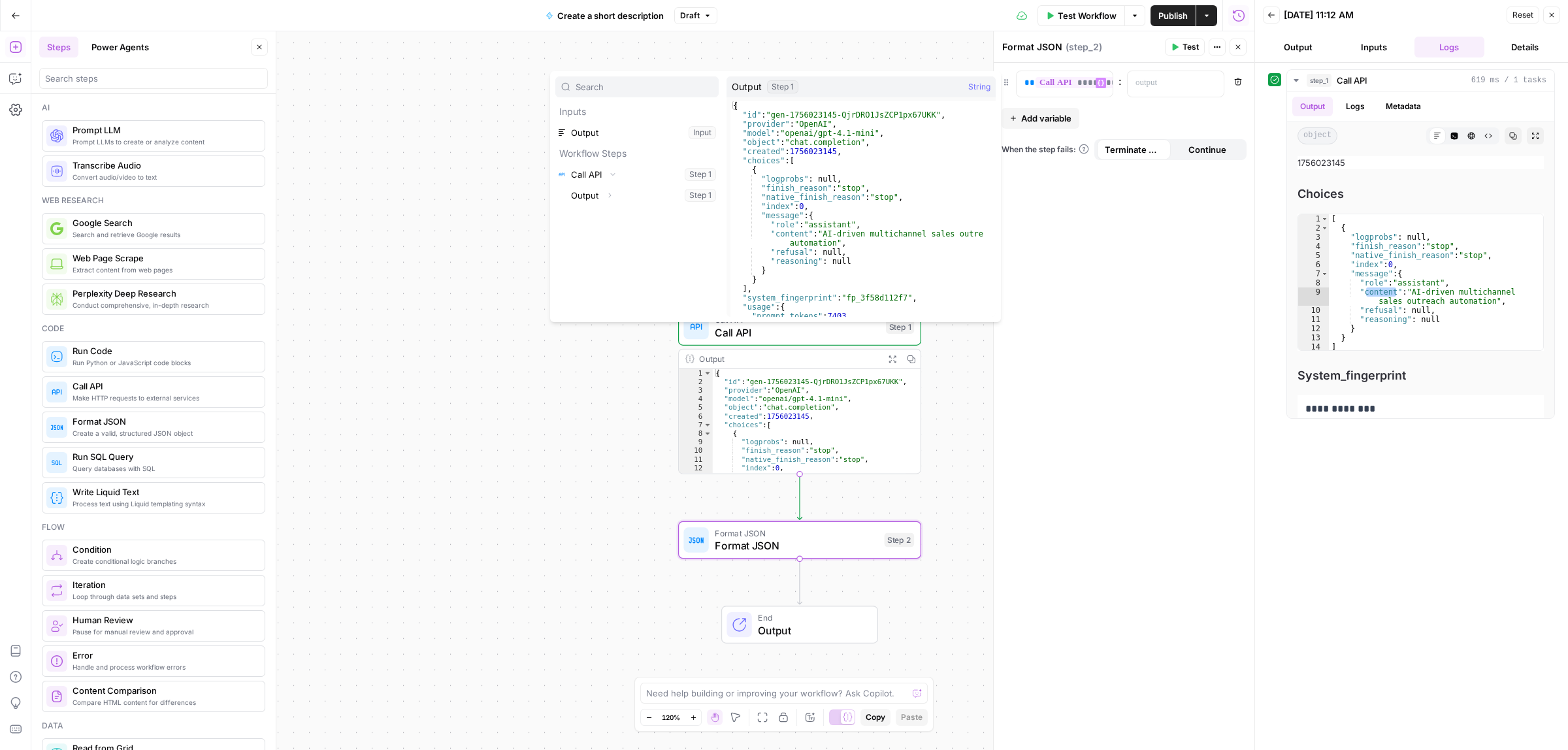
click at [822, 221] on div "{ "id" : "gen-1756023145-QjrDRO1JsZCP1px67UKK" , "provider" : "OpenAI" , "model…" at bounding box center [856, 218] width 253 height 234
type textarea "* *"
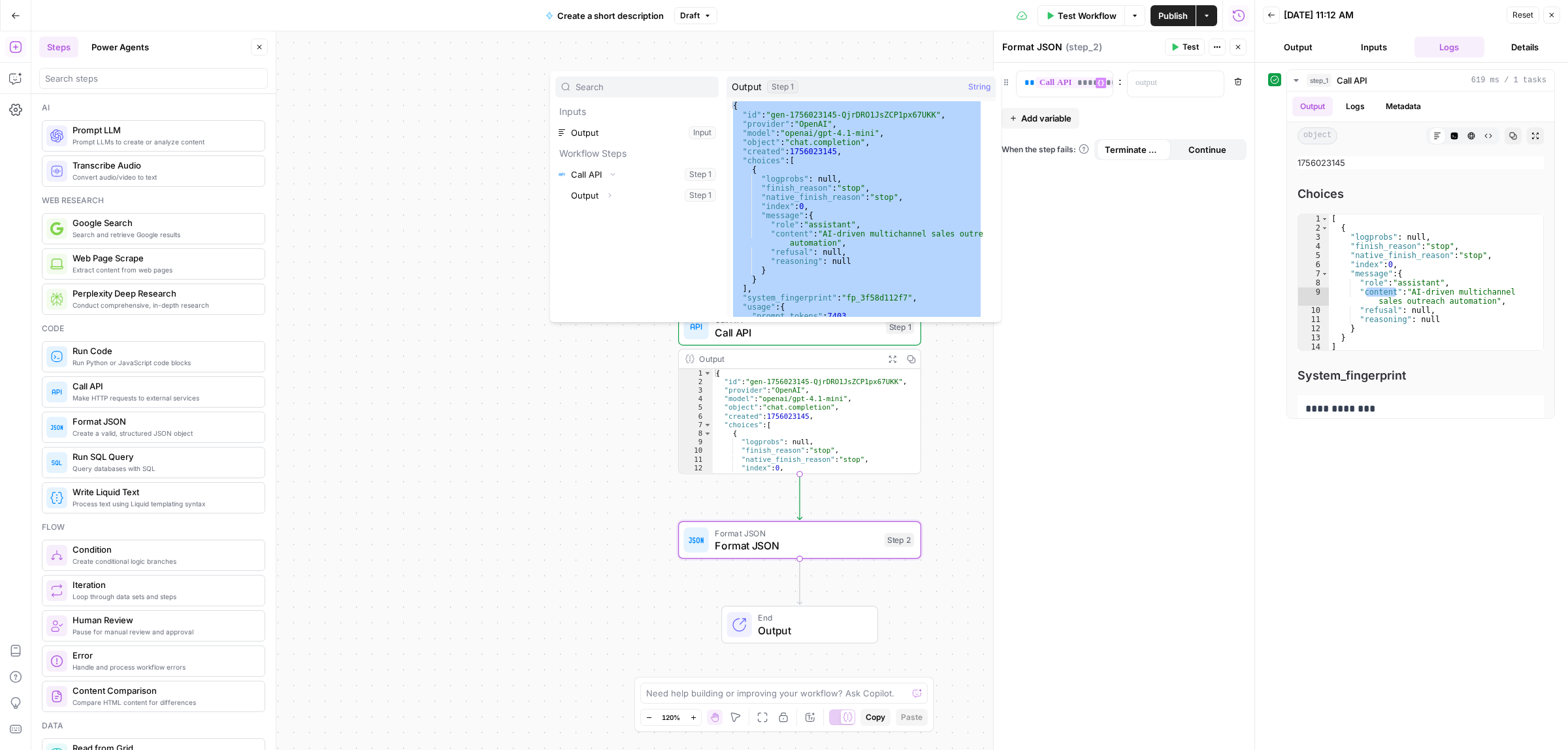
click at [1179, 44] on div "Publish P" at bounding box center [1171, 43] width 39 height 12
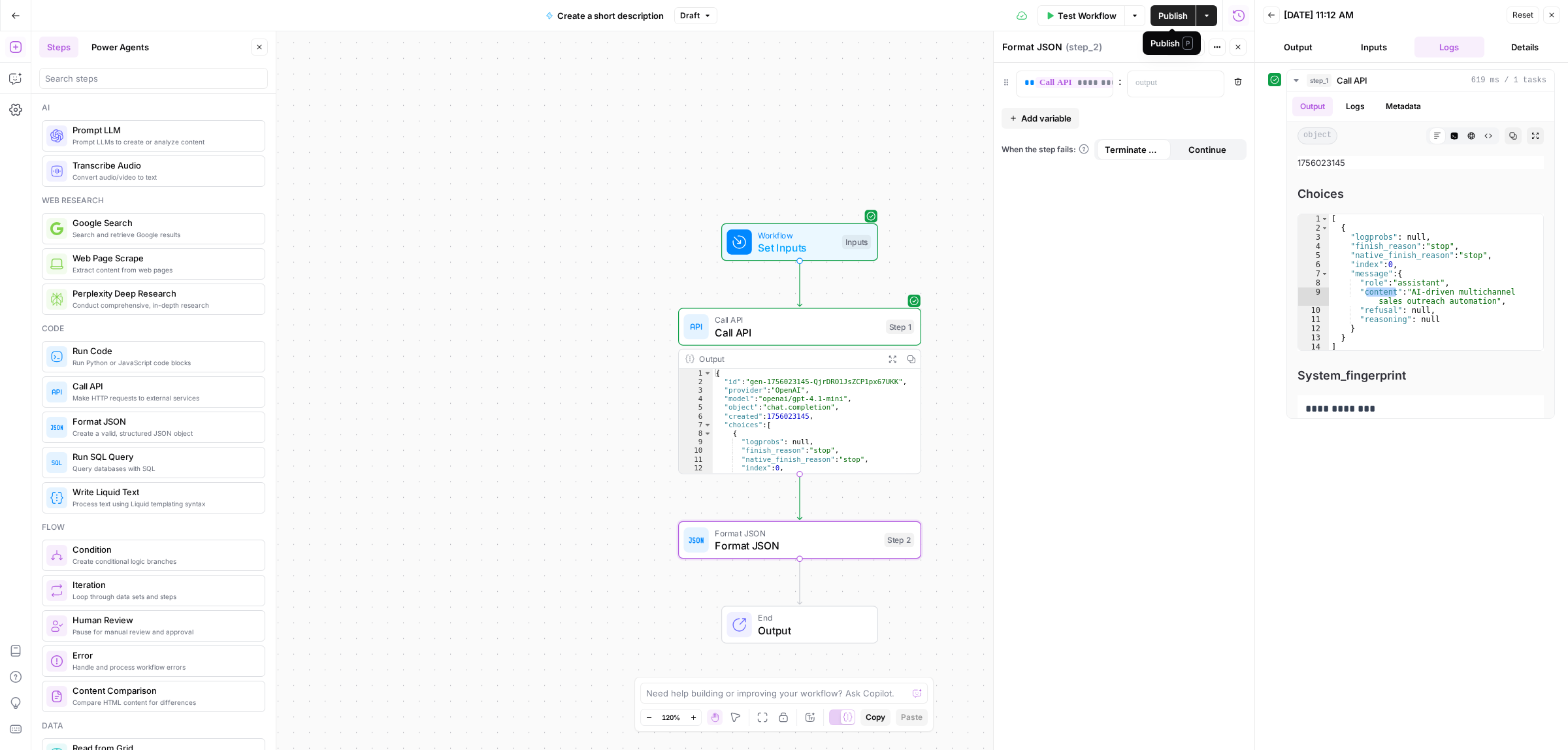
drag, startPoint x: 1100, startPoint y: 54, endPoint x: 1123, endPoint y: 54, distance: 23.0
click at [1100, 53] on div "Format JSON Format JSON ( step_2 )" at bounding box center [1081, 47] width 159 height 14
click at [1186, 54] on button "Test" at bounding box center [1185, 47] width 40 height 17
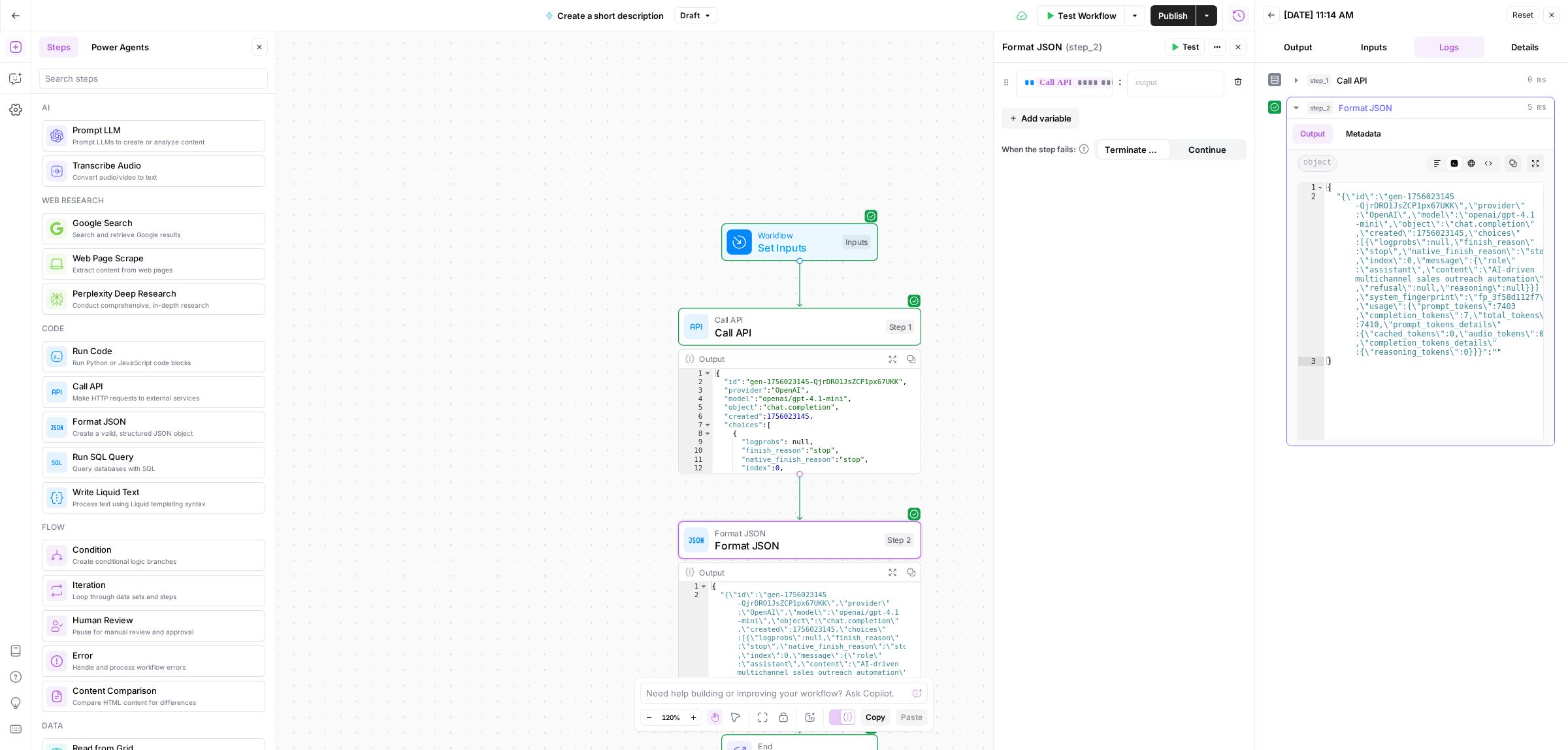
type textarea "**********"
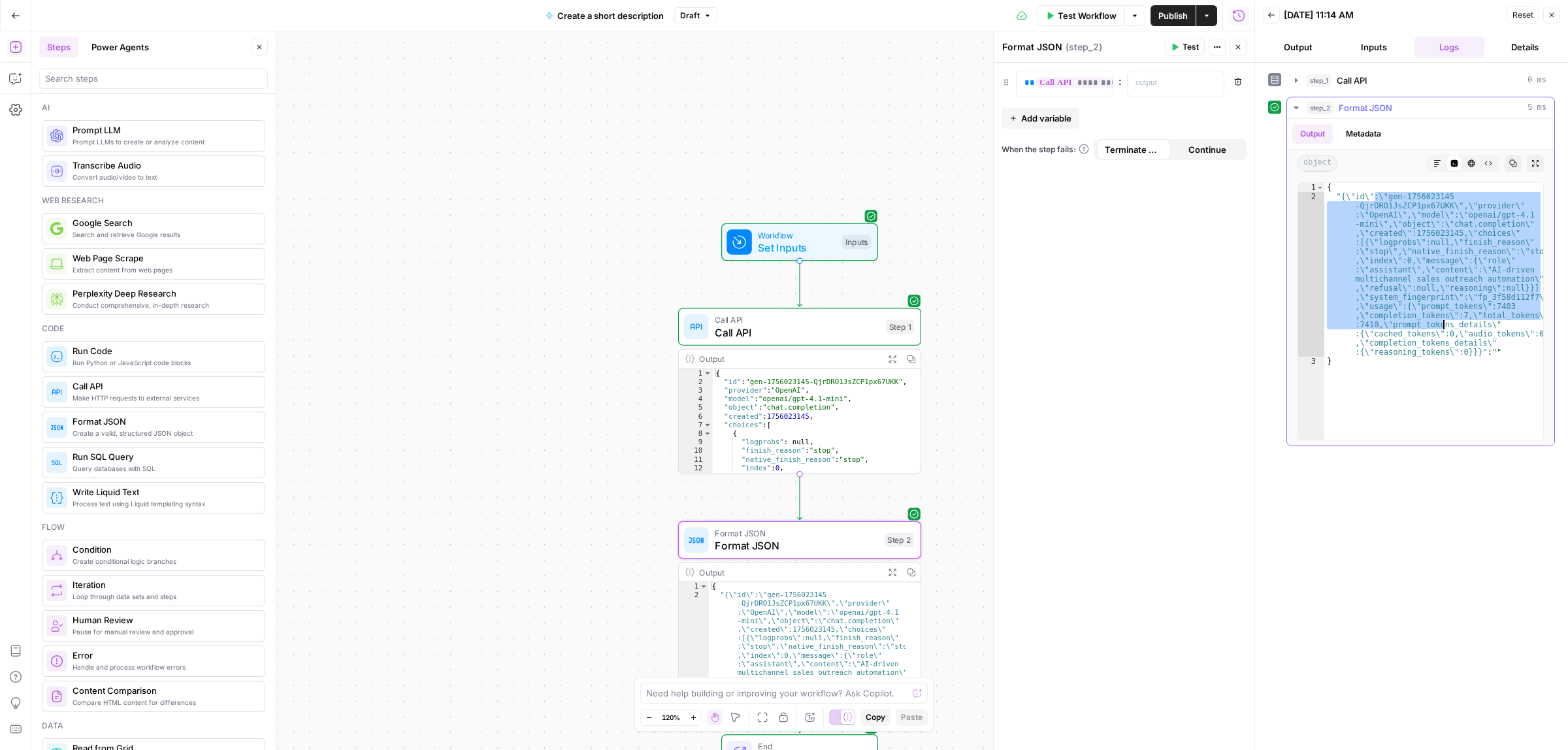
drag, startPoint x: 1373, startPoint y: 203, endPoint x: 1447, endPoint y: 334, distance: 150.5
click at [1447, 331] on div "{ "{\"id\":\"gen-1756023145 -QjrDRO1JsZCP1px67UKK\",\"provider\" :\"OpenAI\",\"…" at bounding box center [1434, 320] width 219 height 274
click at [1447, 344] on div "{ "{\"id\":\"gen-1756023145 -QjrDRO1JsZCP1px67UKK\",\"provider\" :\"OpenAI\",\"…" at bounding box center [1434, 320] width 219 height 274
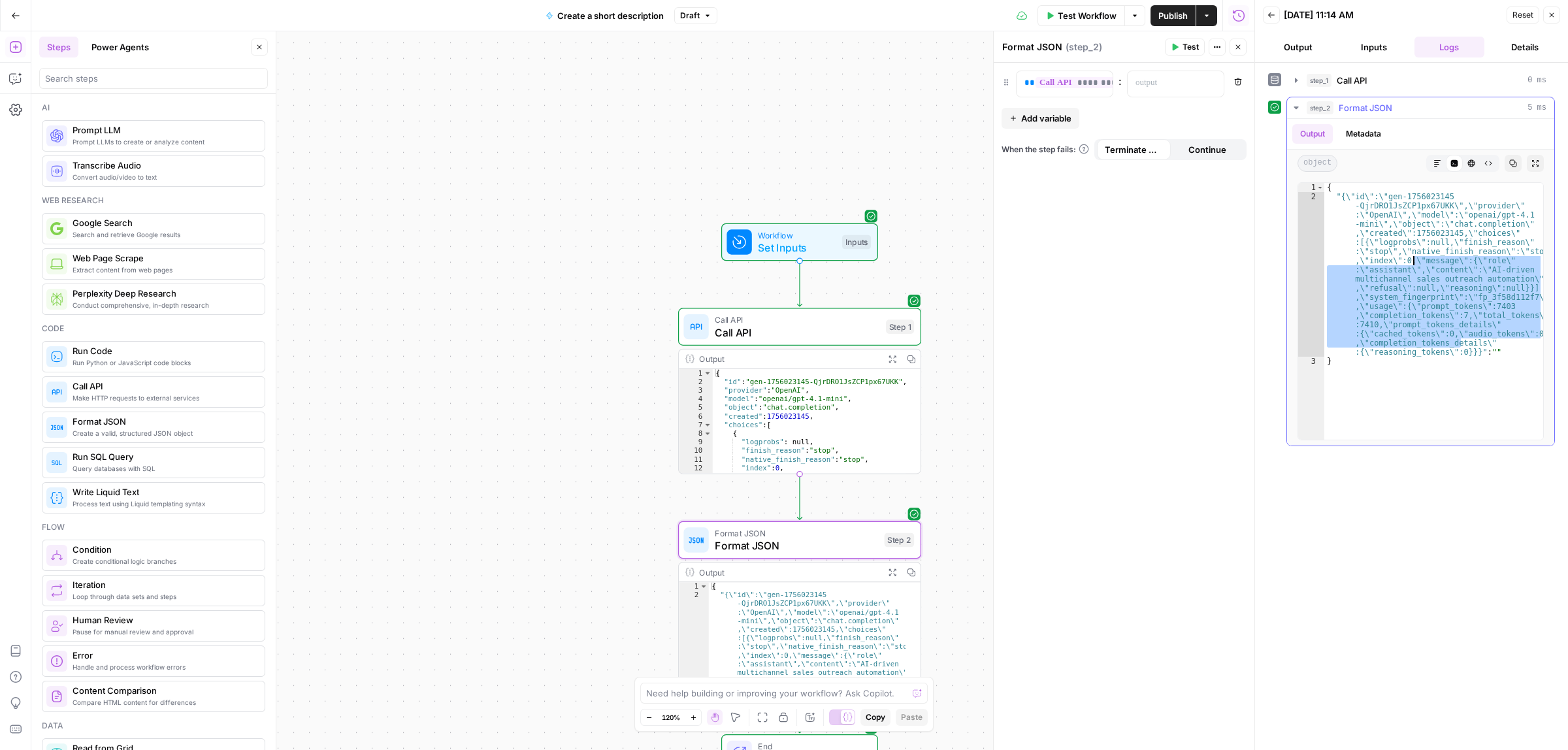
drag, startPoint x: 1451, startPoint y: 323, endPoint x: 1415, endPoint y: 263, distance: 70.0
click at [1415, 263] on div "{ "{\"id\":\"gen-1756023145 -QjrDRO1JsZCP1px67UKK\",\"provider\" :\"OpenAI\",\"…" at bounding box center [1434, 320] width 219 height 274
click at [1441, 272] on div "{ "{\"id\":\"gen-1756023145 -QjrDRO1JsZCP1px67UKK\",\"provider\" :\"OpenAI\",\"…" at bounding box center [1434, 312] width 219 height 257
type textarea "**********"
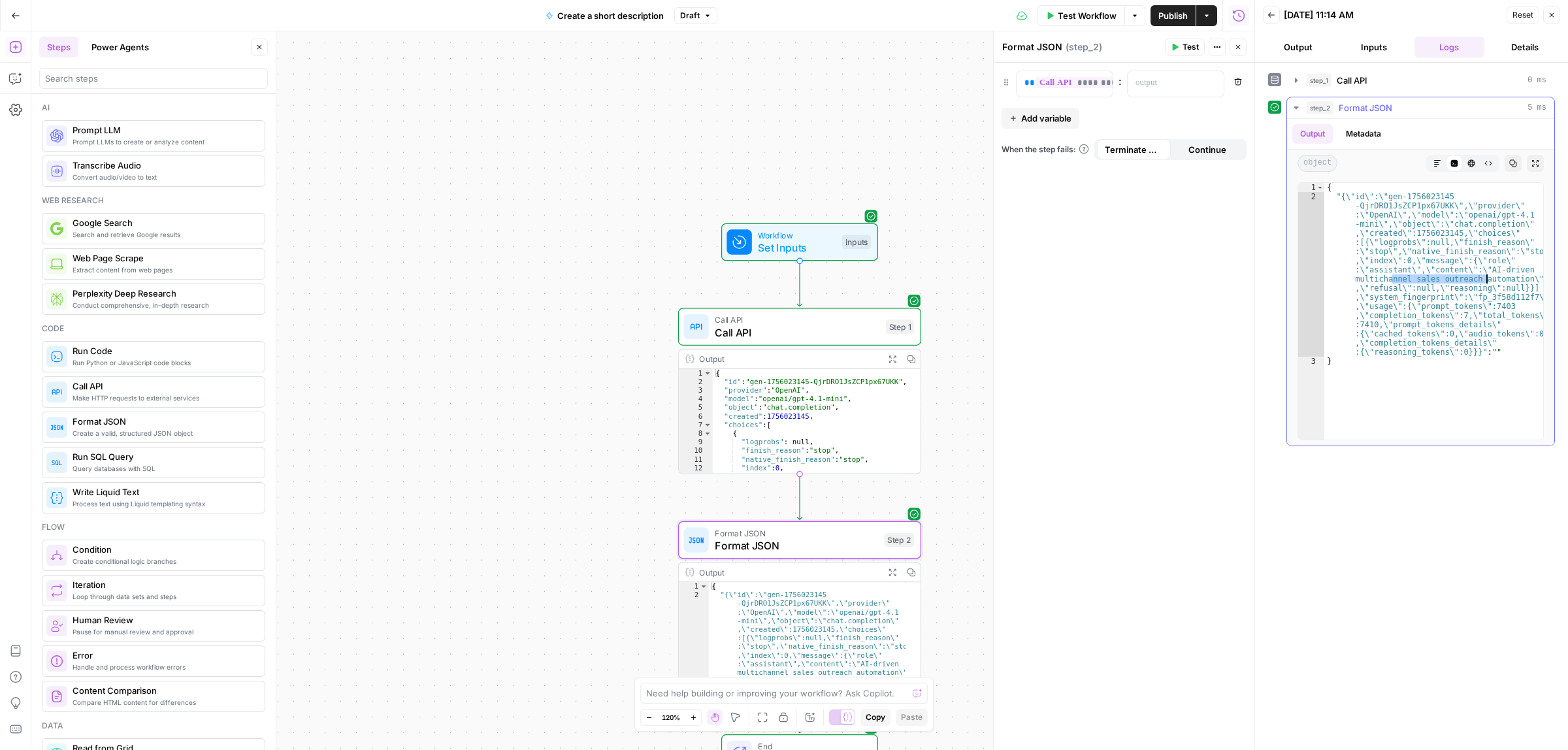
drag, startPoint x: 1390, startPoint y: 284, endPoint x: 1509, endPoint y: 284, distance: 119.0
click at [1516, 284] on div "{ "{\"id\":\"gen-1756023145 -QjrDRO1JsZCP1px67UKK\",\"provider\" :\"OpenAI\",\"…" at bounding box center [1434, 320] width 219 height 274
click at [1419, 289] on div "{ "{\"id\":\"gen-1756023145 -QjrDRO1JsZCP1px67UKK\",\"provider\" :\"OpenAI\",\"…" at bounding box center [1434, 320] width 219 height 274
click at [1089, 82] on span "**********" at bounding box center [1090, 83] width 109 height 11
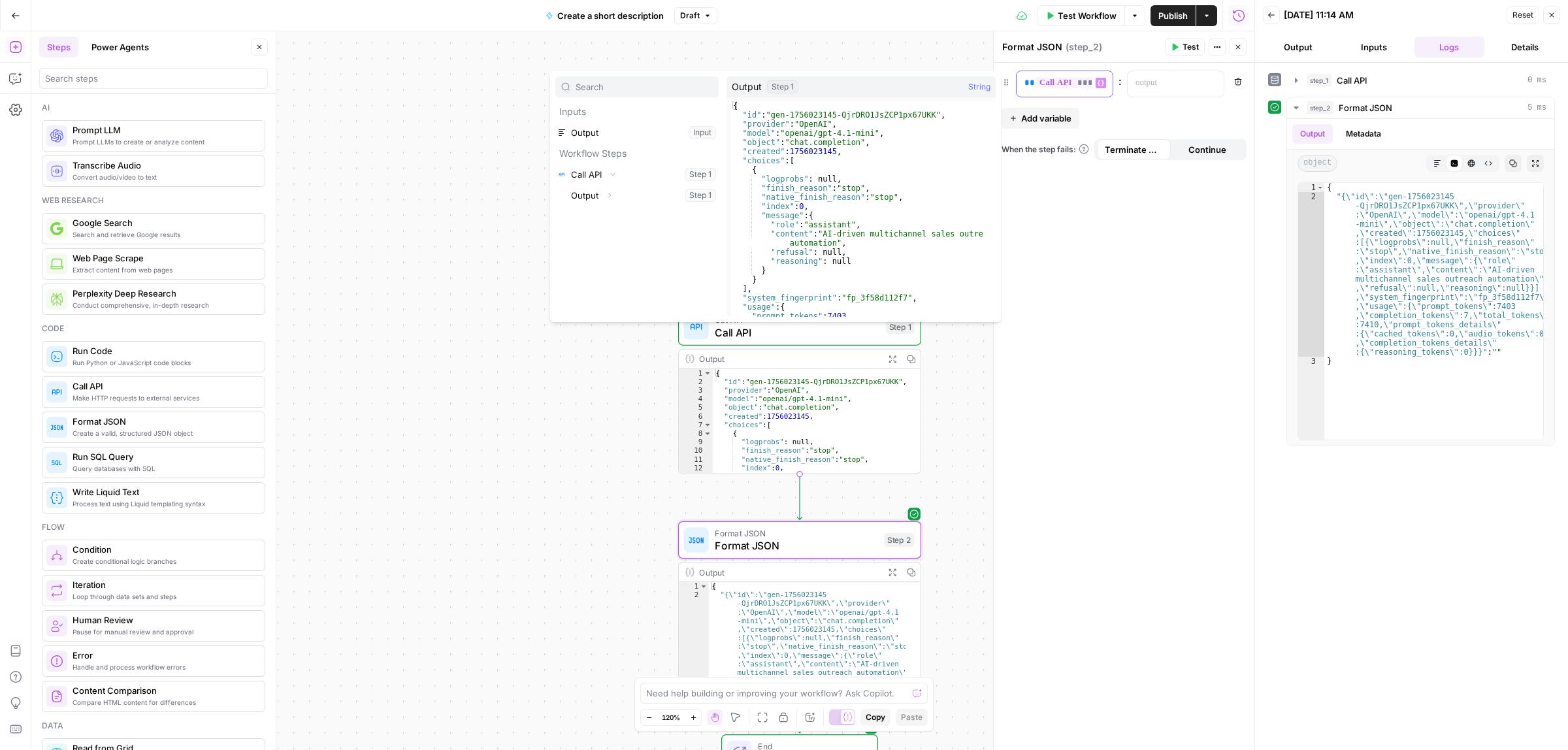
click at [1070, 86] on span "**********" at bounding box center [1090, 83] width 109 height 11
click at [1194, 39] on button "Test" at bounding box center [1185, 47] width 40 height 17
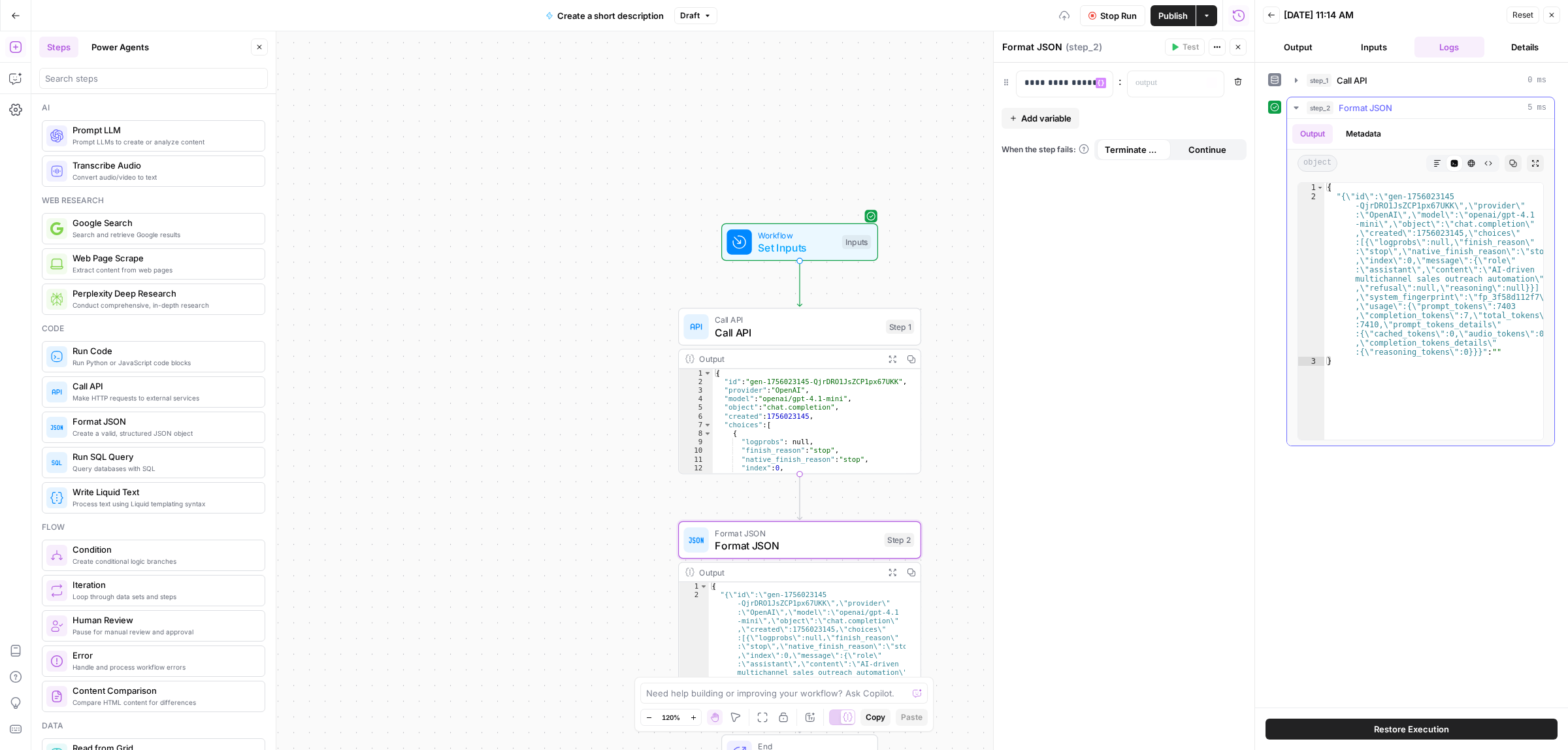
click at [1369, 134] on button "Metadata" at bounding box center [1363, 133] width 51 height 20
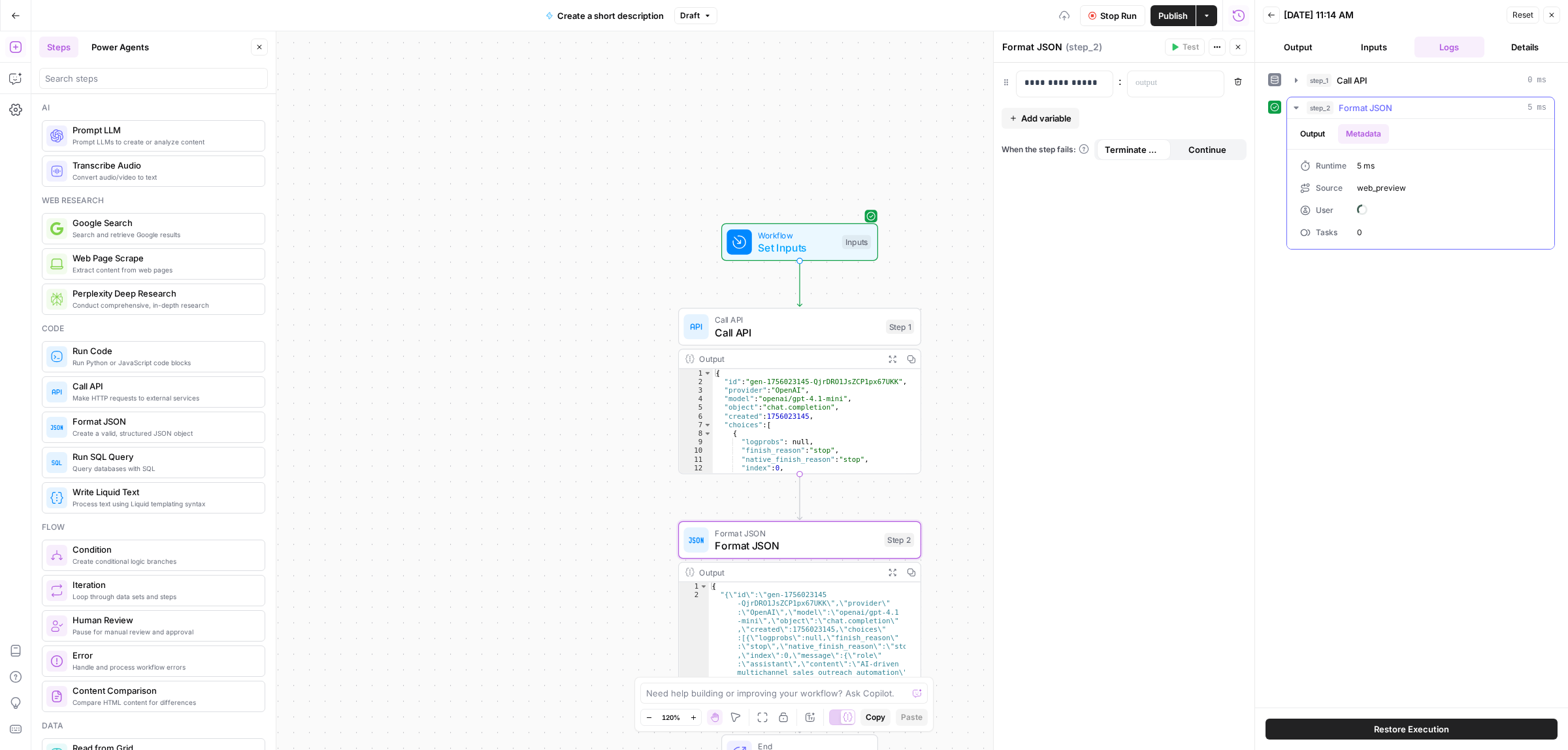
click at [1303, 135] on button "Output" at bounding box center [1312, 133] width 40 height 20
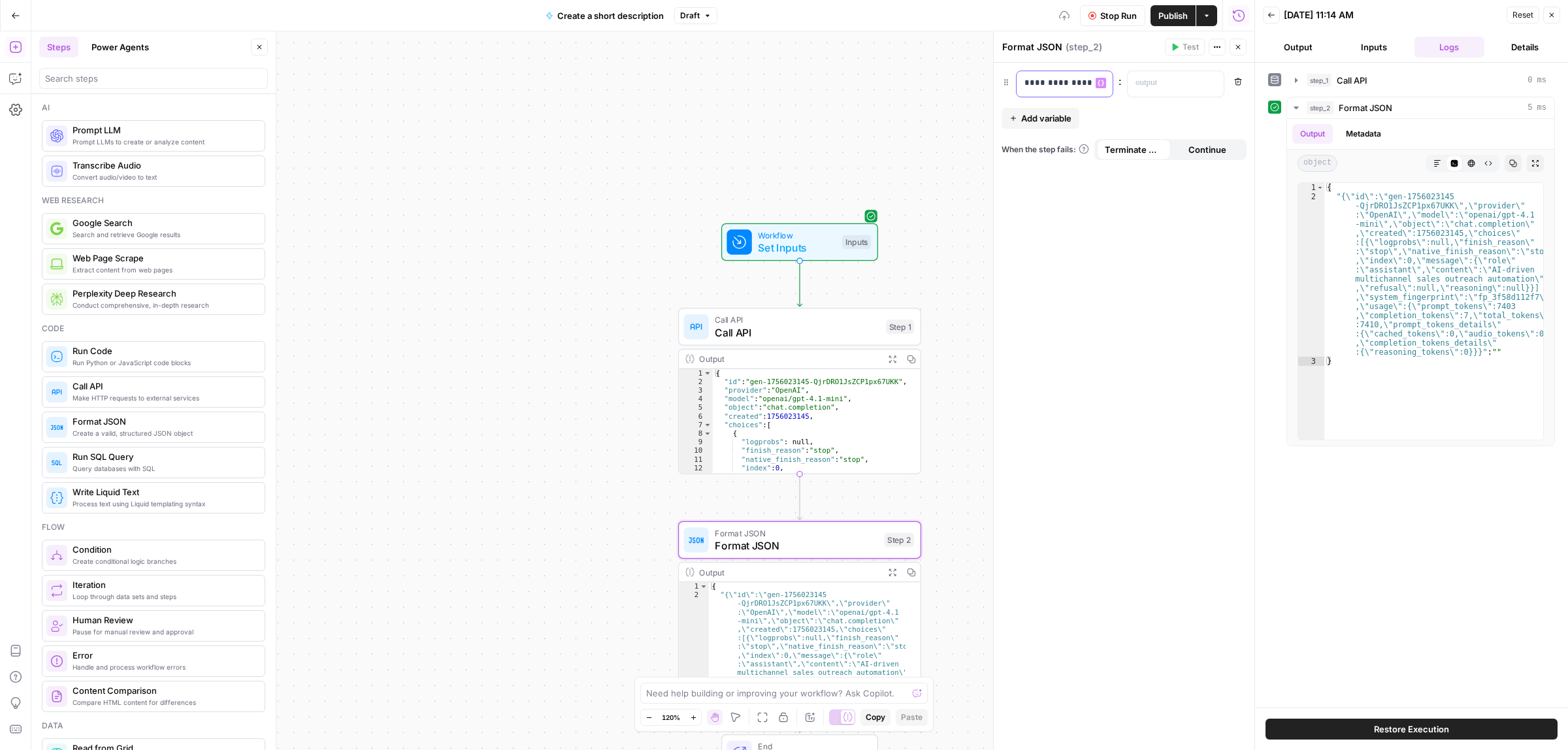
drag, startPoint x: 1060, startPoint y: 80, endPoint x: 994, endPoint y: 89, distance: 66.6
click at [994, 89] on div "**********" at bounding box center [1123, 391] width 261 height 719
click at [1101, 82] on icon "button" at bounding box center [1101, 83] width 6 height 6
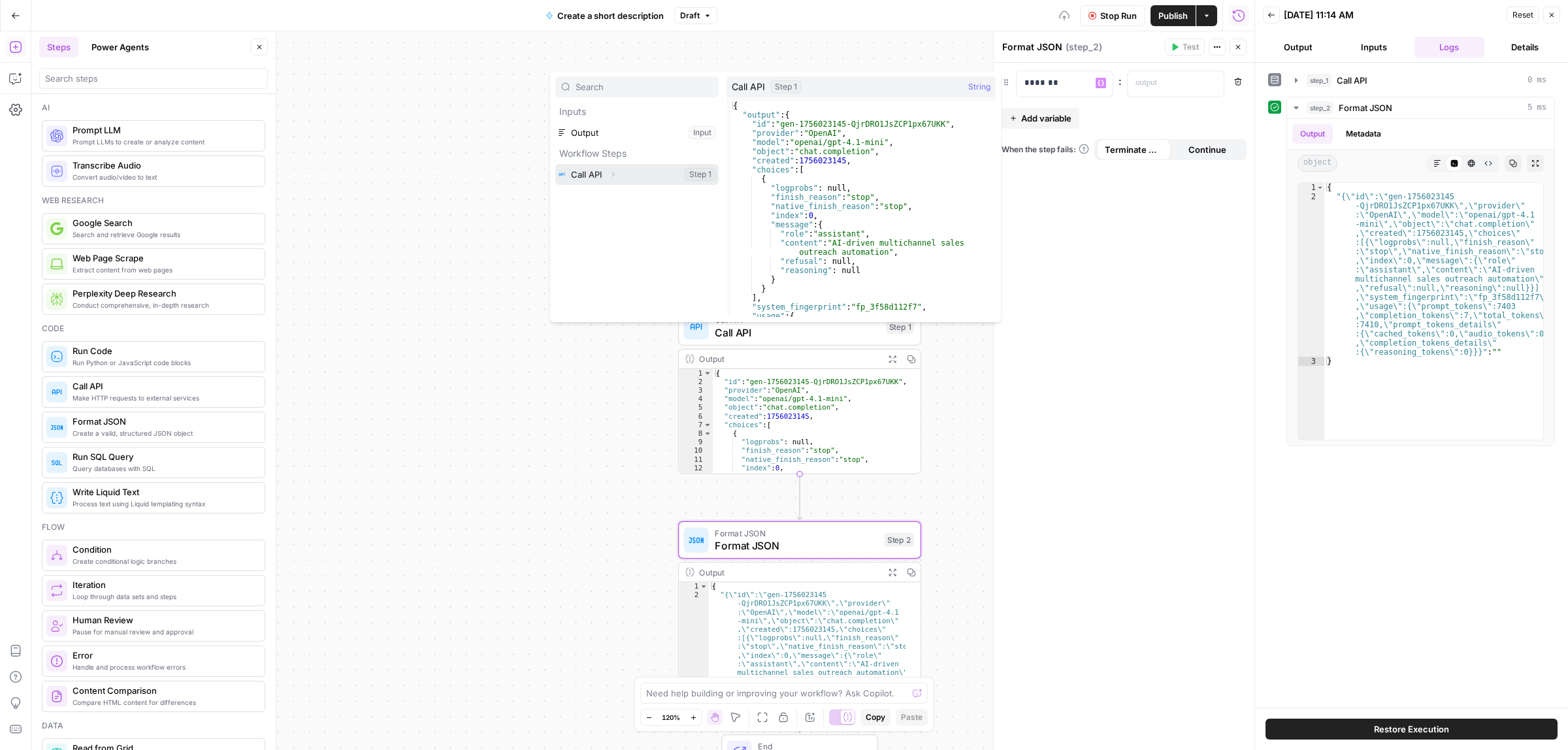
click at [619, 174] on button "Expand" at bounding box center [613, 174] width 17 height 17
click at [810, 188] on div "{ "id" : "gen-1756023145-QjrDRO1JsZCP1px67UKK" , "provider" : "OpenAI" , "model…" at bounding box center [856, 218] width 253 height 234
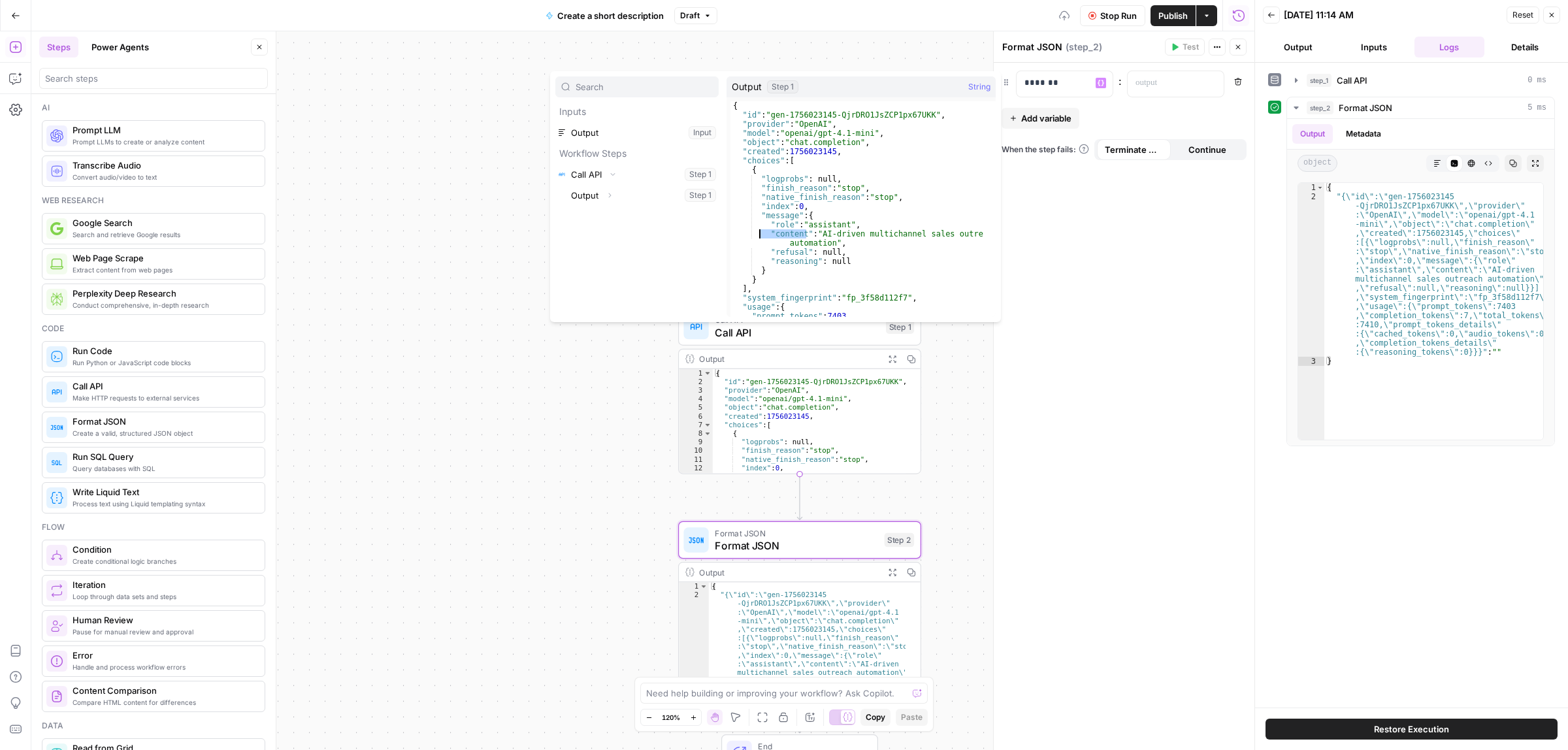
drag, startPoint x: 806, startPoint y: 232, endPoint x: 769, endPoint y: 233, distance: 37.0
click at [762, 233] on div "{ "id" : "gen-1756023145-QjrDRO1JsZCP1px67UKK" , "provider" : "OpenAI" , "model…" at bounding box center [856, 218] width 253 height 234
type textarea "**********"
click at [1062, 82] on p "*******" at bounding box center [1064, 83] width 80 height 13
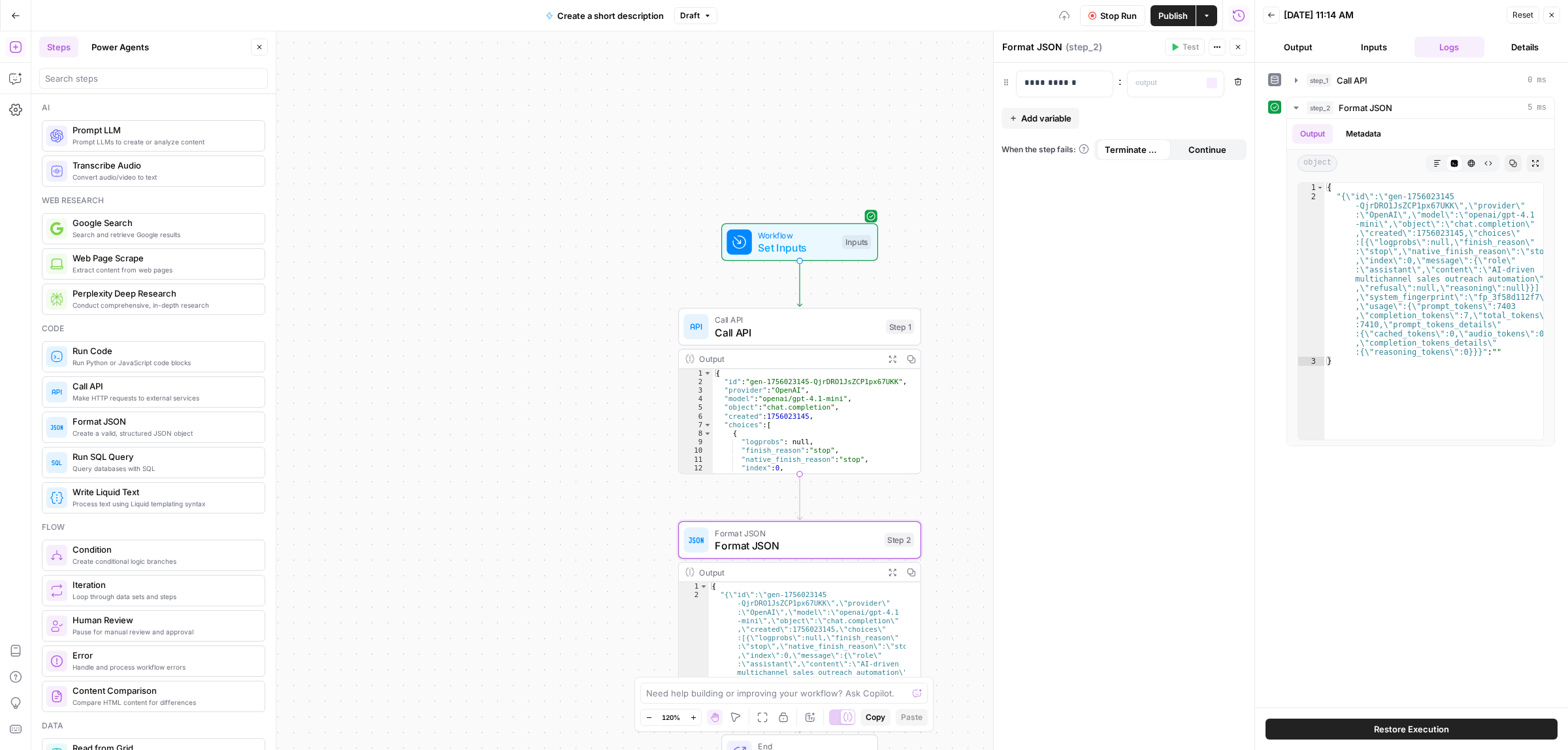
click at [1085, 69] on div "**********" at bounding box center [1123, 407] width 261 height 688
click at [1083, 94] on div "**********" at bounding box center [1053, 84] width 75 height 25
click at [1101, 84] on icon "button" at bounding box center [1101, 83] width 6 height 6
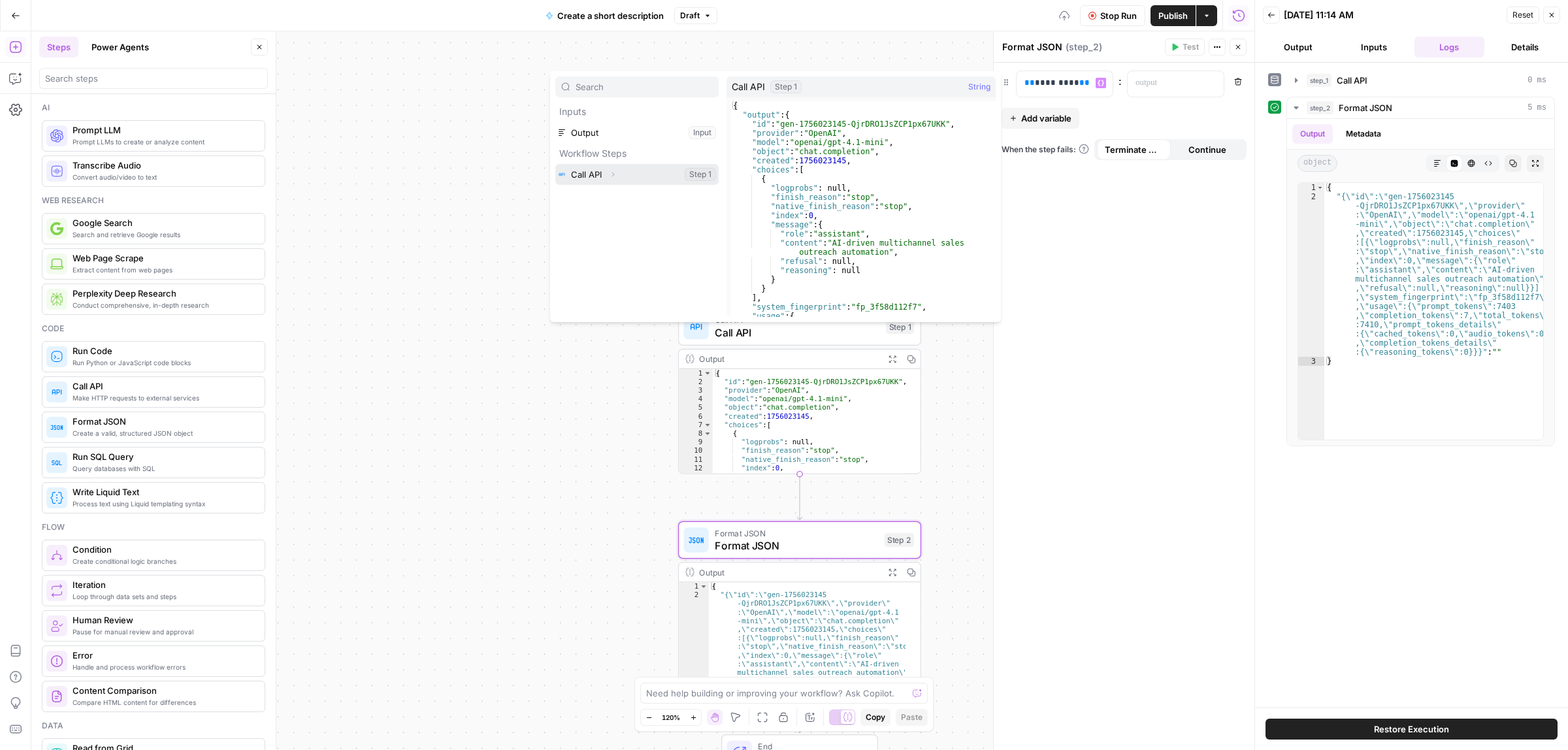
click at [631, 181] on button "Select variable Call API" at bounding box center [636, 174] width 163 height 21
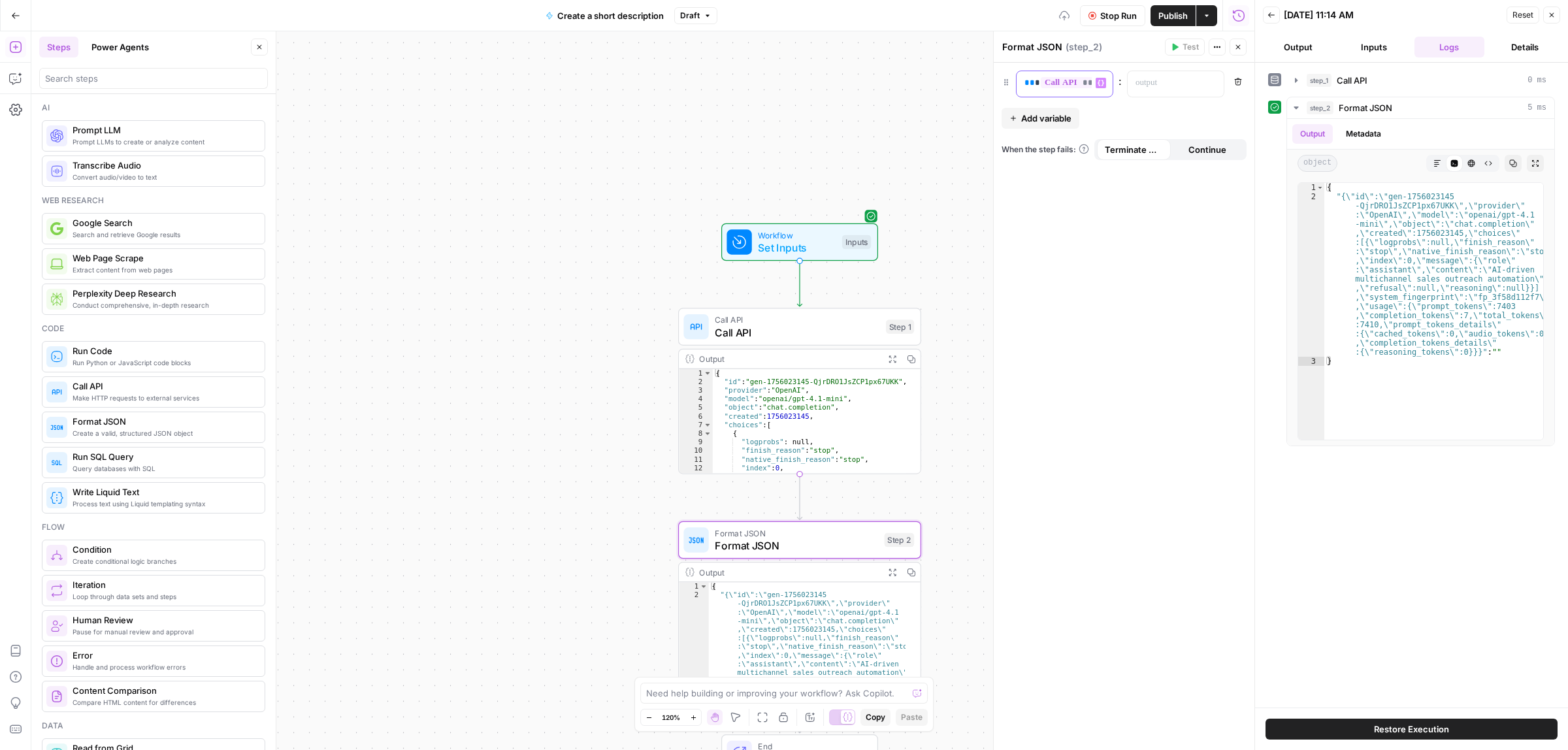
scroll to position [360, 0]
click at [818, 510] on icon "button" at bounding box center [824, 511] width 11 height 11
click at [760, 164] on span "Delete Step" at bounding box center [748, 166] width 51 height 13
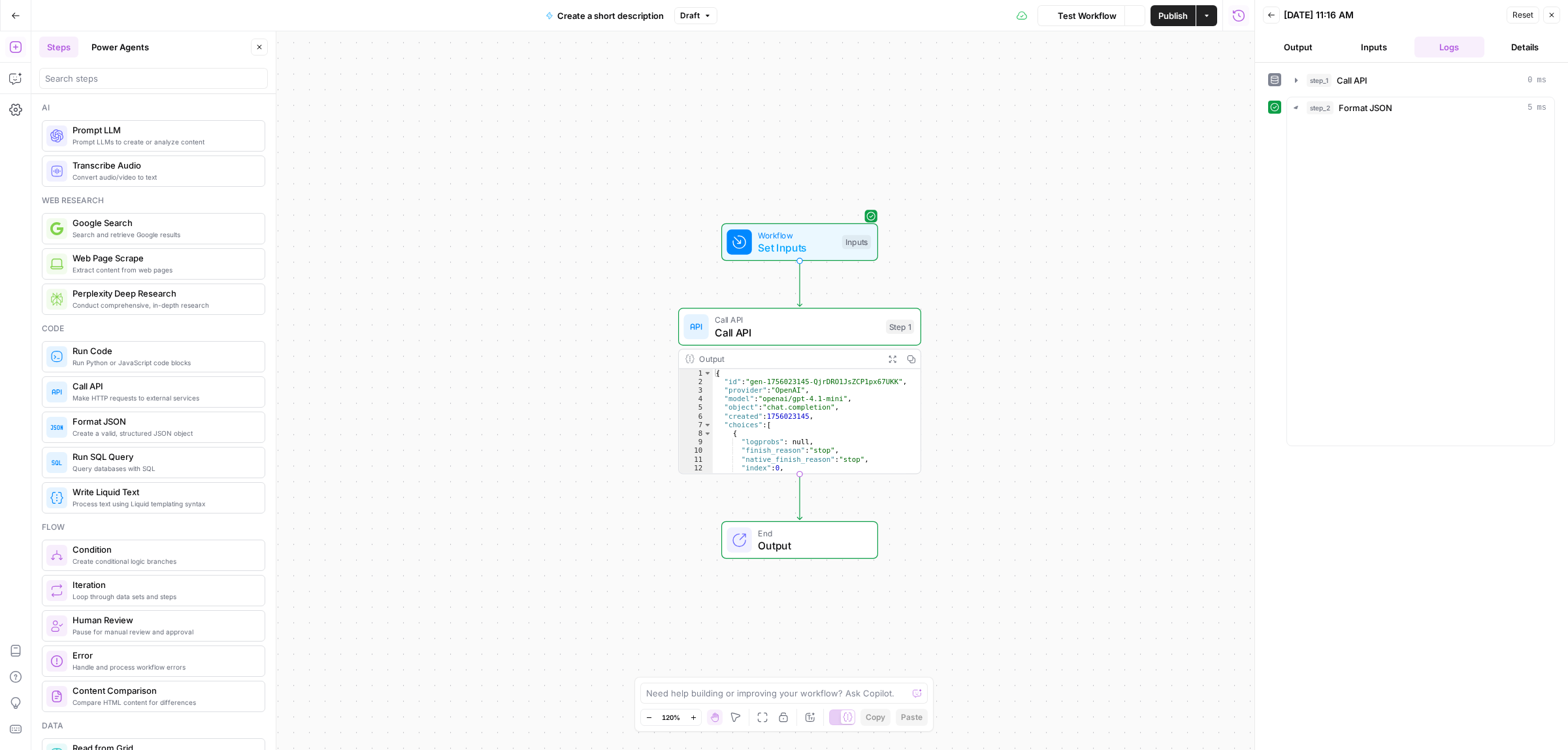
scroll to position [326, 0]
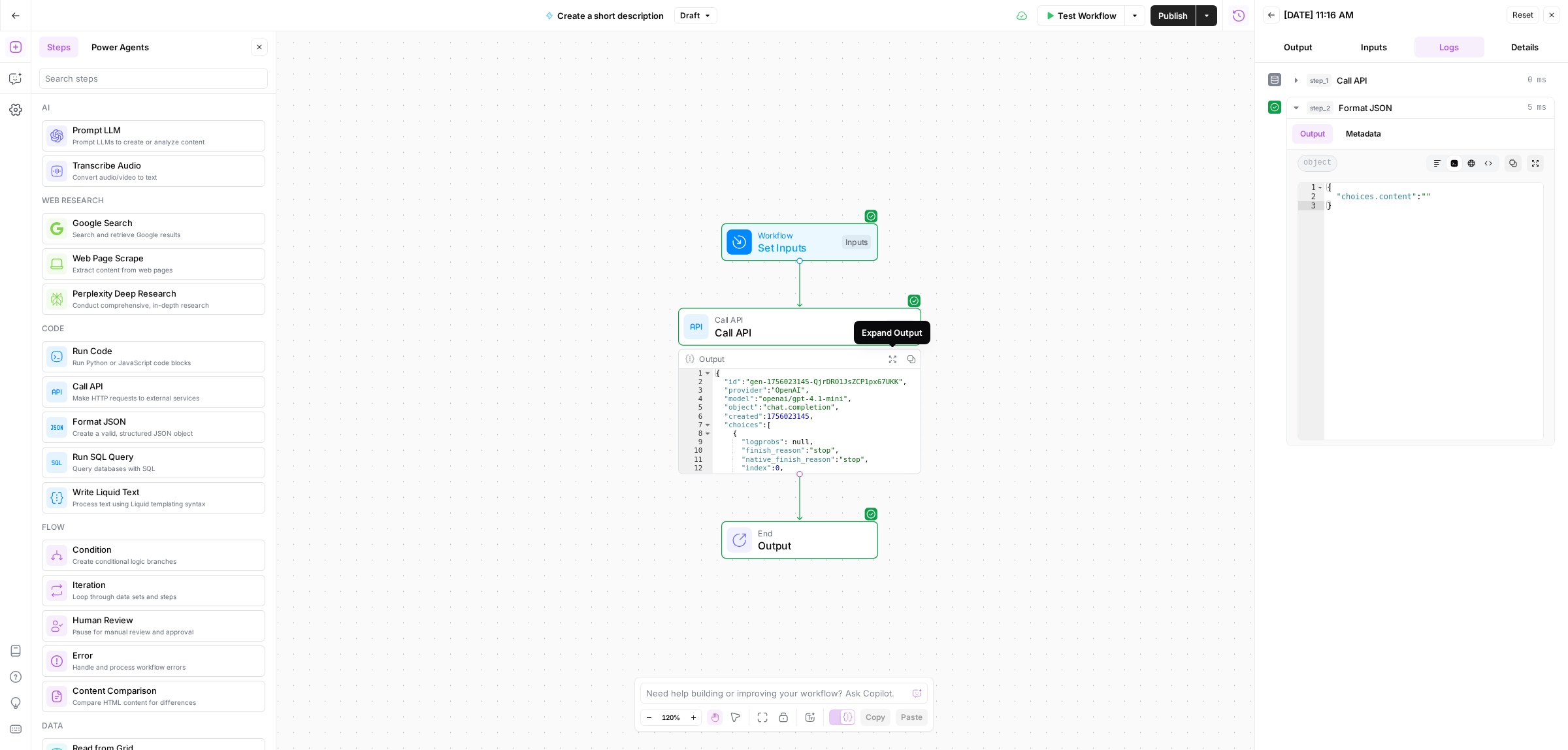
click at [905, 360] on button "Copy" at bounding box center [911, 359] width 19 height 19
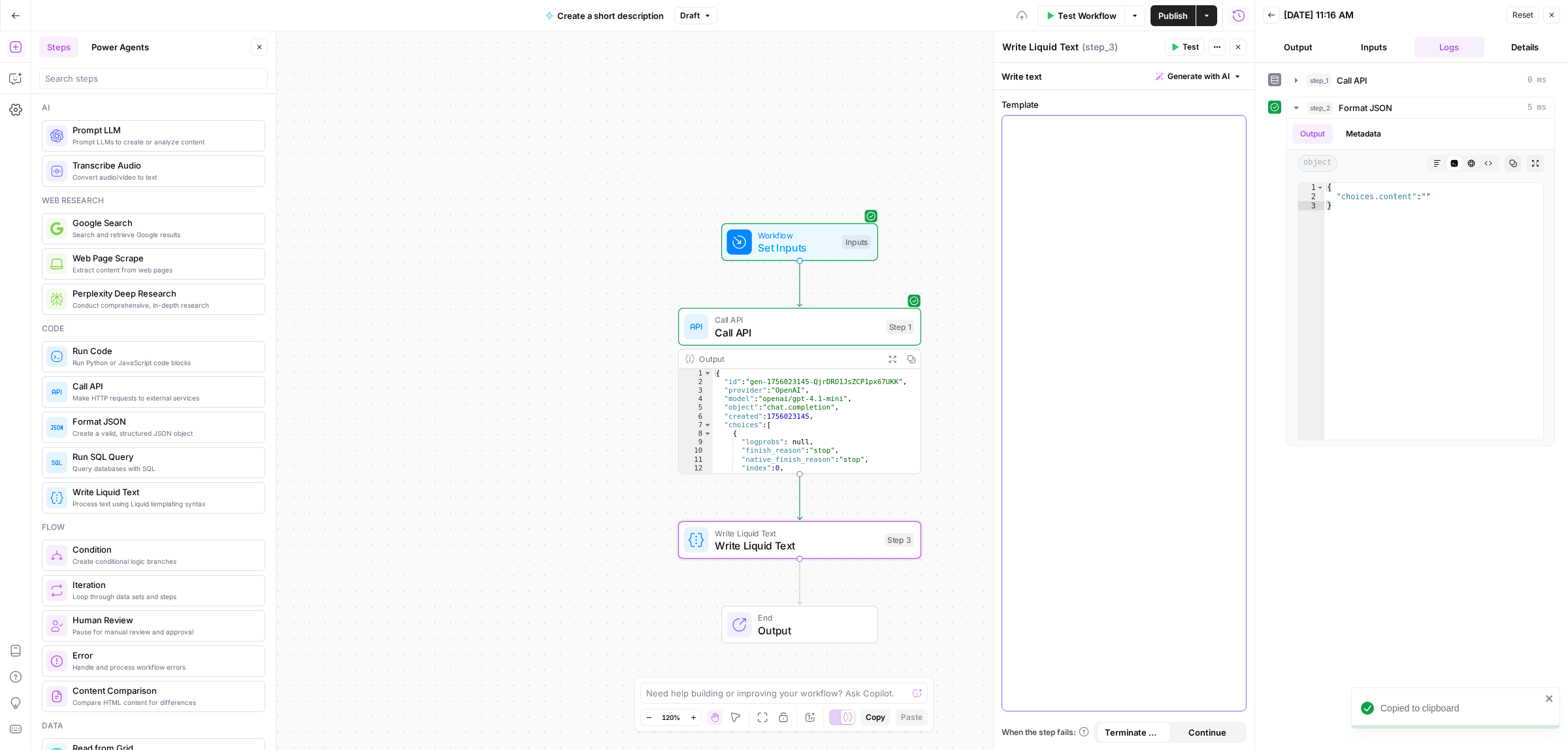
click at [1144, 246] on div at bounding box center [1123, 413] width 244 height 595
click at [1173, 44] on icon "button" at bounding box center [1175, 47] width 6 height 7
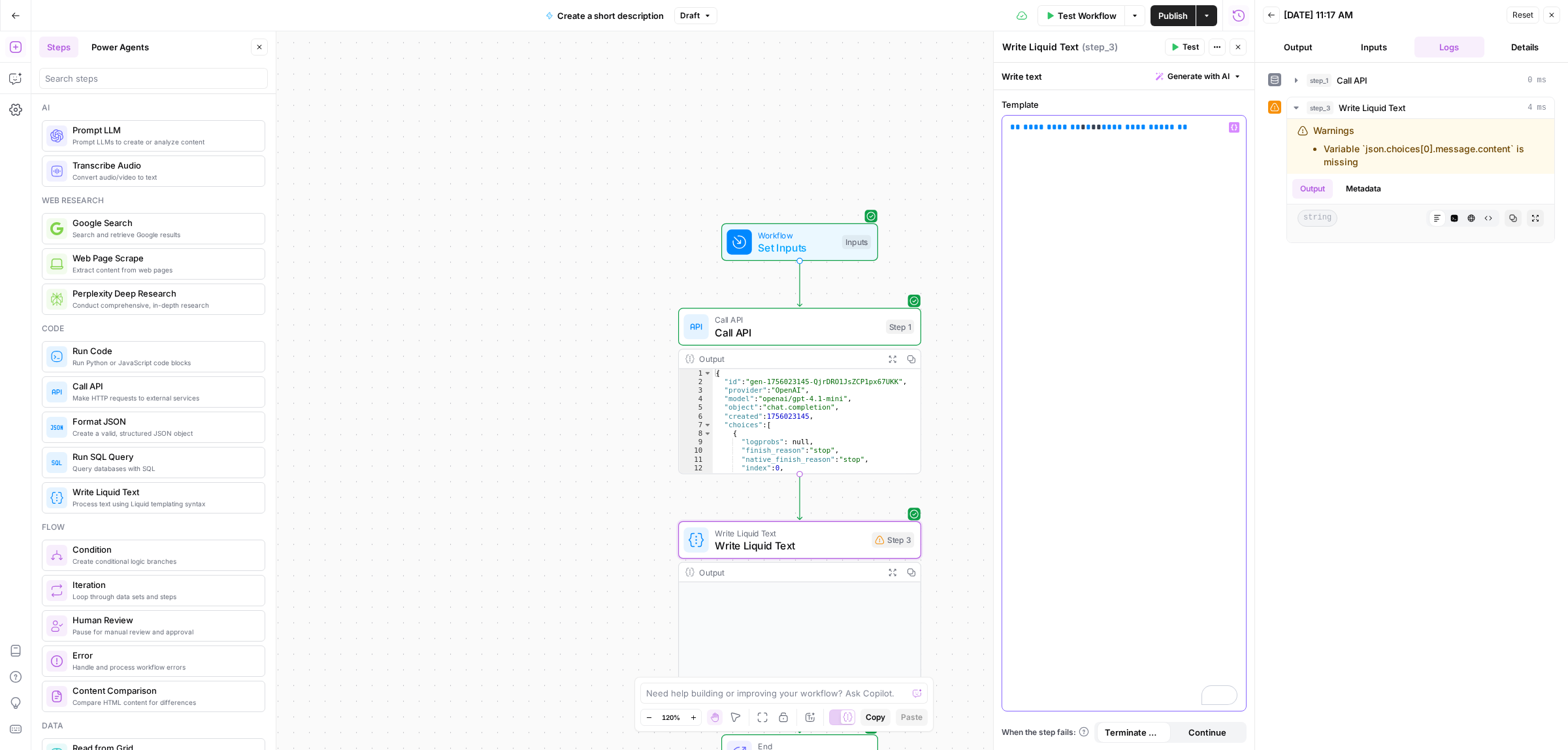
click at [1153, 128] on span "**********" at bounding box center [1138, 127] width 73 height 9
click at [1234, 131] on icon "button" at bounding box center [1234, 127] width 6 height 6
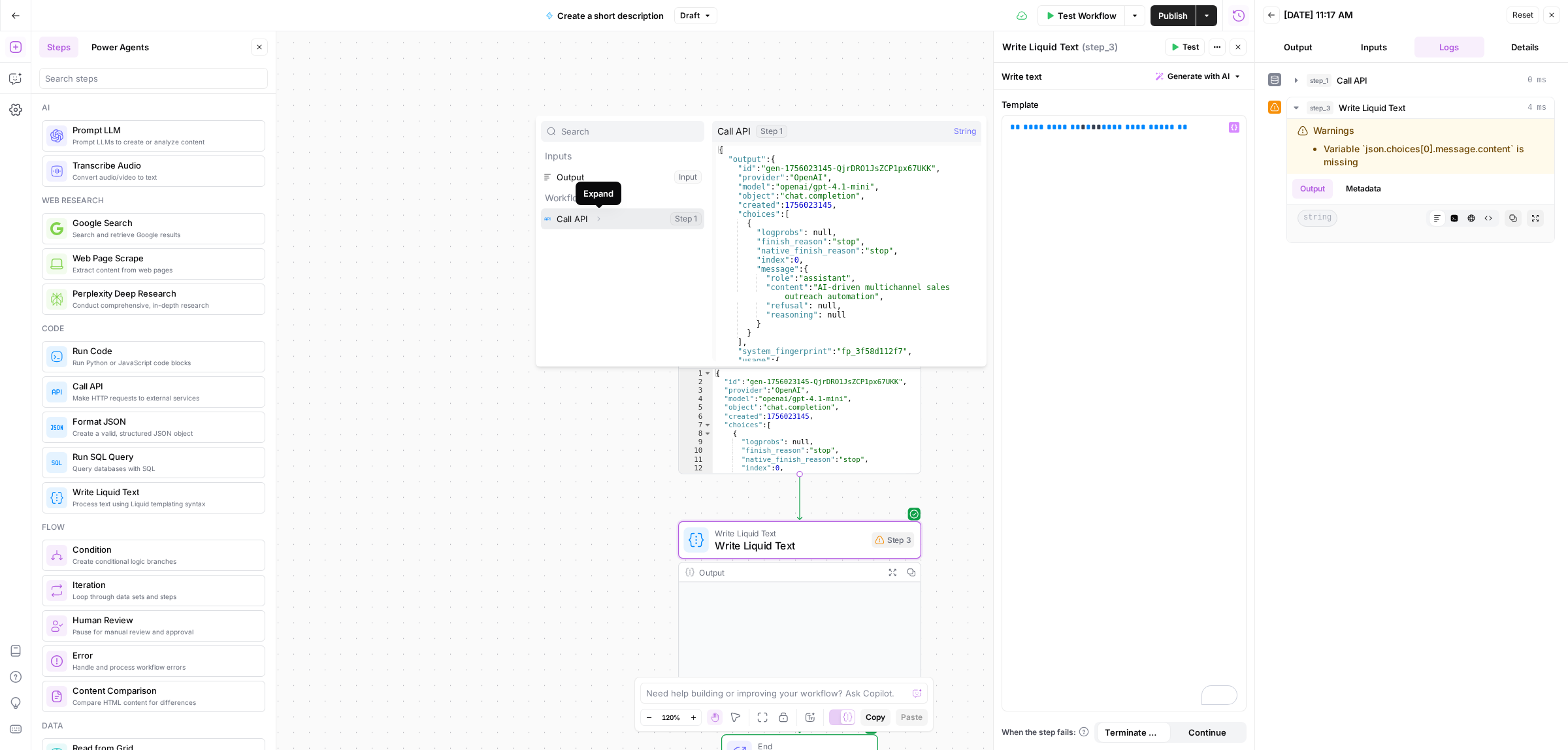
click at [592, 220] on button "Expand" at bounding box center [598, 219] width 17 height 17
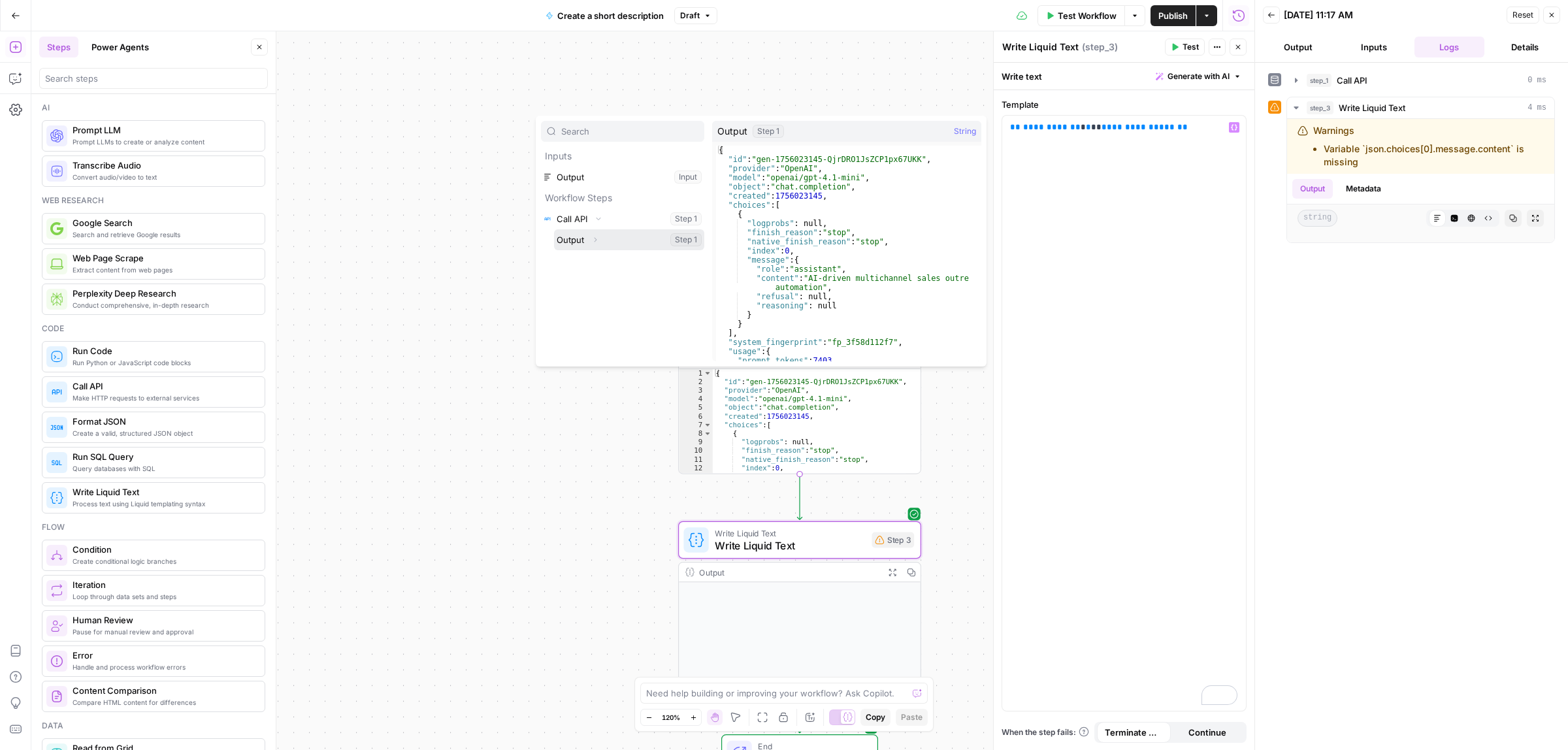
click at [605, 236] on button "Select variable Output" at bounding box center [629, 240] width 151 height 21
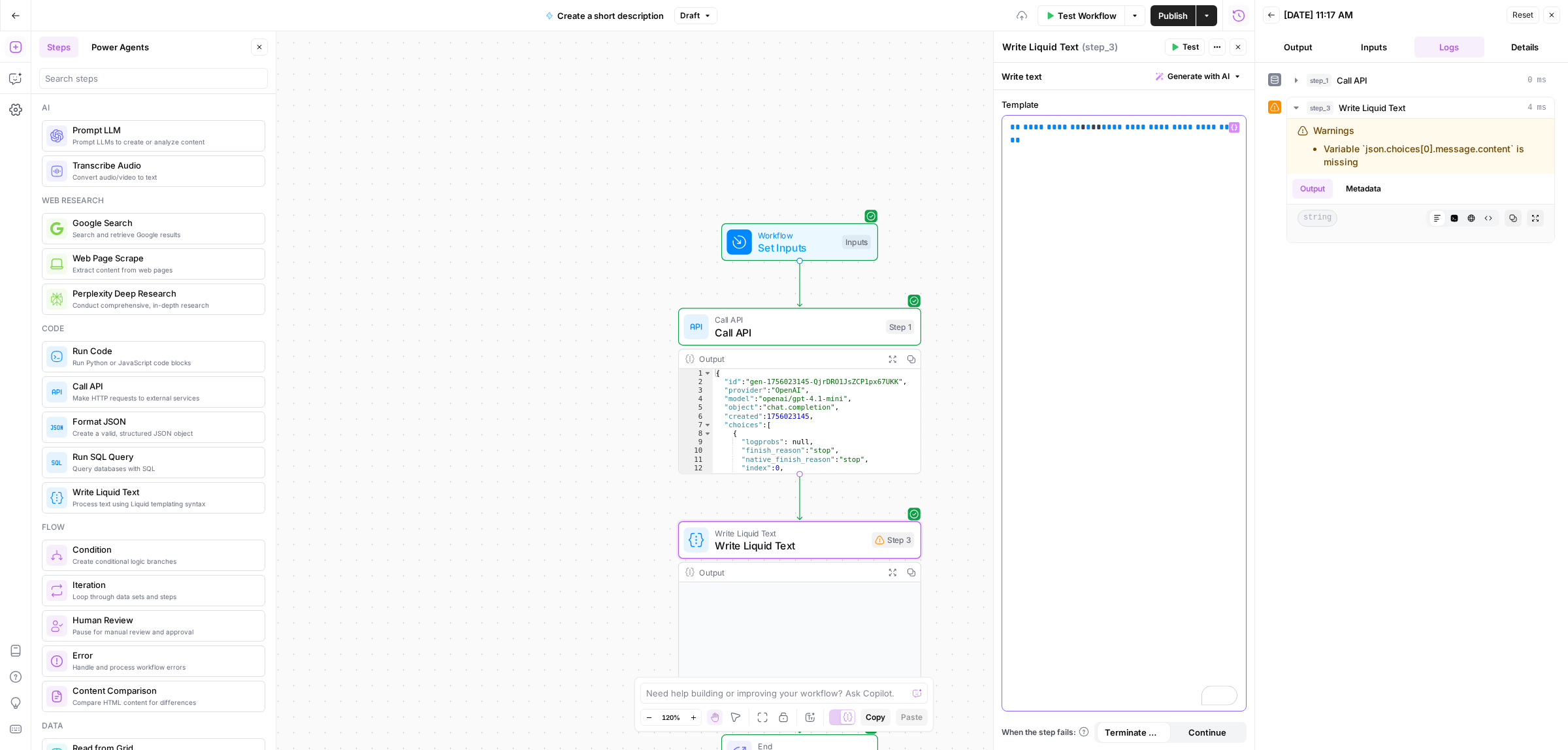
copy span "**********"
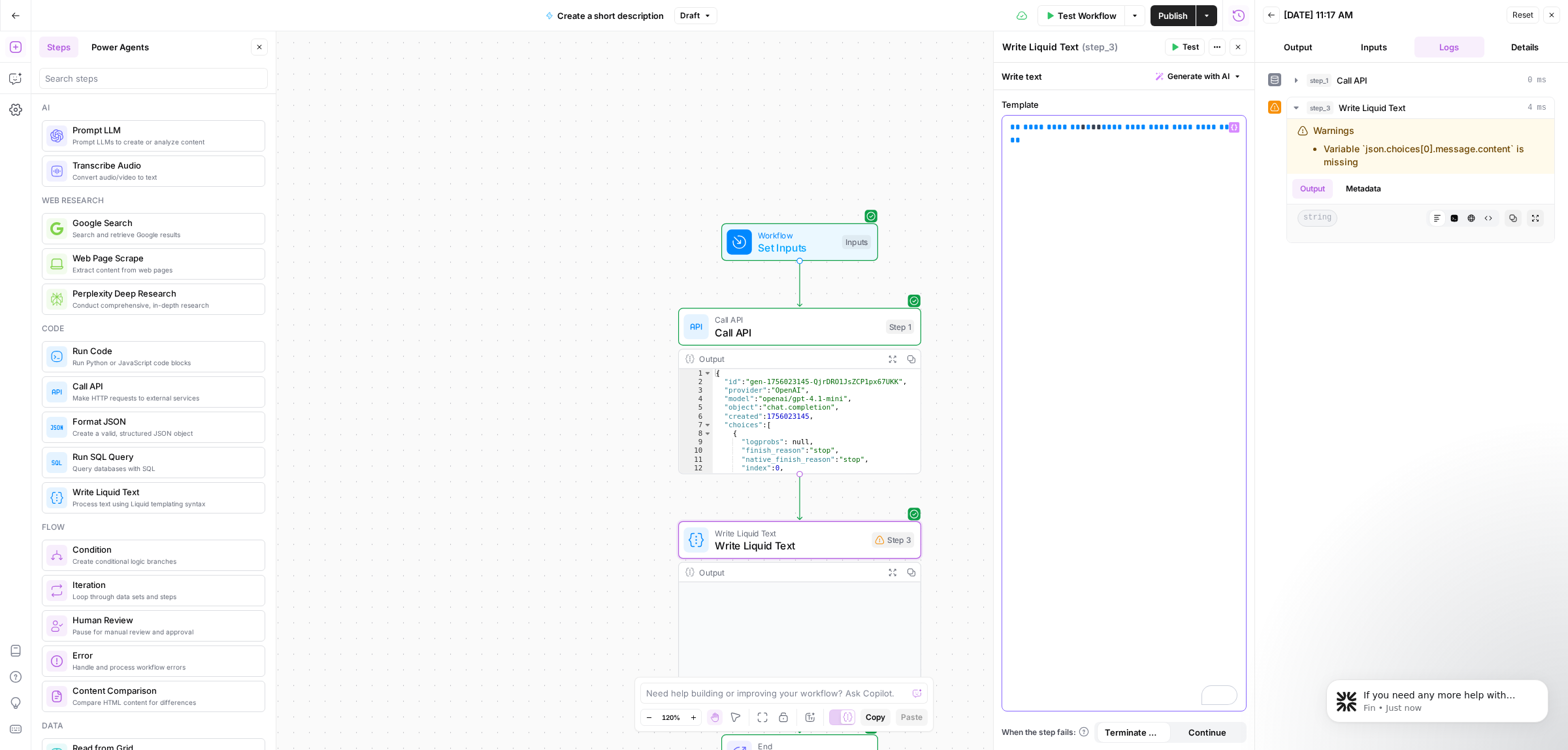
scroll to position [0, 0]
click at [1108, 223] on div "**********" at bounding box center [1123, 413] width 244 height 595
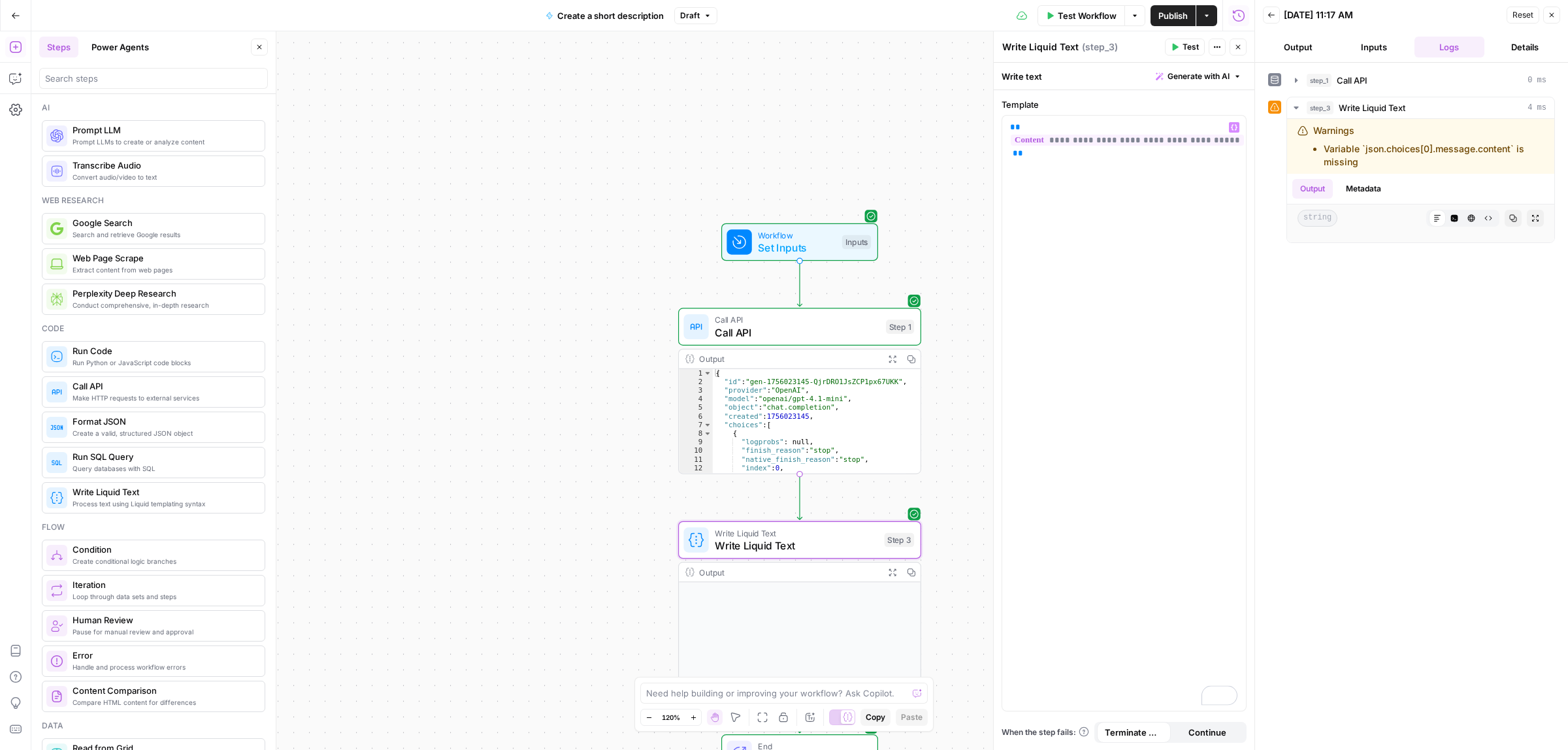
click at [1183, 46] on span "Test" at bounding box center [1190, 47] width 17 height 12
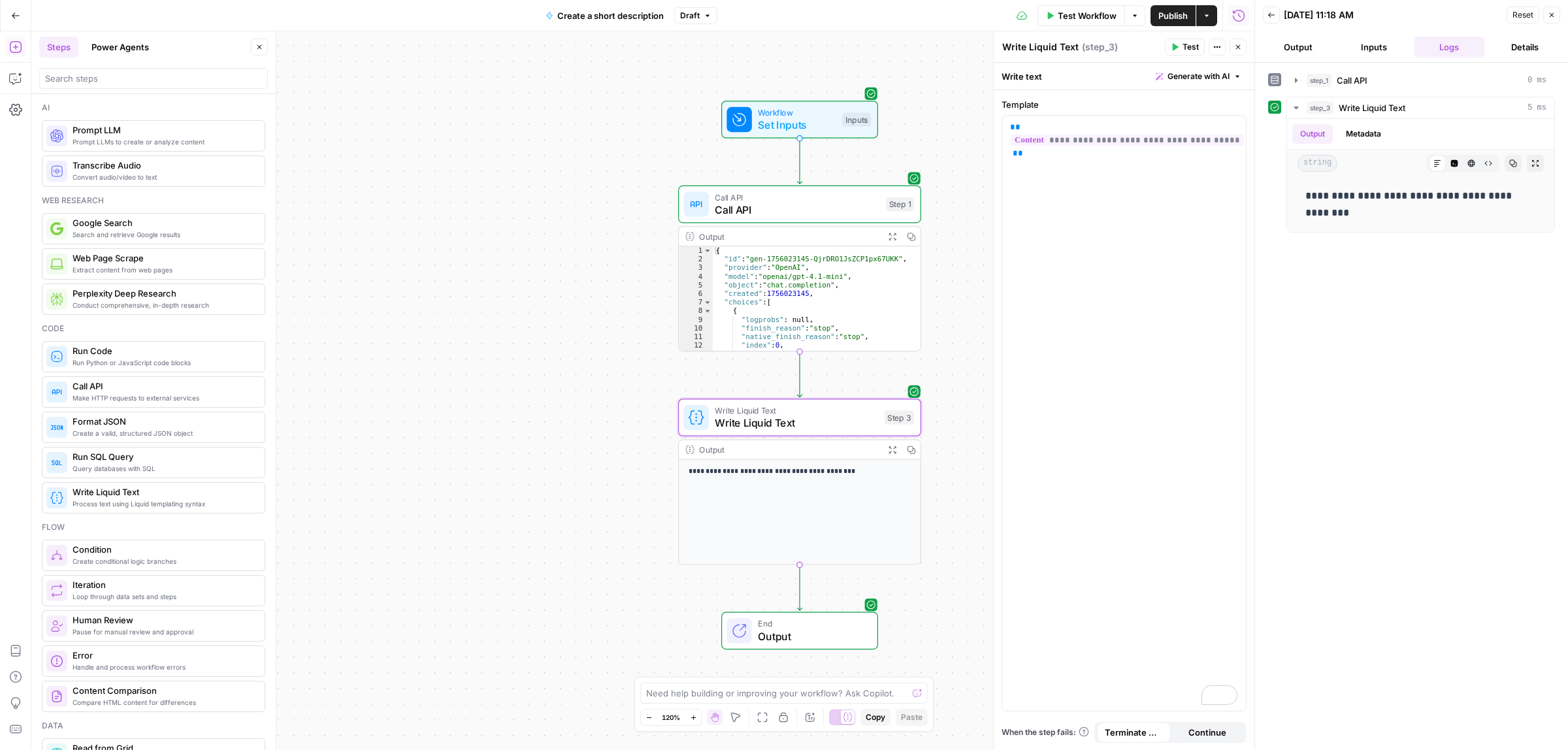
click at [8, 9] on button "Go Back" at bounding box center [16, 16] width 24 height 24
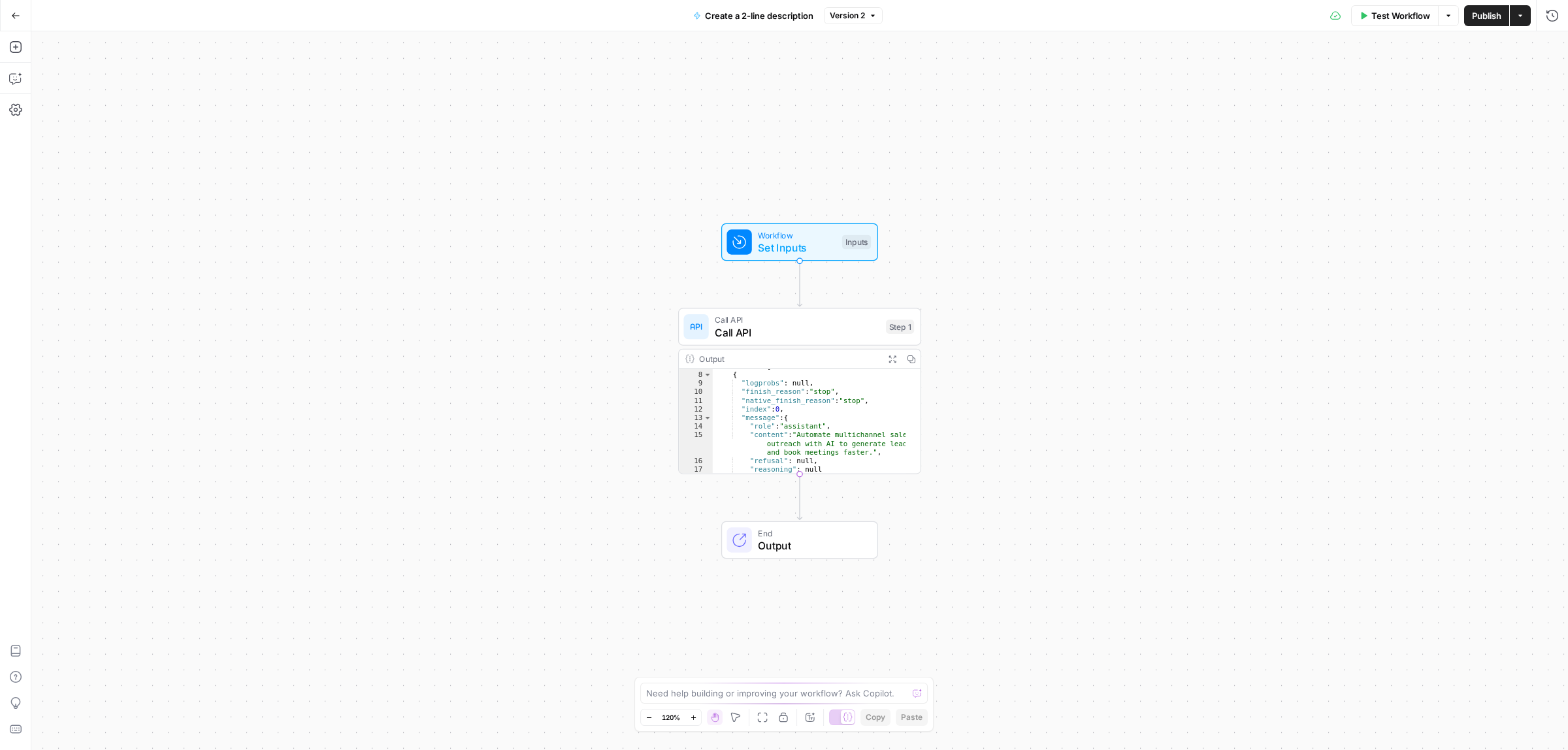
scroll to position [49, 0]
click at [15, 56] on button "Add Steps" at bounding box center [16, 47] width 21 height 21
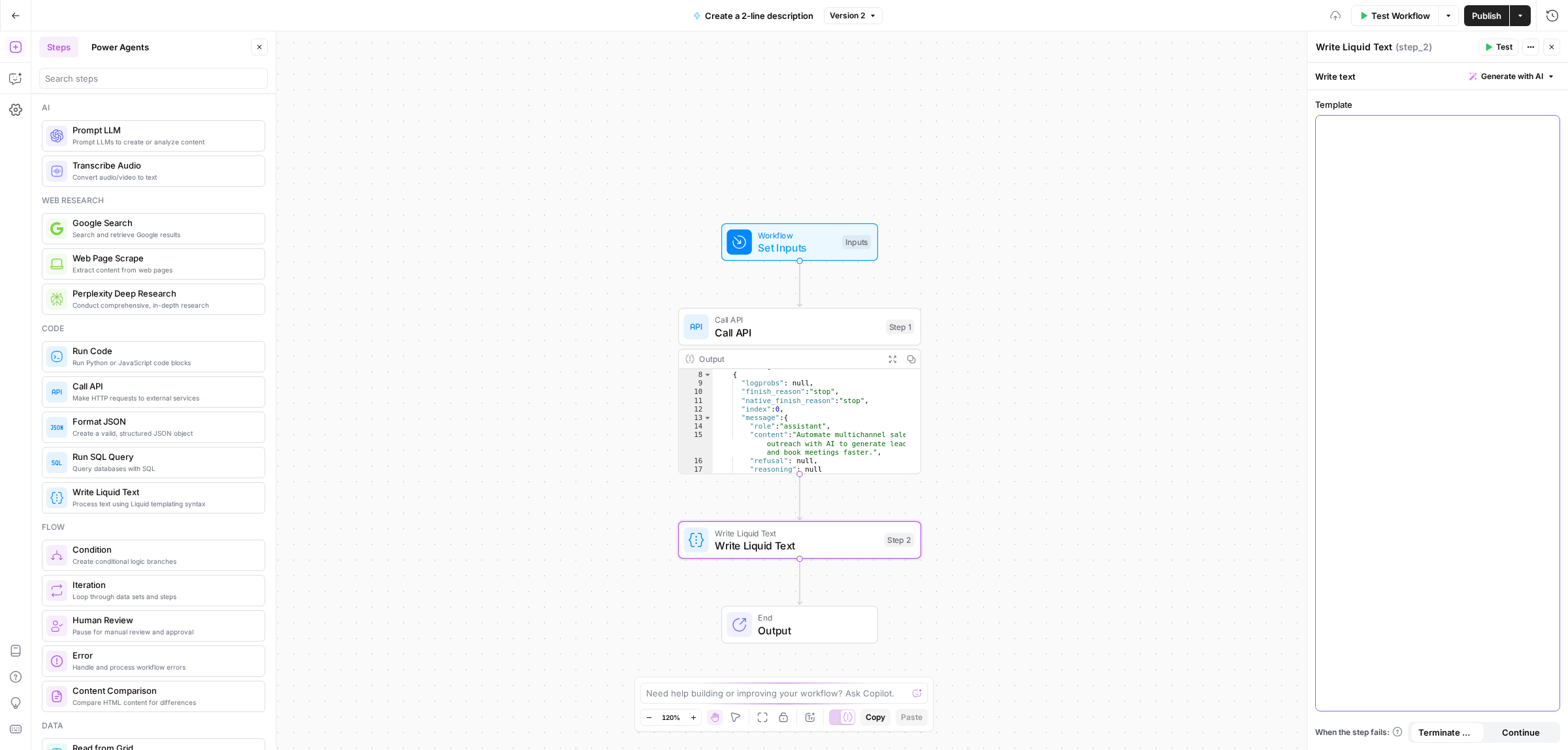
click at [1469, 146] on div at bounding box center [1437, 413] width 244 height 595
click at [1496, 50] on span "Test" at bounding box center [1504, 47] width 17 height 12
click at [1480, 12] on span "Publish" at bounding box center [1486, 16] width 29 height 13
